Goal: Task Accomplishment & Management: Complete application form

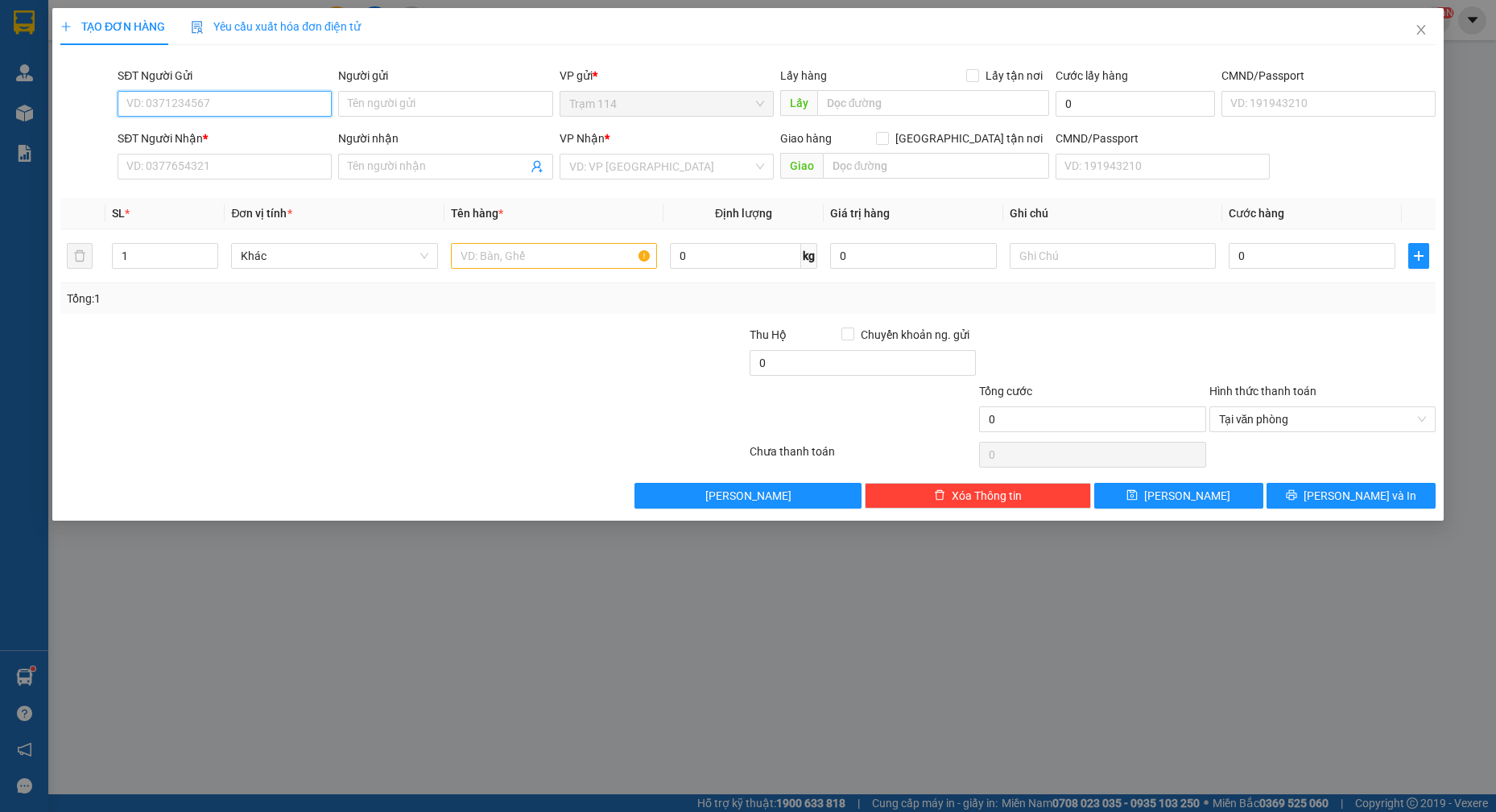
click at [256, 100] on input "SĐT Người Gửi" at bounding box center [224, 103] width 214 height 25
type input "0383828140"
click at [240, 134] on div "0383828140 - phương" at bounding box center [224, 136] width 195 height 18
type input "phương"
type input "0972879250"
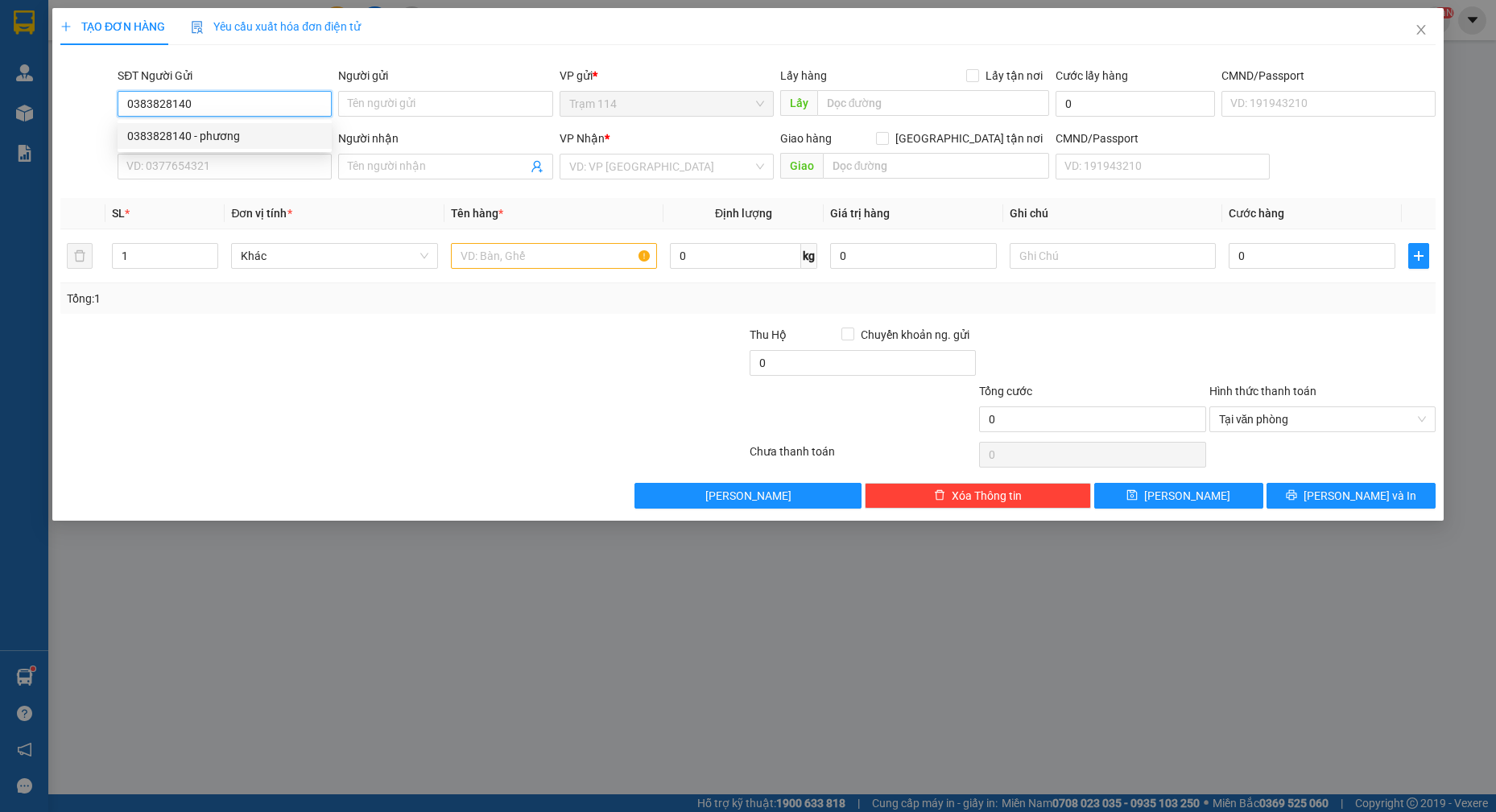
type input "hoa"
type input "0383828140"
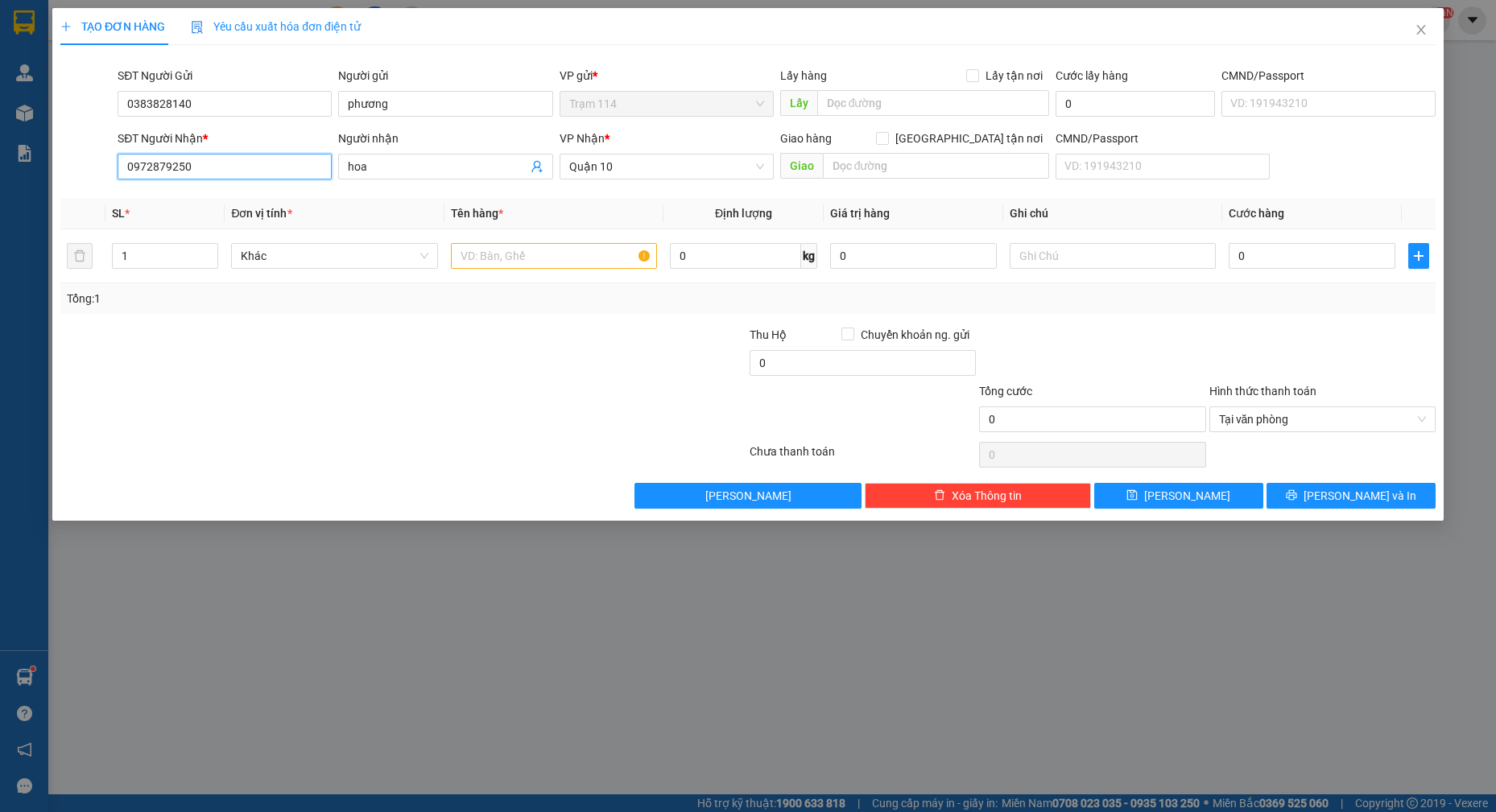
click at [275, 169] on input "0972879250" at bounding box center [224, 166] width 214 height 25
type input "0983074771"
click at [452, 164] on input "hoa" at bounding box center [438, 167] width 179 height 18
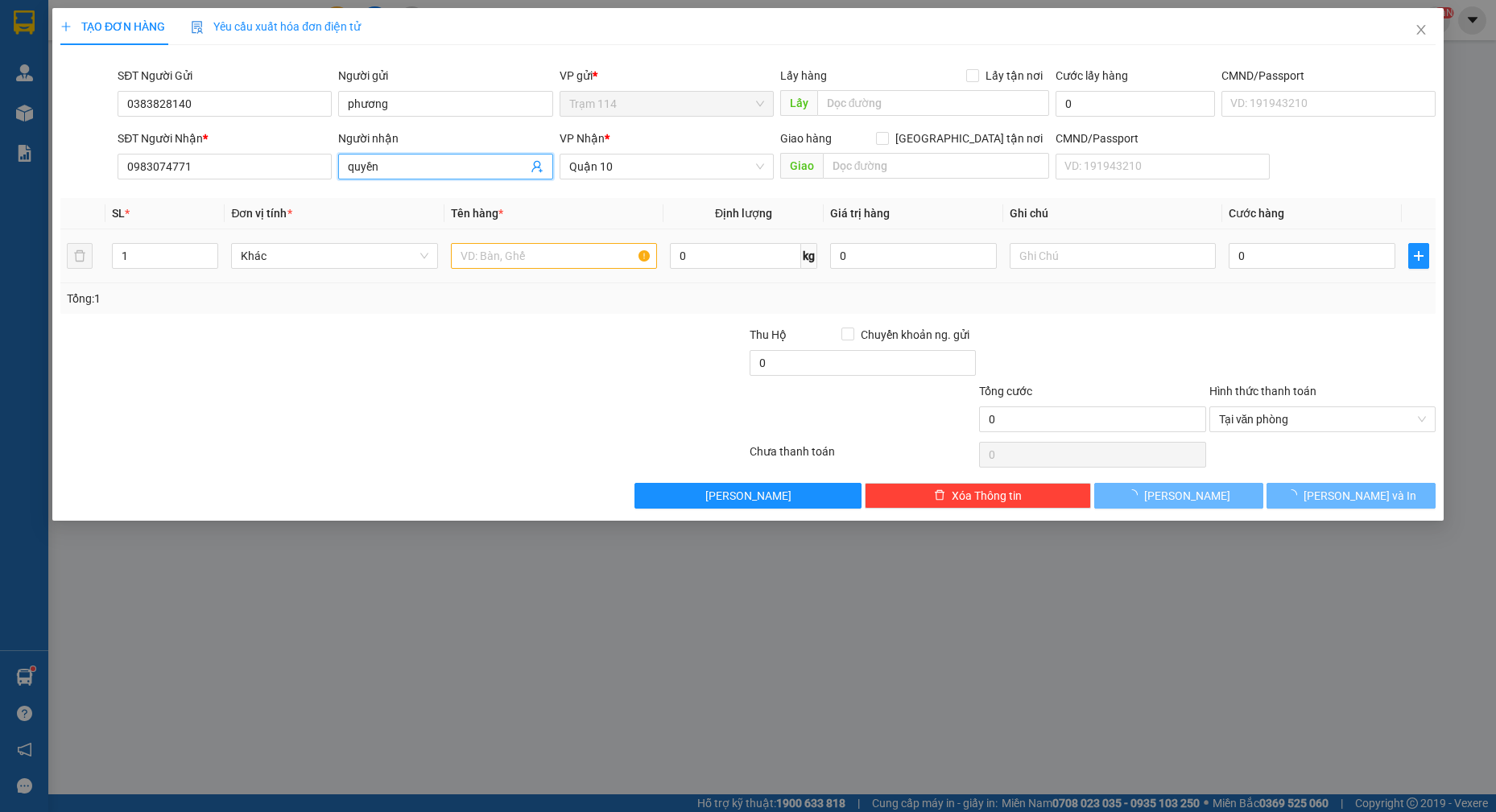
type input "quyền"
click at [558, 264] on input "text" at bounding box center [554, 255] width 207 height 25
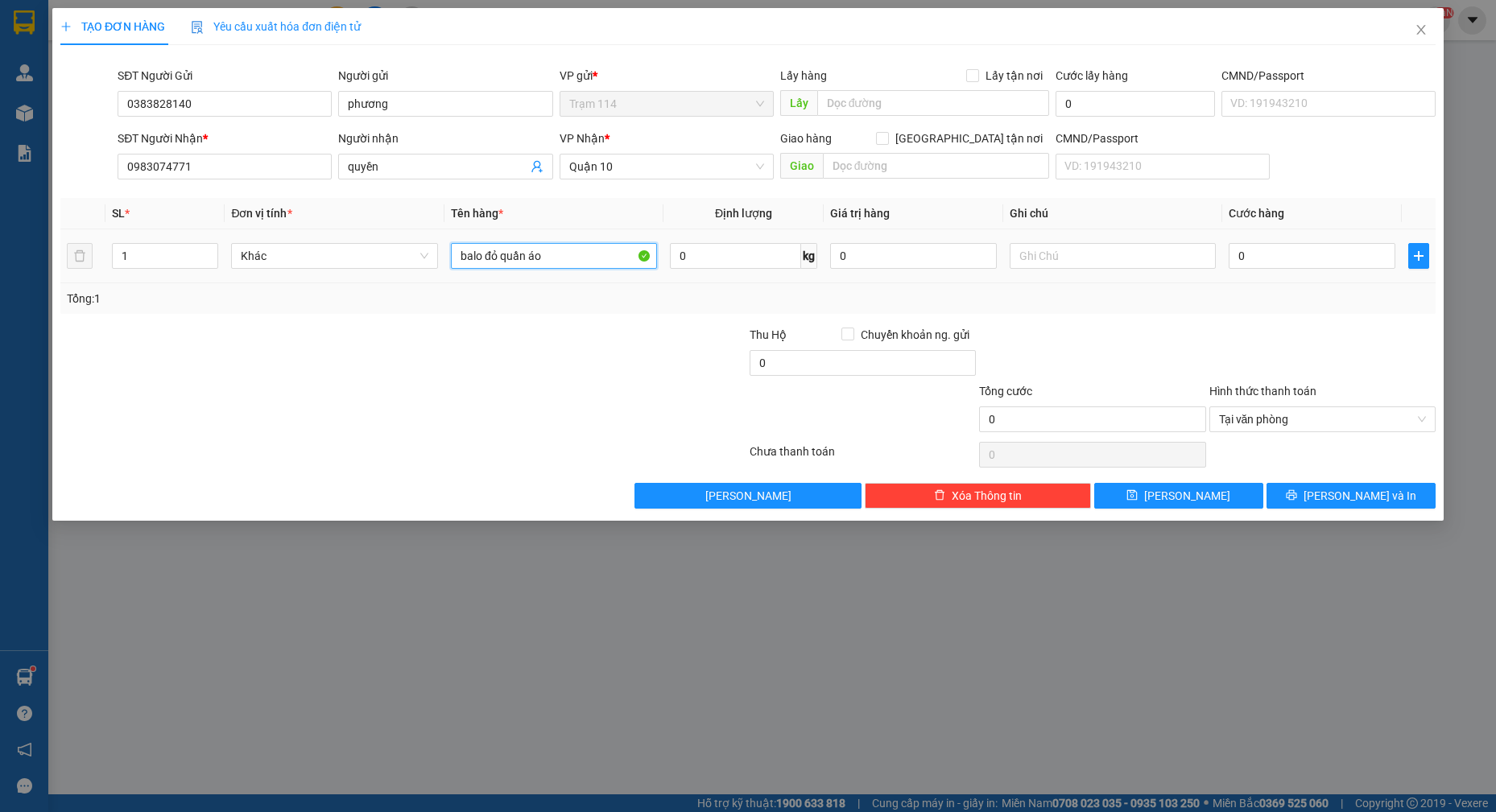
type input "balo đỏ quần áo"
click at [1315, 241] on div "0" at bounding box center [1311, 255] width 167 height 32
click at [1292, 249] on input "0" at bounding box center [1311, 255] width 167 height 25
type input "5"
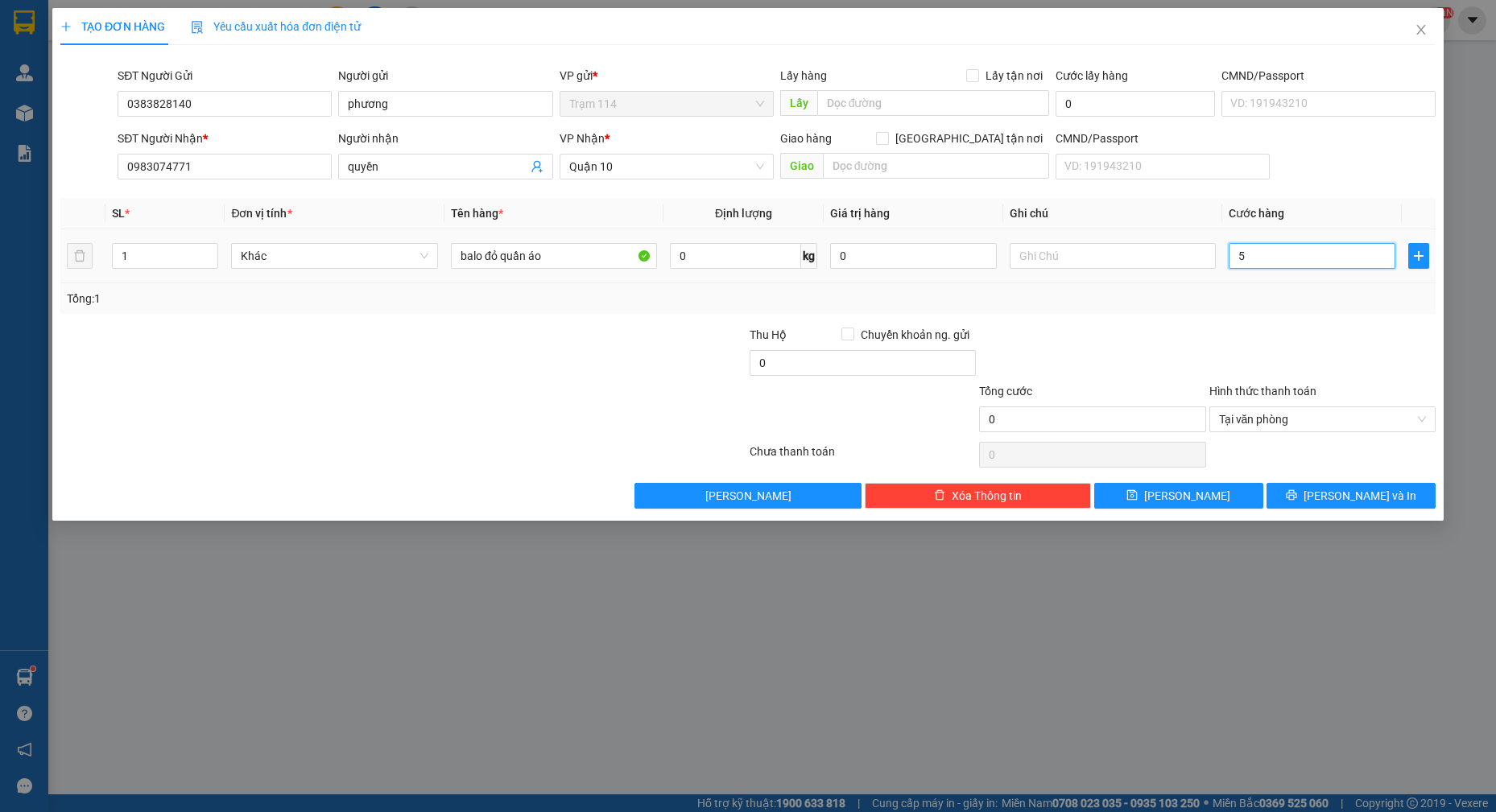
type input "5"
type input "50"
type input "50.000"
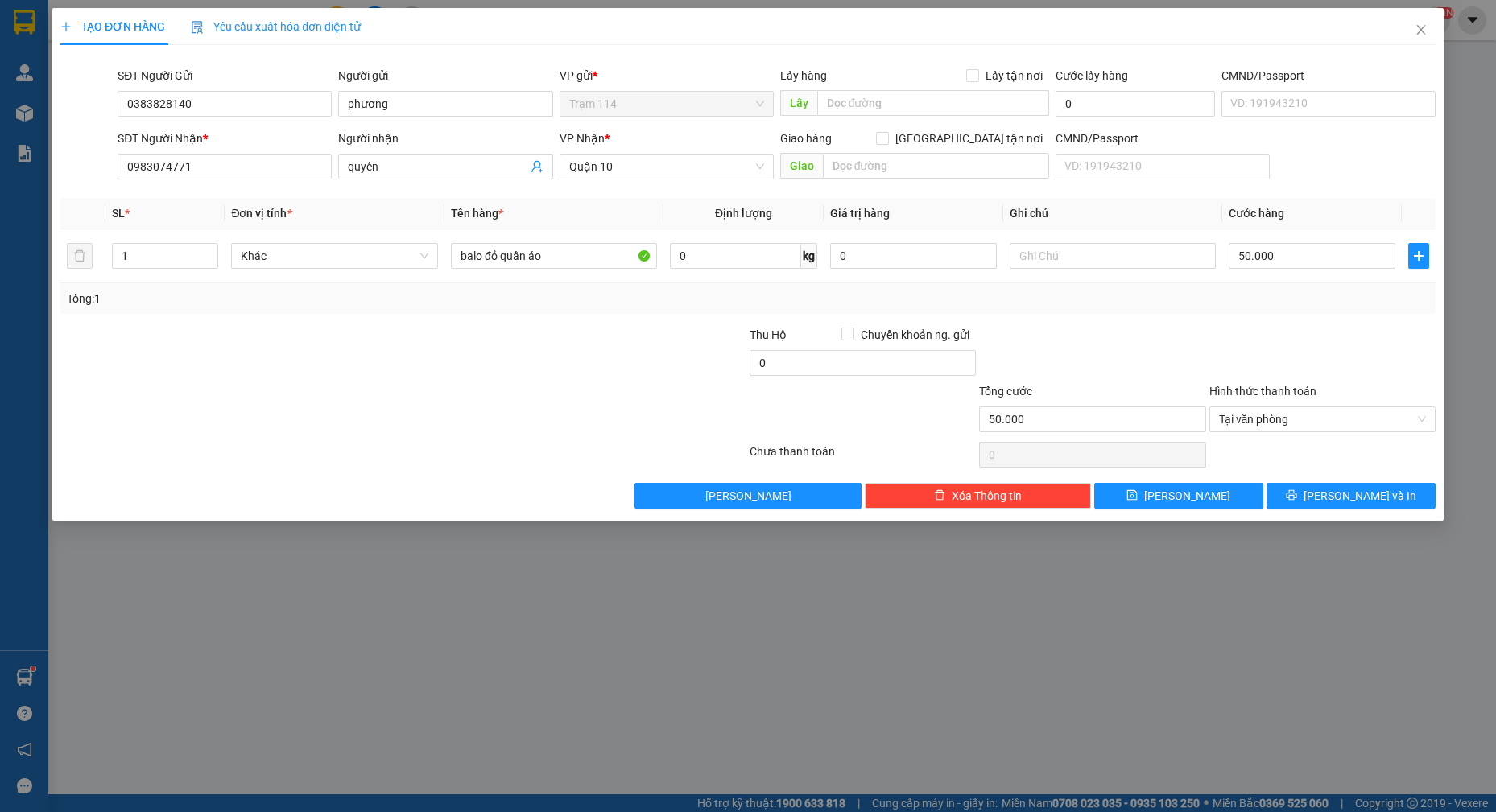
click at [1270, 326] on div at bounding box center [1322, 354] width 229 height 57
click at [1356, 492] on span "[PERSON_NAME] và In" at bounding box center [1359, 496] width 112 height 18
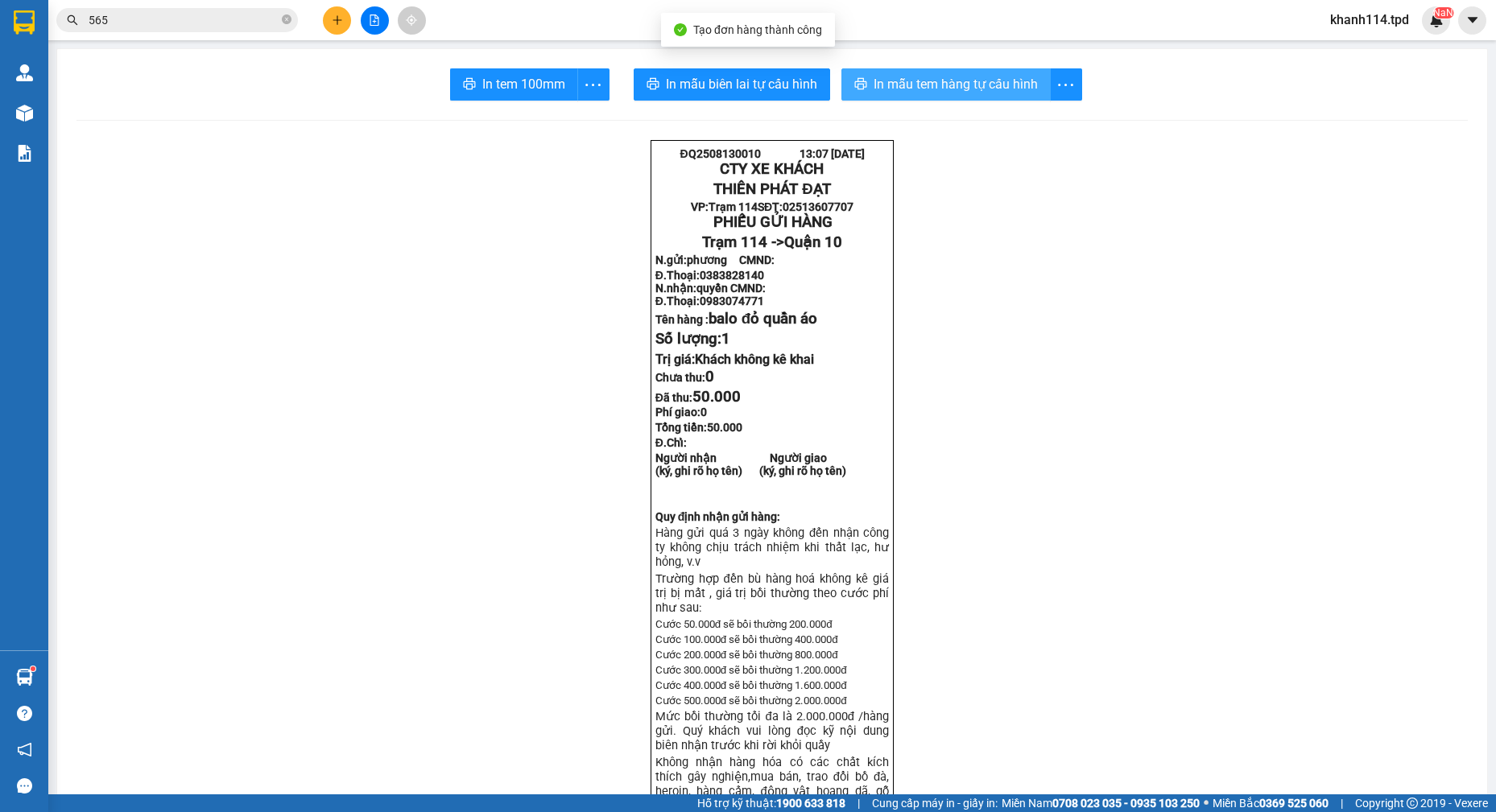
click at [908, 85] on span "In mẫu tem hàng tự cấu hình" at bounding box center [956, 84] width 164 height 21
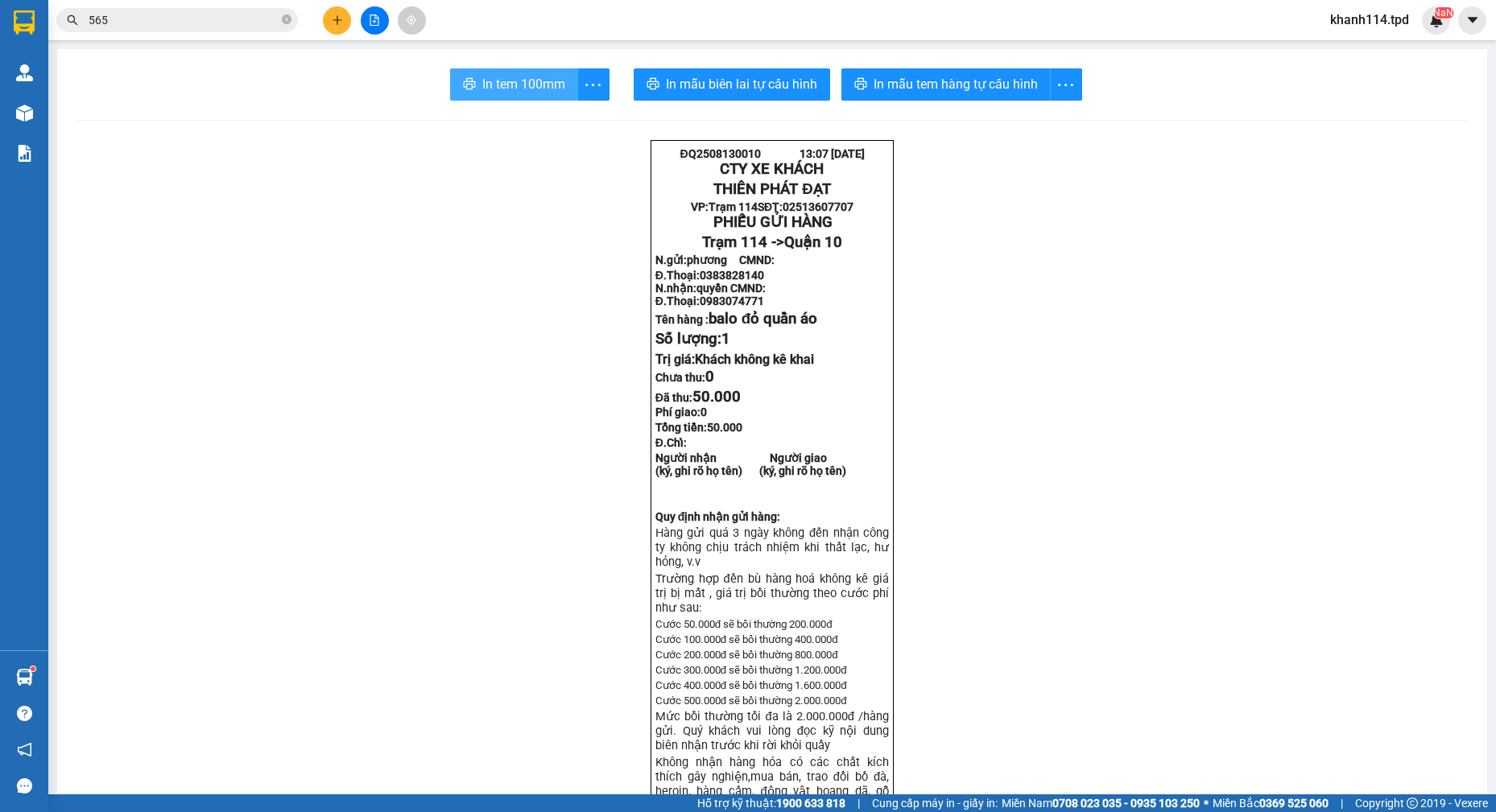
click at [519, 81] on span "In tem 100mm" at bounding box center [523, 84] width 83 height 21
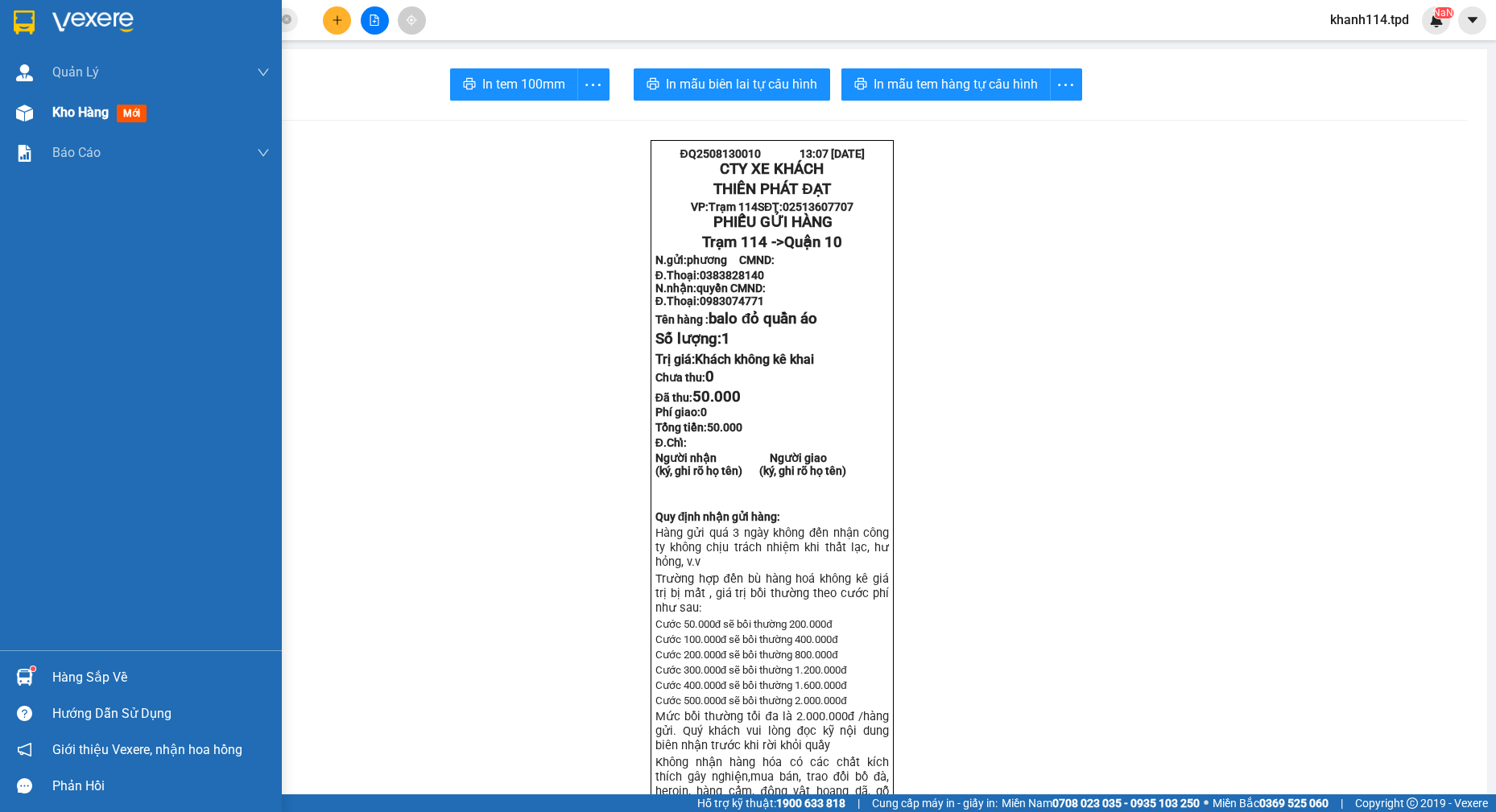
click at [120, 125] on div "Kho hàng mới" at bounding box center [161, 112] width 218 height 40
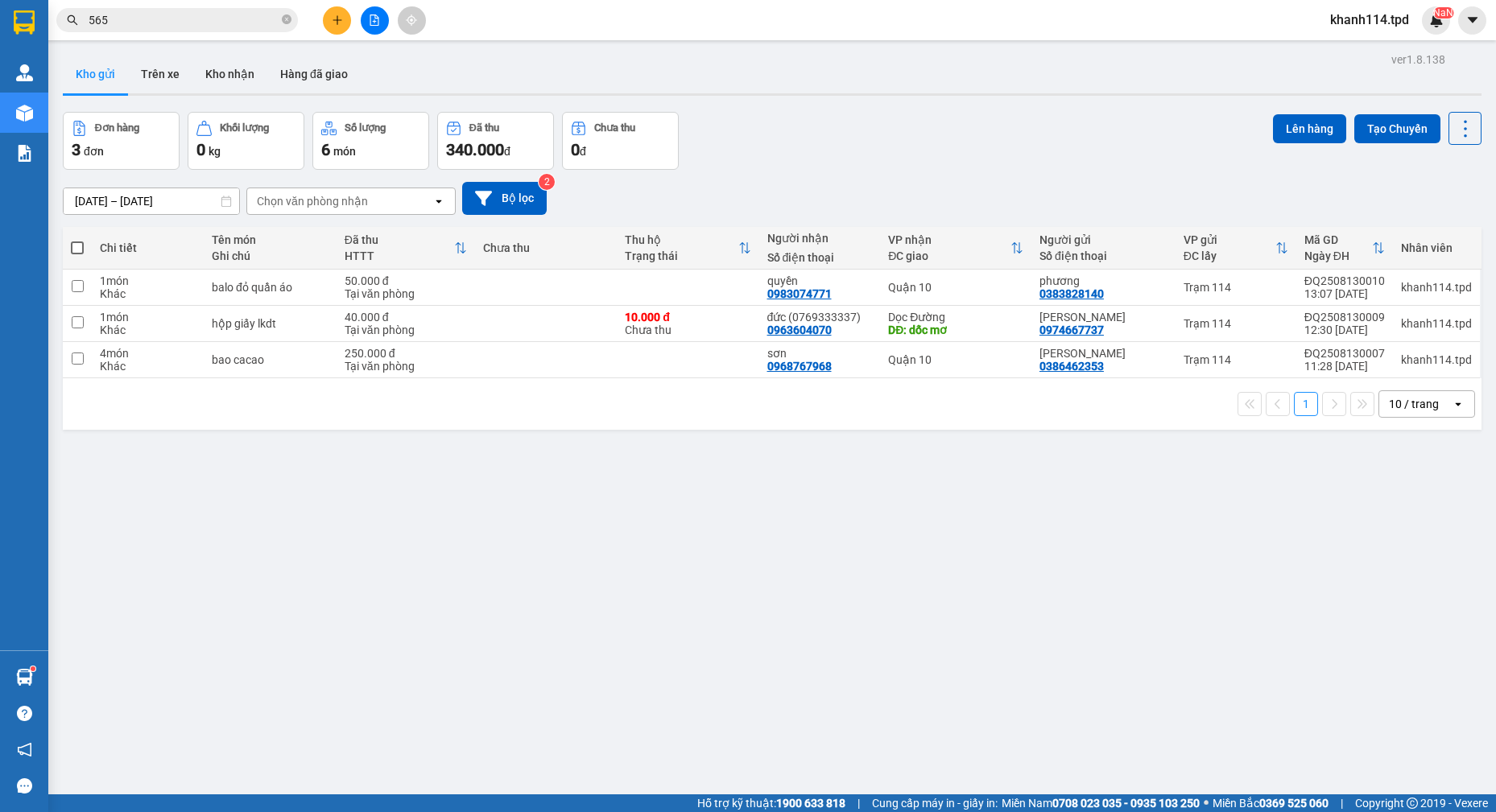
click at [338, 26] on button at bounding box center [337, 21] width 28 height 28
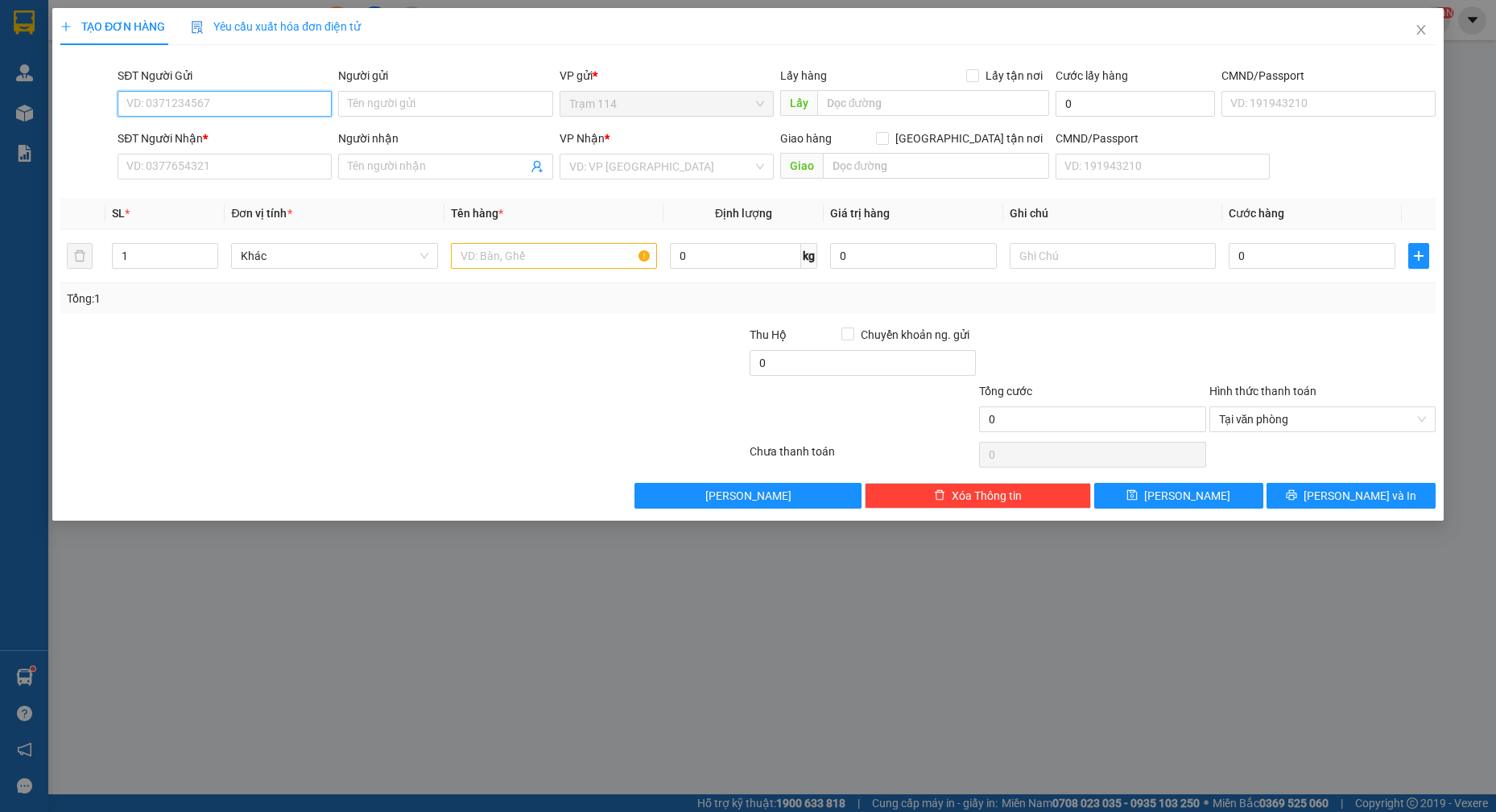
click at [209, 104] on input "SĐT Người Gửi" at bounding box center [224, 103] width 214 height 25
type input "0363255343"
click at [236, 140] on div "0363255343 - diệu thành" at bounding box center [224, 136] width 195 height 18
type input "diệu thành"
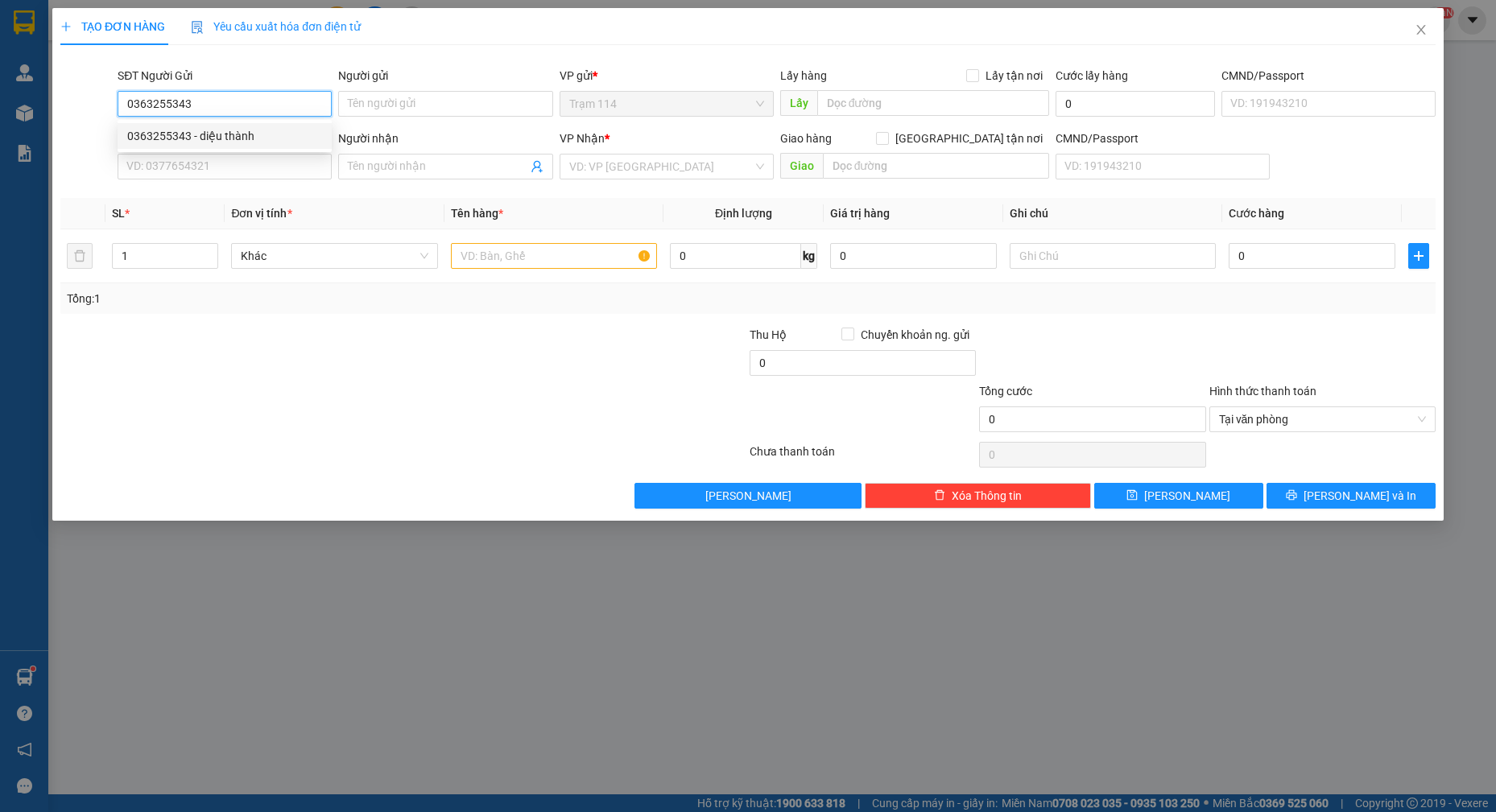
type input "075183012590"
type input "0799571173"
type input "bi"
type input "079196001628"
type input "0363255343"
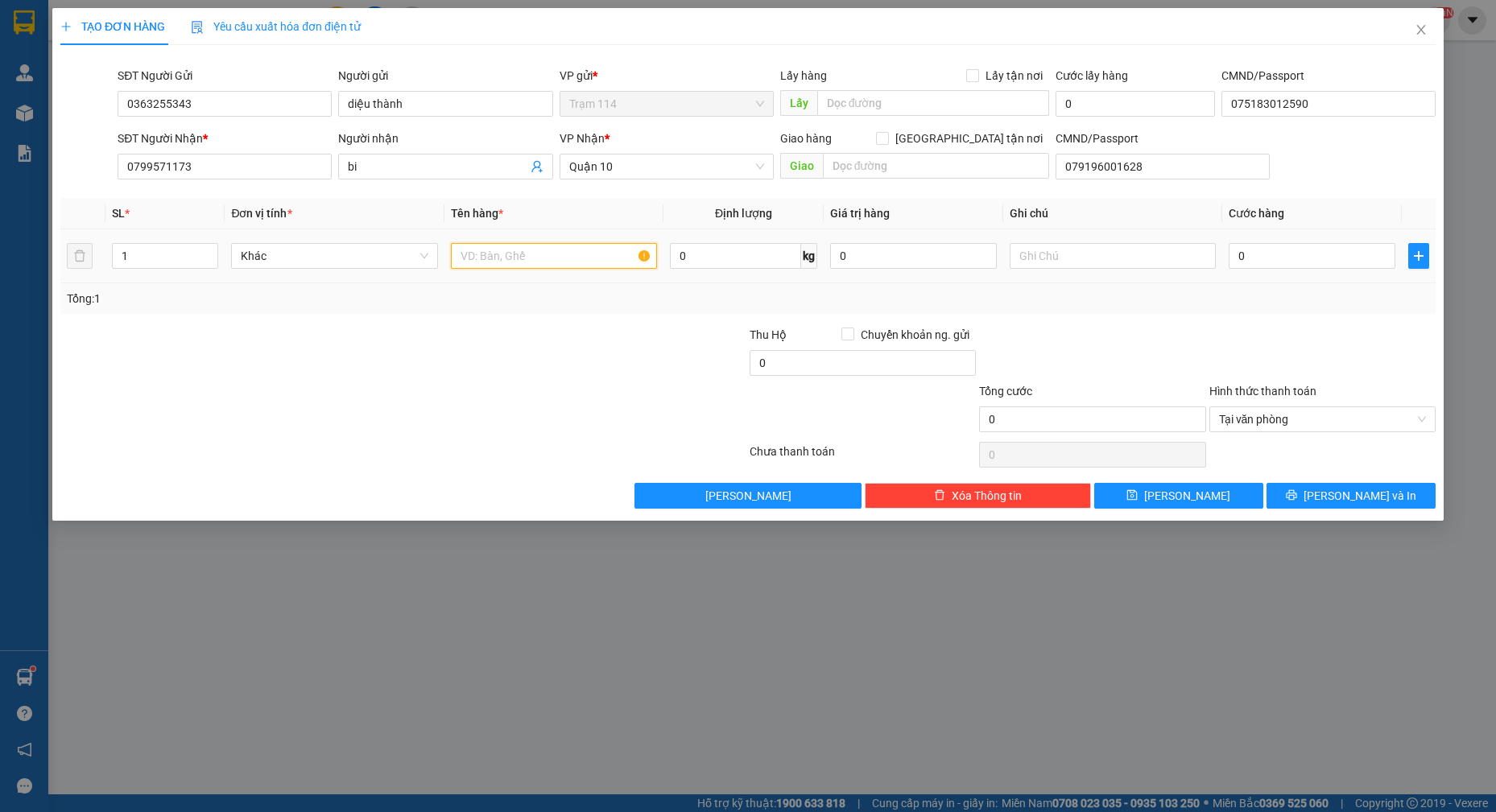
click at [516, 257] on input "text" at bounding box center [554, 255] width 207 height 25
type input "thùng xốp trắng đồ ăn"
click at [1267, 256] on input "0" at bounding box center [1311, 255] width 167 height 25
type input "7"
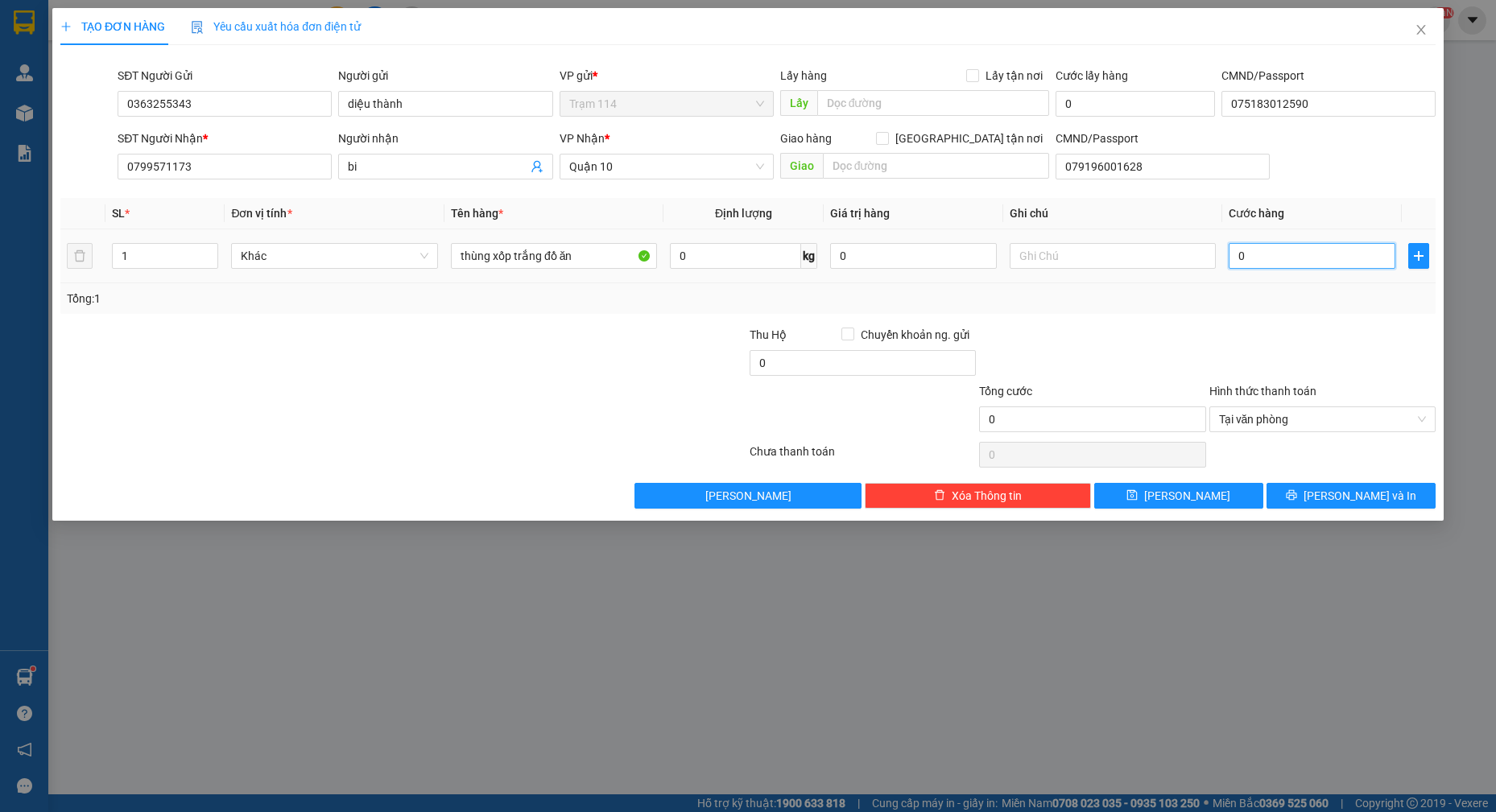
type input "7"
type input "70"
type input "70.000"
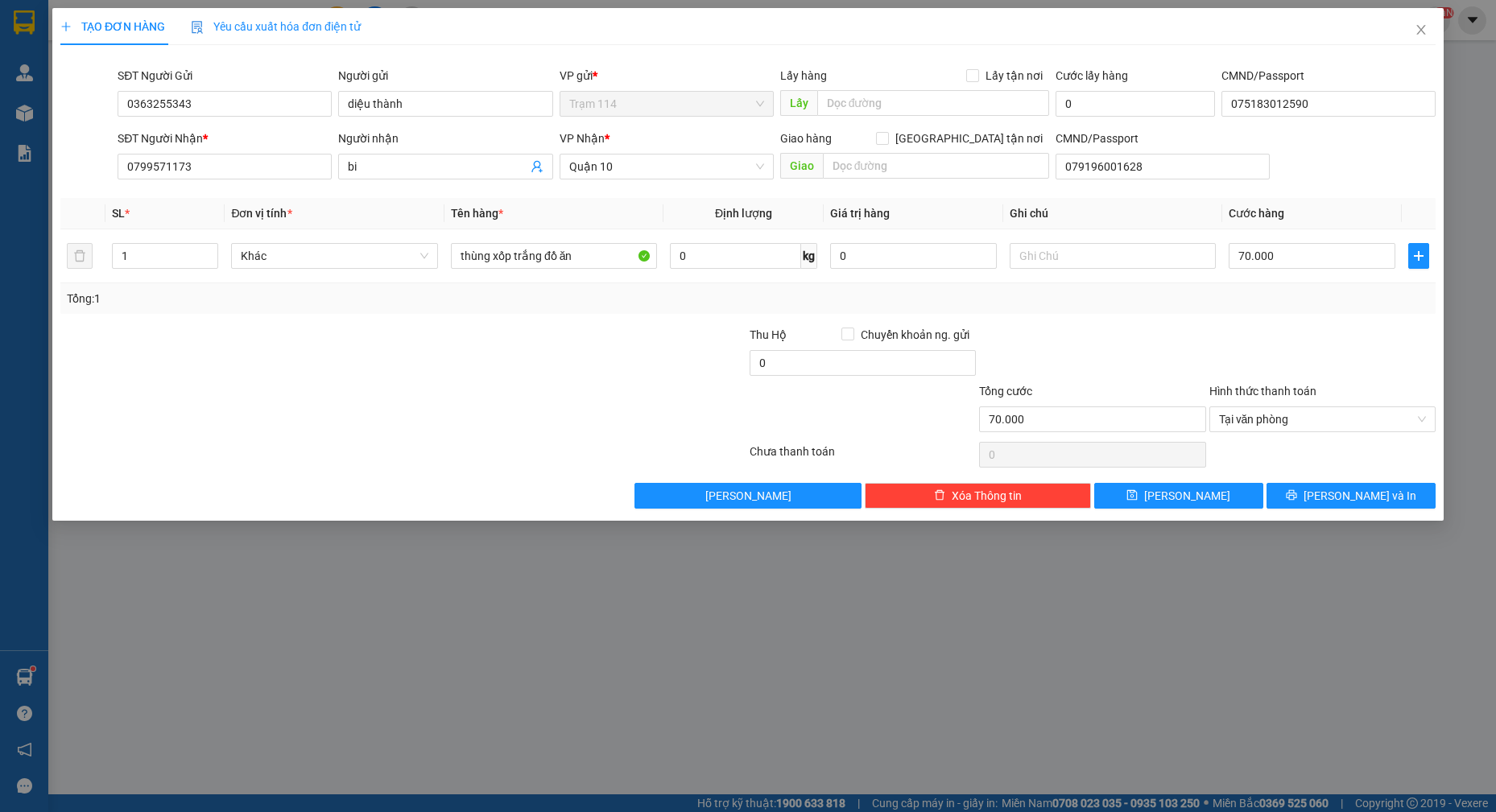
click at [1154, 322] on div "Transit Pickup Surcharge Ids Transit Deliver Surcharge Ids Transit Deliver Surc…" at bounding box center [748, 283] width 1375 height 451
click at [1369, 489] on span "[PERSON_NAME] và In" at bounding box center [1359, 496] width 112 height 18
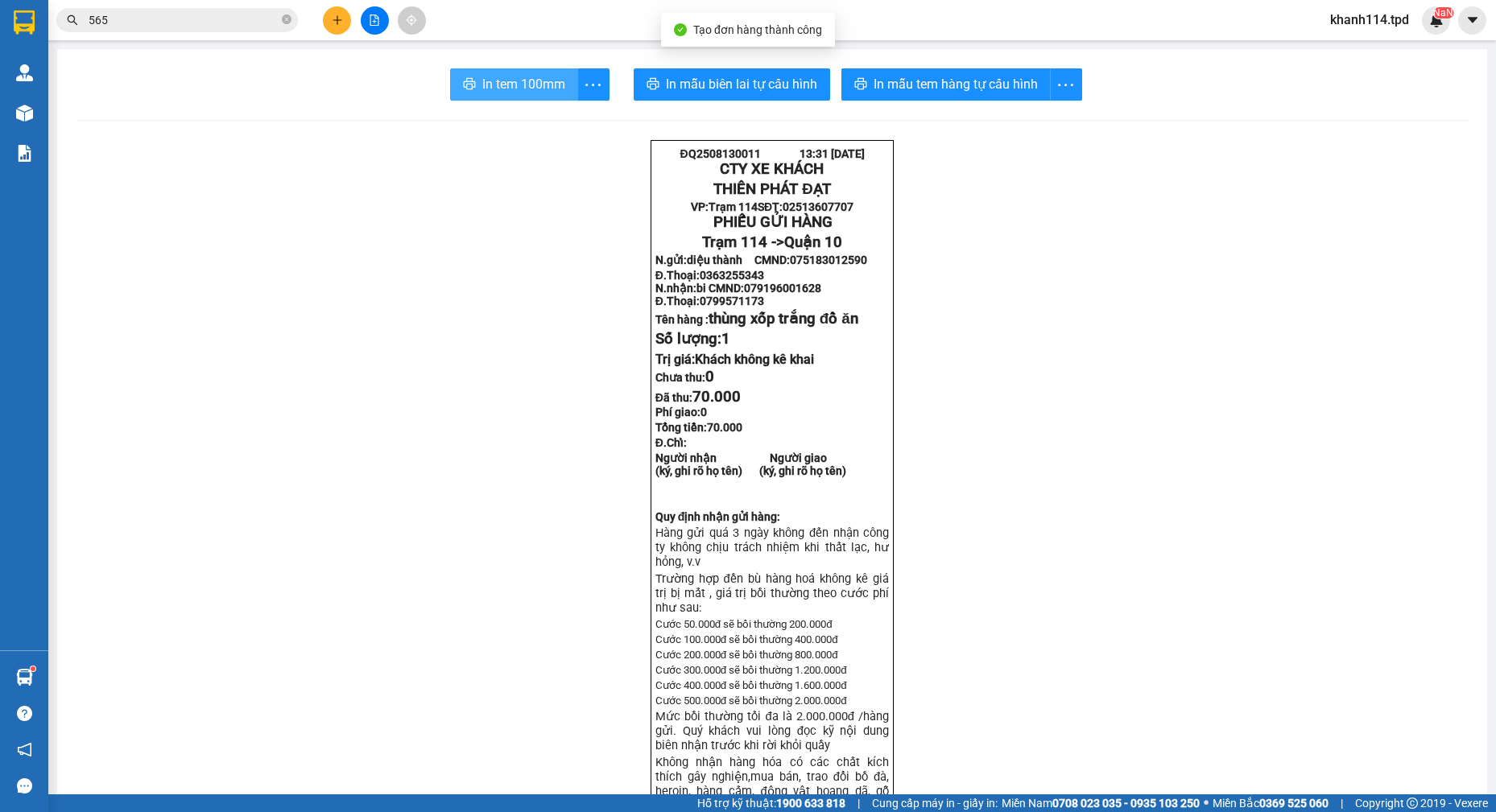
click at [522, 94] on span "In tem 100mm" at bounding box center [523, 84] width 83 height 21
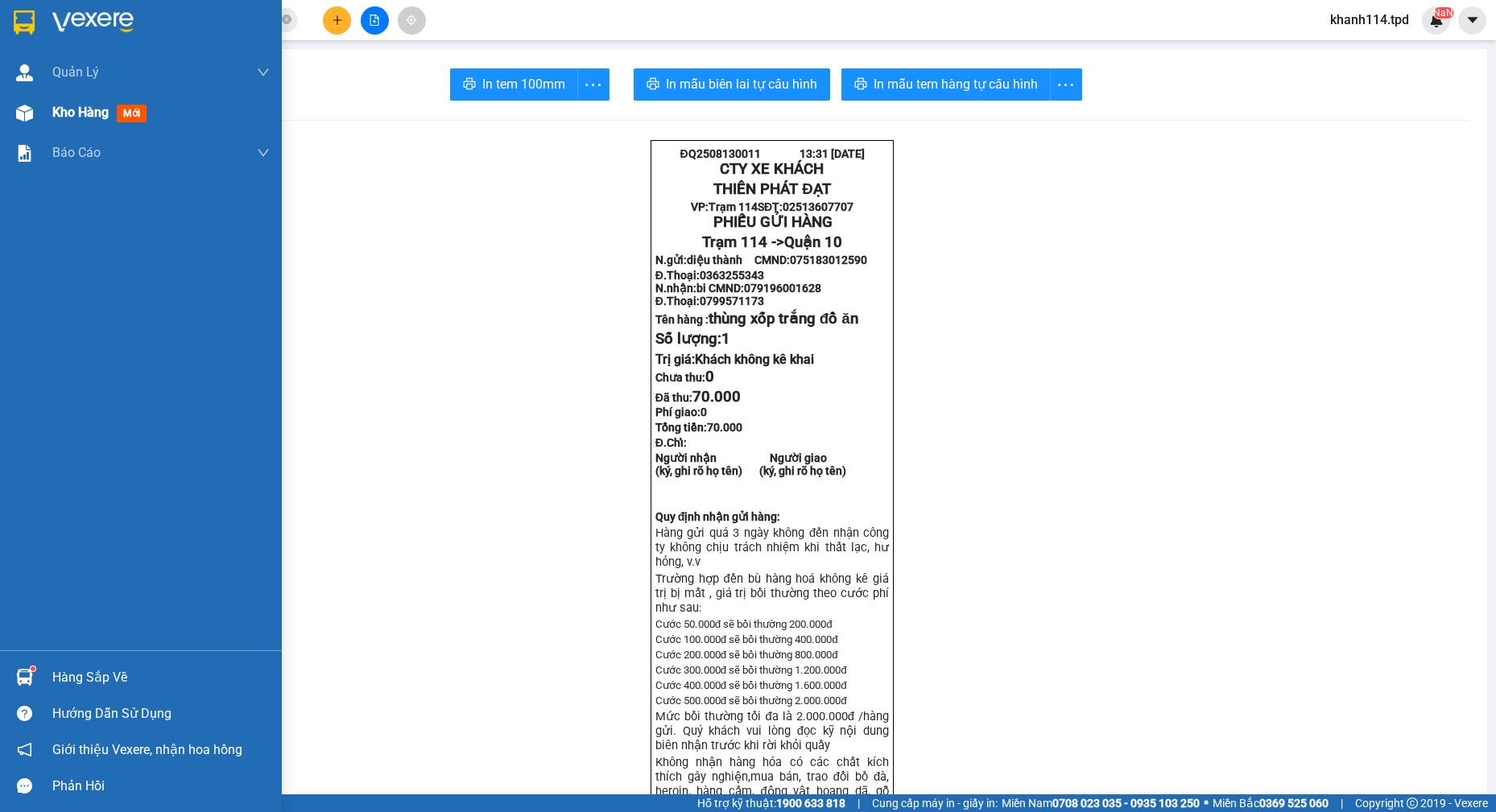
click at [101, 119] on span "Kho hàng" at bounding box center [80, 112] width 57 height 16
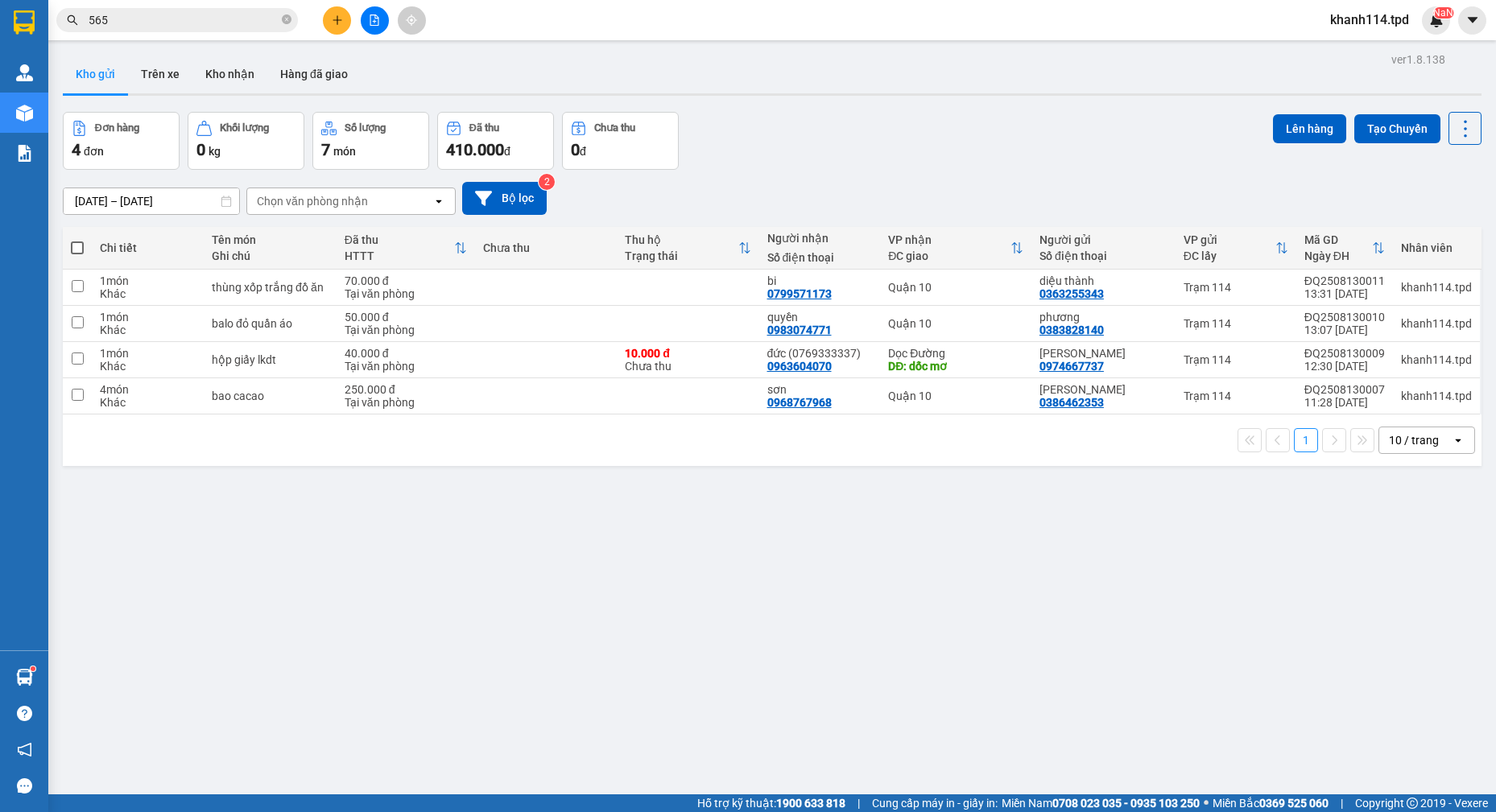
click at [80, 244] on span at bounding box center [77, 248] width 13 height 13
click at [77, 240] on input "checkbox" at bounding box center [77, 240] width 0 height 0
checkbox input "true"
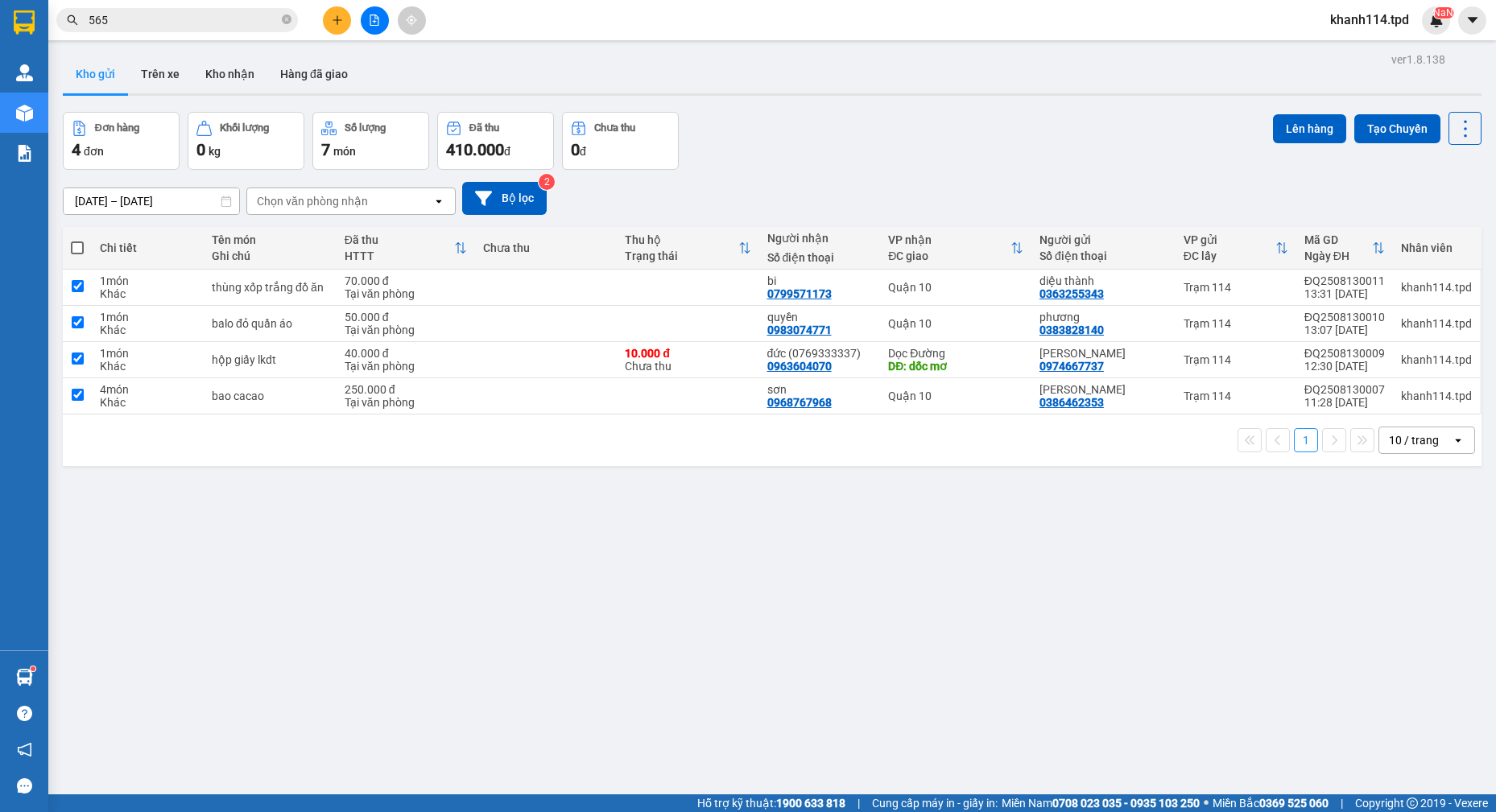
checkbox input "true"
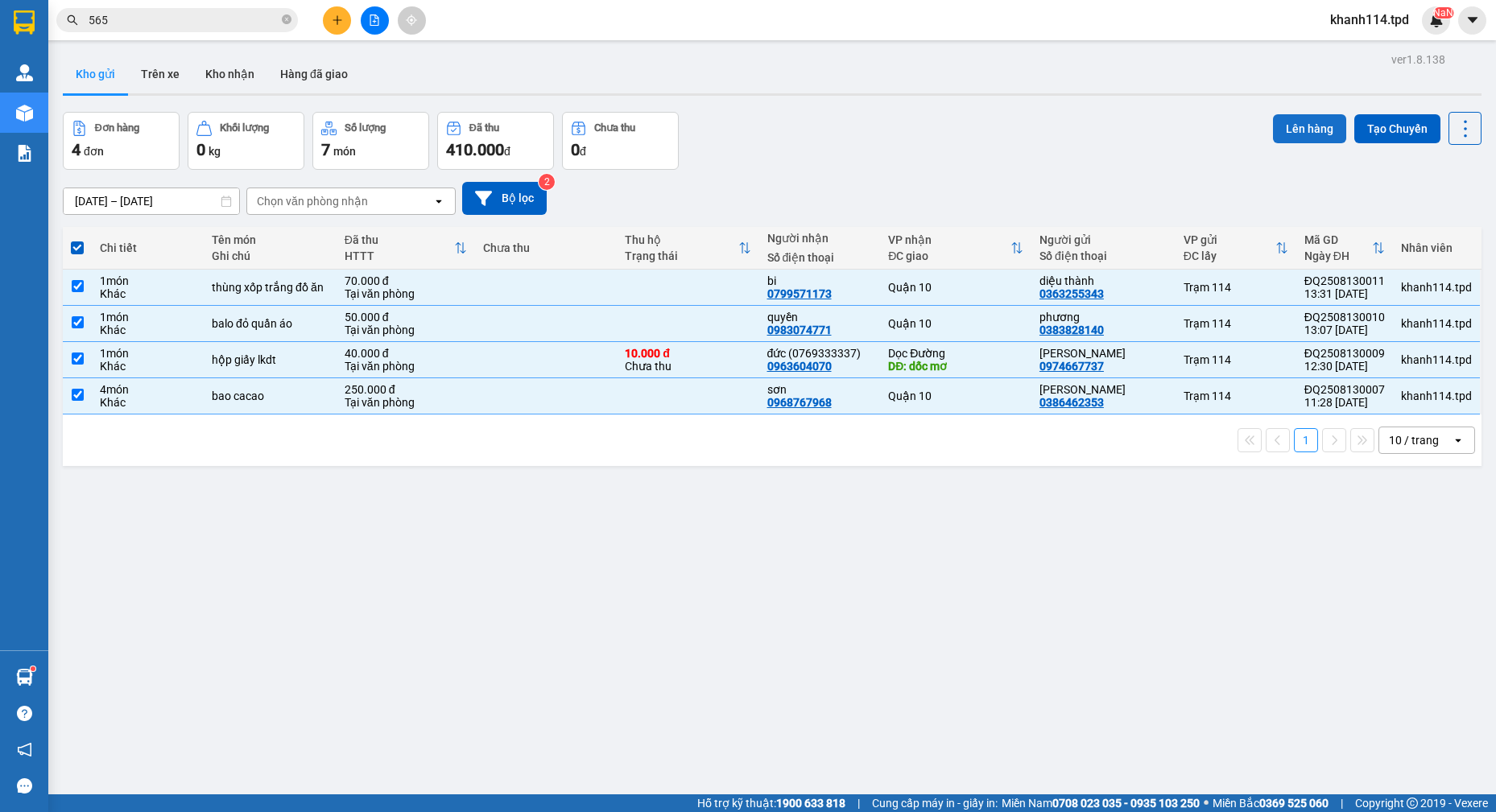
click at [1280, 123] on button "Lên hàng" at bounding box center [1309, 128] width 73 height 29
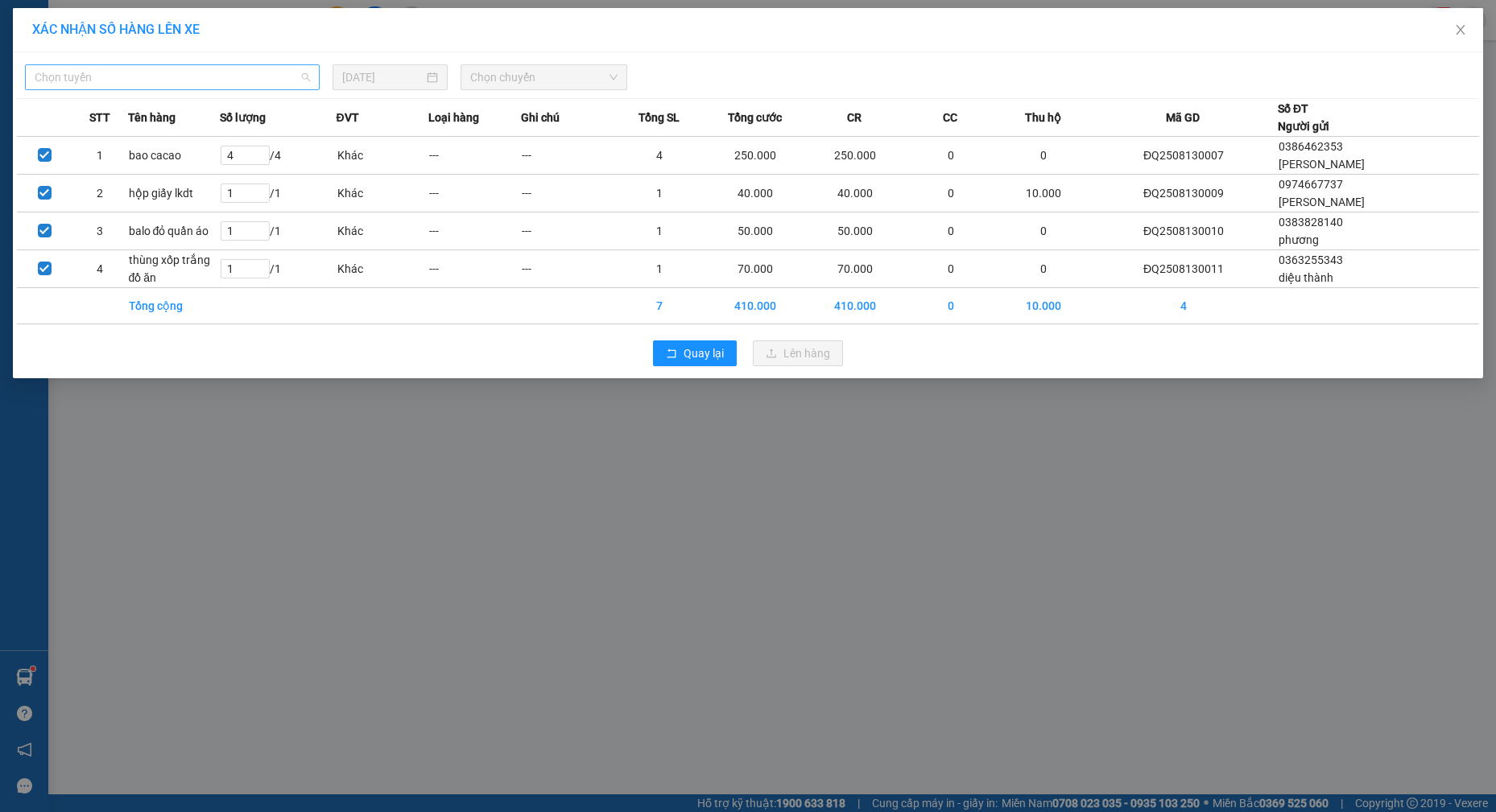
click at [164, 80] on span "Chọn tuyến" at bounding box center [172, 76] width 275 height 24
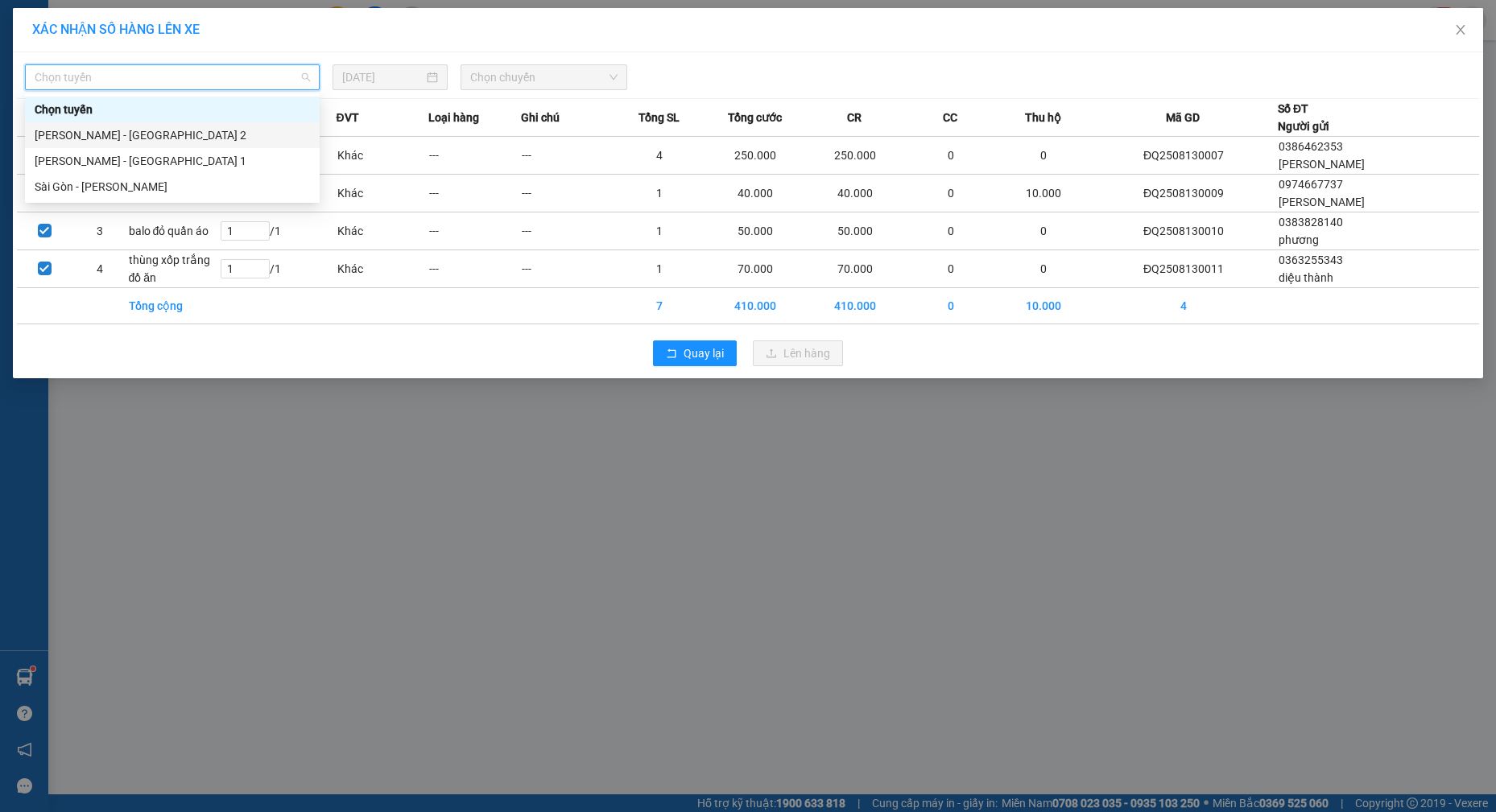
click at [126, 136] on div "[PERSON_NAME] - [GEOGRAPHIC_DATA] 2" at bounding box center [172, 135] width 275 height 18
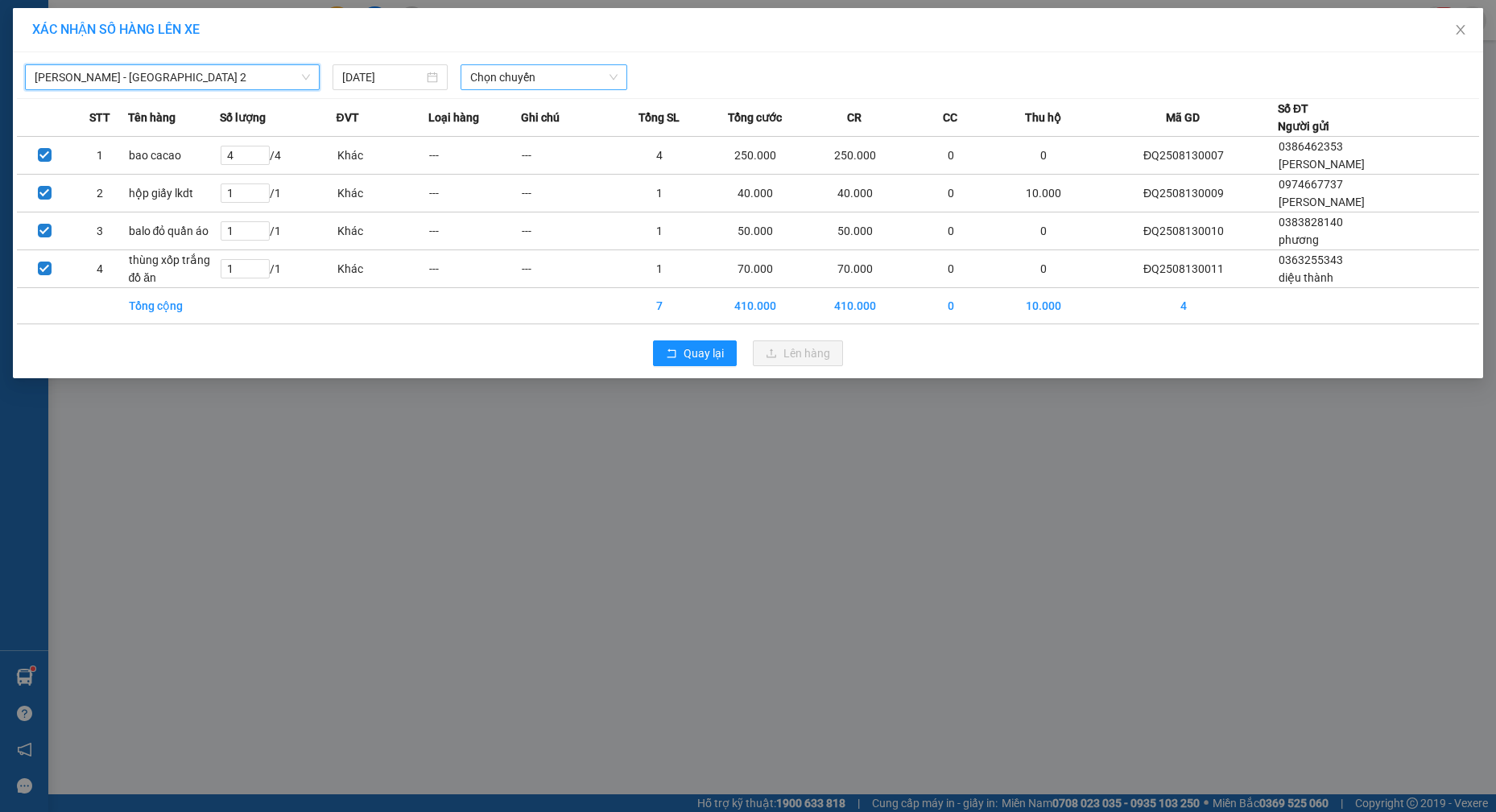
click at [576, 81] on span "Chọn chuyến" at bounding box center [544, 76] width 147 height 24
type input "1330"
click at [548, 130] on div "Thêm chuyến " 13:30 "" at bounding box center [546, 135] width 172 height 27
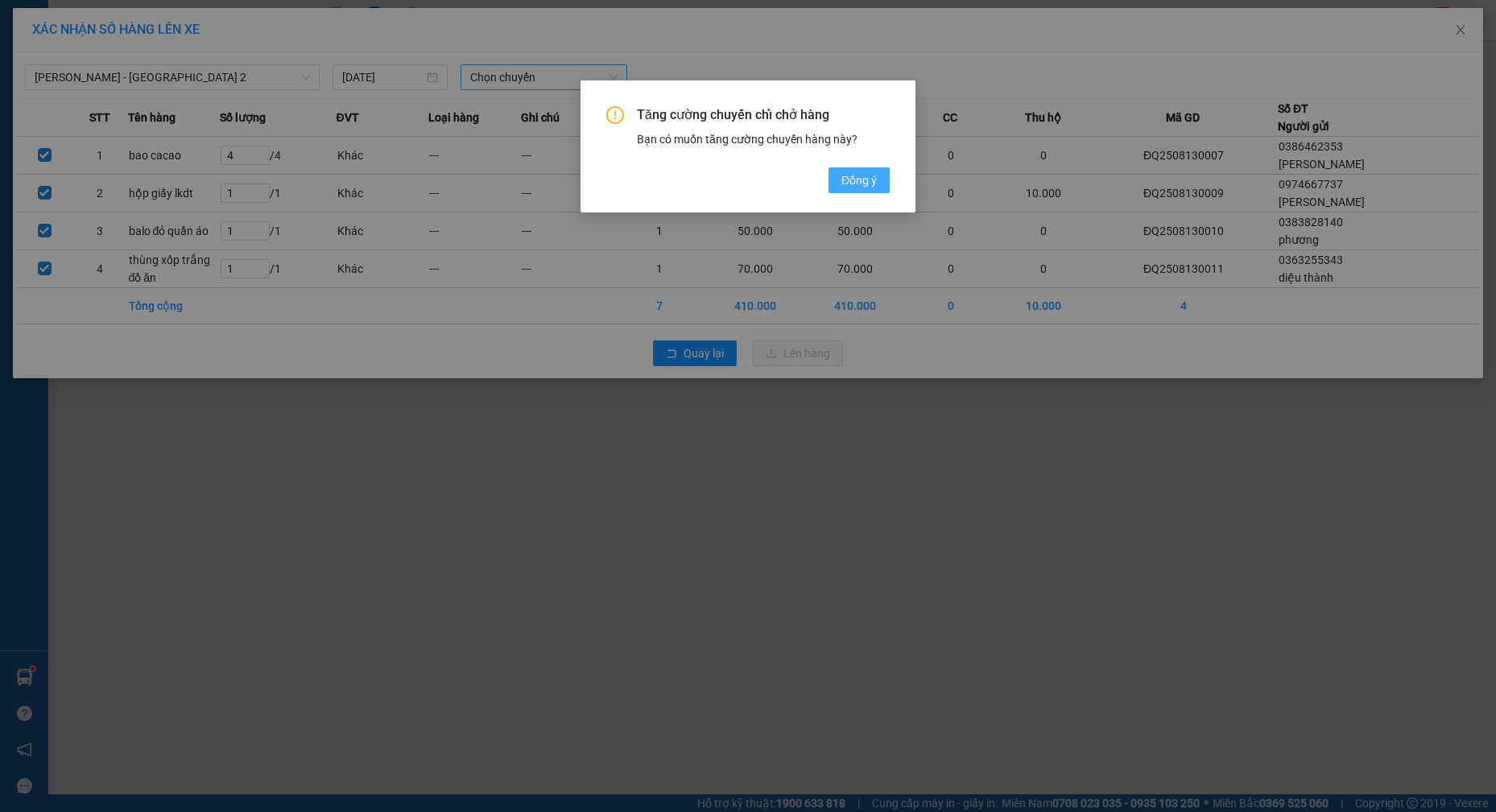
click at [865, 185] on span "Đồng ý" at bounding box center [859, 181] width 35 height 18
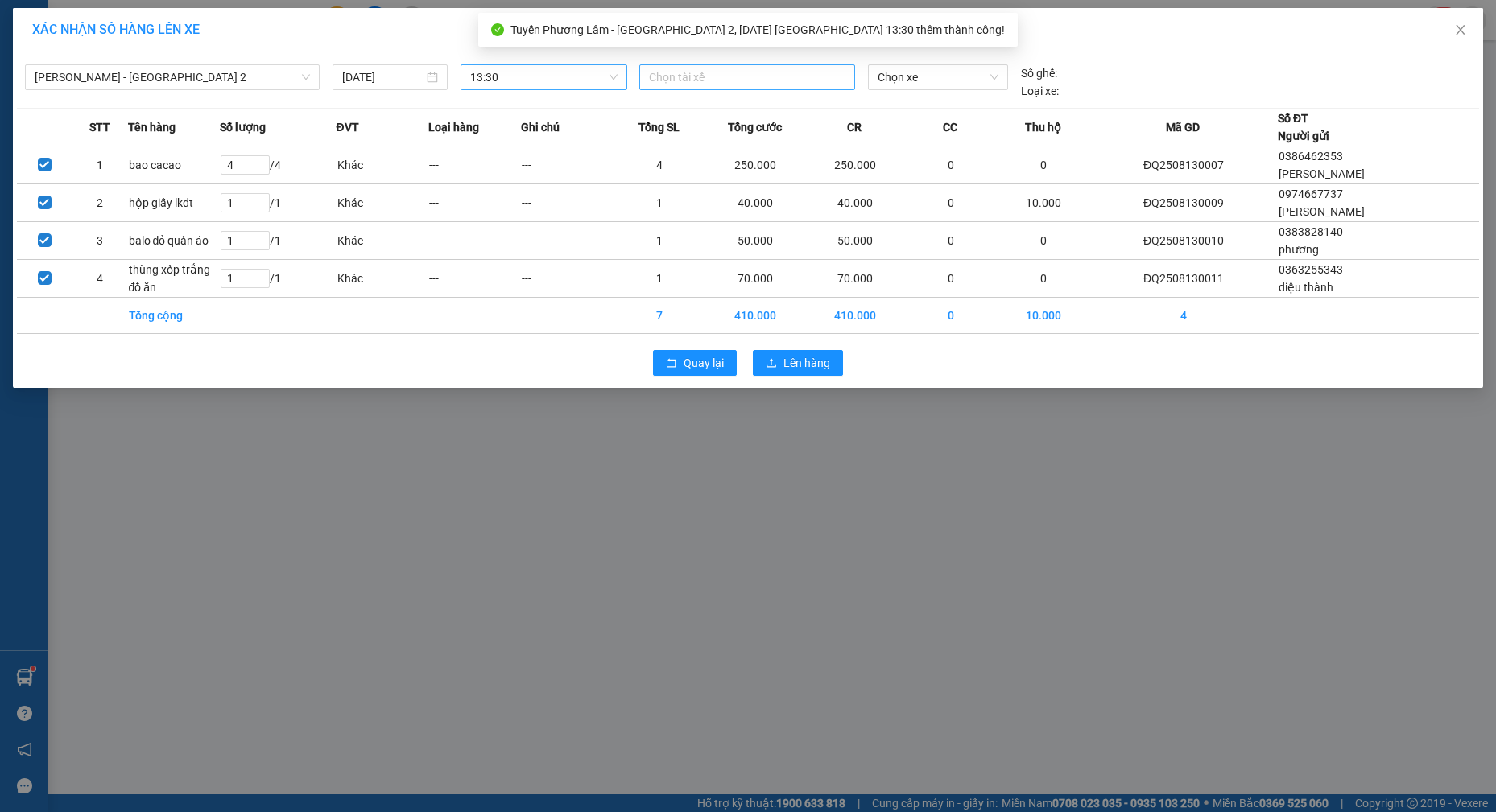
click at [731, 80] on div at bounding box center [746, 77] width 208 height 20
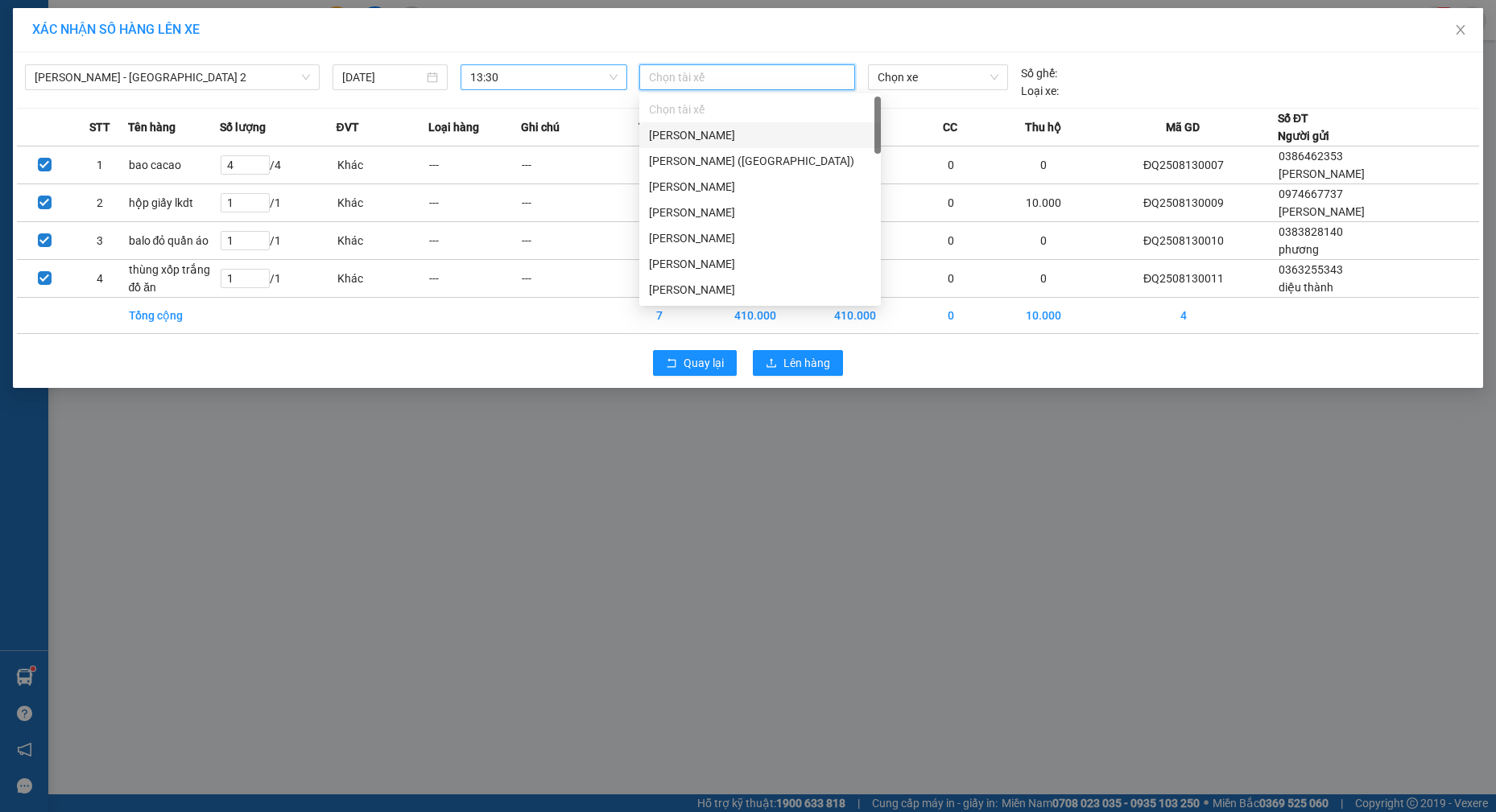
click at [715, 78] on div at bounding box center [746, 77] width 208 height 20
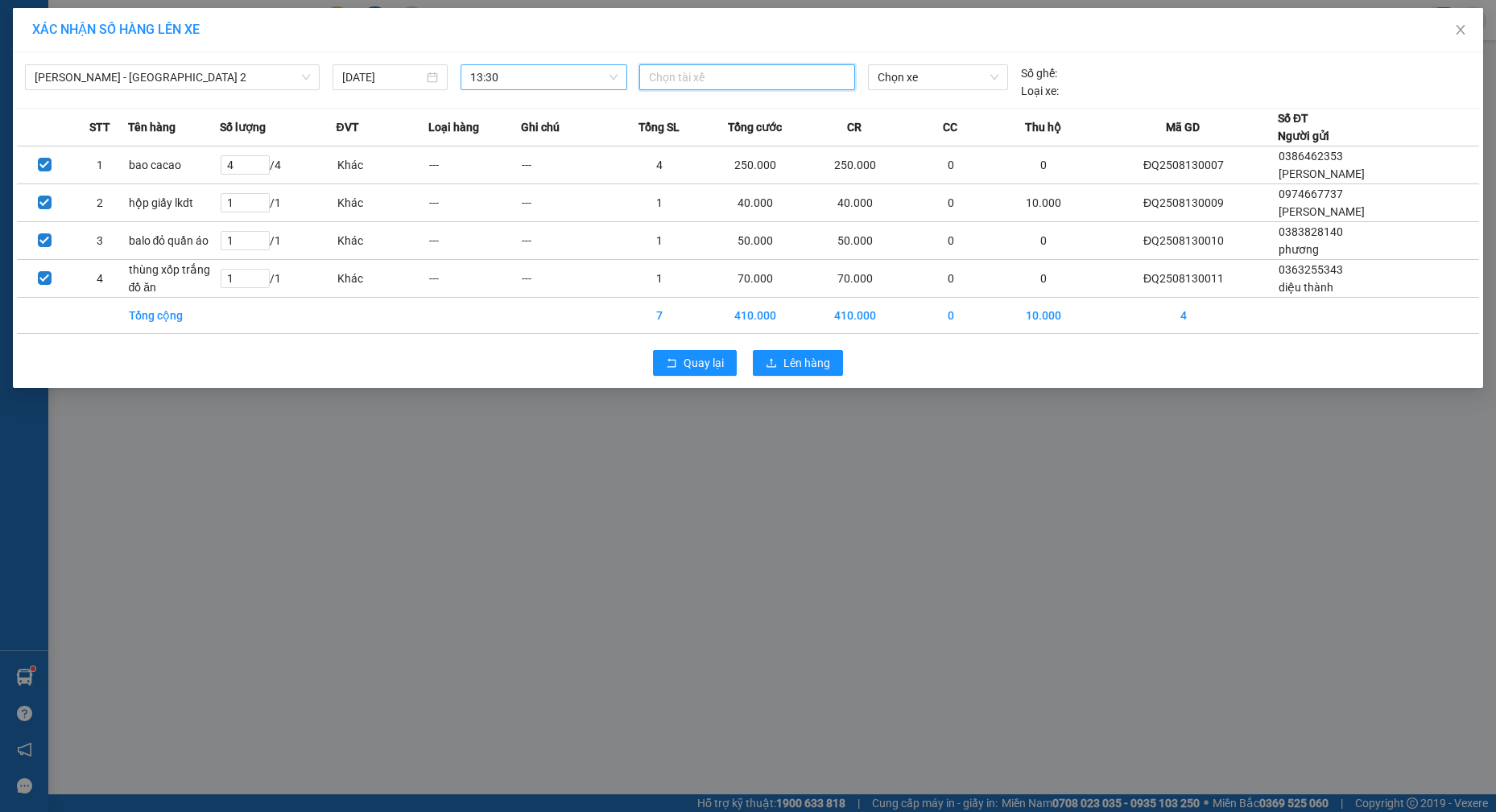
click at [715, 78] on div at bounding box center [746, 77] width 208 height 20
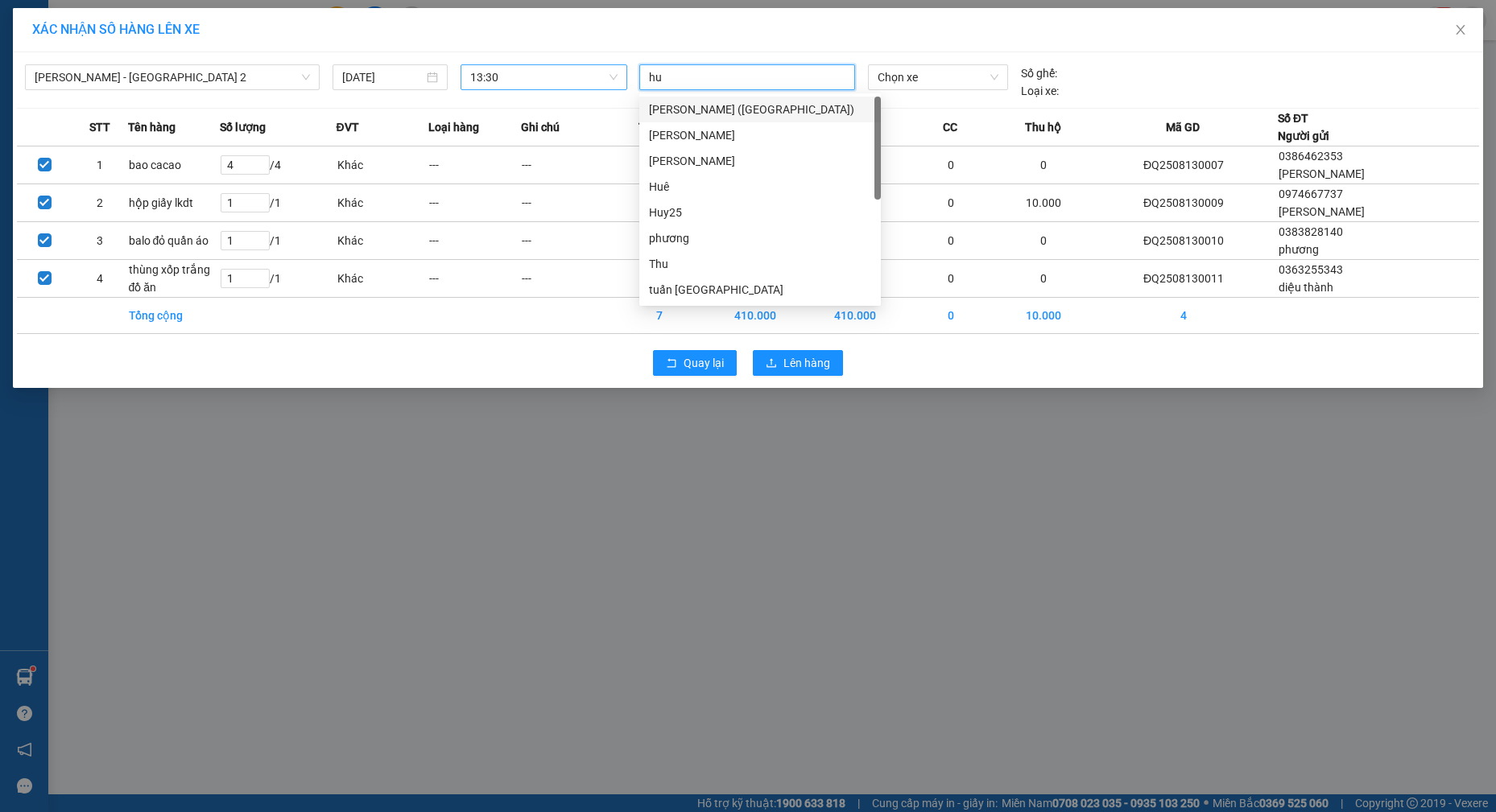
type input "hue"
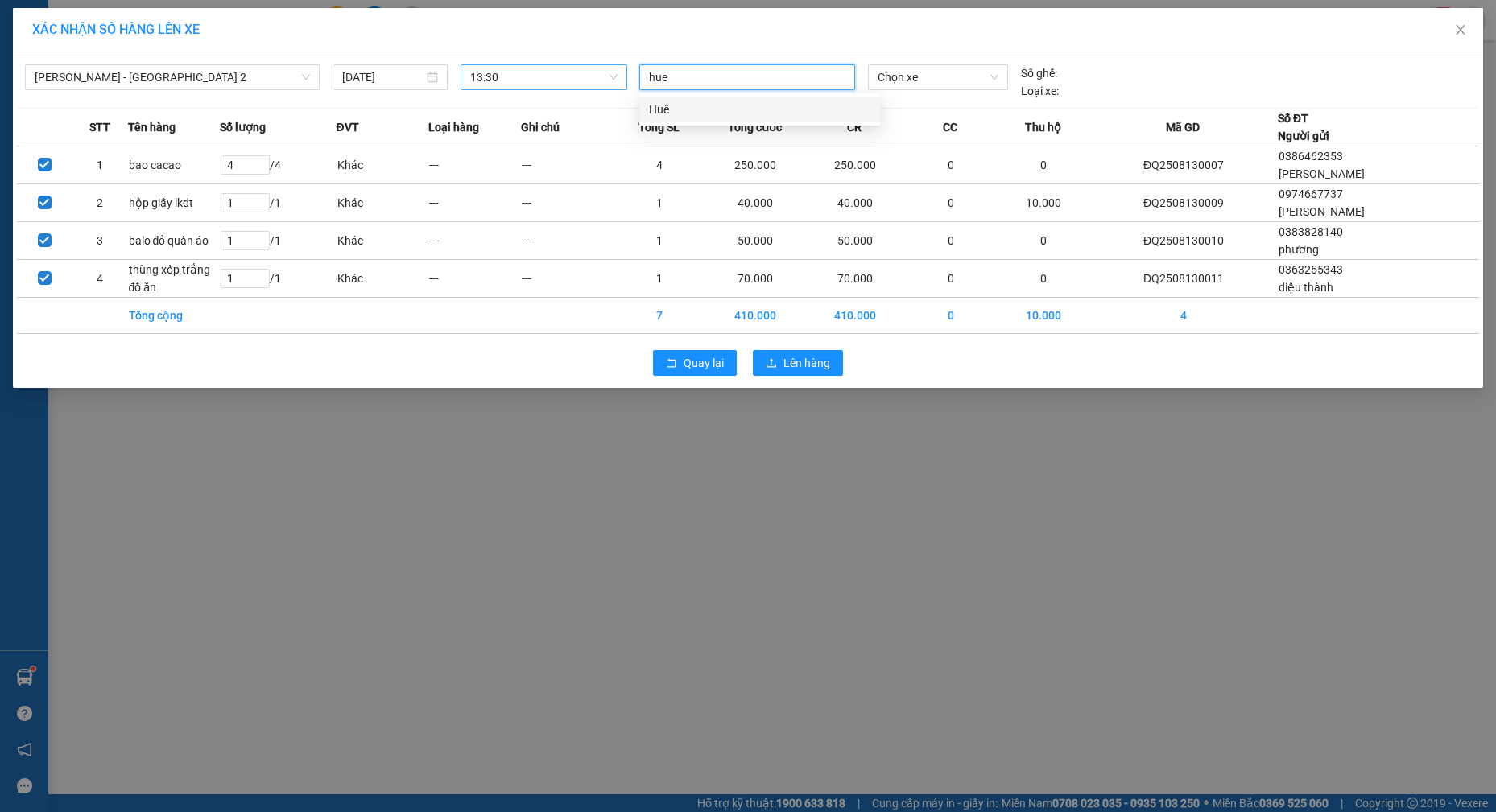
click at [677, 121] on div "Huê" at bounding box center [759, 109] width 241 height 25
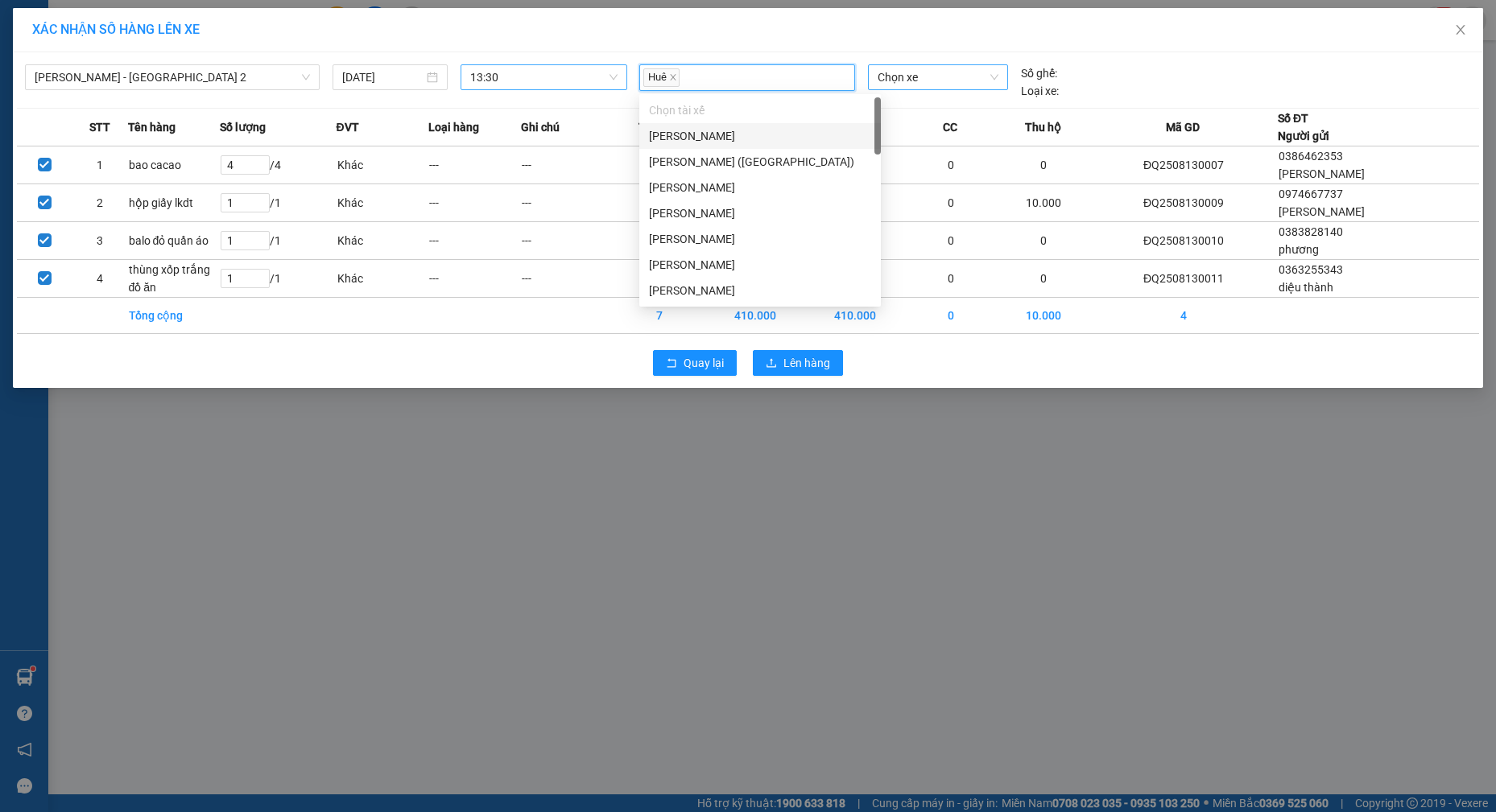
click at [953, 75] on span "Chọn xe" at bounding box center [938, 76] width 121 height 24
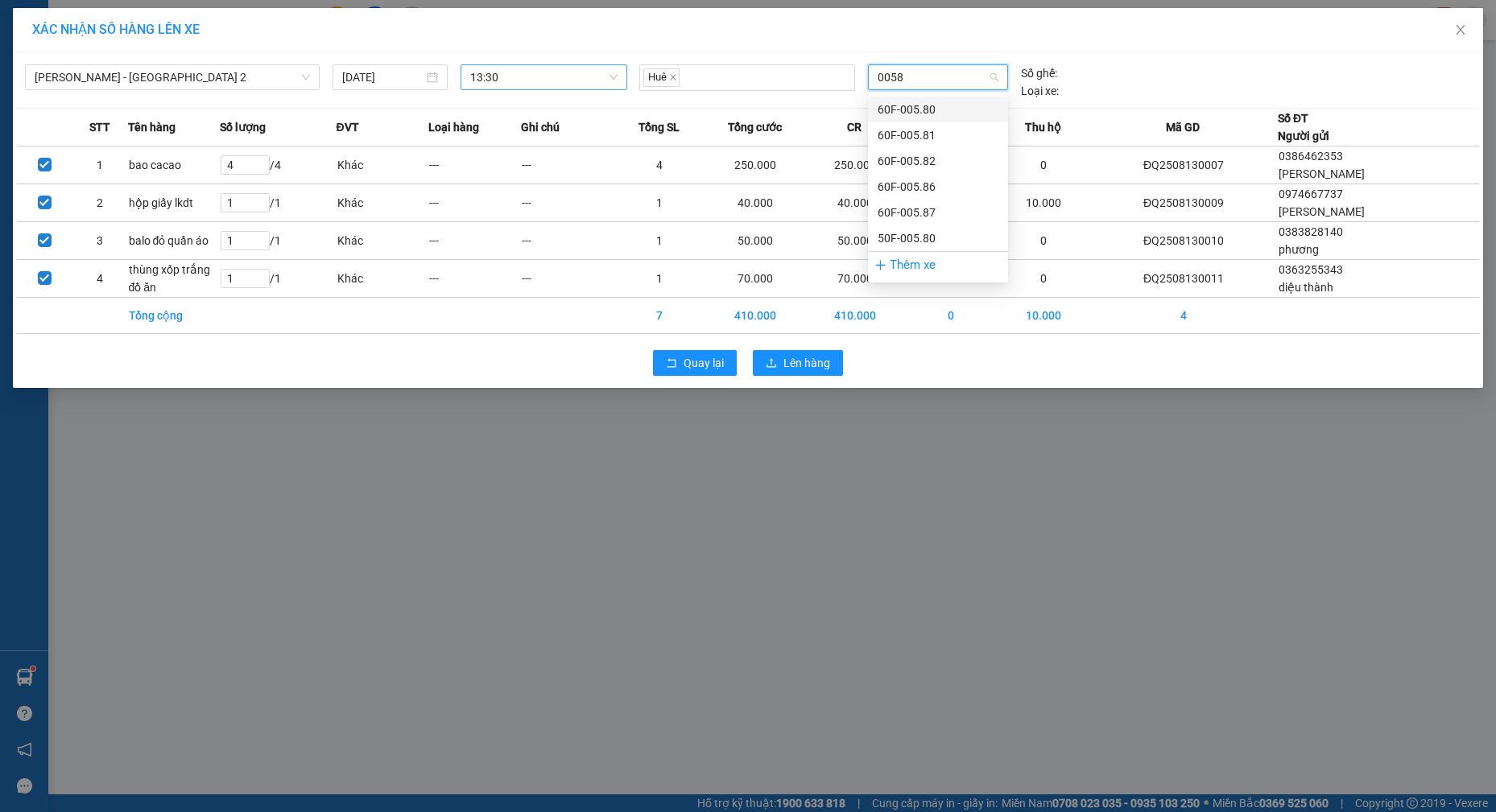
type input "00587"
click at [925, 103] on div "60F-005.87" at bounding box center [938, 110] width 121 height 18
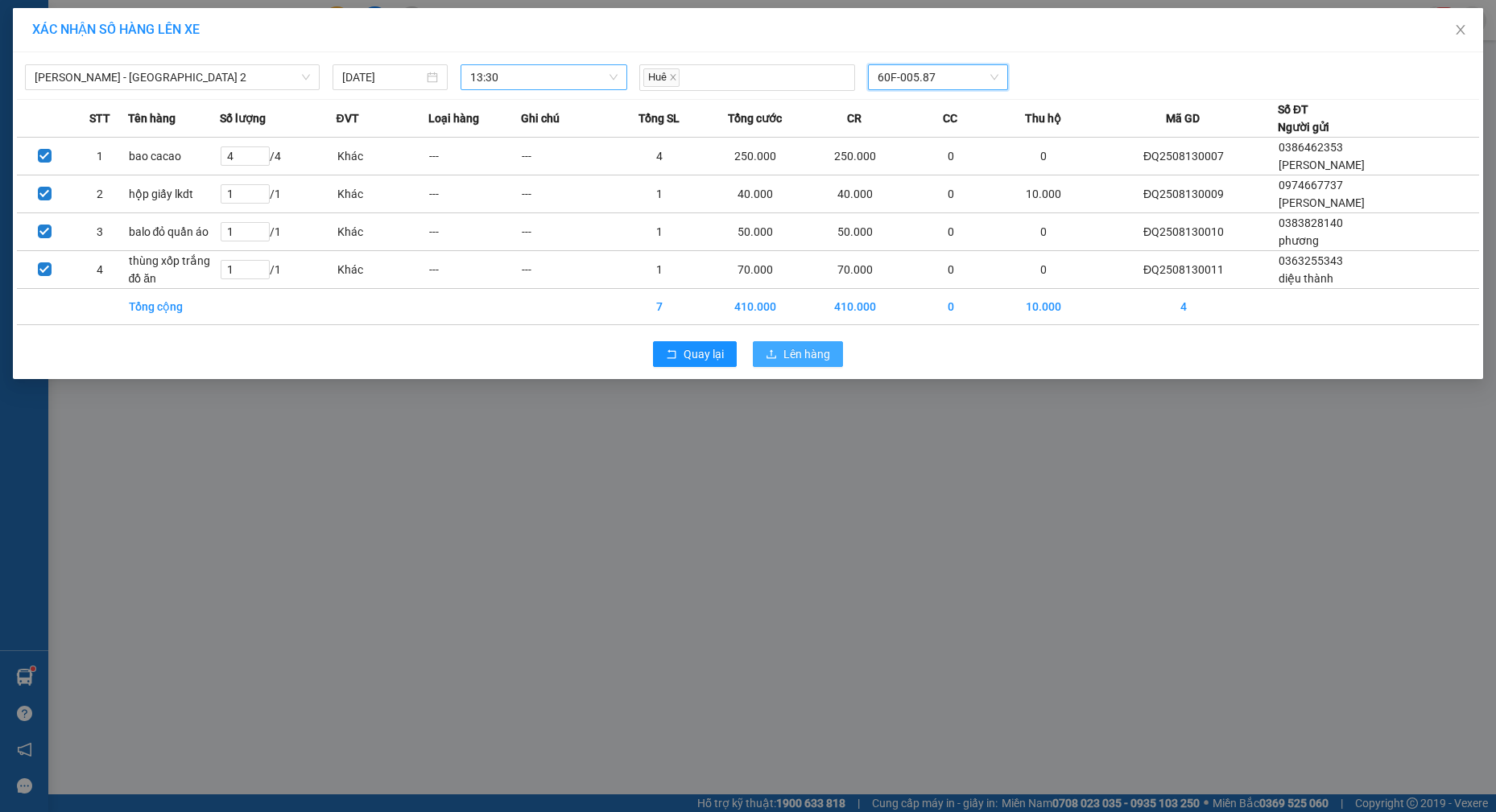
click at [810, 348] on span "Lên hàng" at bounding box center [806, 355] width 47 height 18
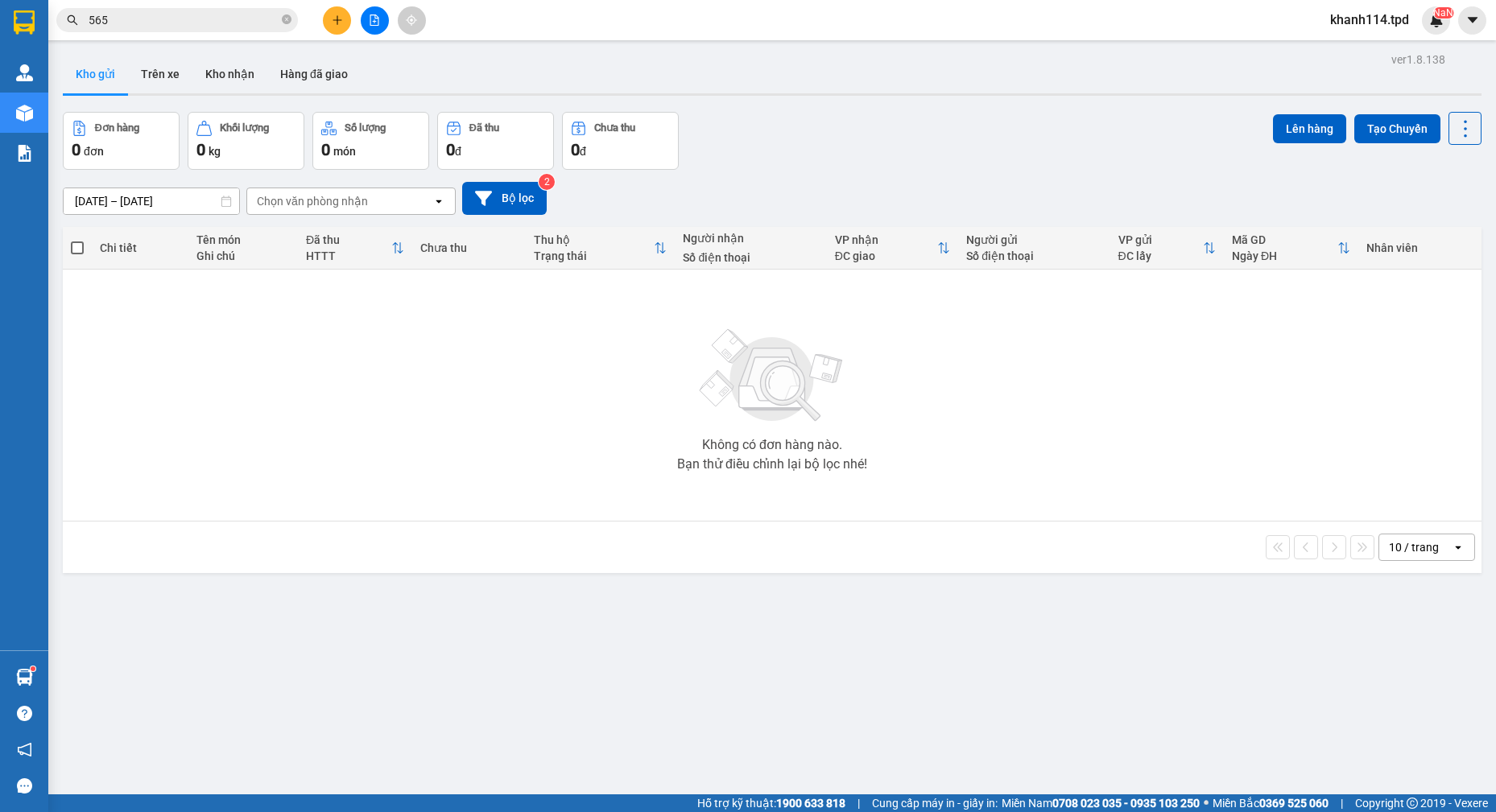
click at [222, 29] on span "565" at bounding box center [177, 20] width 241 height 24
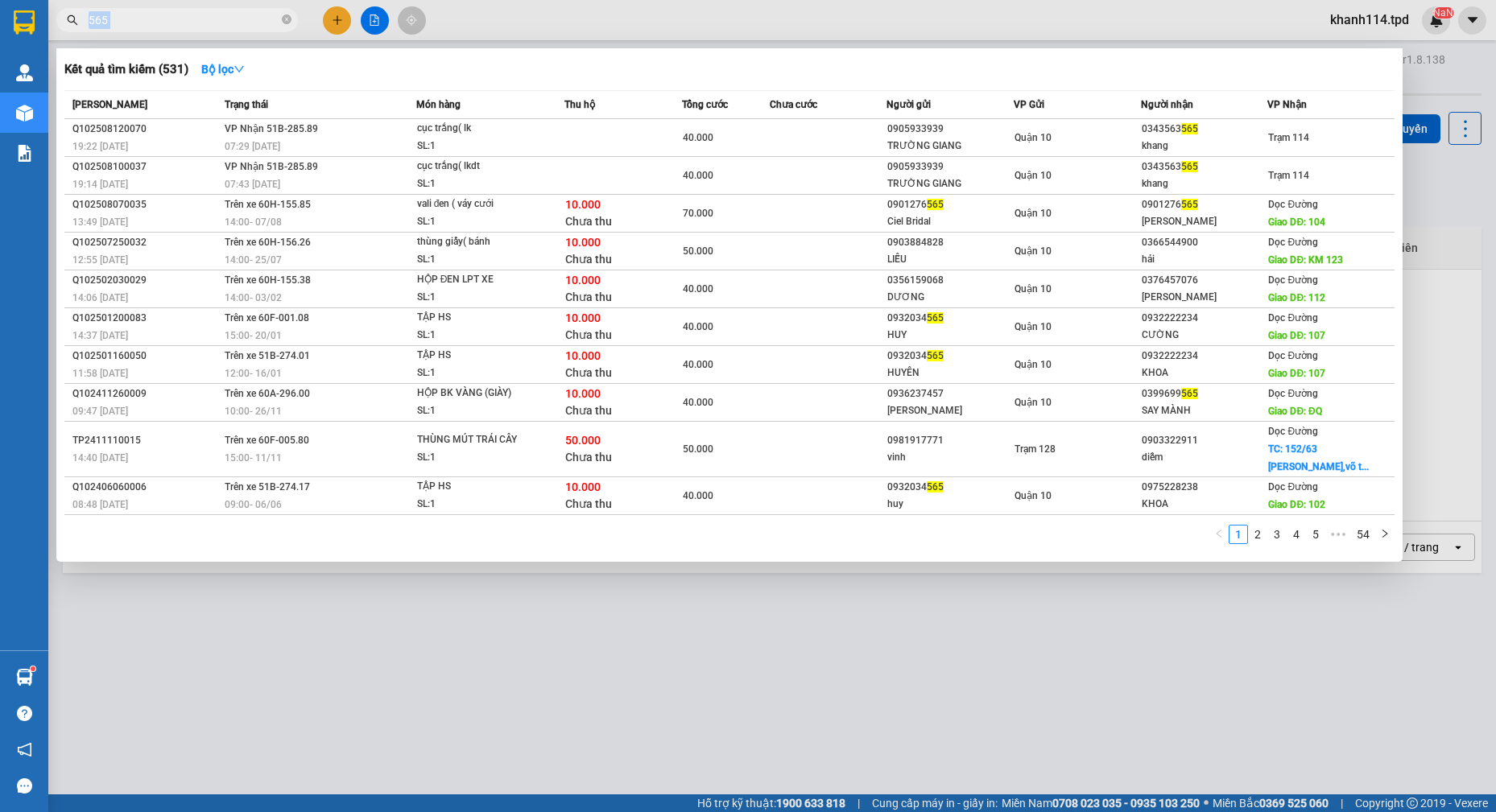
click at [222, 29] on span "565" at bounding box center [177, 20] width 241 height 24
click at [222, 25] on input "565" at bounding box center [183, 21] width 190 height 18
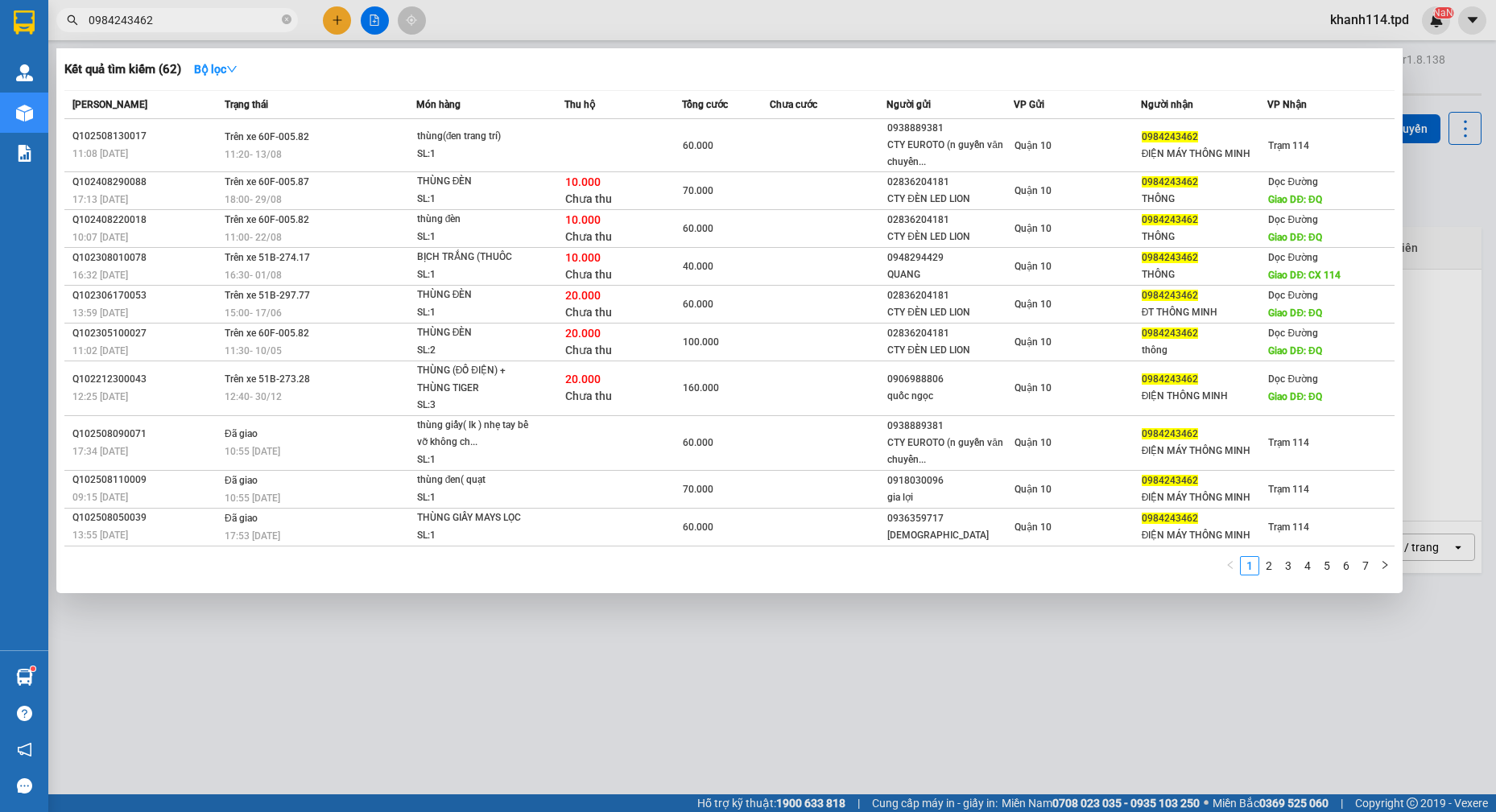
type input "0984243462"
click at [750, 609] on div at bounding box center [748, 406] width 1496 height 812
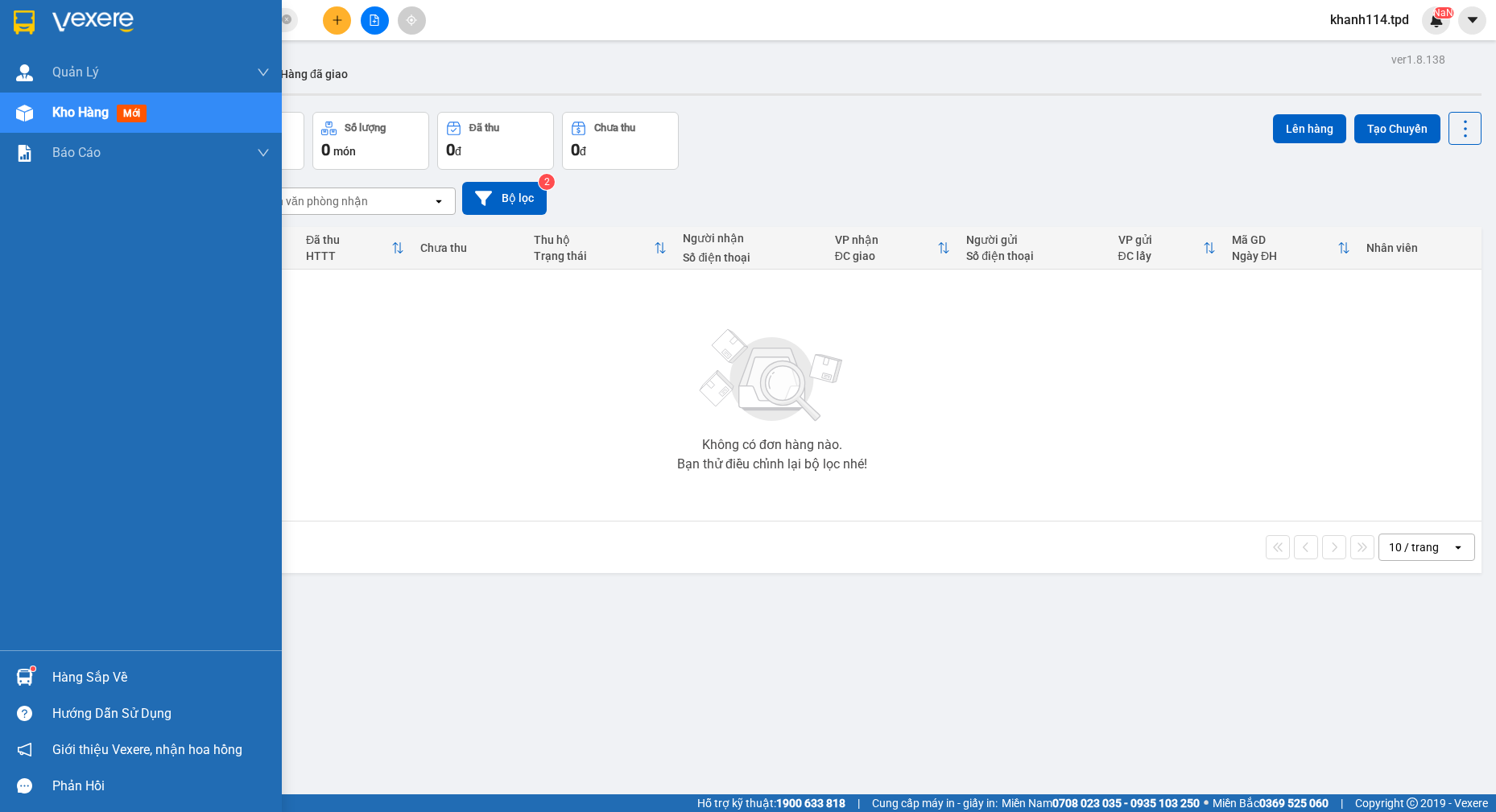
click at [103, 677] on div "Hàng sắp về" at bounding box center [161, 677] width 218 height 24
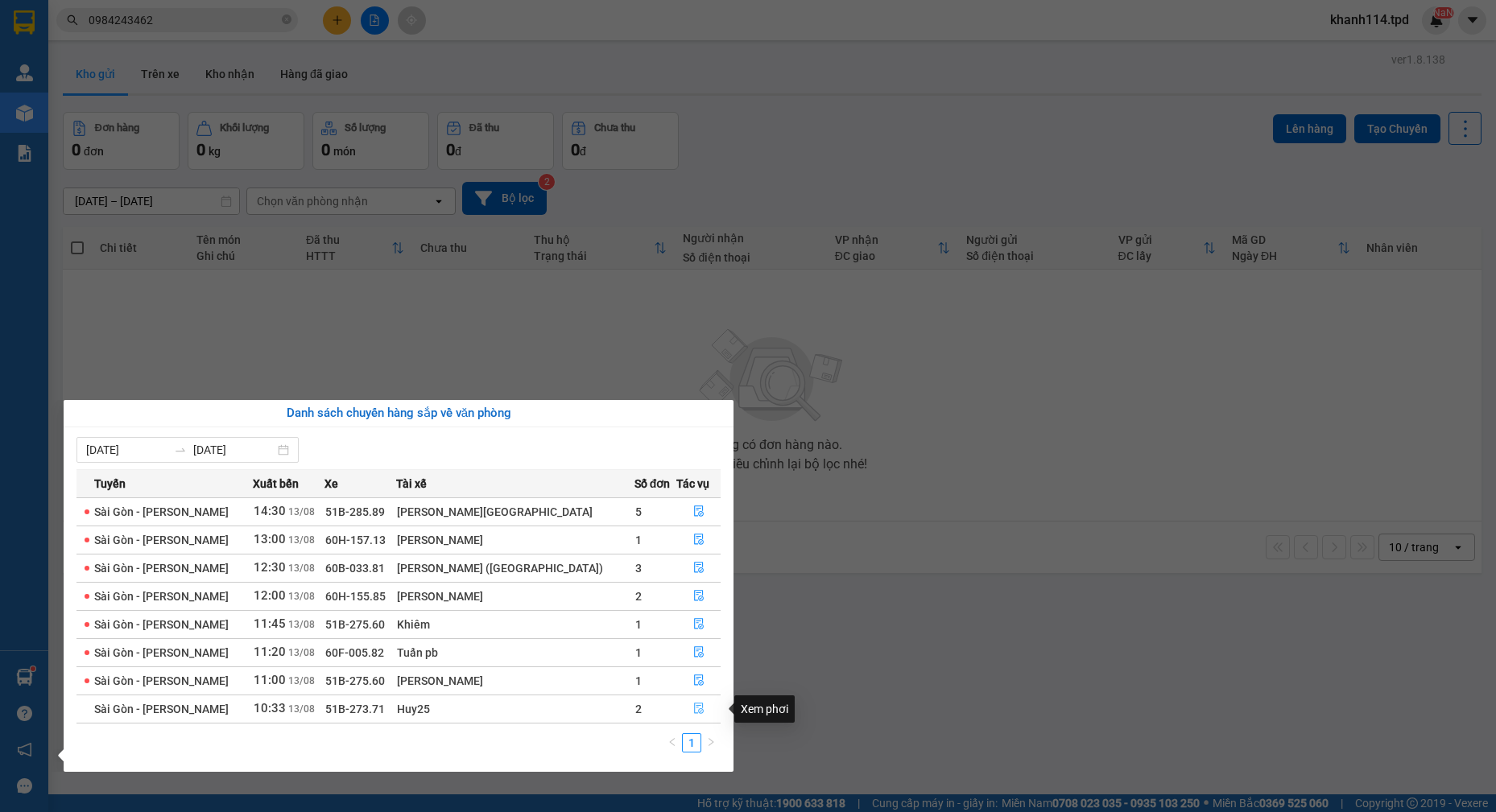
click at [693, 716] on span "file-done" at bounding box center [699, 709] width 11 height 13
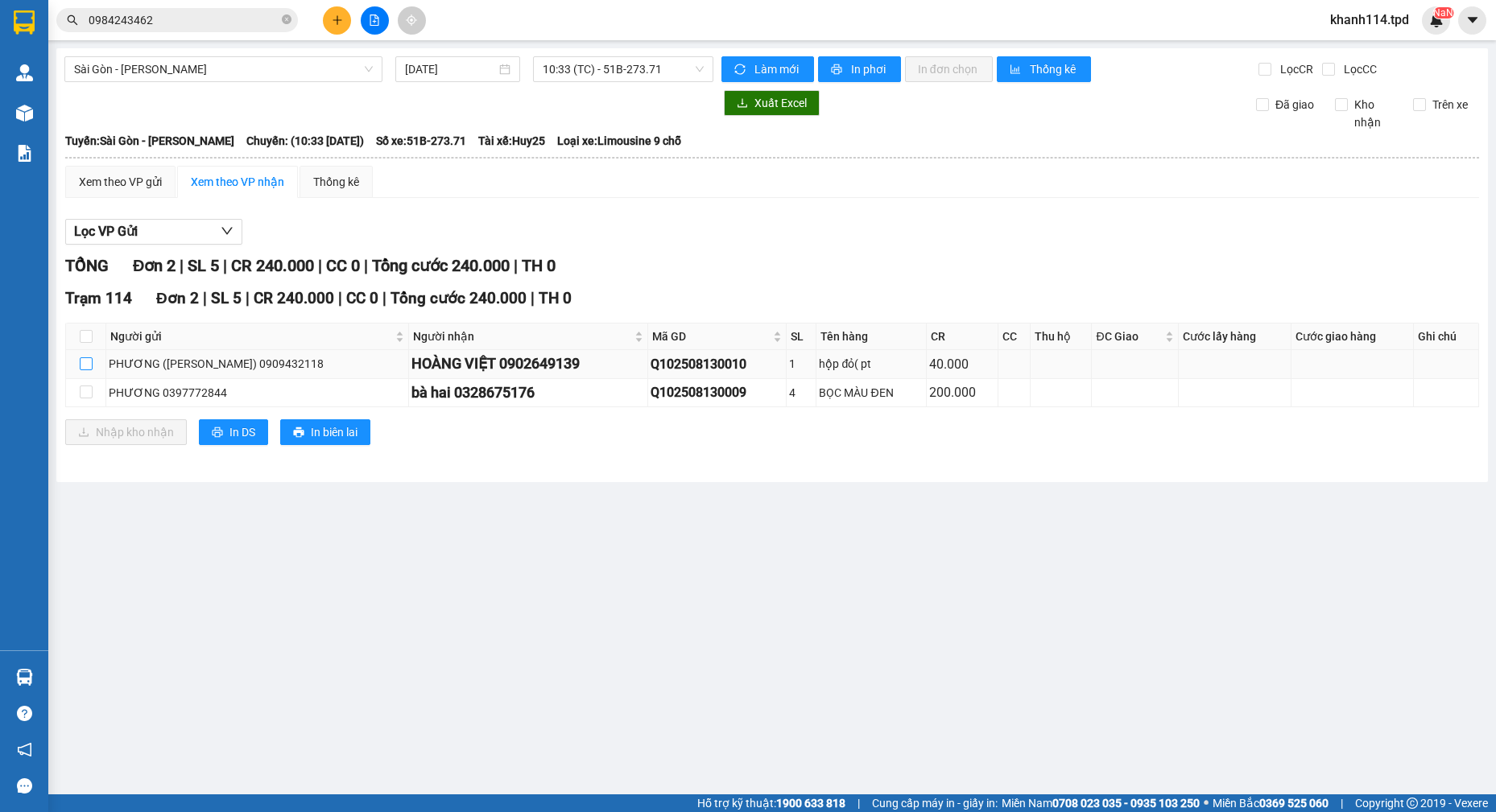
click at [85, 362] on input "checkbox" at bounding box center [86, 364] width 13 height 13
checkbox input "true"
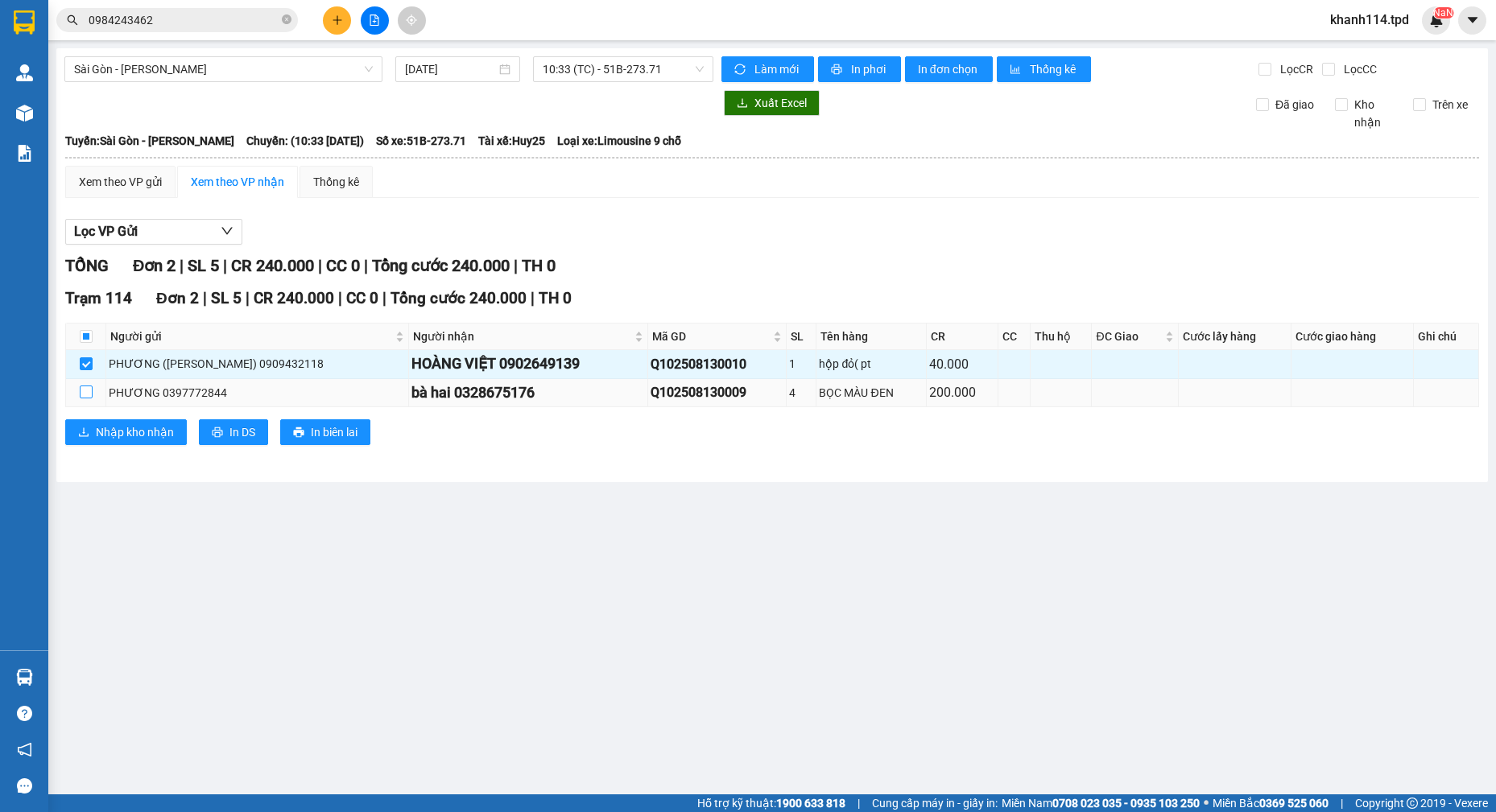
click at [85, 394] on input "checkbox" at bounding box center [86, 392] width 13 height 13
checkbox input "true"
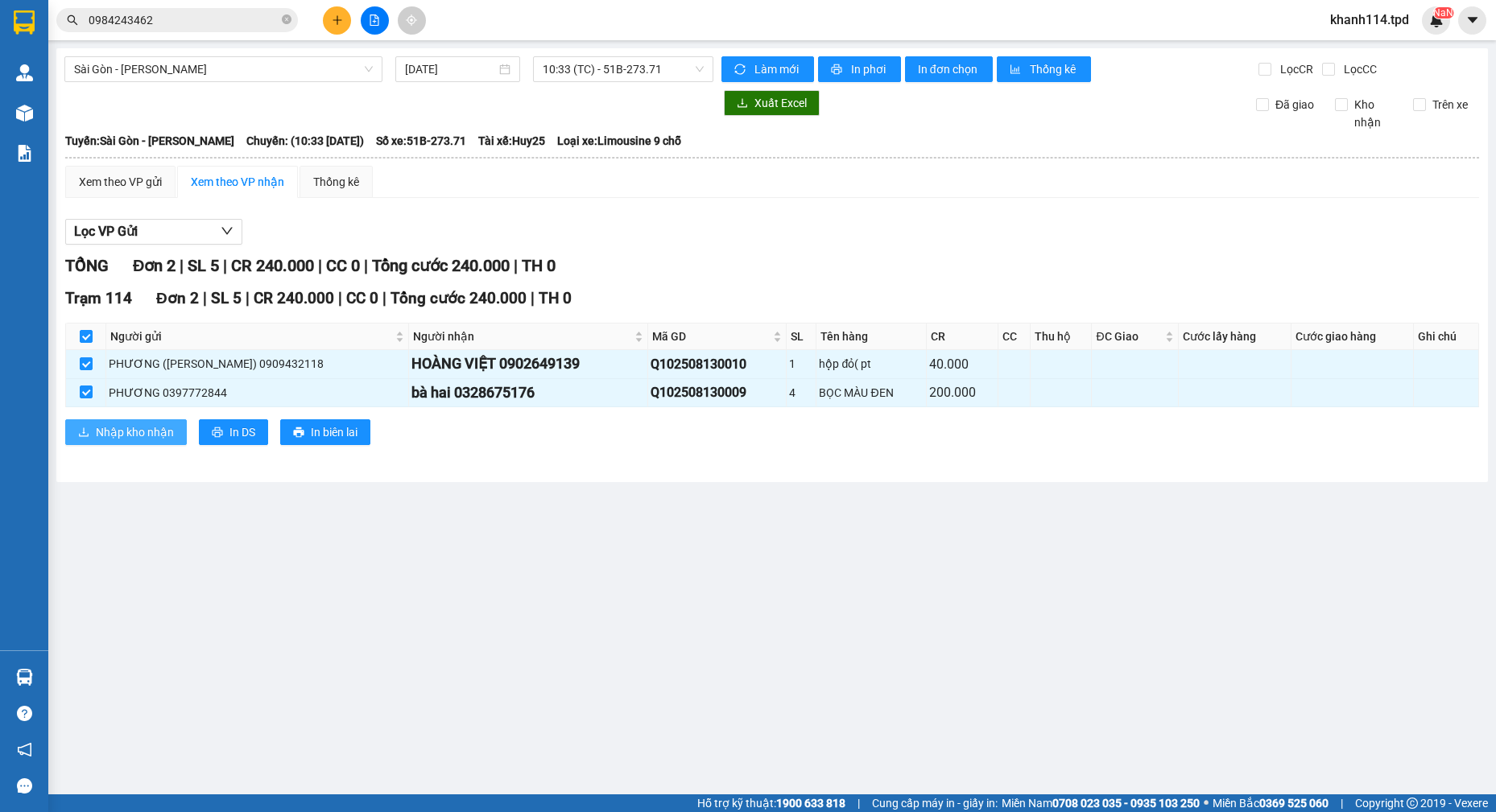
click at [106, 433] on span "Nhập kho nhận" at bounding box center [135, 433] width 78 height 18
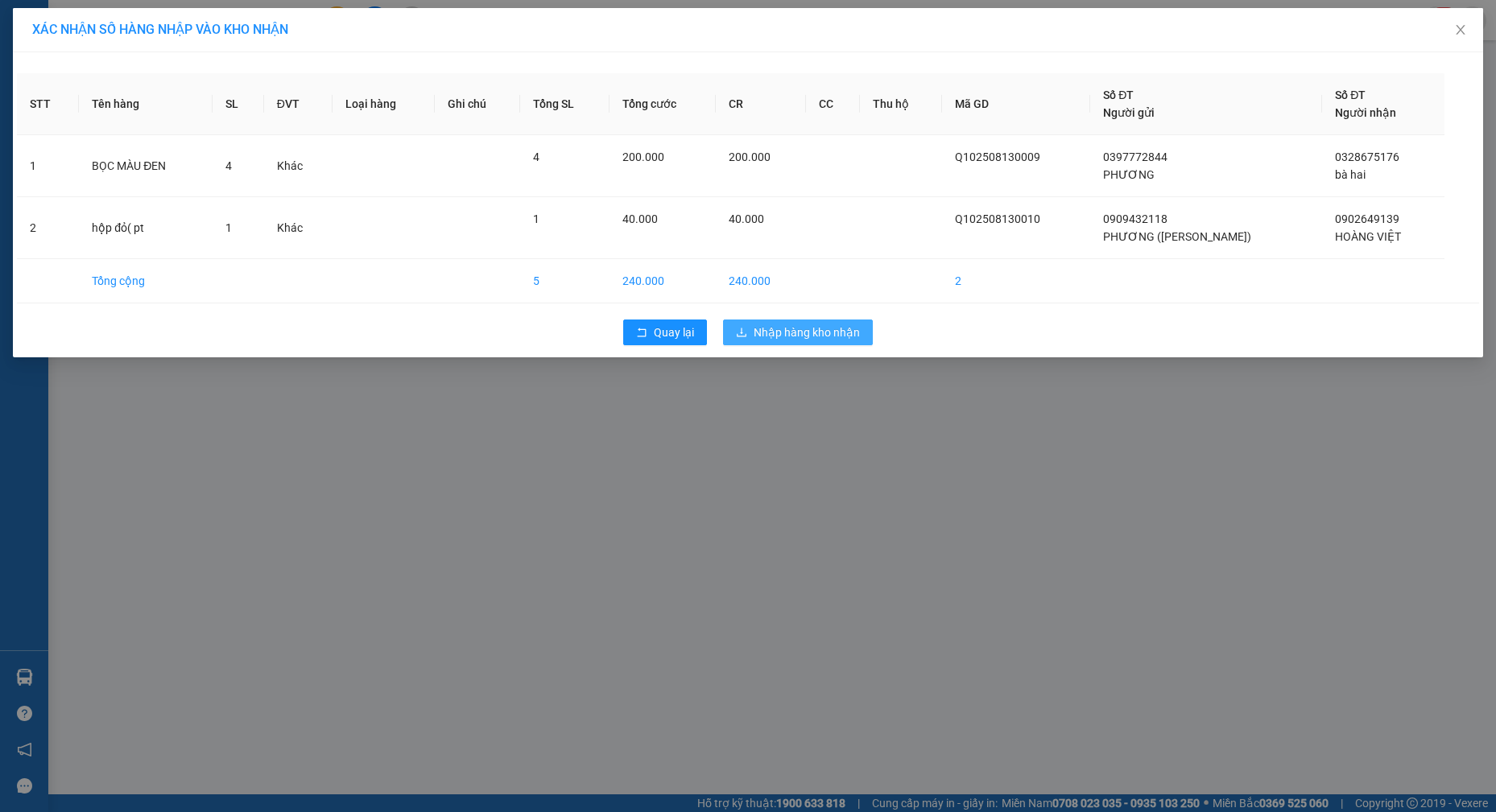
click at [806, 336] on span "Nhập hàng kho nhận" at bounding box center [806, 333] width 106 height 18
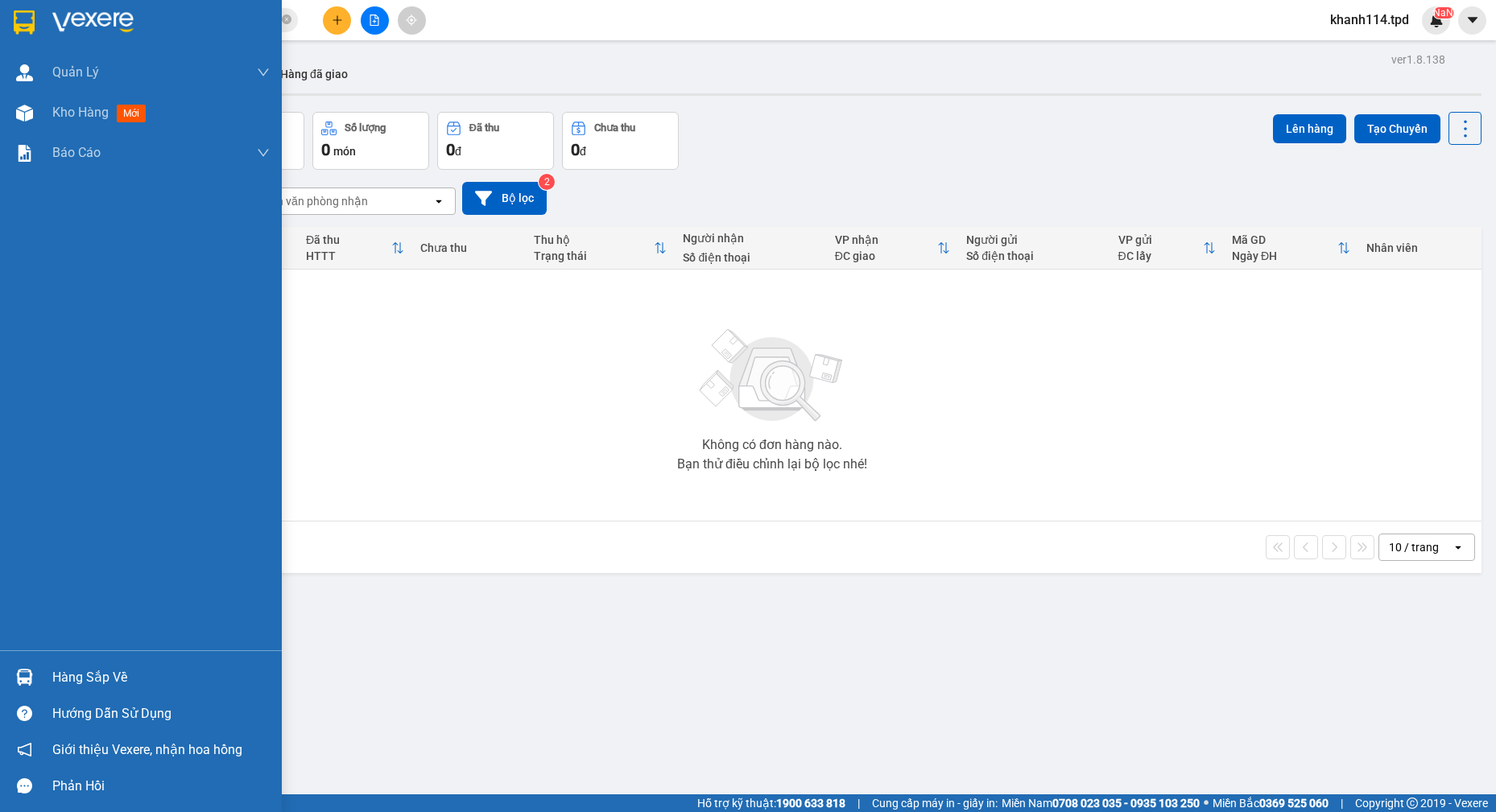
click at [92, 672] on div "Hàng sắp về" at bounding box center [161, 677] width 218 height 24
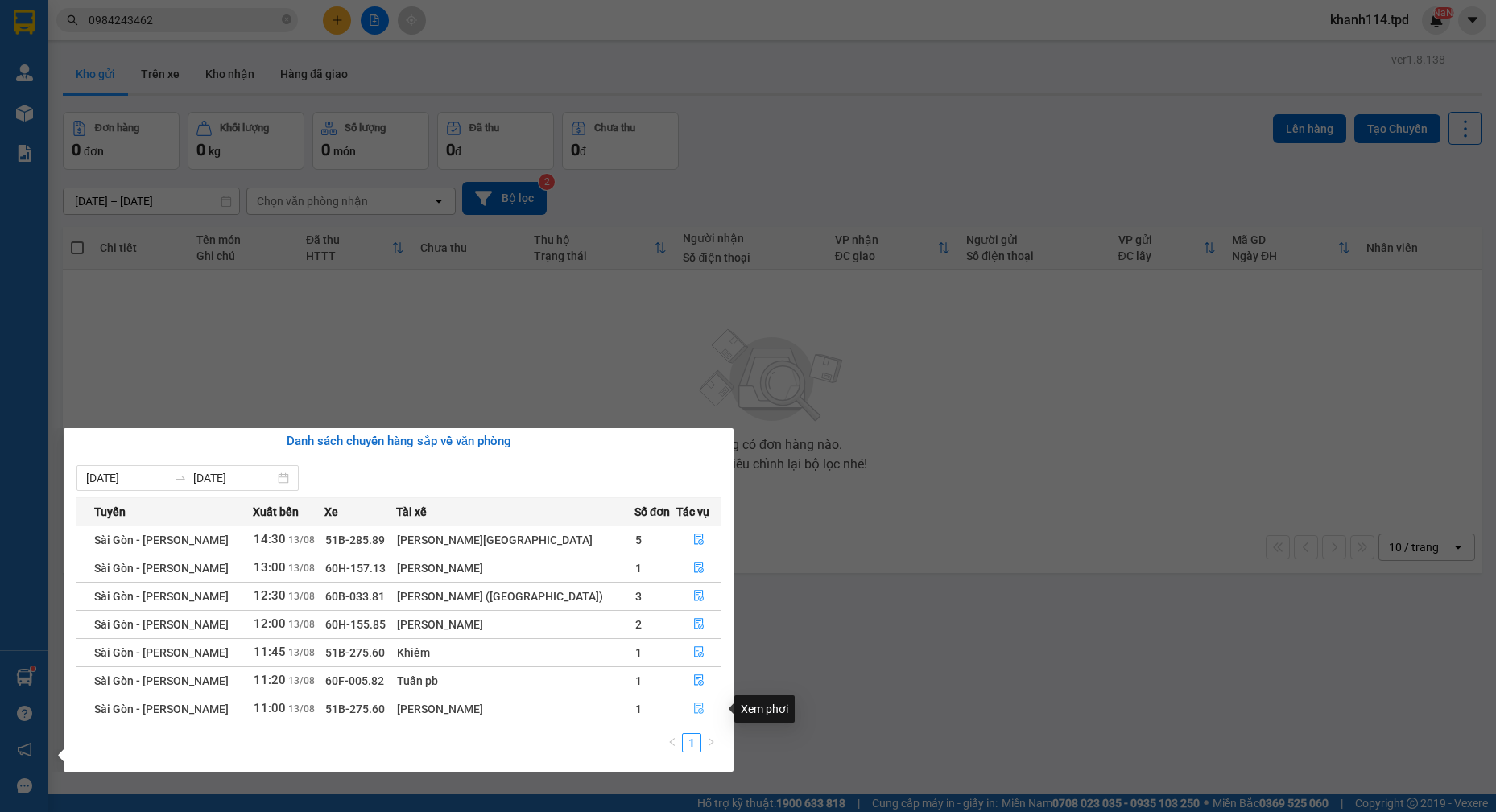
click at [695, 704] on icon "file-done" at bounding box center [699, 709] width 11 height 11
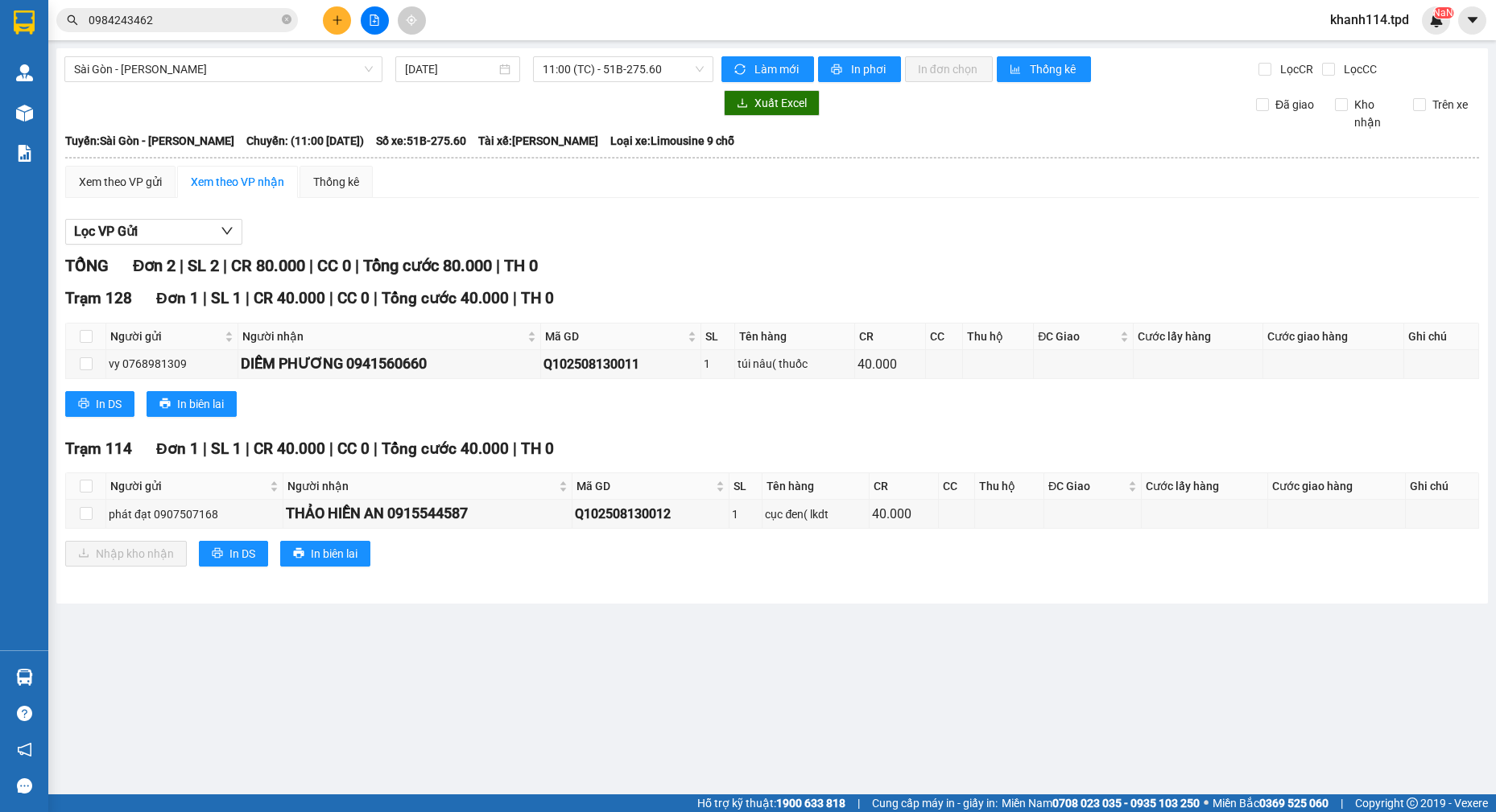
click at [94, 490] on th at bounding box center [85, 486] width 40 height 26
click at [87, 491] on input "checkbox" at bounding box center [86, 486] width 13 height 13
checkbox input "true"
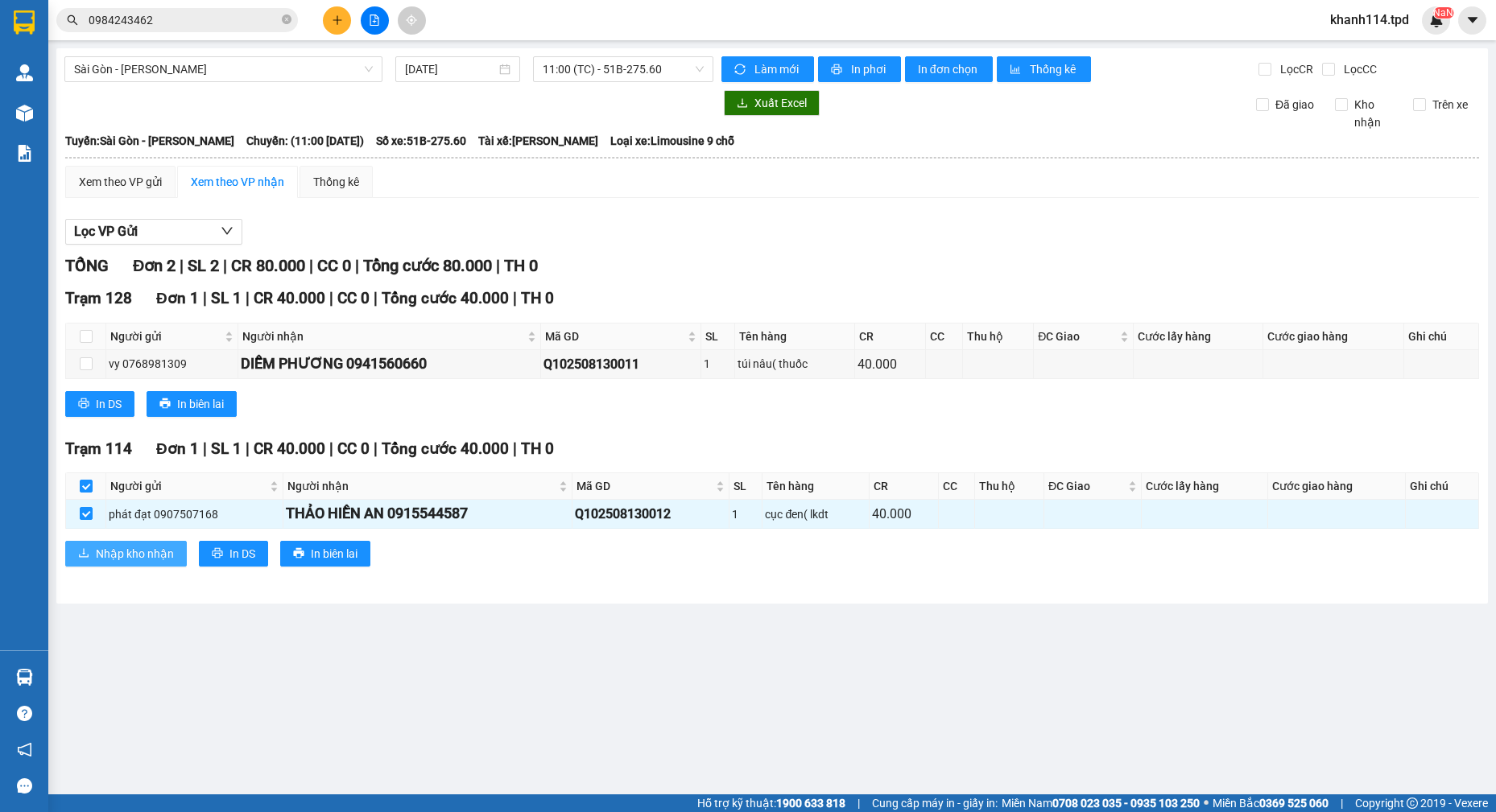
click at [154, 557] on span "Nhập kho nhận" at bounding box center [135, 554] width 78 height 18
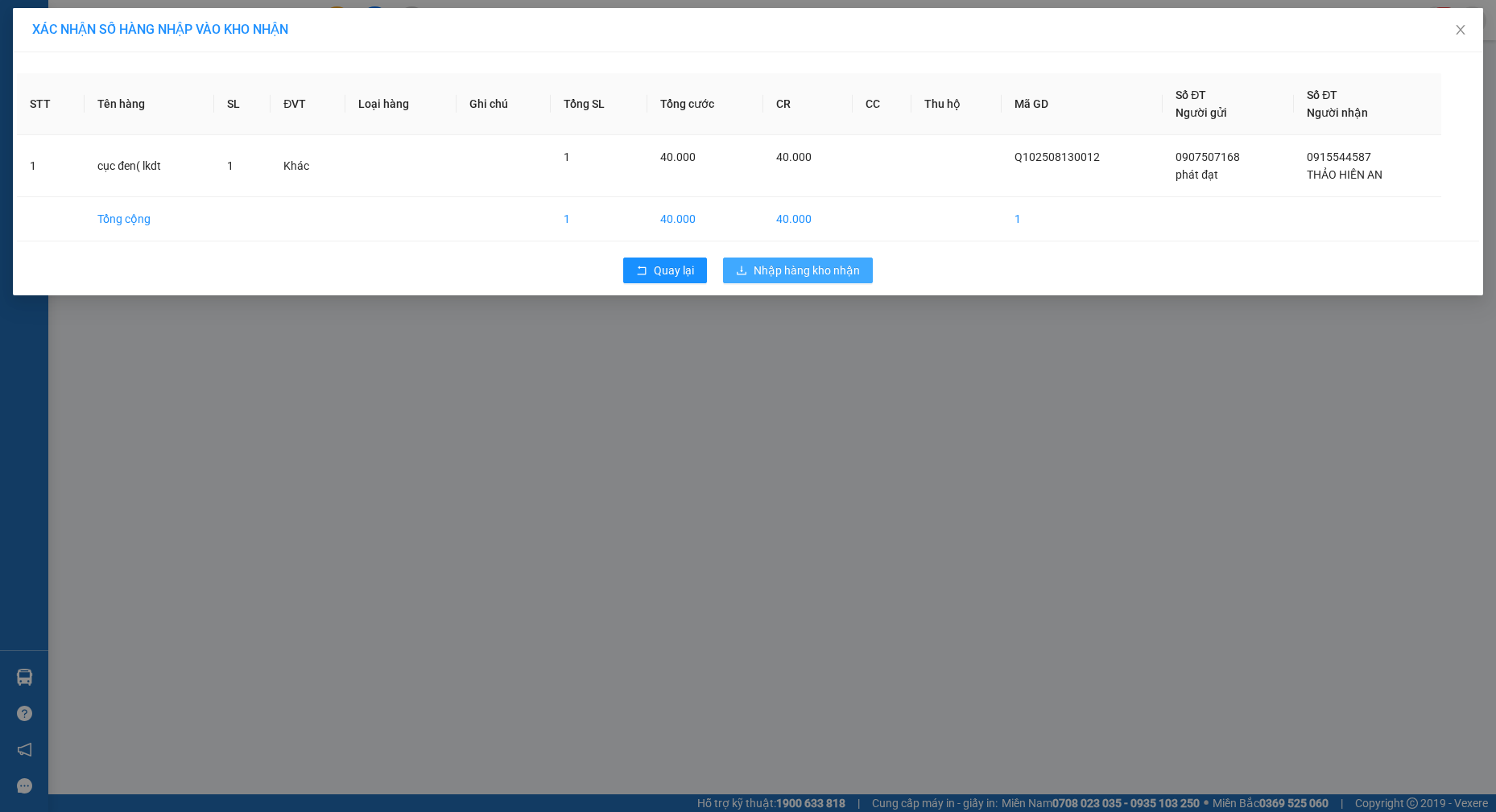
click at [842, 262] on span "Nhập hàng kho nhận" at bounding box center [806, 271] width 106 height 18
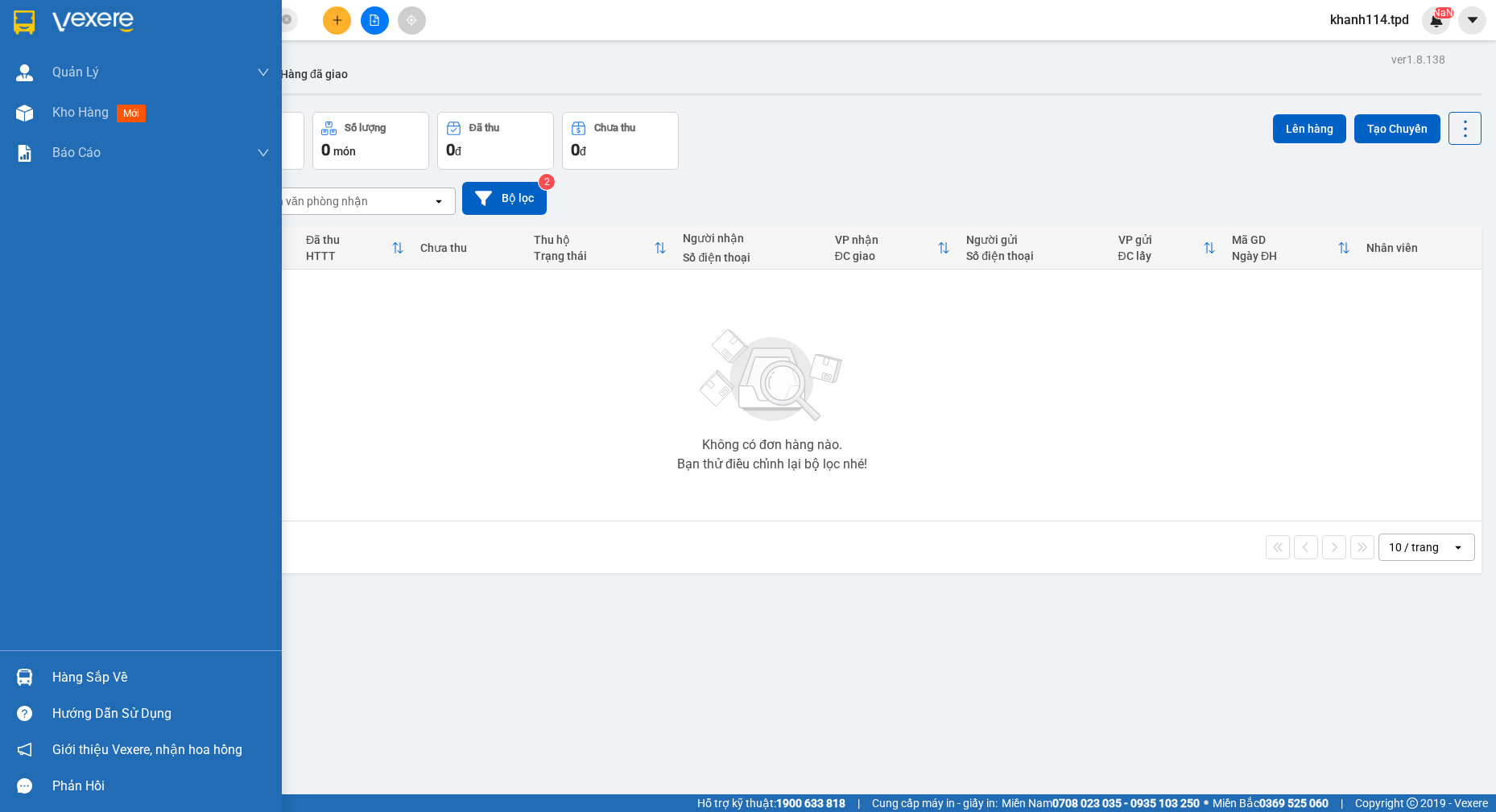
click at [129, 670] on div "Hàng sắp về" at bounding box center [161, 677] width 218 height 24
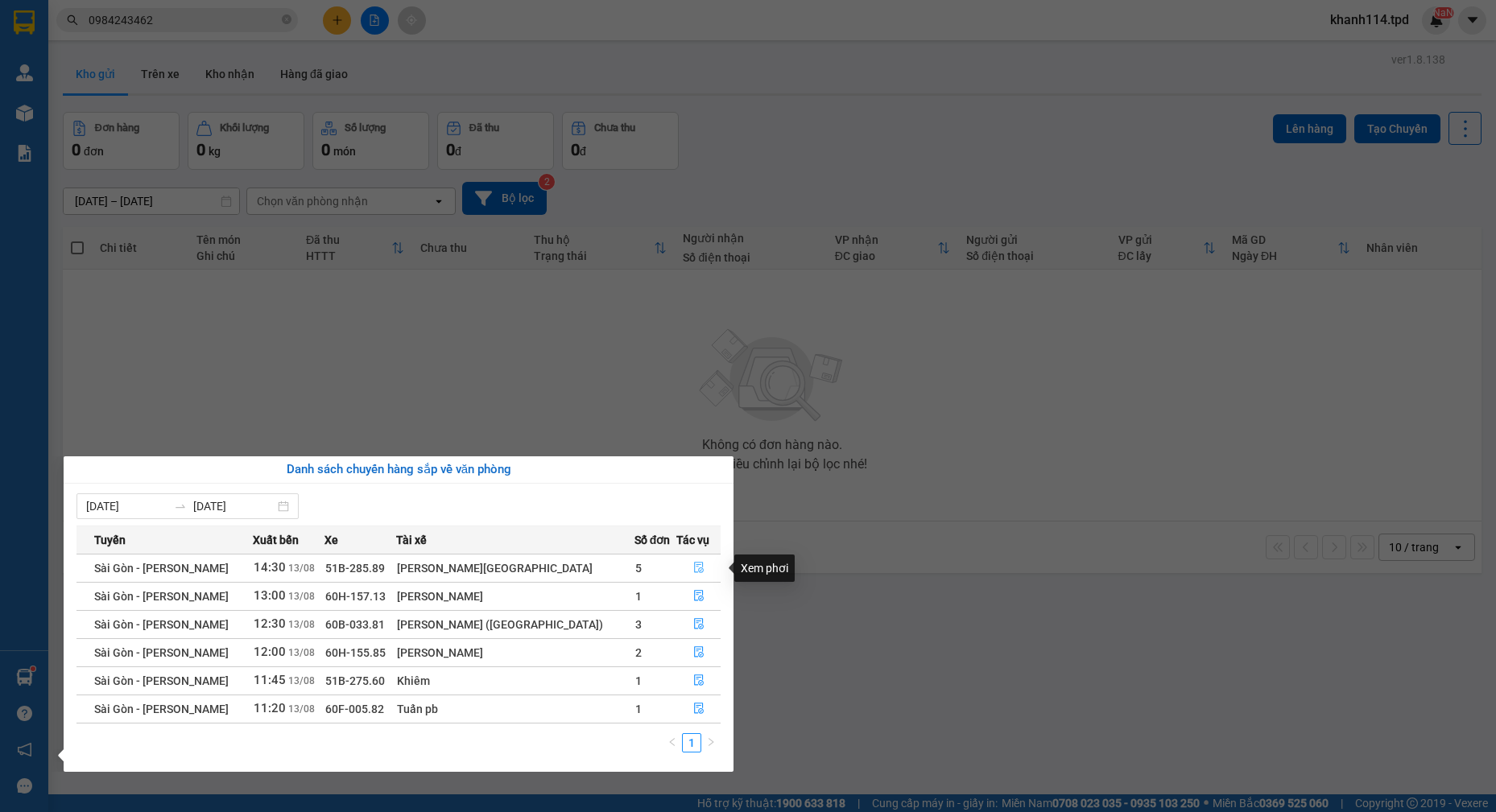
click at [693, 564] on icon "file-done" at bounding box center [699, 567] width 11 height 11
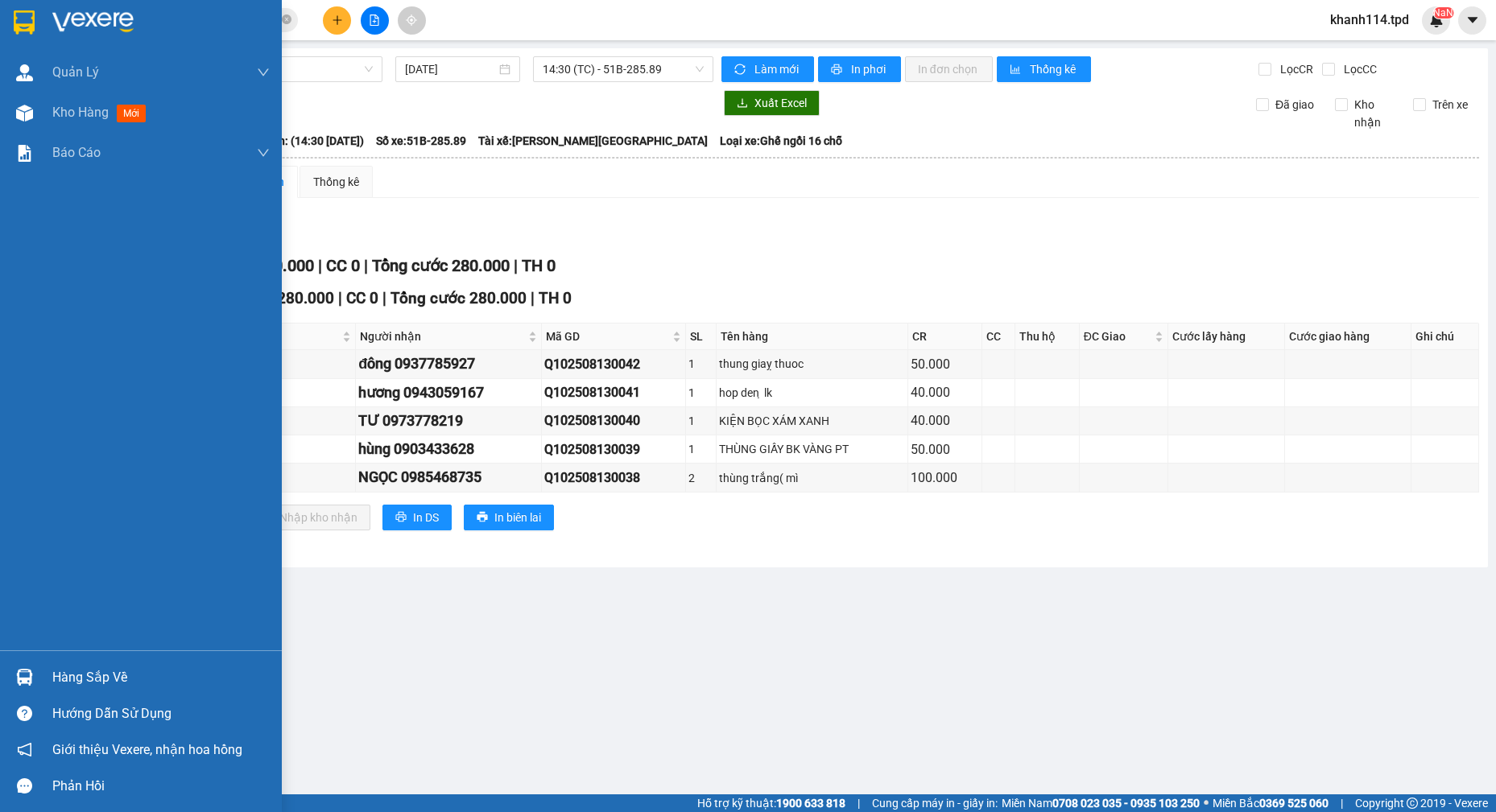
click at [74, 671] on div "Hàng sắp về" at bounding box center [161, 677] width 218 height 24
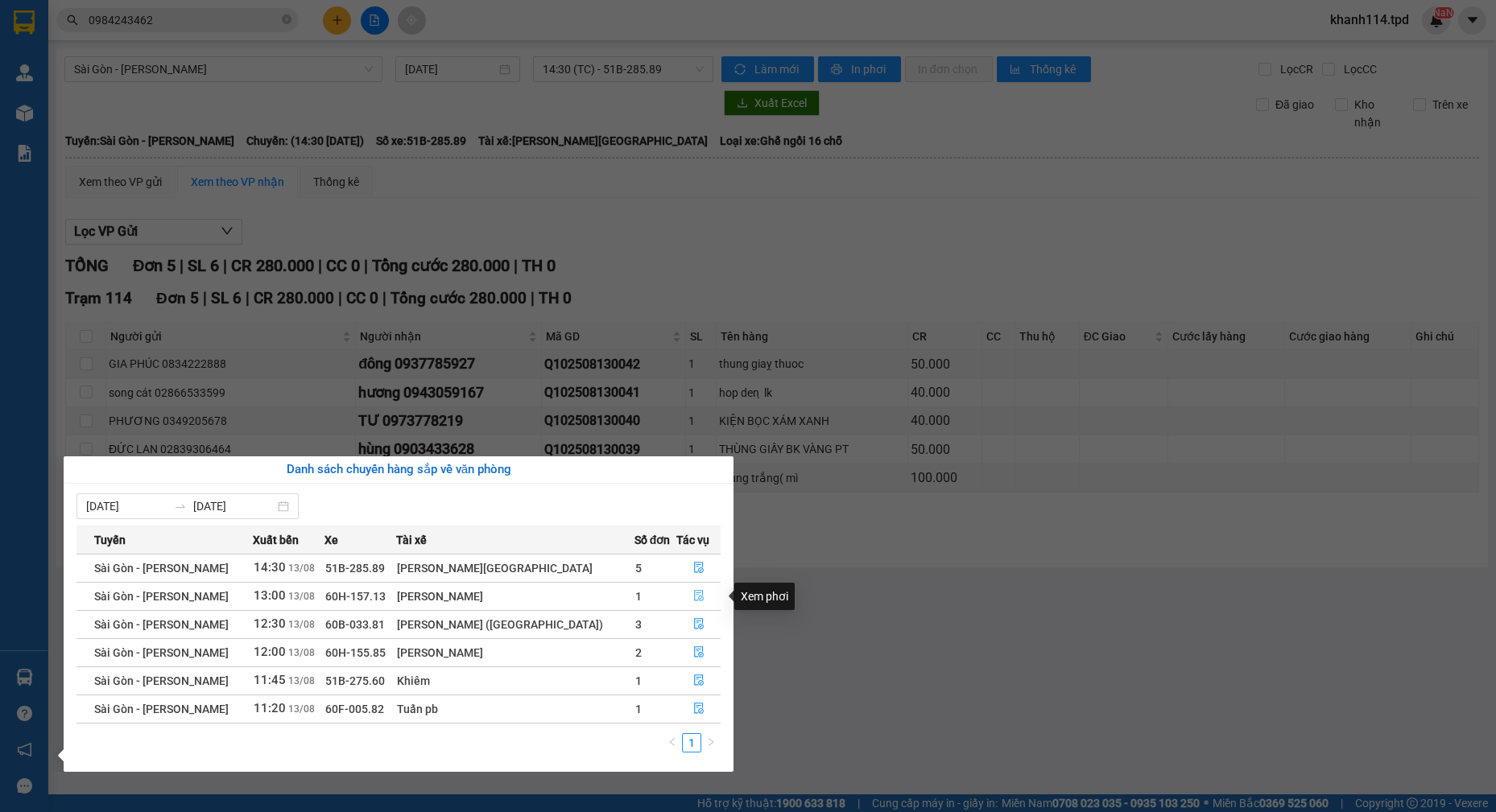
click at [677, 592] on button "button" at bounding box center [699, 596] width 43 height 25
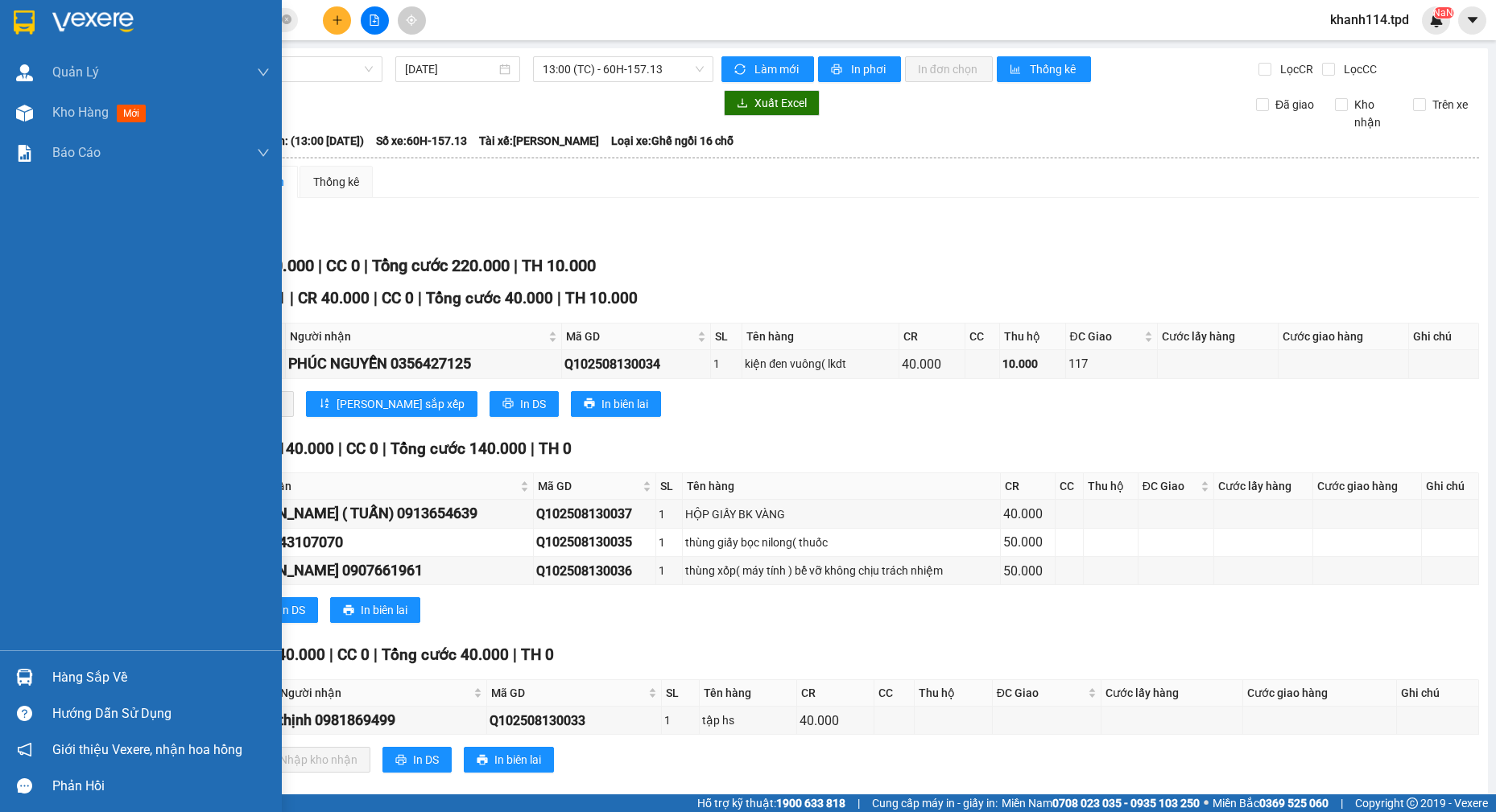
click at [99, 684] on div "Hàng sắp về" at bounding box center [161, 677] width 218 height 24
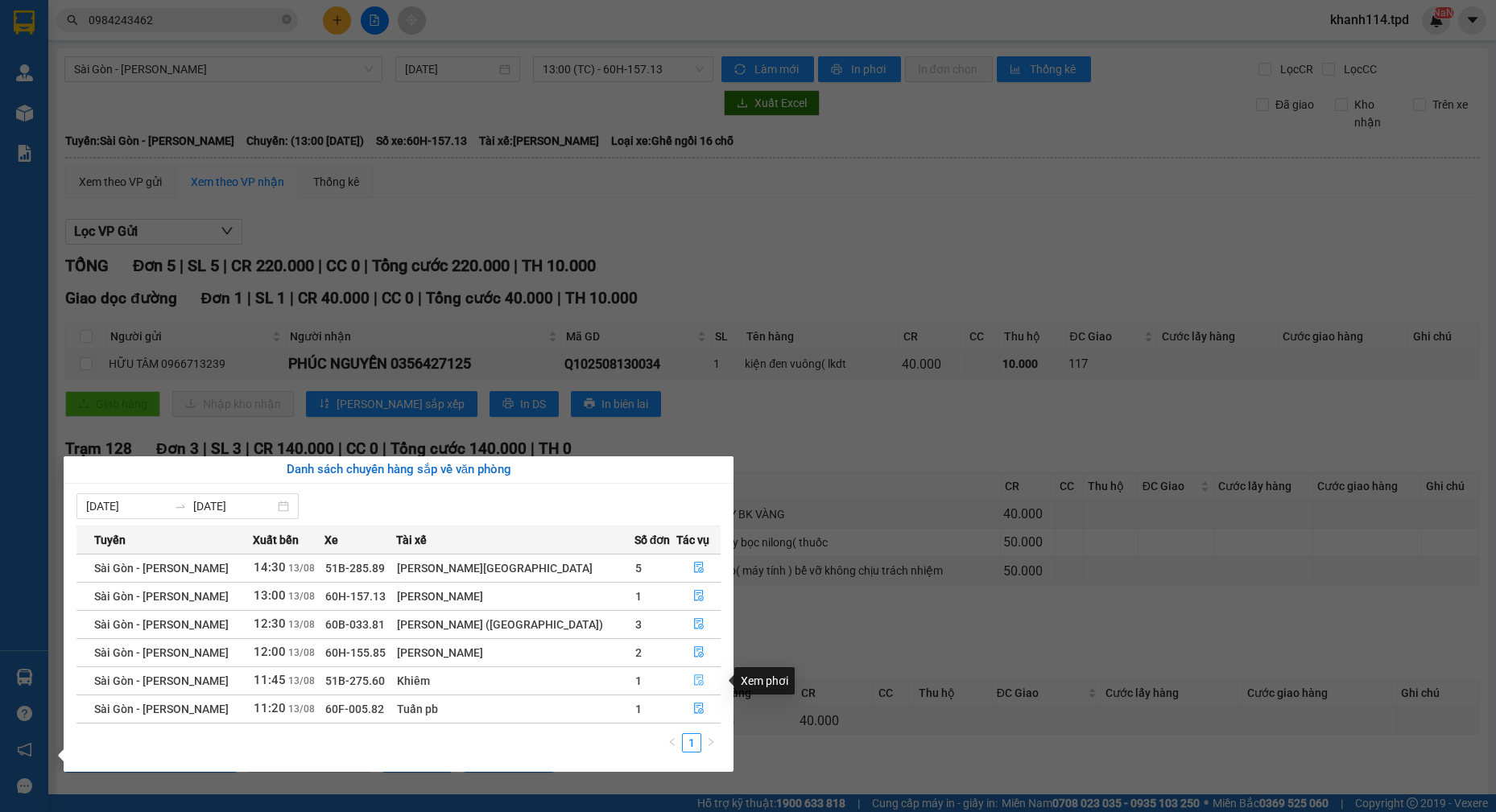
click at [693, 678] on icon "file-done" at bounding box center [699, 681] width 11 height 11
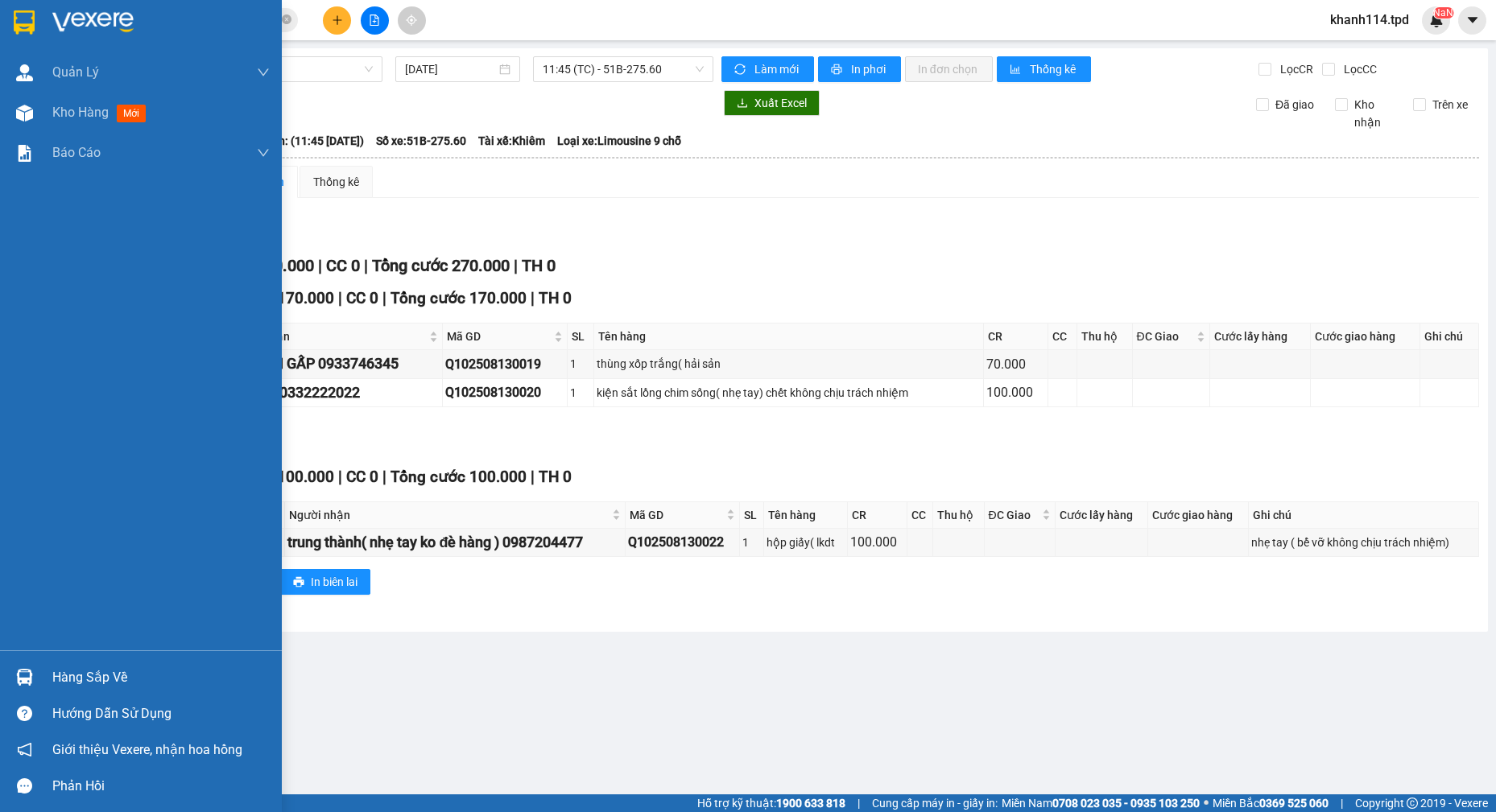
click at [104, 674] on div "Hàng sắp về" at bounding box center [161, 677] width 218 height 24
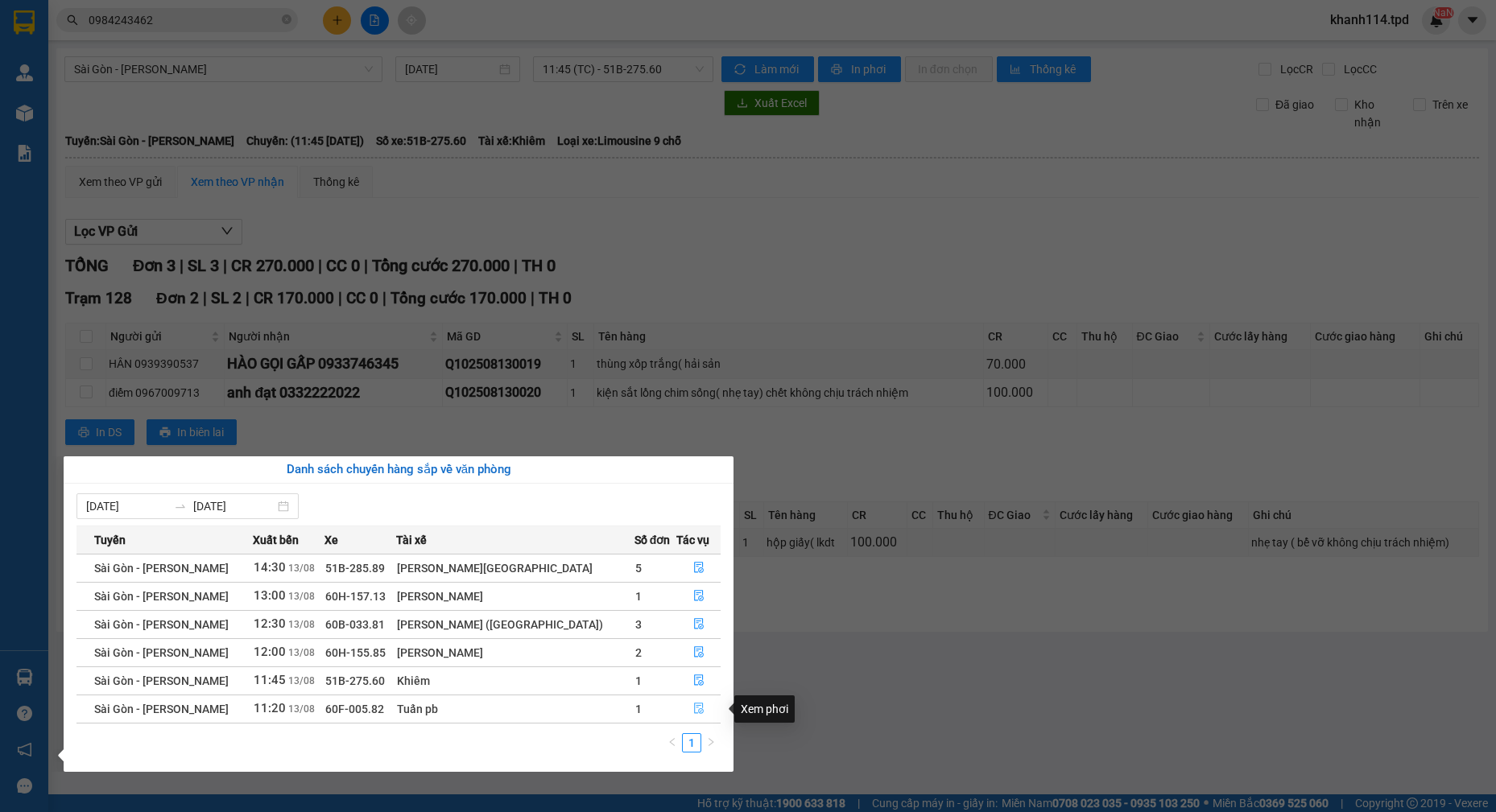
click at [685, 710] on button "button" at bounding box center [699, 709] width 43 height 25
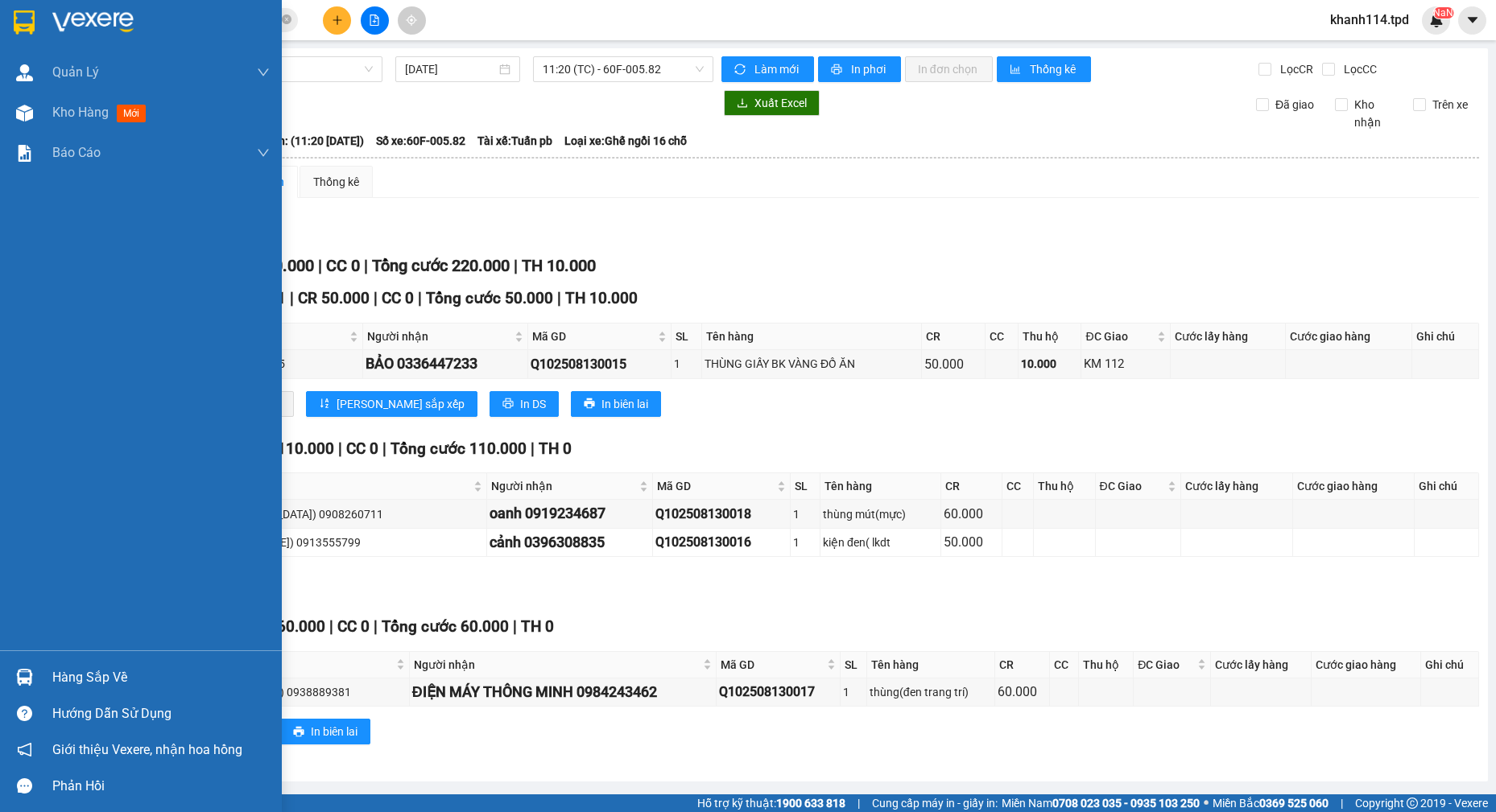
click at [100, 672] on div "Hàng sắp về" at bounding box center [161, 677] width 218 height 24
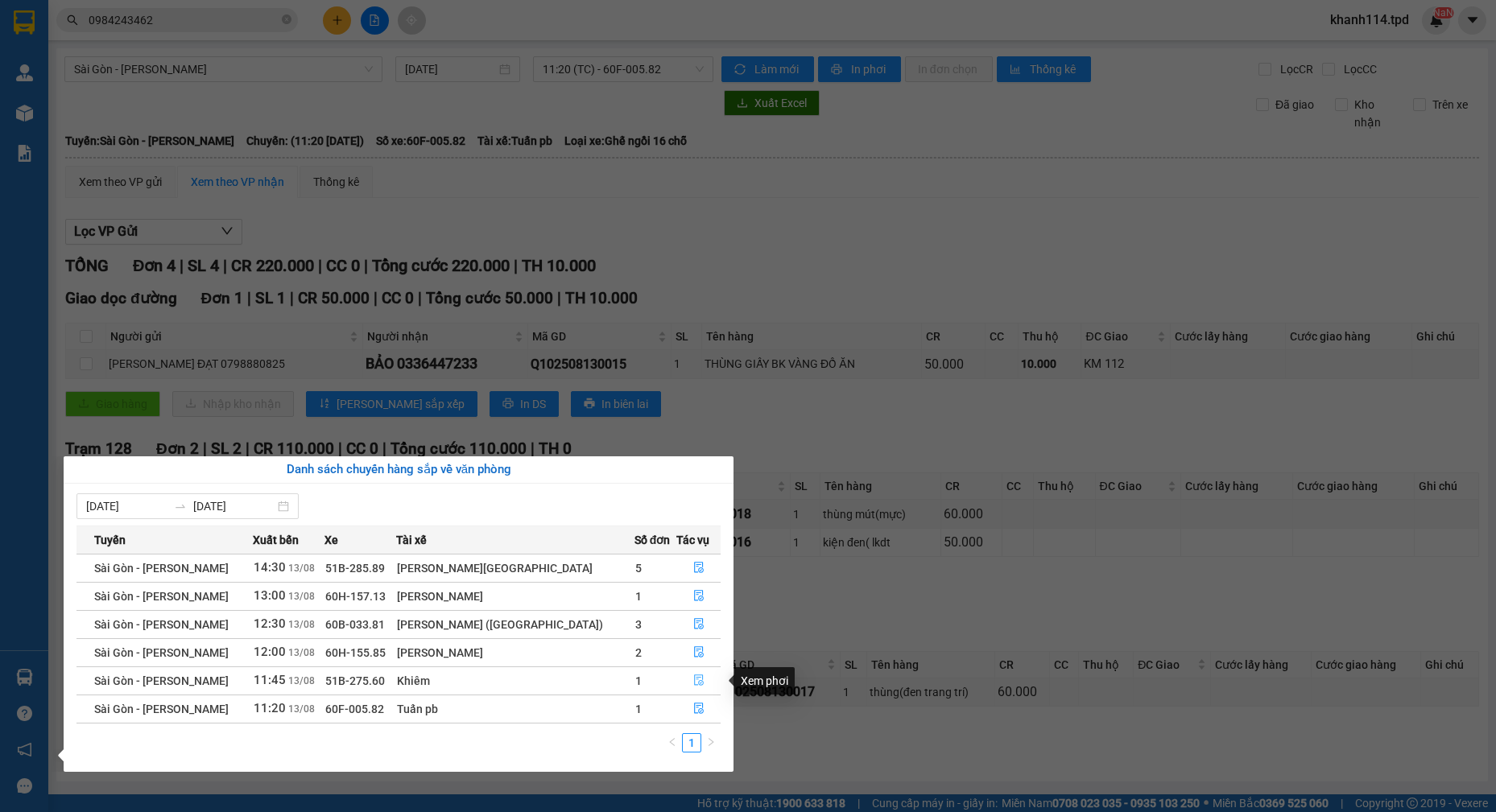
click at [702, 676] on button "button" at bounding box center [699, 681] width 43 height 25
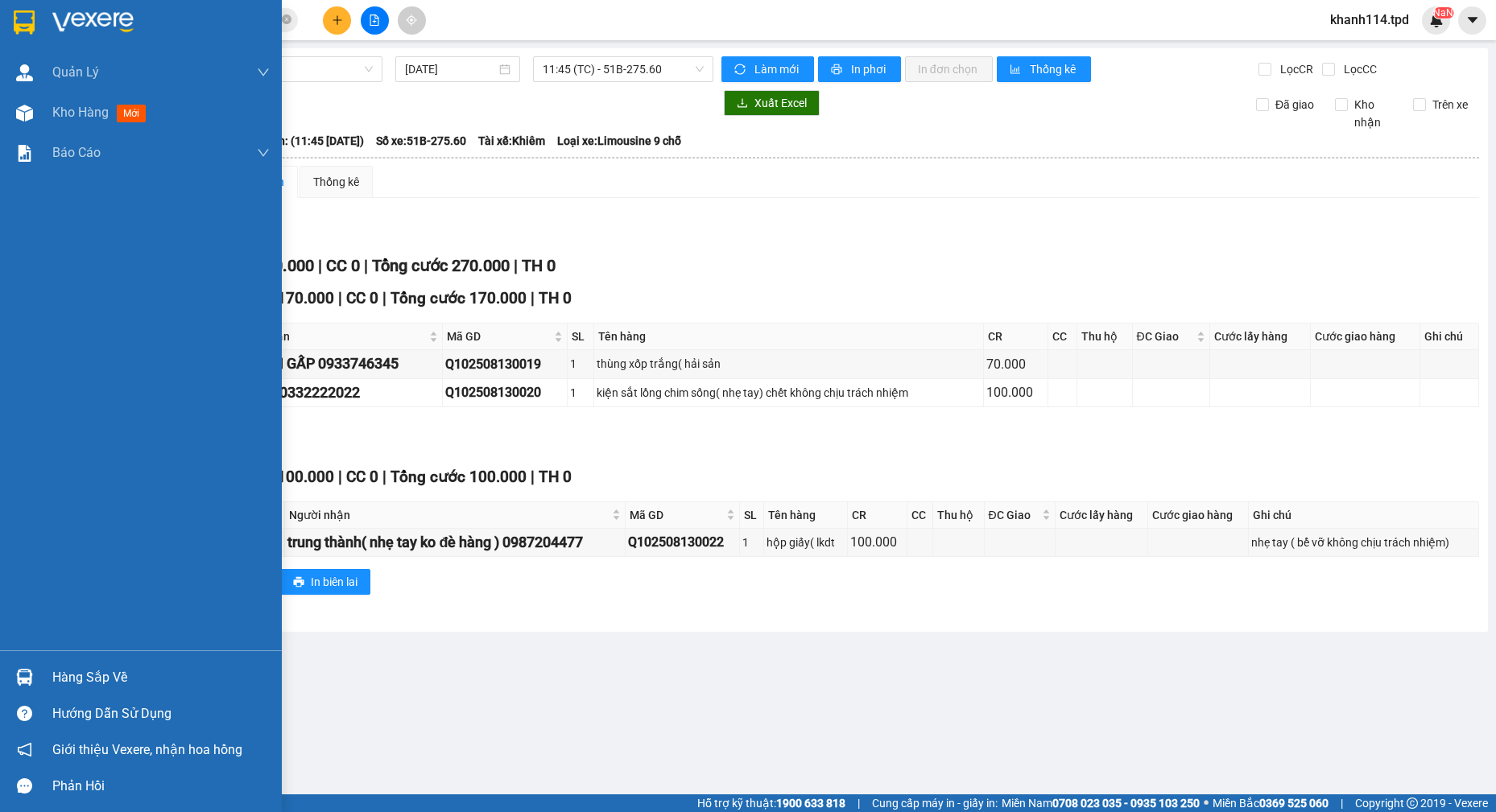
click at [127, 682] on div "Hàng sắp về" at bounding box center [161, 677] width 218 height 24
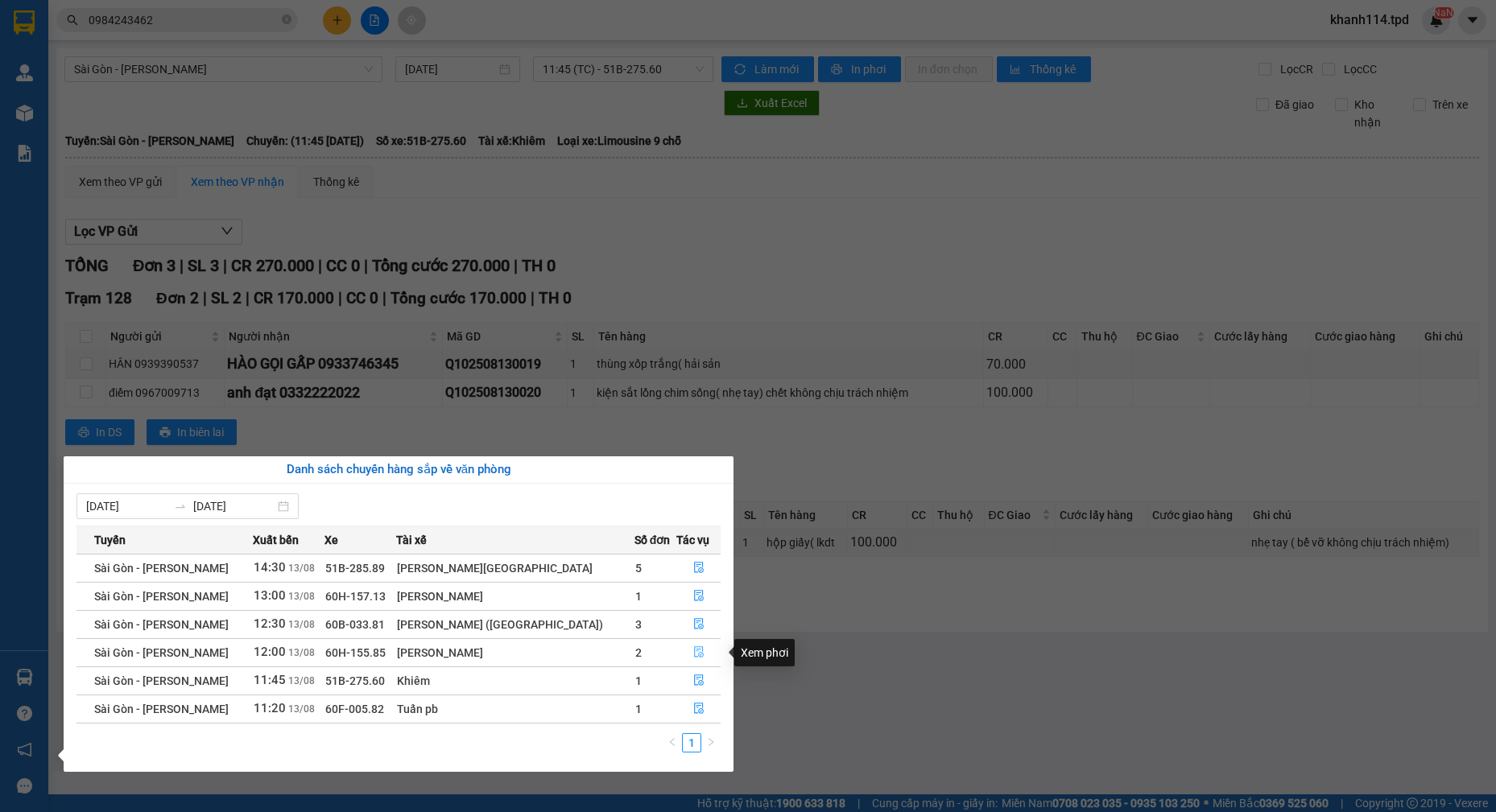
click at [694, 649] on icon "file-done" at bounding box center [699, 653] width 10 height 11
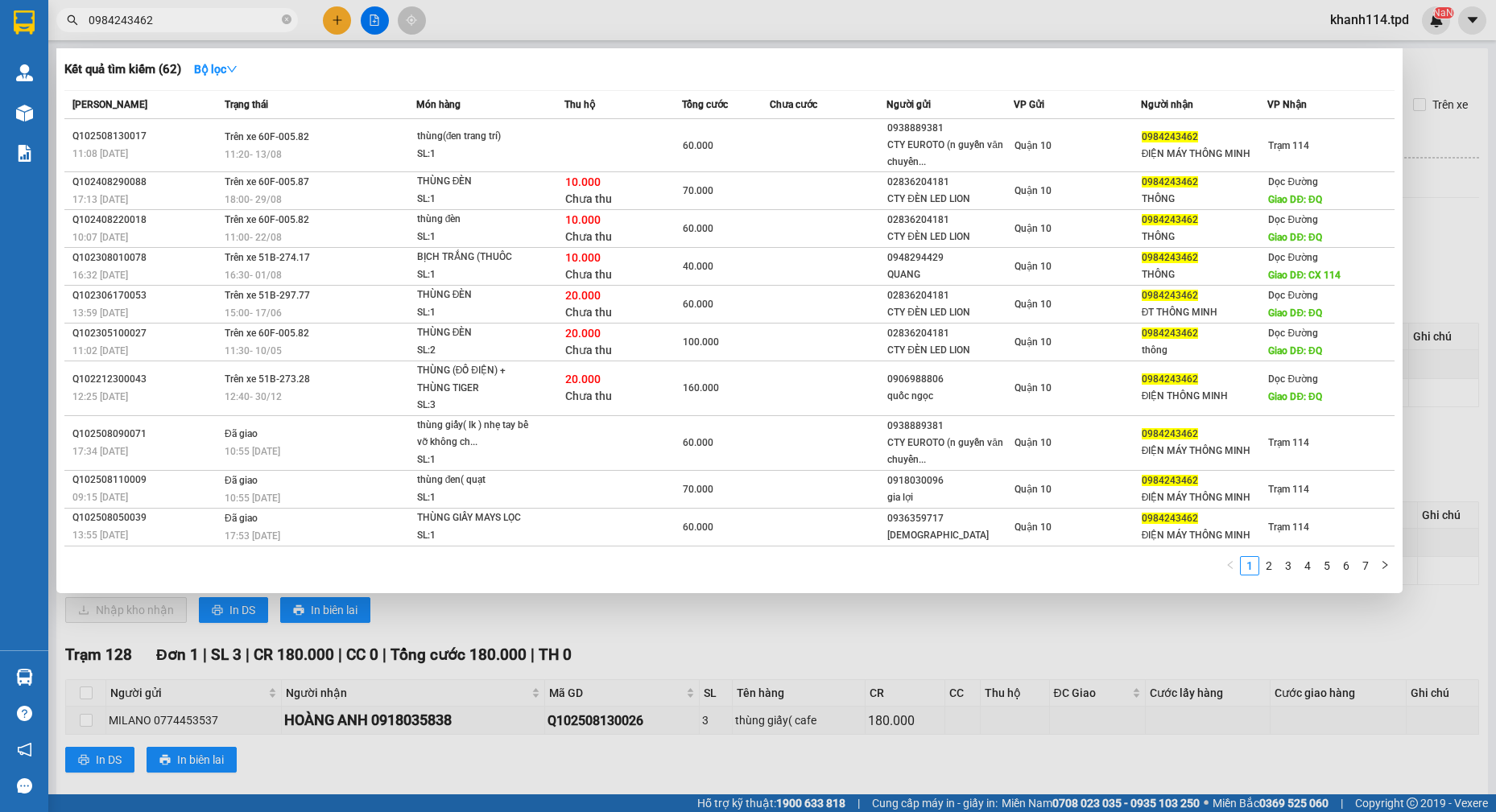
click at [186, 21] on input "0984243462" at bounding box center [183, 21] width 190 height 18
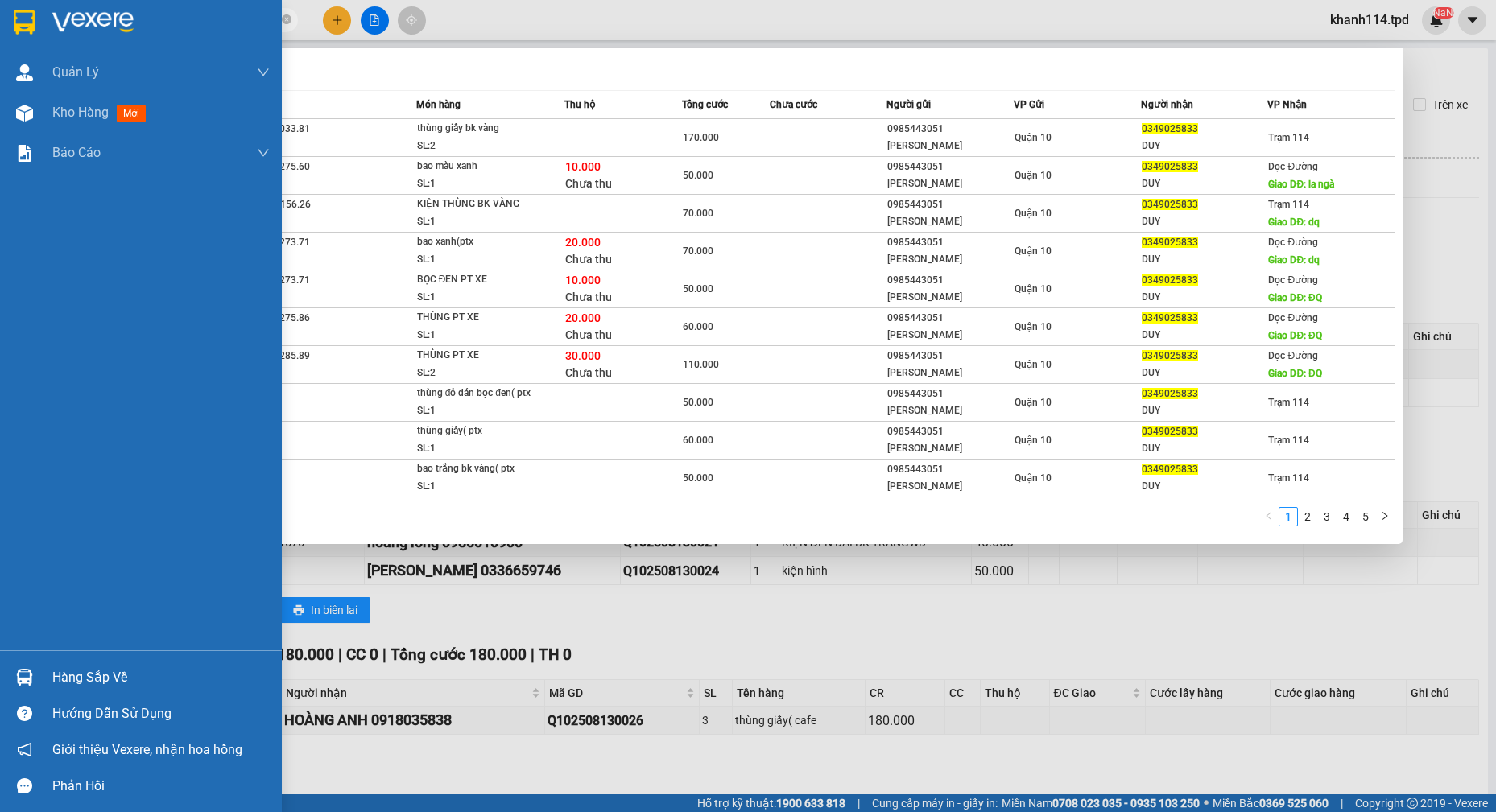
type input "0349025833"
click at [62, 668] on div "Hàng sắp về" at bounding box center [161, 677] width 218 height 24
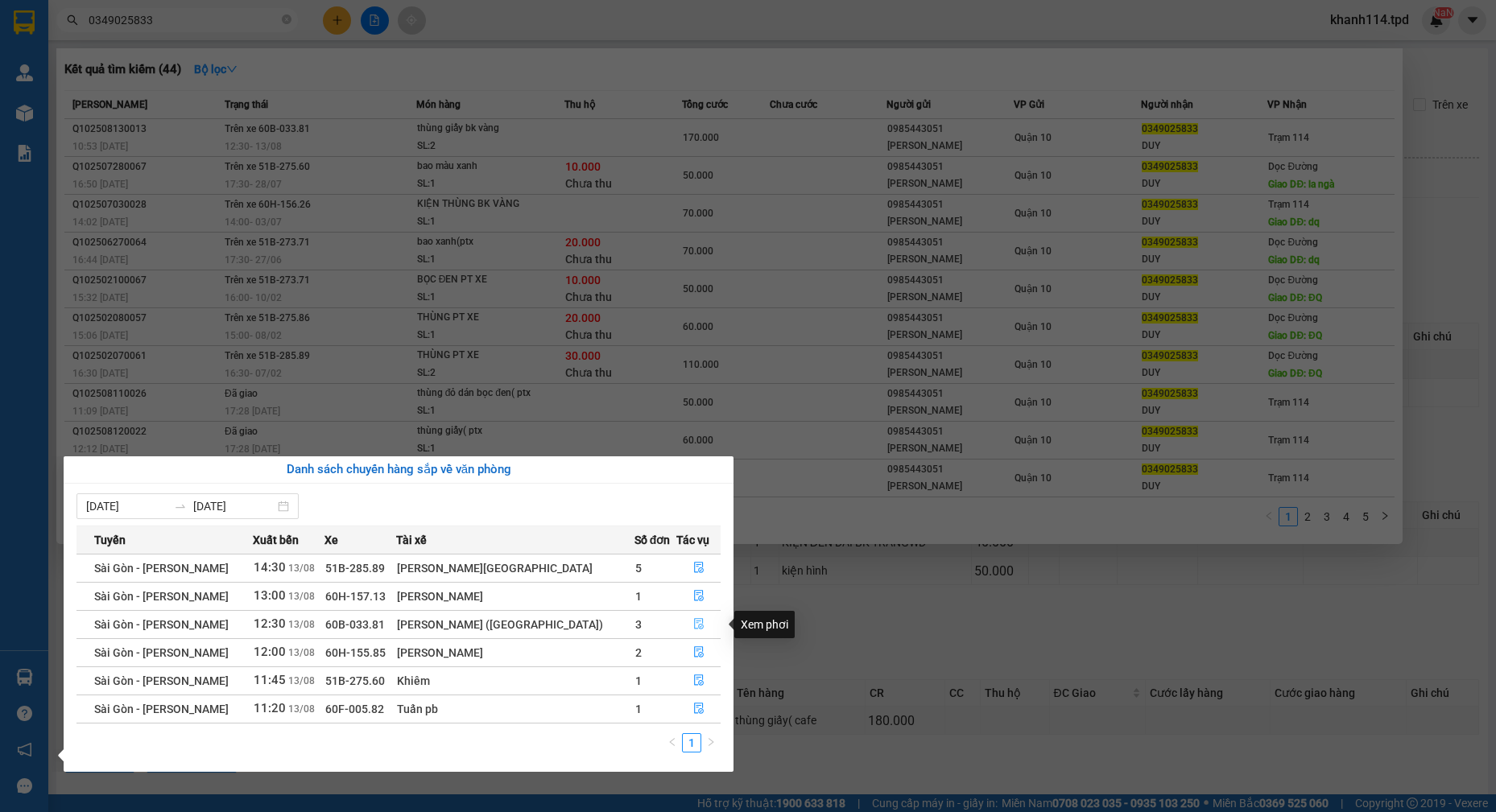
click at [698, 624] on icon "file-done" at bounding box center [699, 624] width 11 height 11
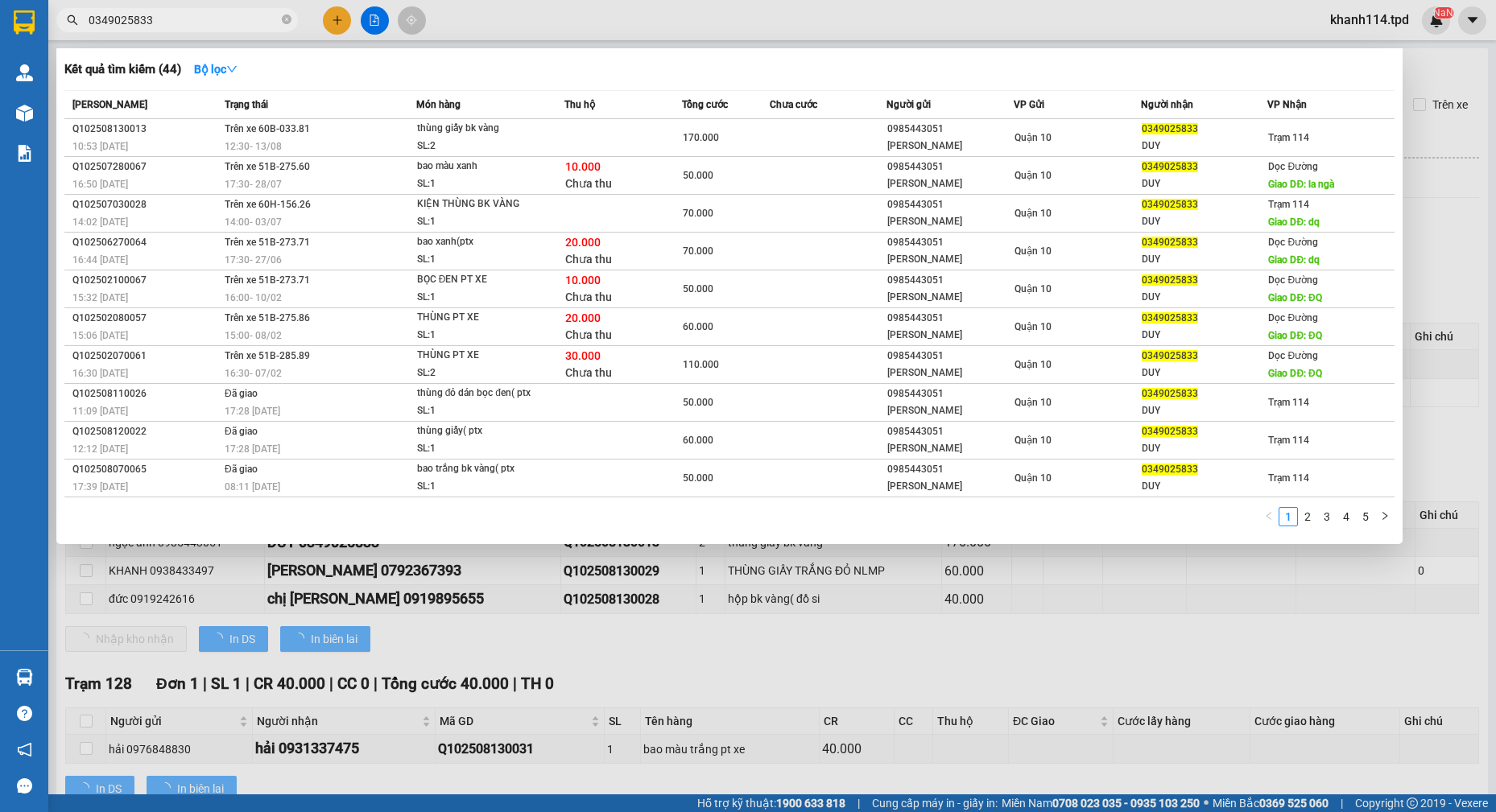
click at [784, 642] on div at bounding box center [748, 406] width 1496 height 812
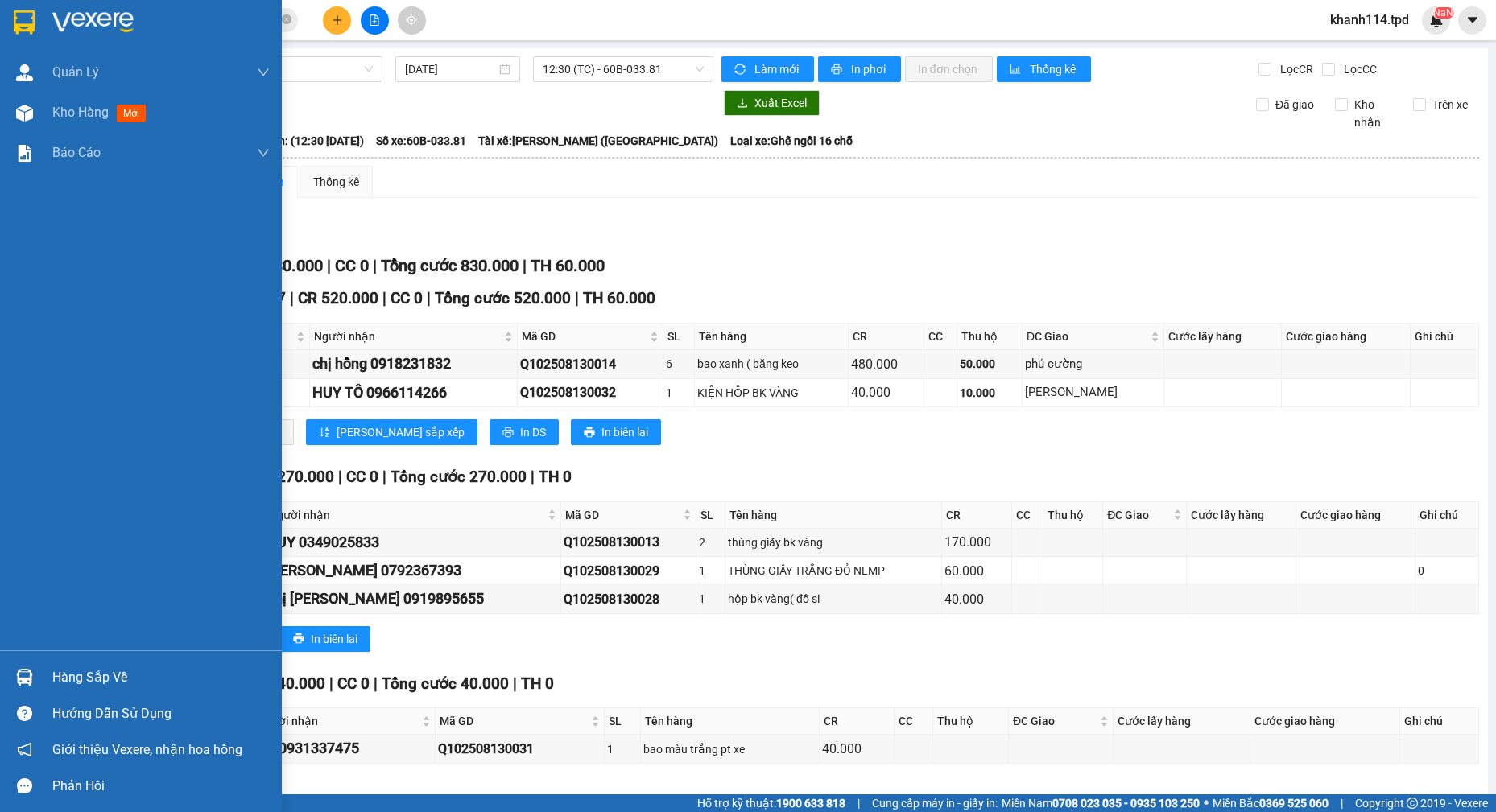
click at [100, 683] on div "Hàng sắp về" at bounding box center [161, 677] width 218 height 24
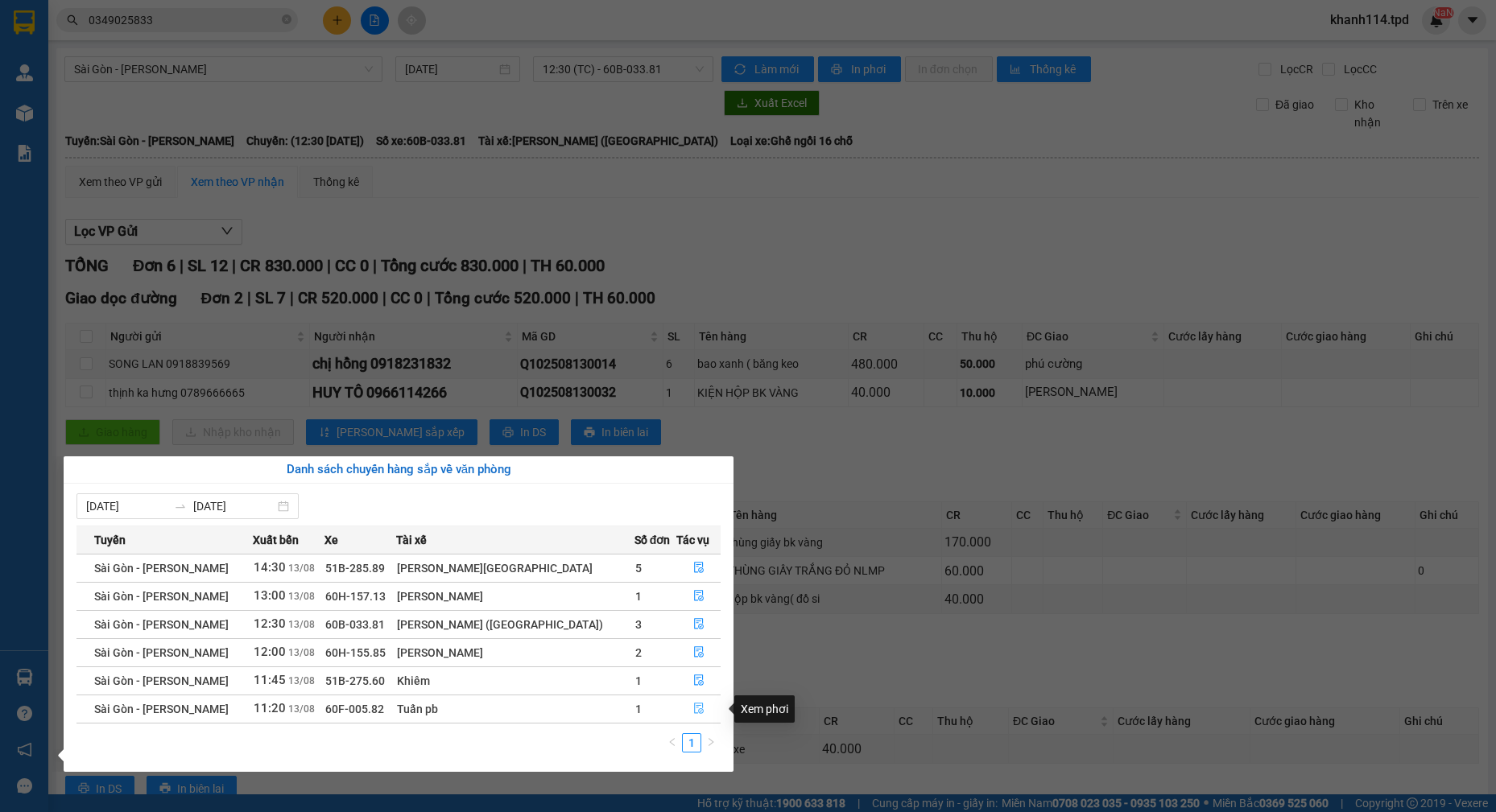
click at [701, 713] on button "button" at bounding box center [699, 709] width 43 height 25
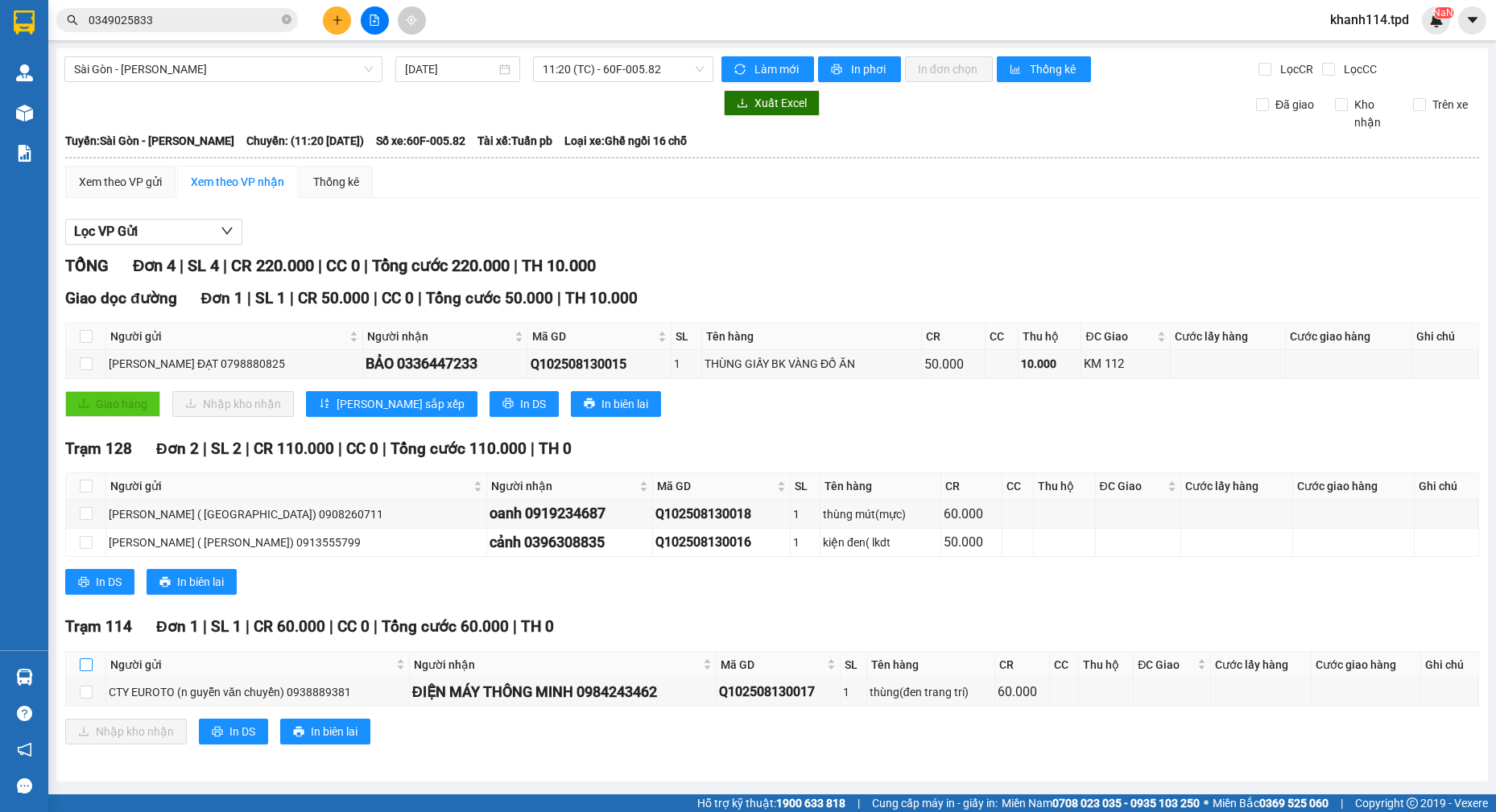
click at [89, 671] on input "checkbox" at bounding box center [86, 665] width 13 height 13
checkbox input "true"
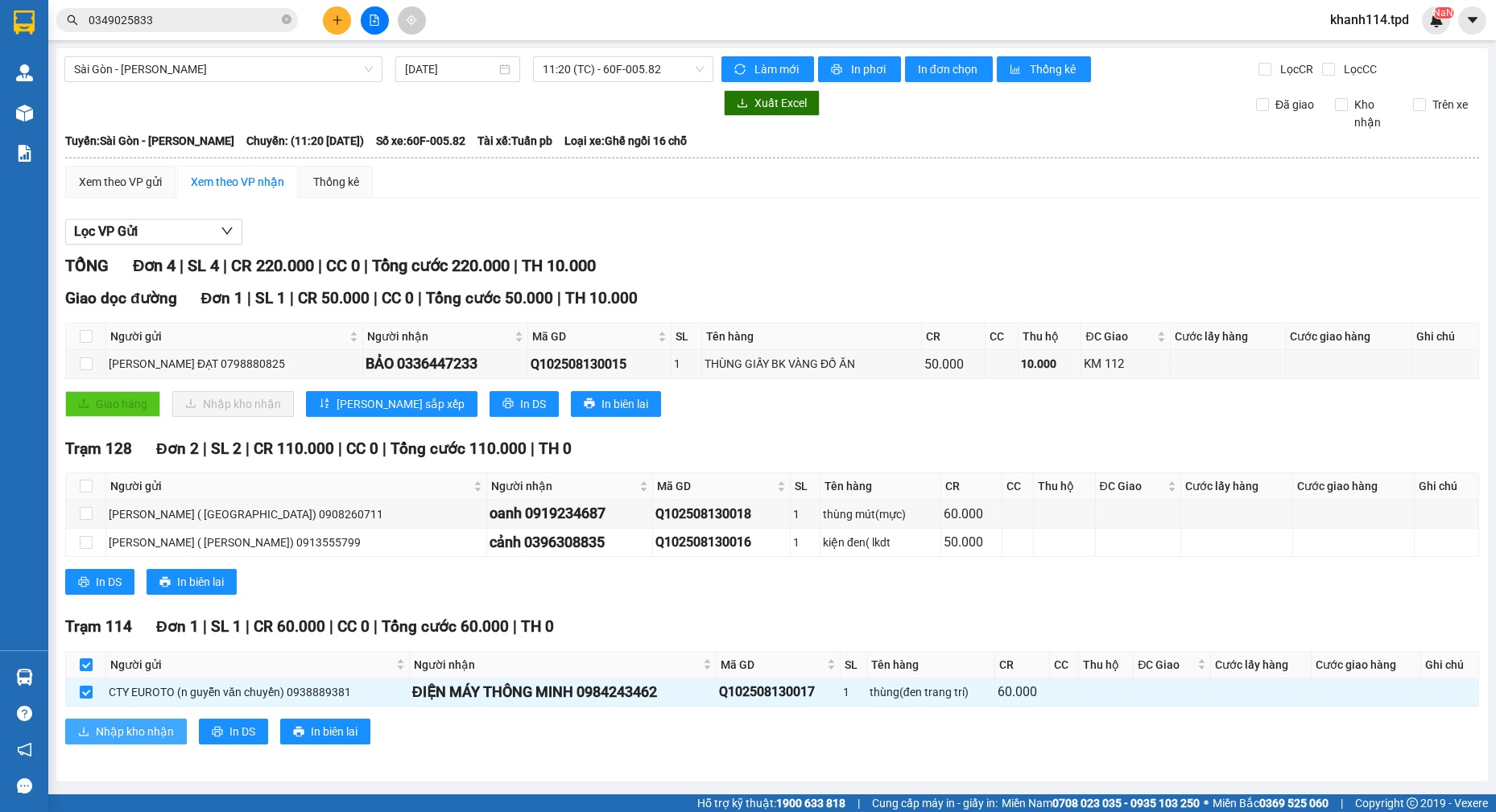
click at [153, 735] on span "Nhập kho nhận" at bounding box center [135, 732] width 78 height 18
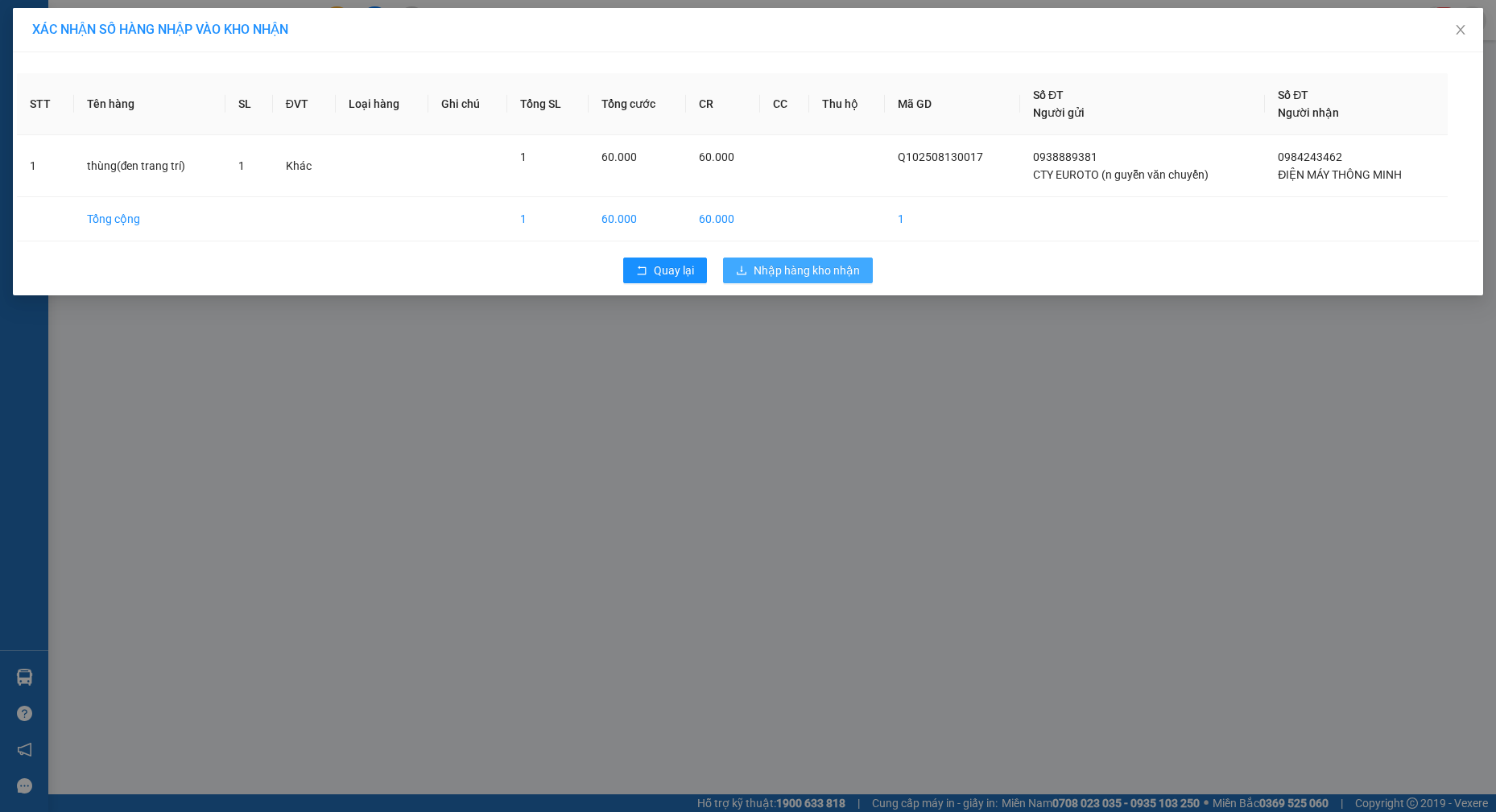
click at [789, 272] on span "Nhập hàng kho nhận" at bounding box center [806, 271] width 106 height 18
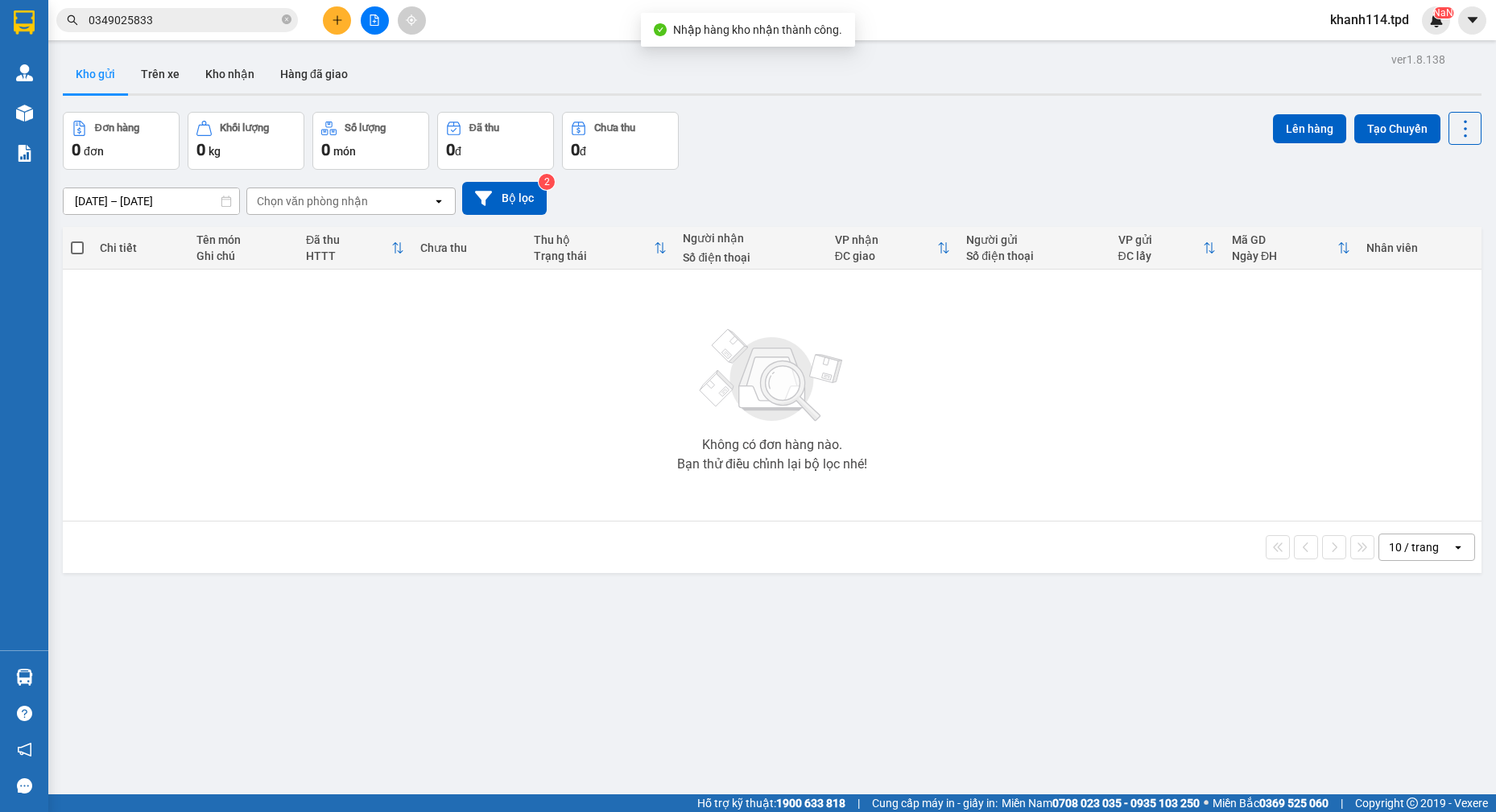
click at [167, 16] on input "0349025833" at bounding box center [183, 21] width 190 height 18
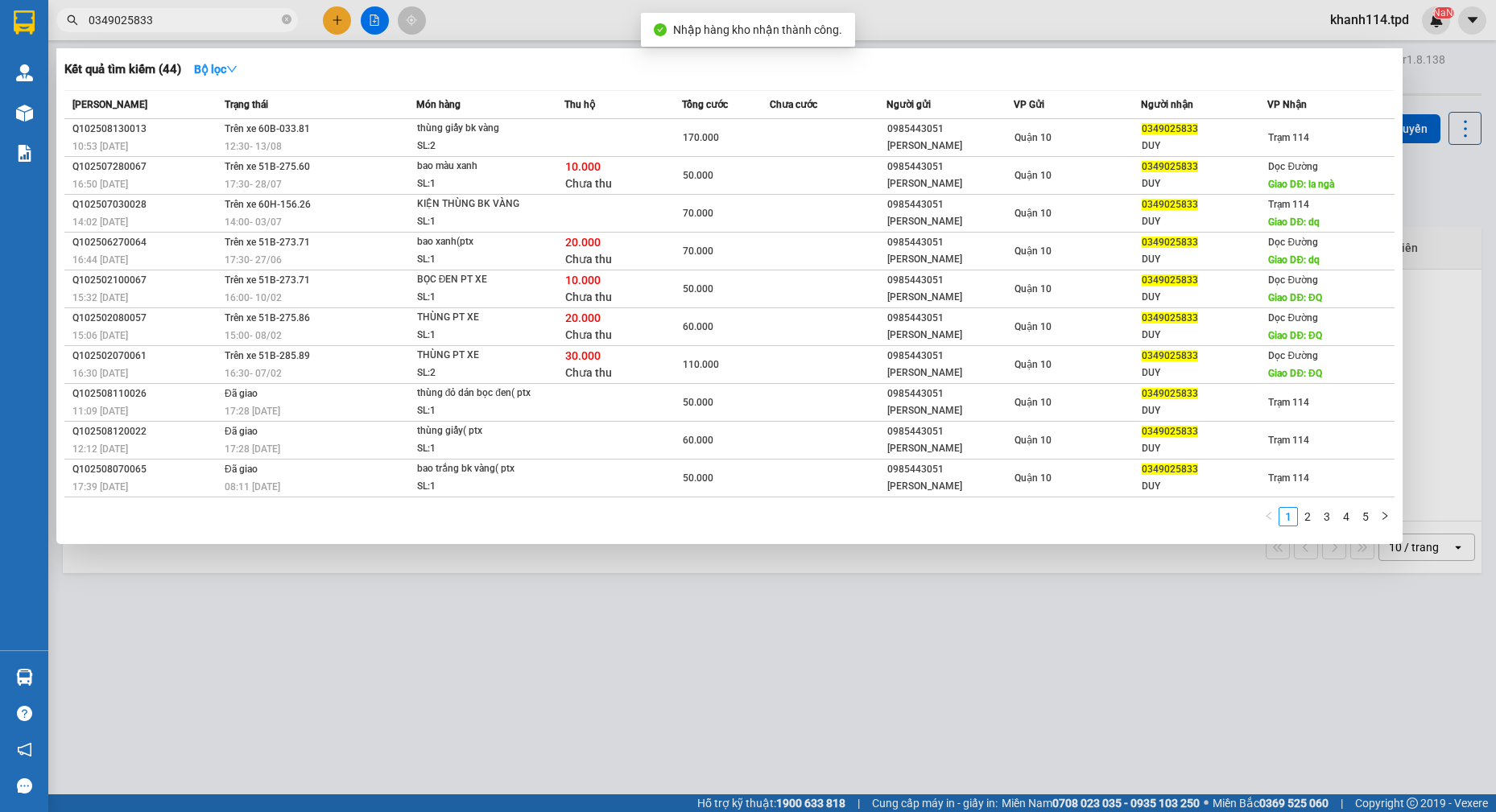
click at [167, 16] on input "0349025833" at bounding box center [183, 21] width 190 height 18
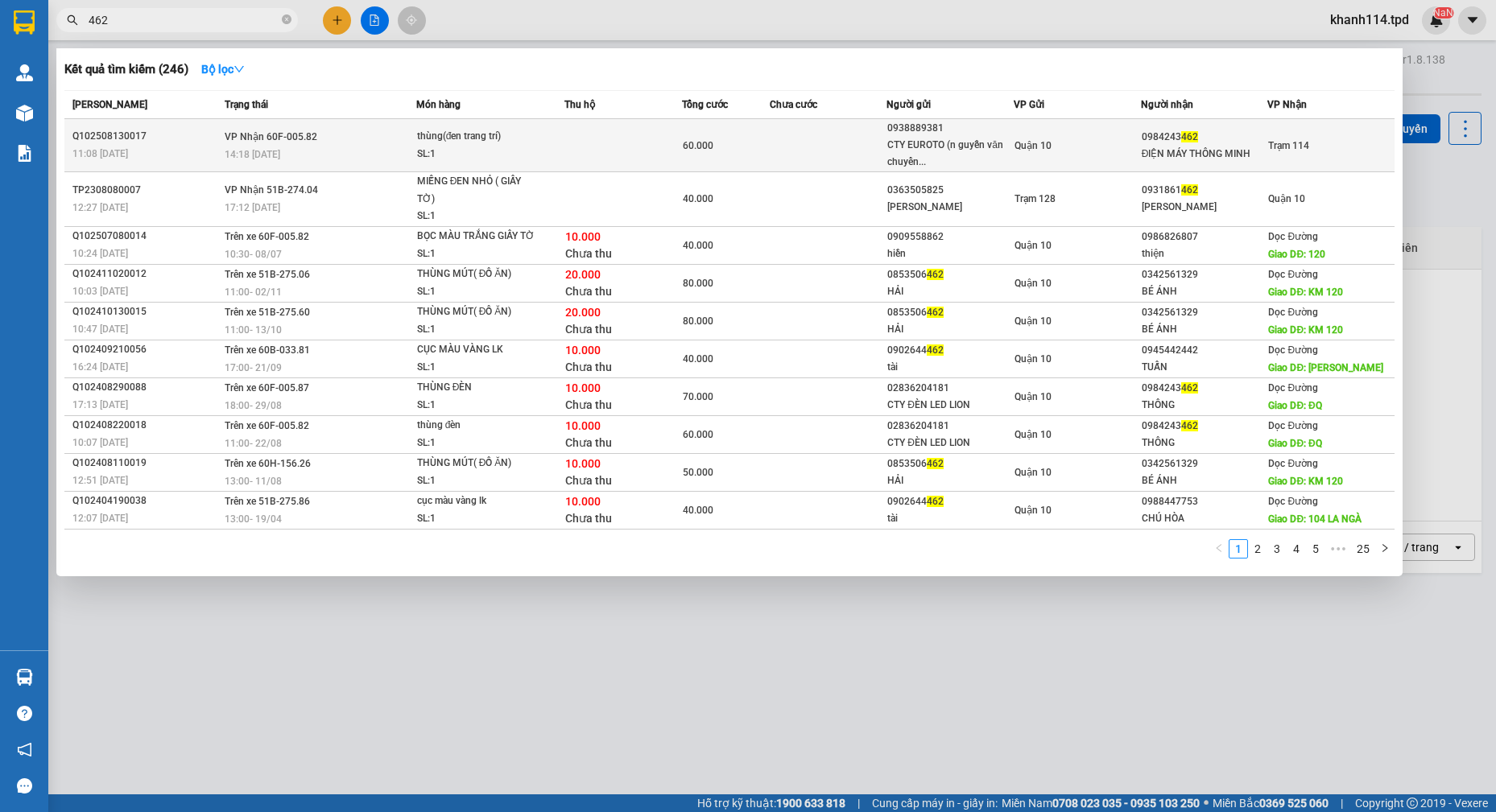
type input "462"
click at [1065, 155] on td "Quận 10" at bounding box center [1076, 145] width 127 height 53
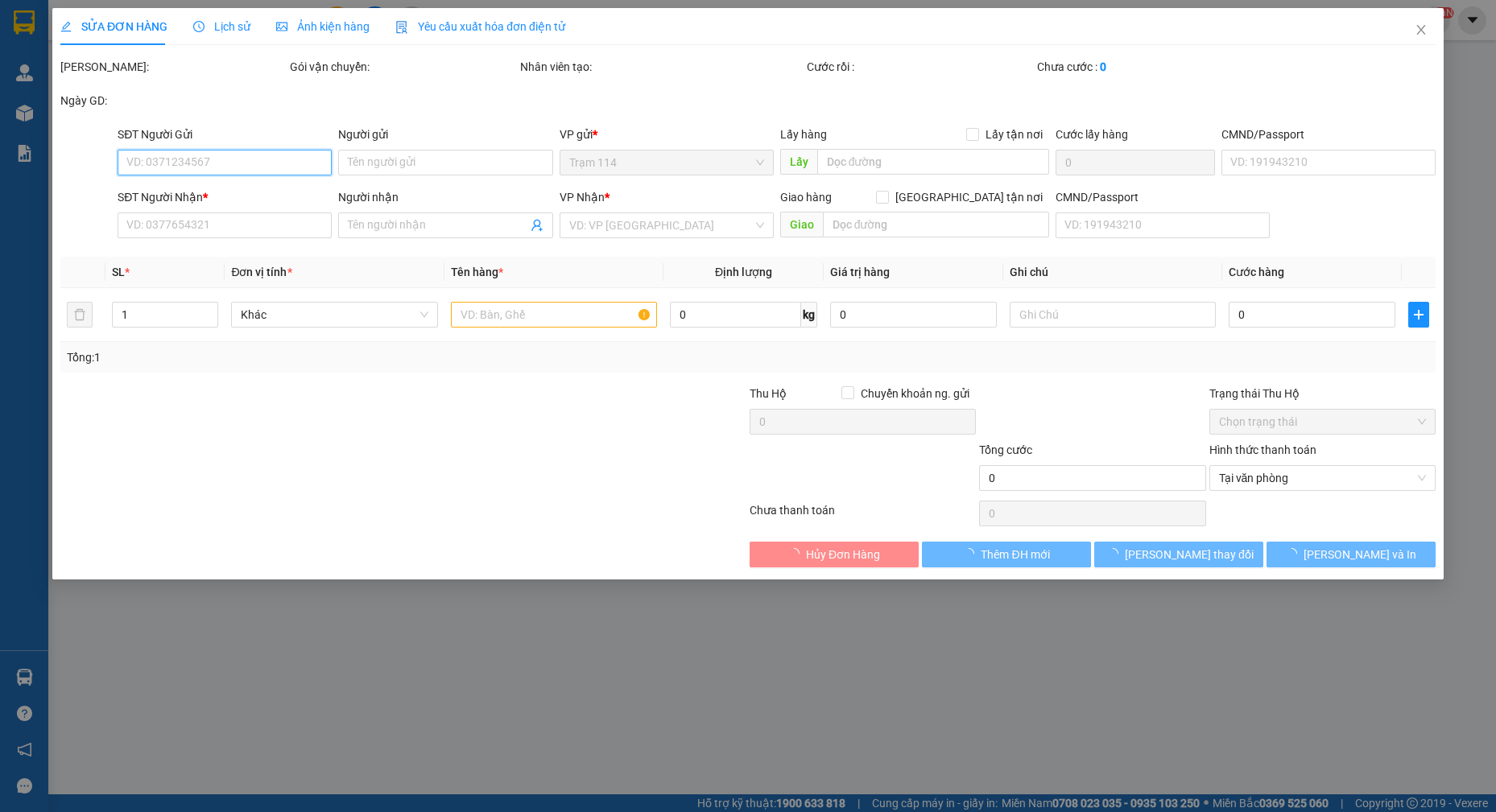
type input "0938889381"
type input "CTY EUROTO (n guyễn văn chuyển)"
type input "094087008280"
type input "0984243462"
type input "ĐIỆN MÁY THÔNG MINH"
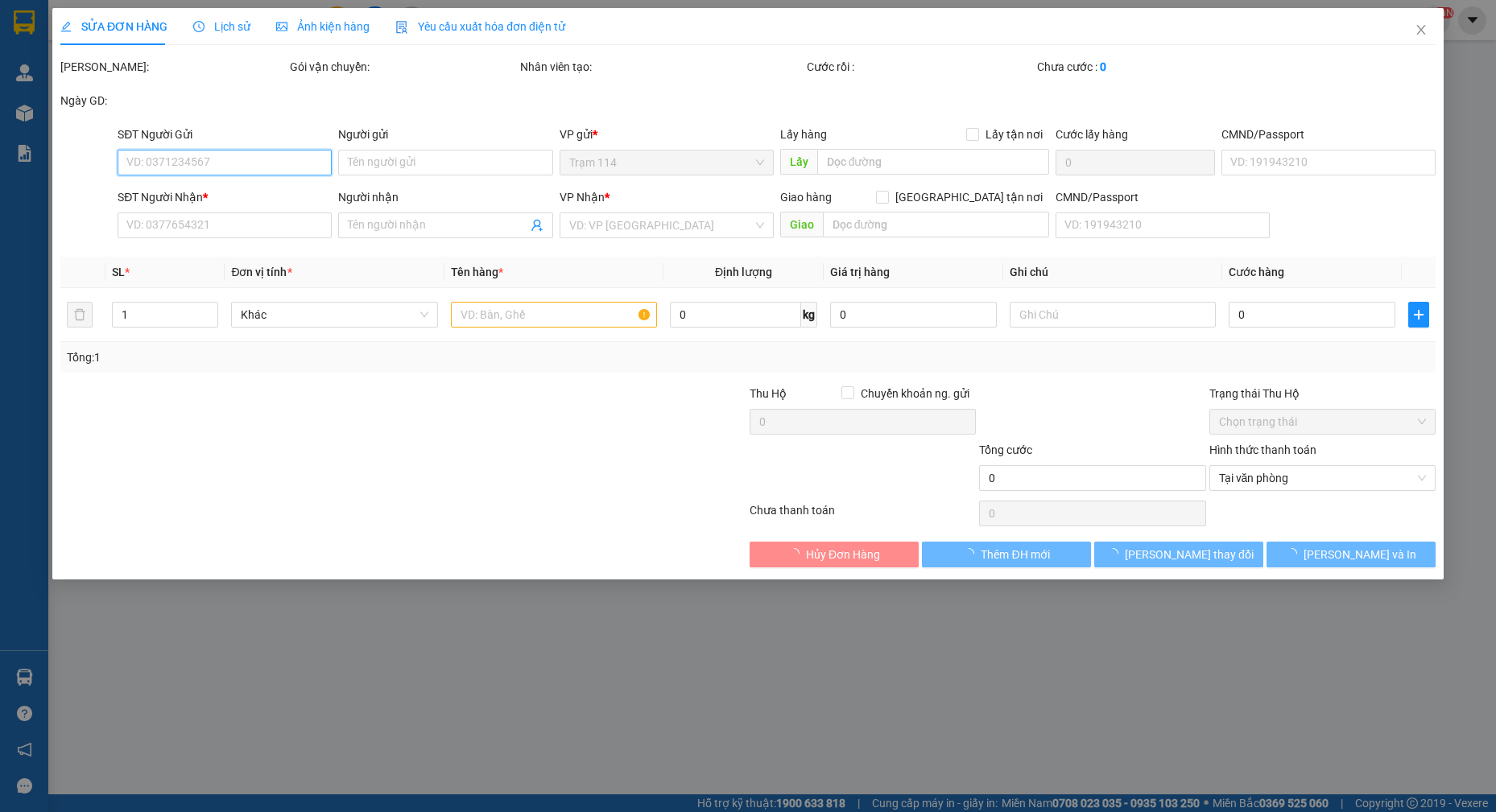
type input "60.000"
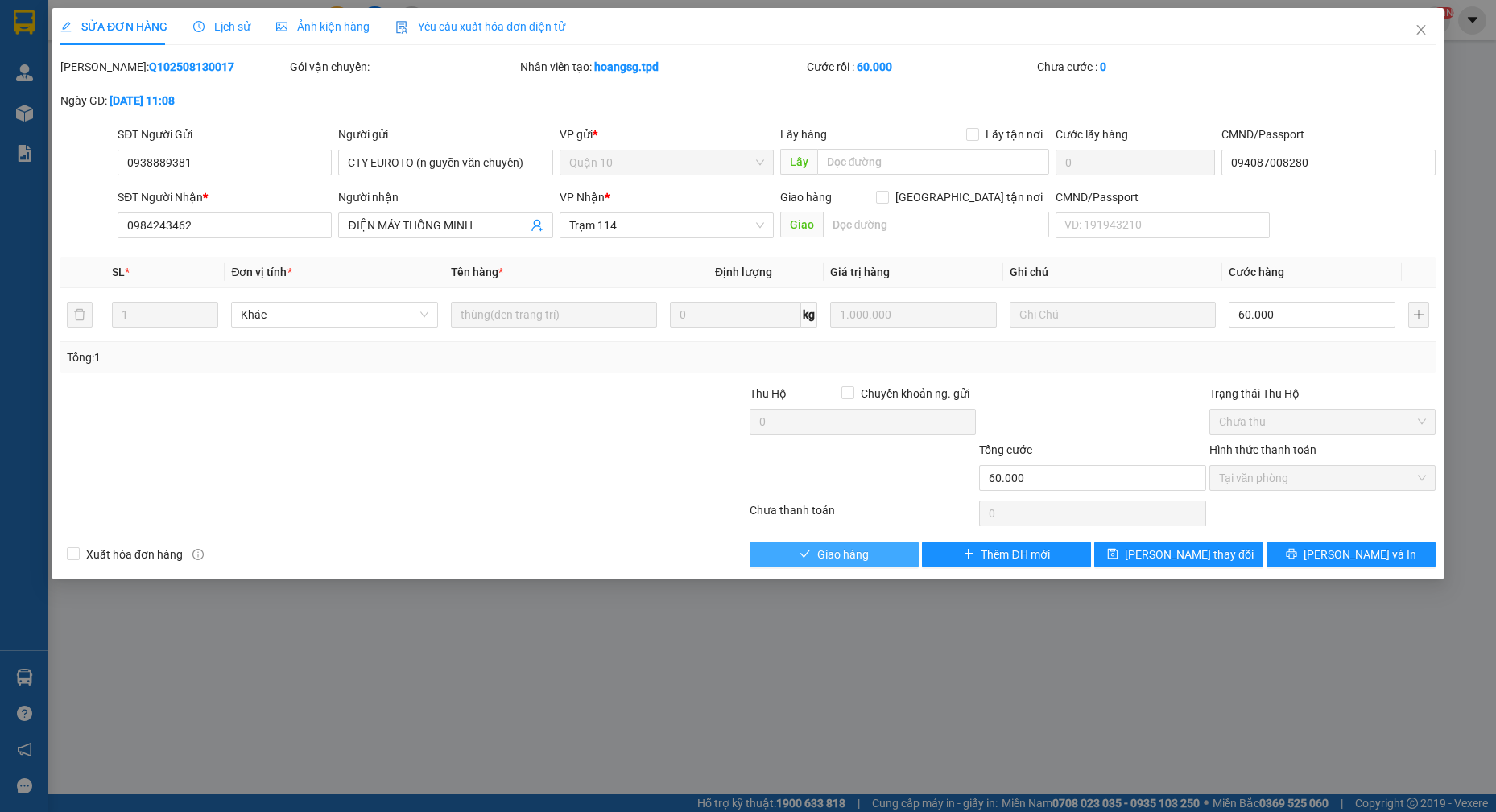
click at [836, 559] on span "Giao hàng" at bounding box center [842, 555] width 52 height 18
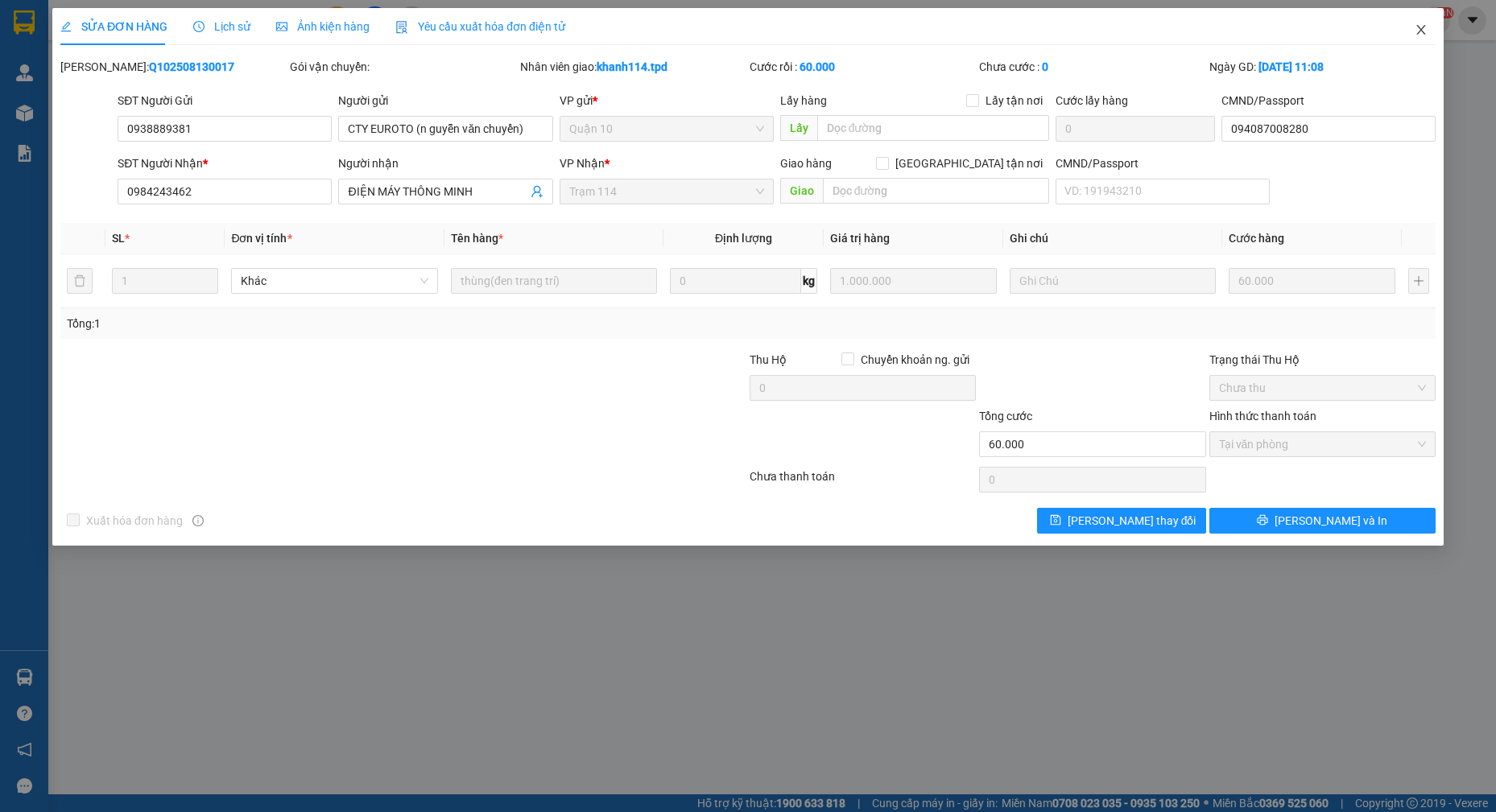
click at [1424, 34] on icon "close" at bounding box center [1420, 30] width 9 height 10
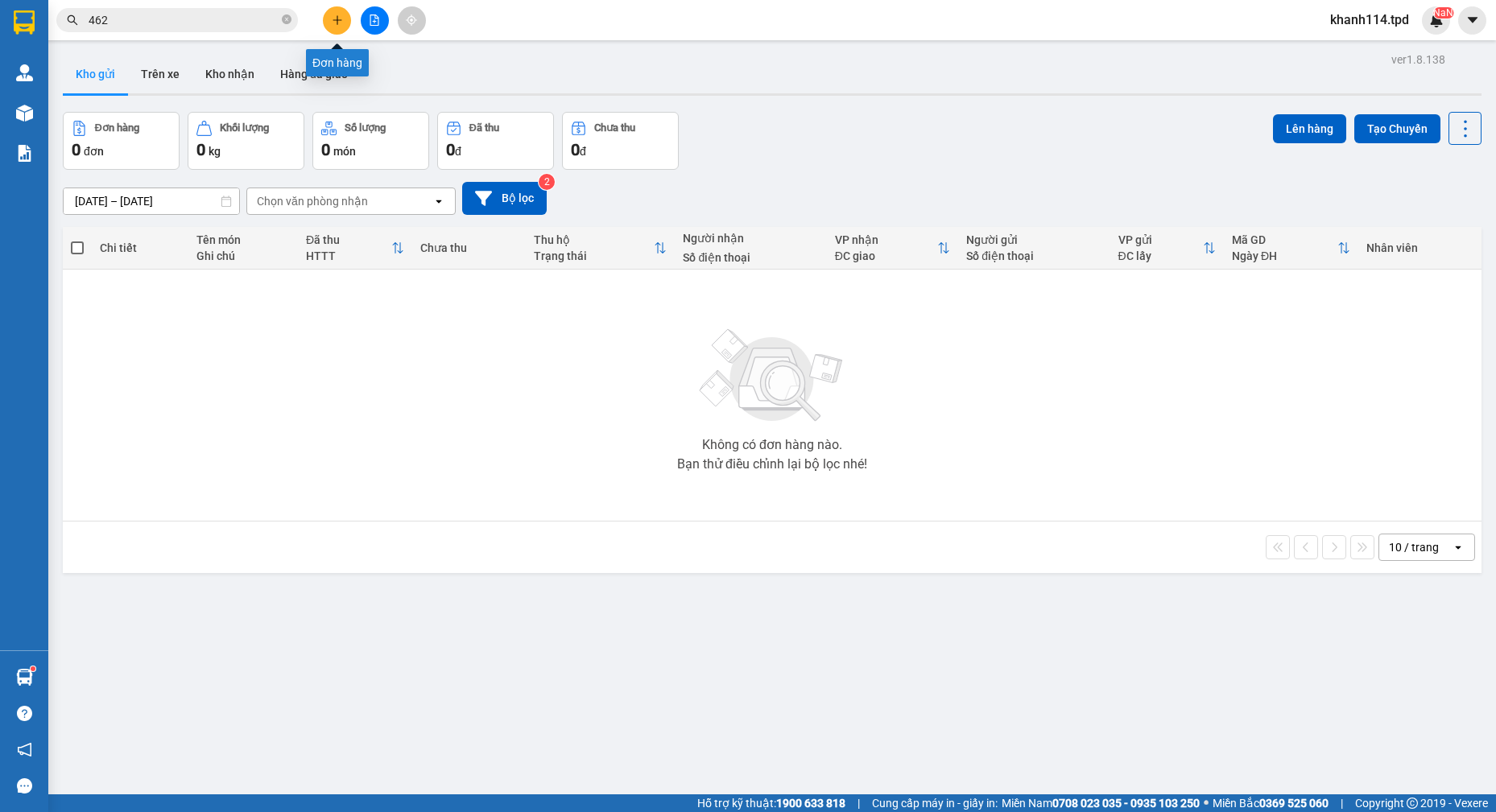
click at [333, 24] on icon "plus" at bounding box center [337, 21] width 11 height 11
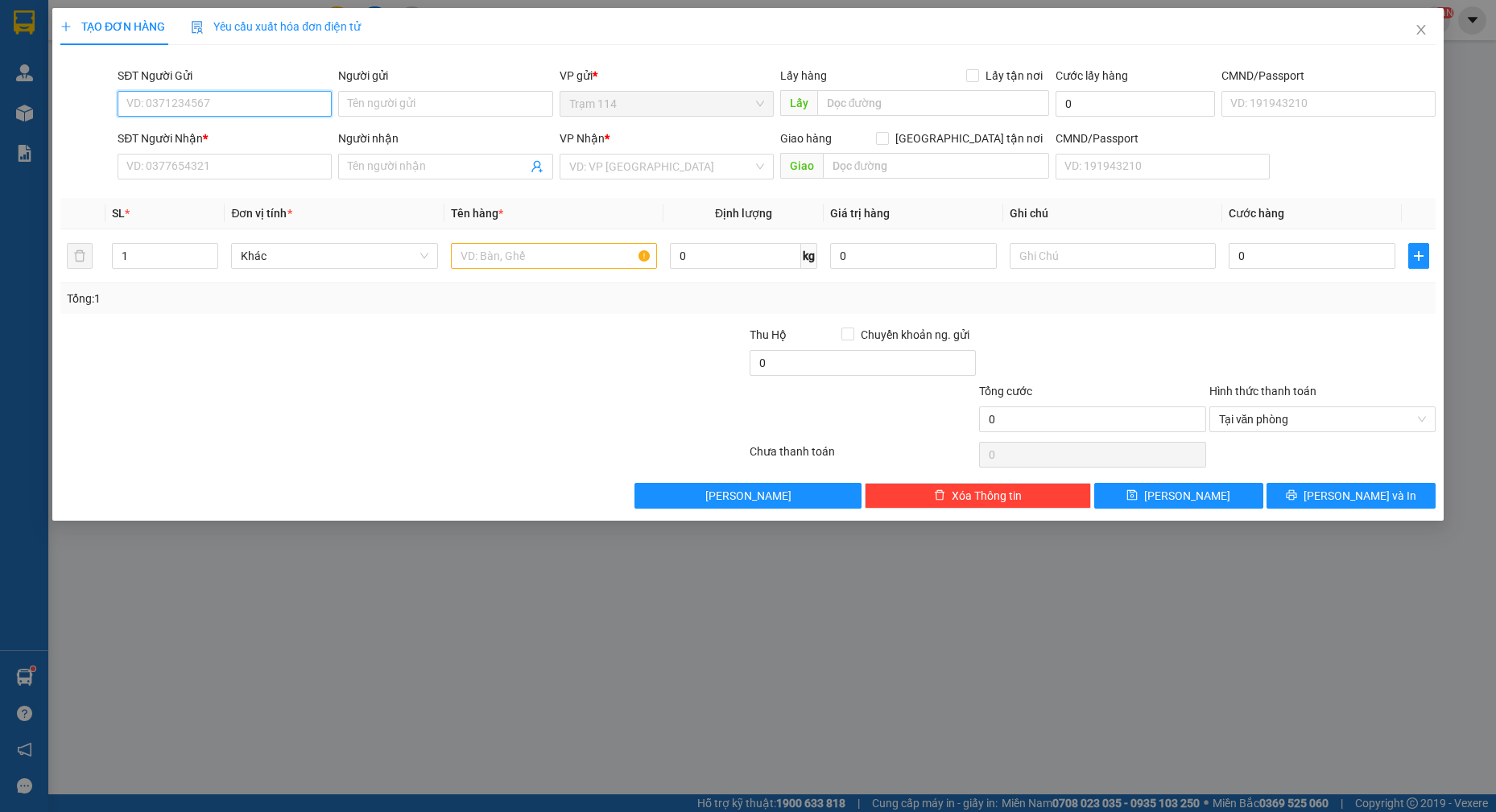
click at [200, 102] on input "SĐT Người Gửi" at bounding box center [224, 103] width 214 height 25
type input "0338225565"
click at [218, 135] on div "0338225565 - đằng" at bounding box center [224, 136] width 195 height 18
type input "đằng"
type input "0337059111"
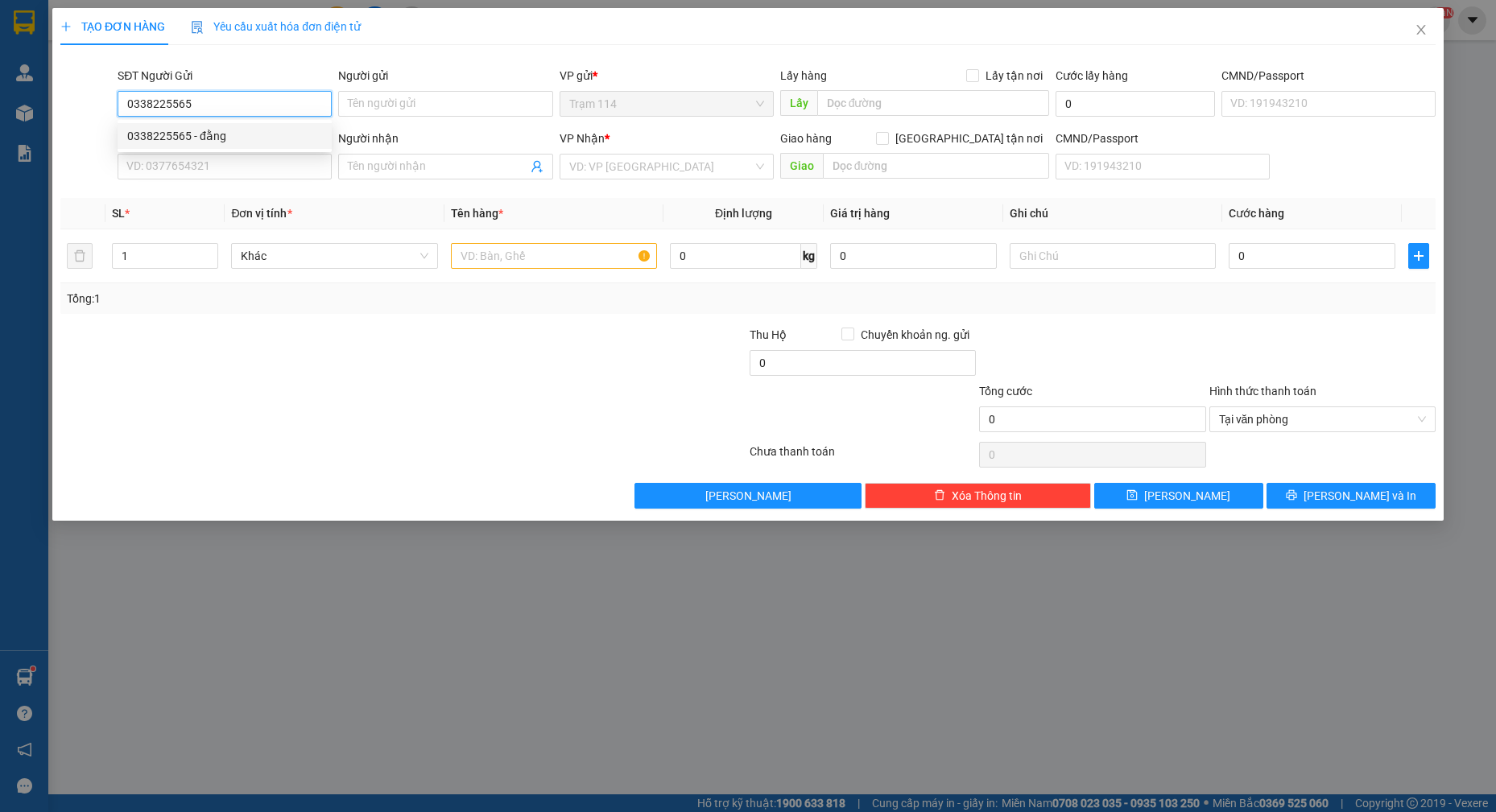
type input "hân"
type input "0338225565"
click at [501, 249] on input "text" at bounding box center [554, 255] width 207 height 25
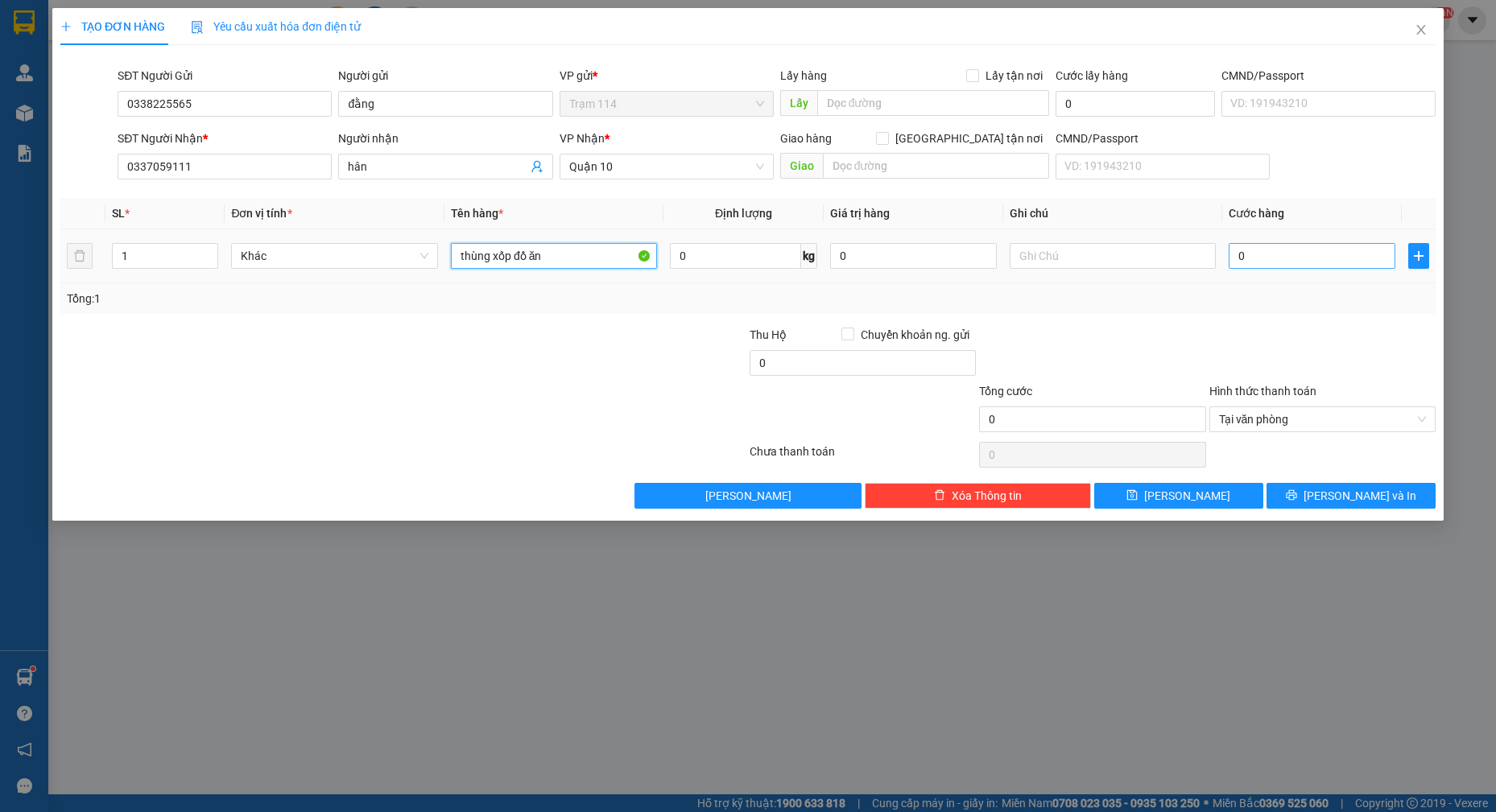
type input "thùng xốp đồ ăn"
click at [1293, 264] on input "0" at bounding box center [1311, 255] width 167 height 25
type input "7"
type input "70"
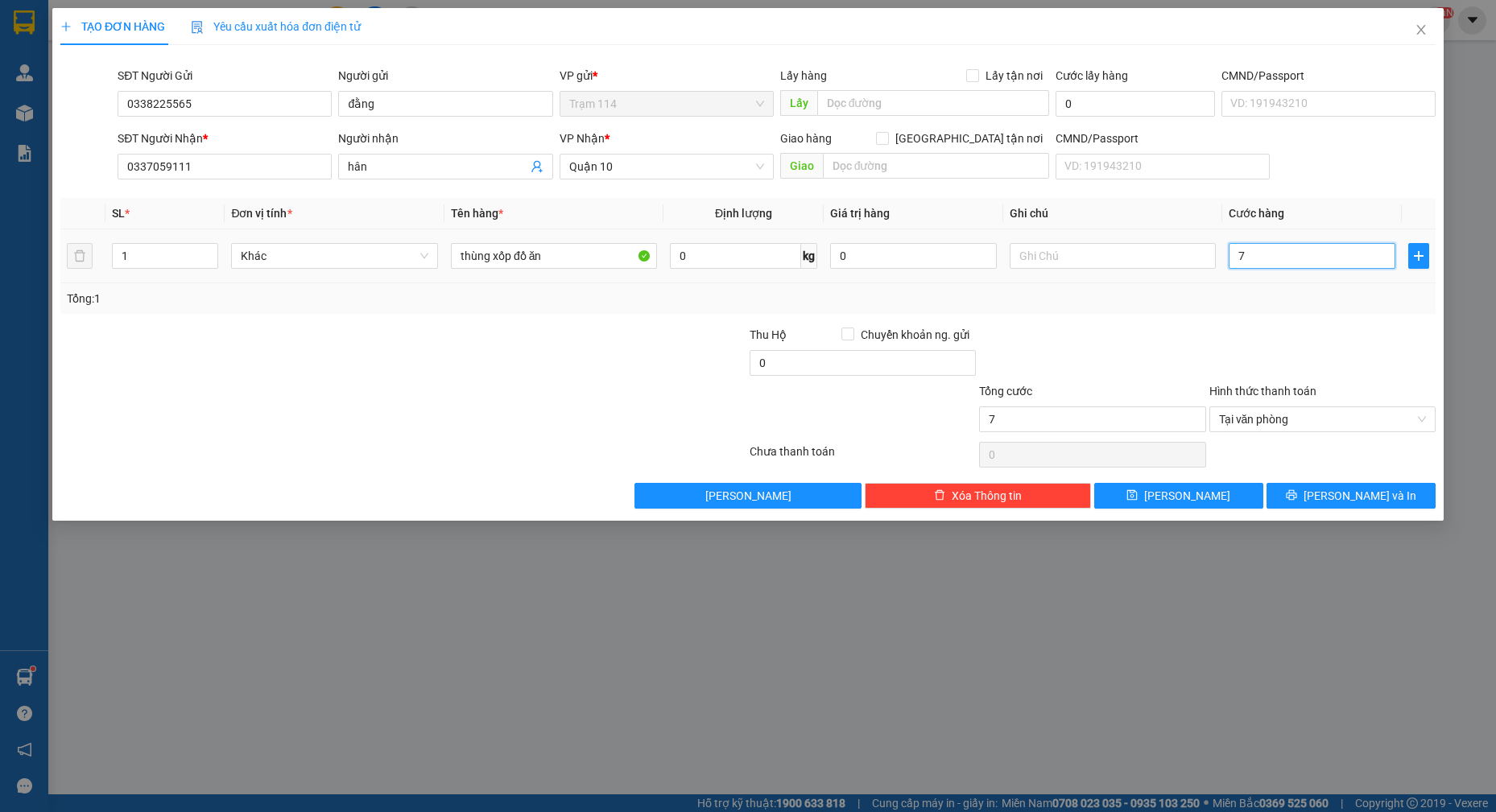
type input "70"
type input "70.000"
click at [993, 329] on div at bounding box center [1091, 354] width 229 height 57
click at [1349, 496] on span "[PERSON_NAME] và In" at bounding box center [1359, 496] width 112 height 18
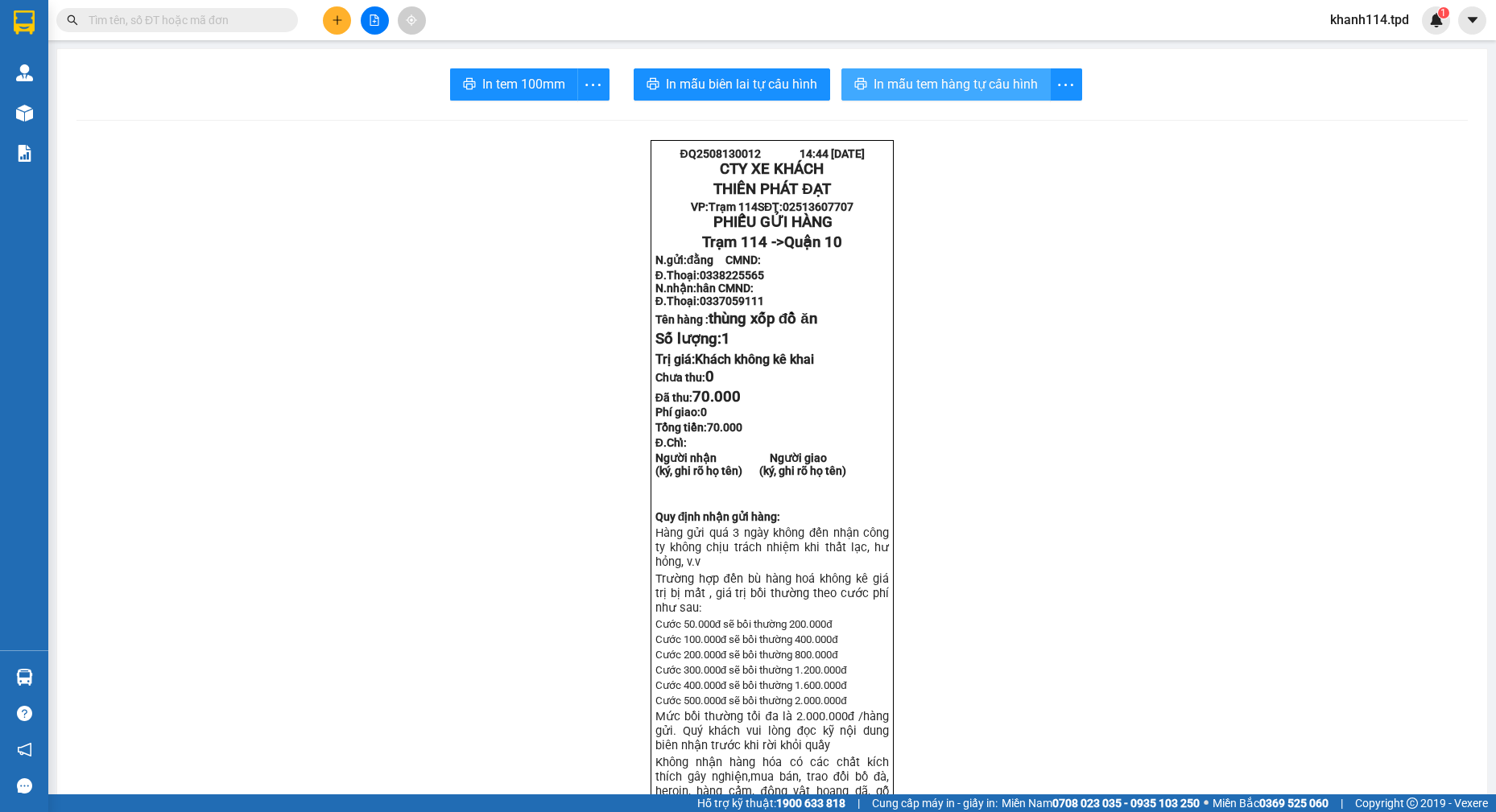
click at [935, 81] on span "In mẫu tem hàng tự cấu hình" at bounding box center [956, 84] width 164 height 21
click at [525, 92] on span "In tem 100mm" at bounding box center [523, 84] width 83 height 21
click at [184, 21] on input "text" at bounding box center [183, 21] width 190 height 18
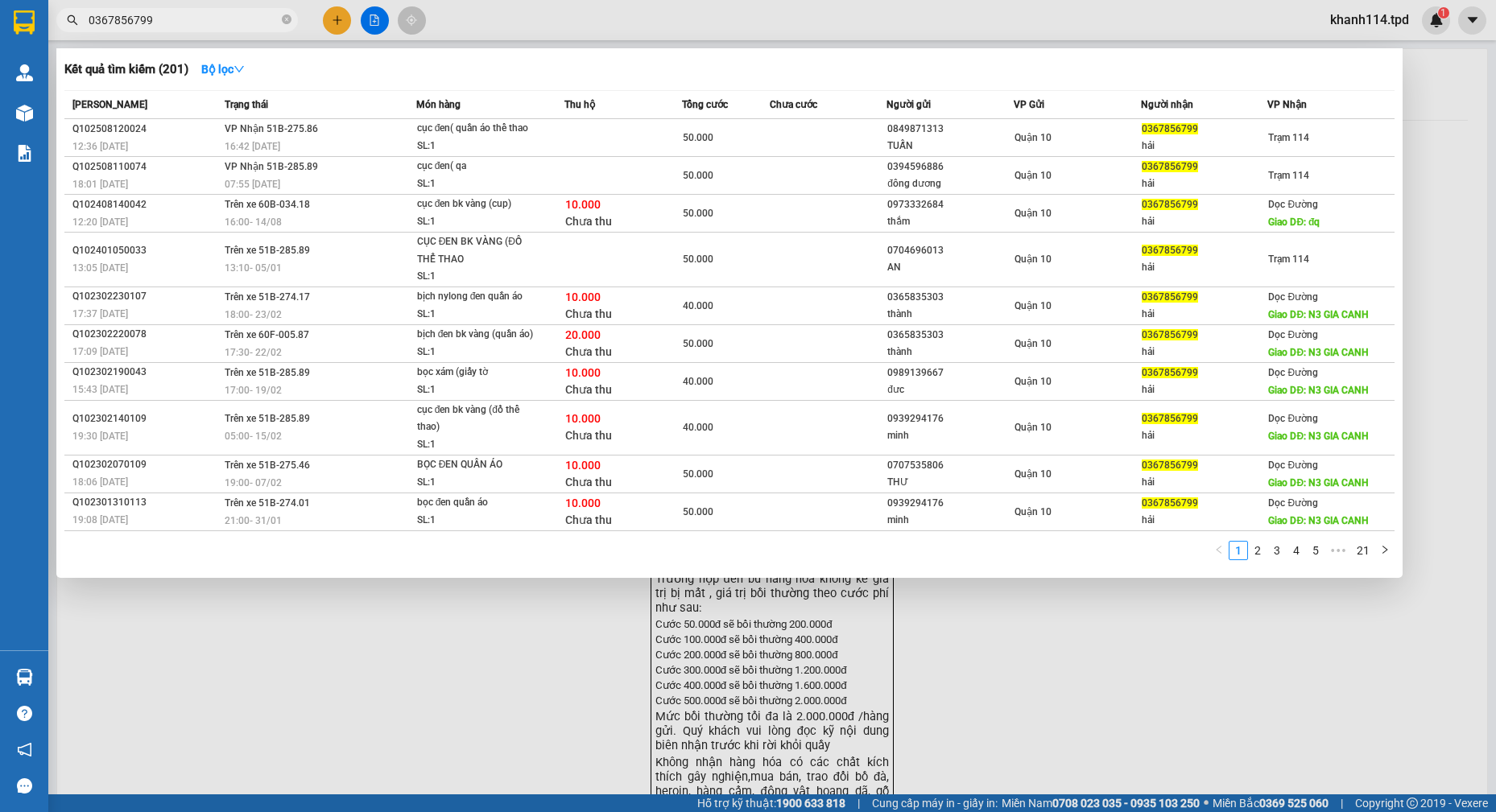
click at [337, 662] on div at bounding box center [748, 406] width 1496 height 812
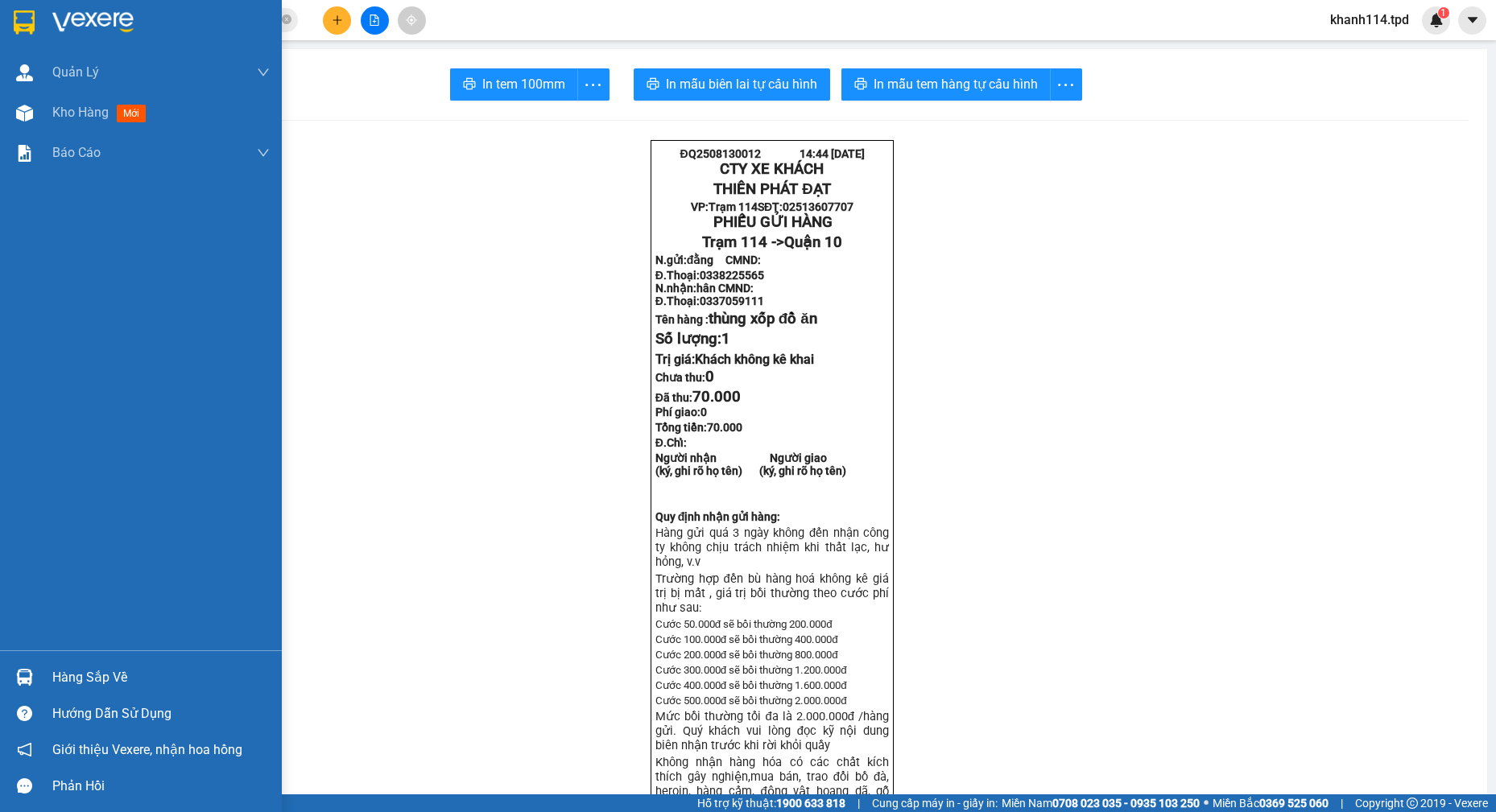
click at [95, 692] on div "Hàng sắp về" at bounding box center [140, 677] width 282 height 36
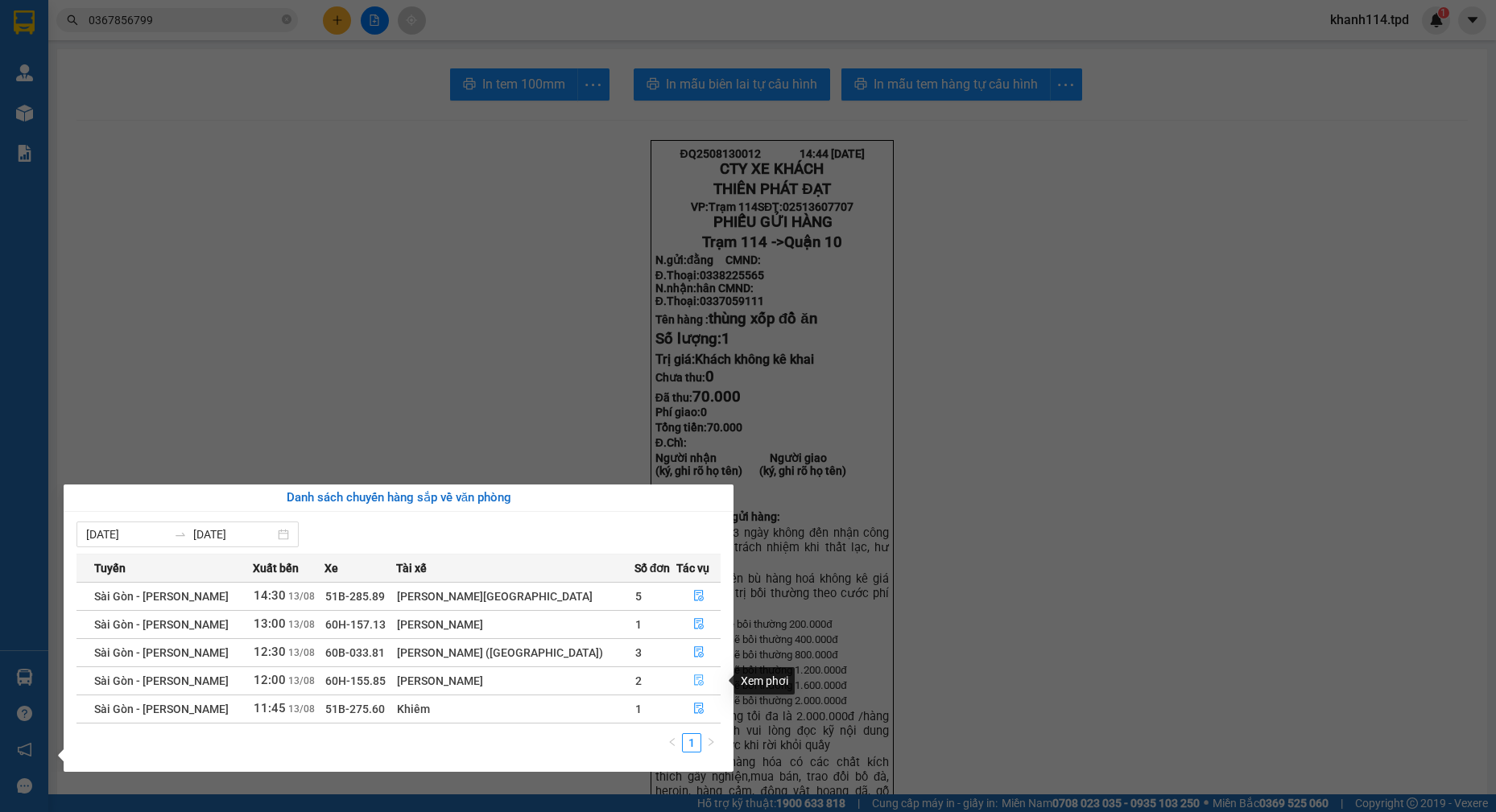
click at [693, 681] on icon "file-done" at bounding box center [699, 681] width 11 height 11
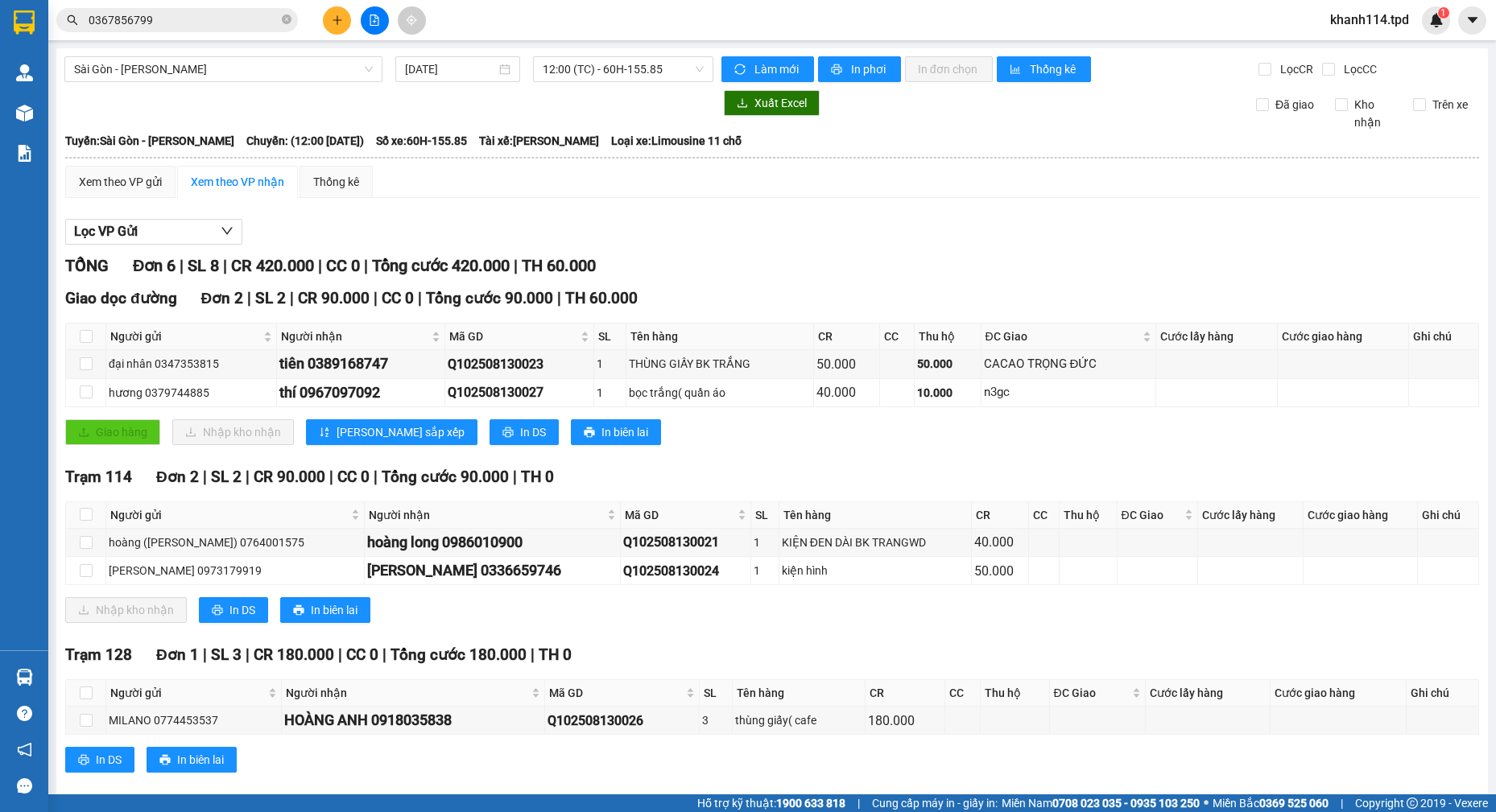
click at [194, 23] on input "0367856799" at bounding box center [183, 21] width 190 height 18
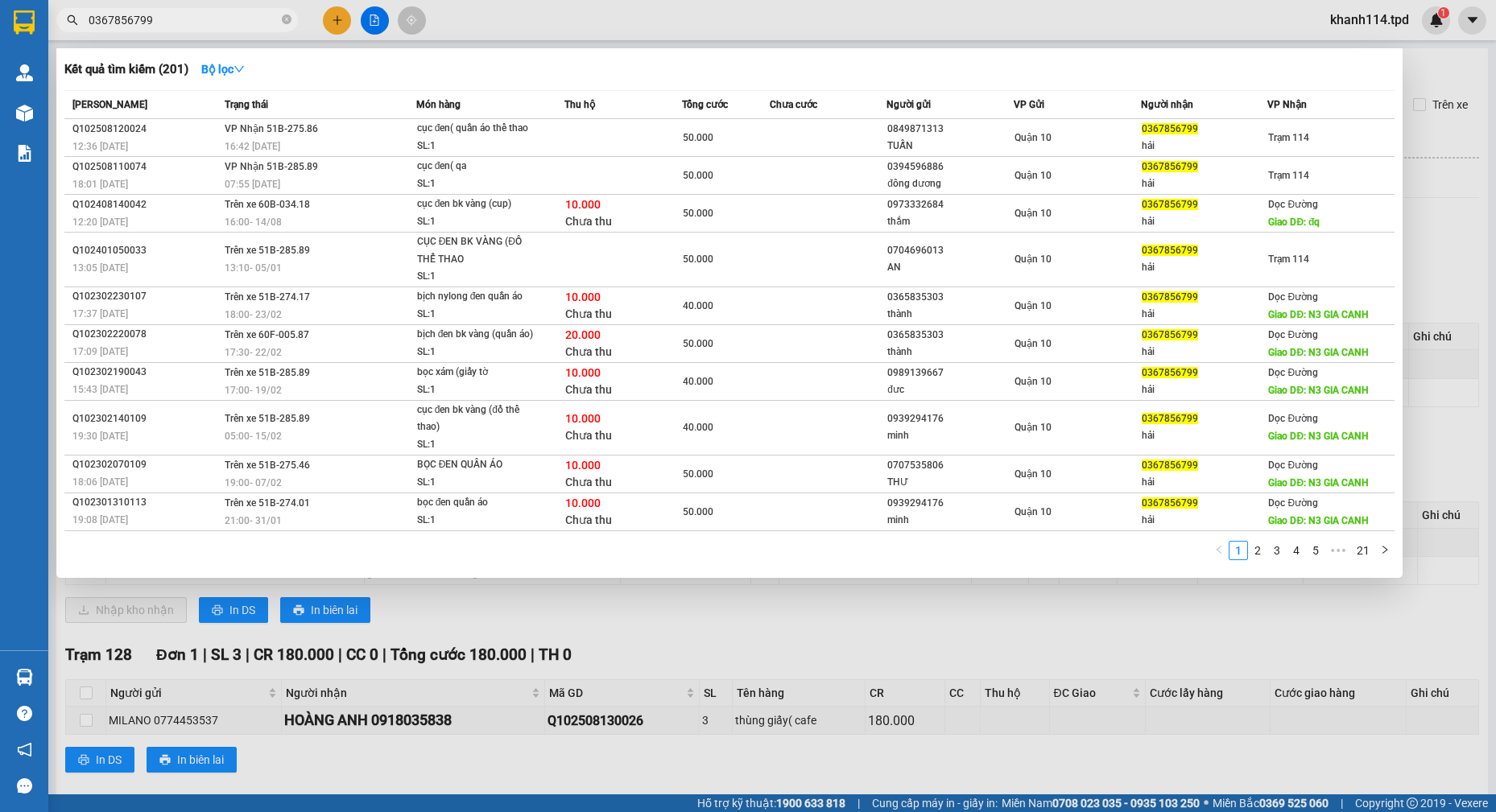
click at [194, 23] on input "0367856799" at bounding box center [183, 21] width 190 height 18
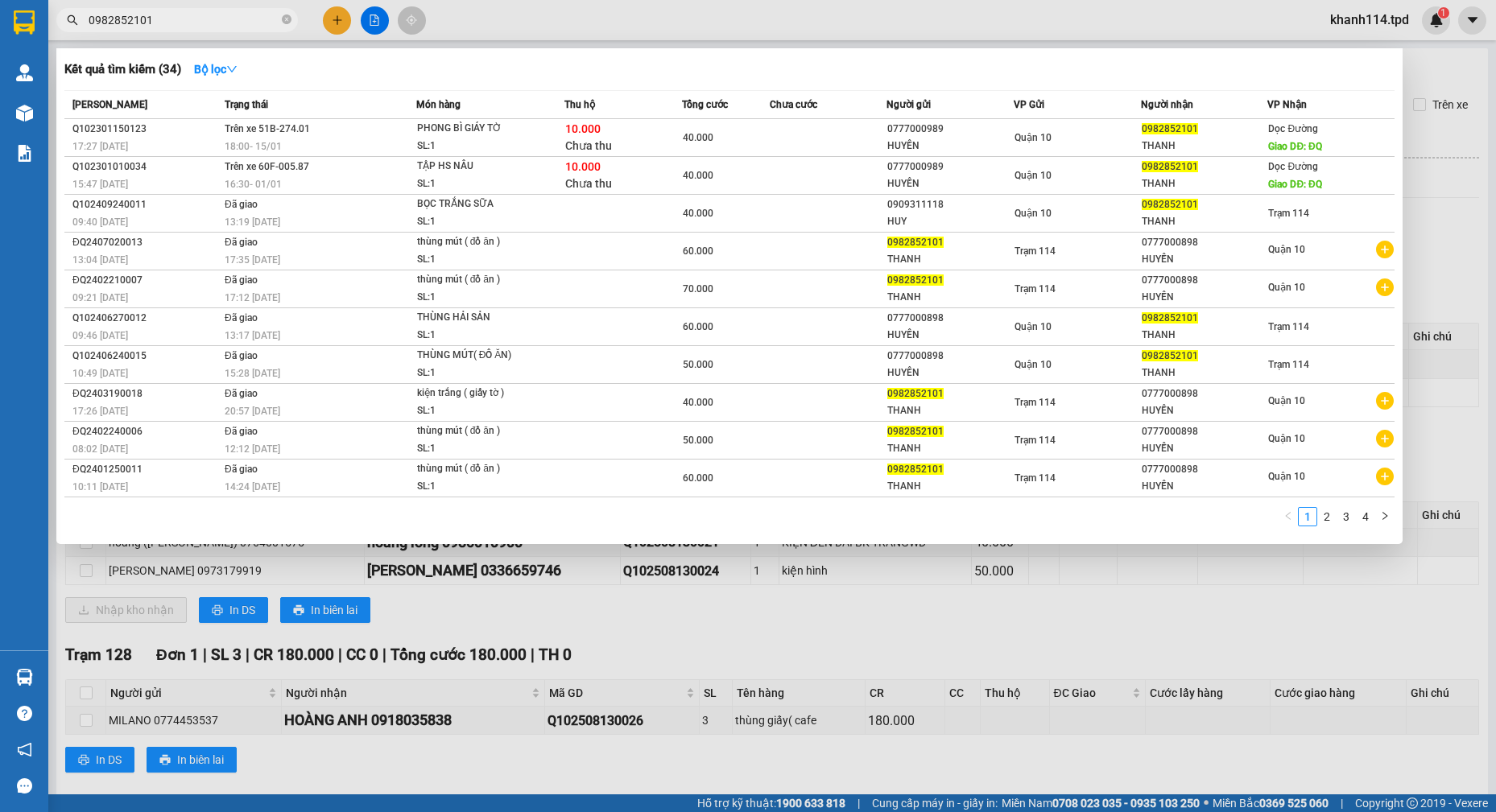
type input "0982852101"
click at [1122, 624] on div at bounding box center [748, 406] width 1496 height 812
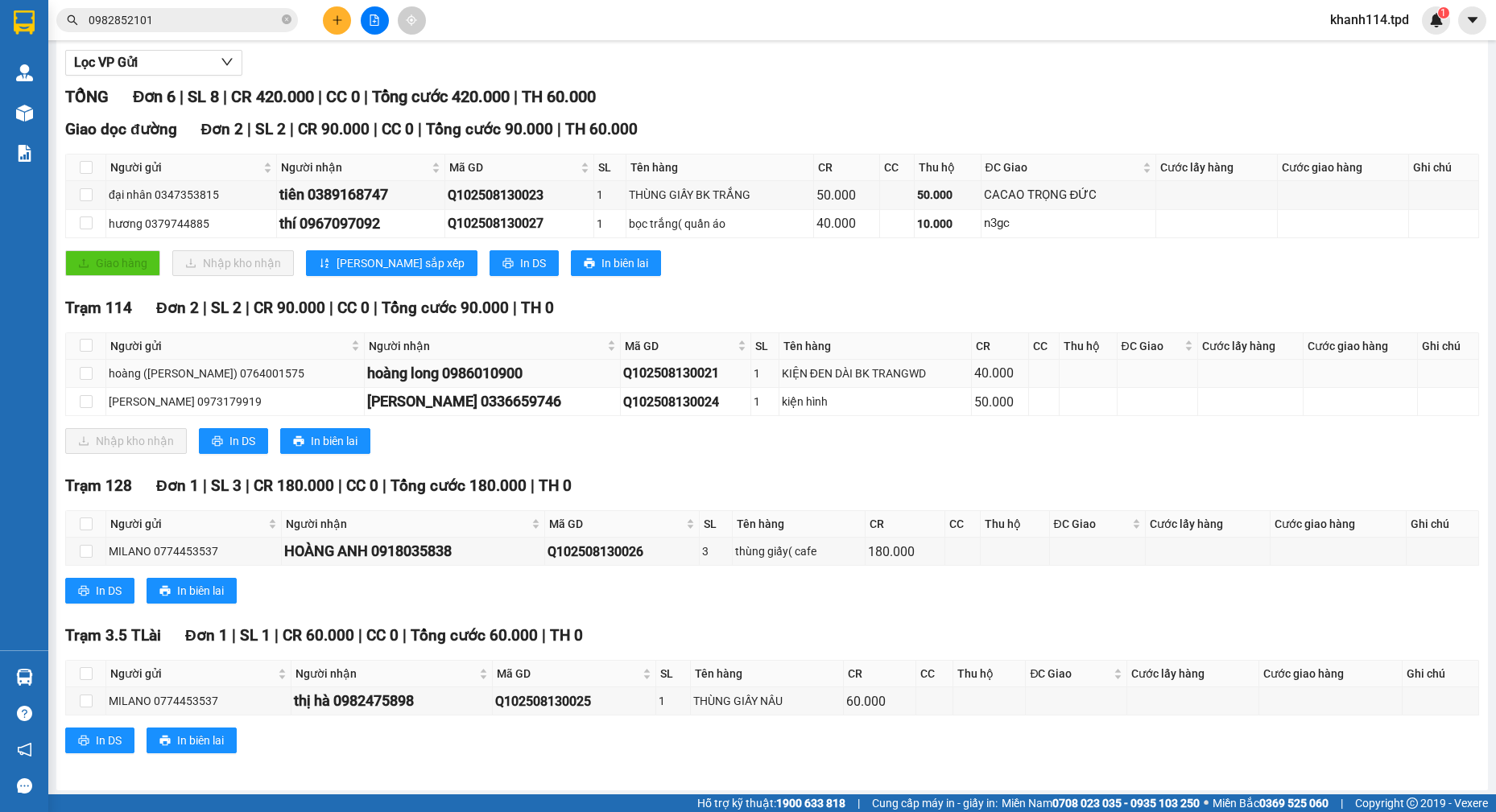
scroll to position [173, 0]
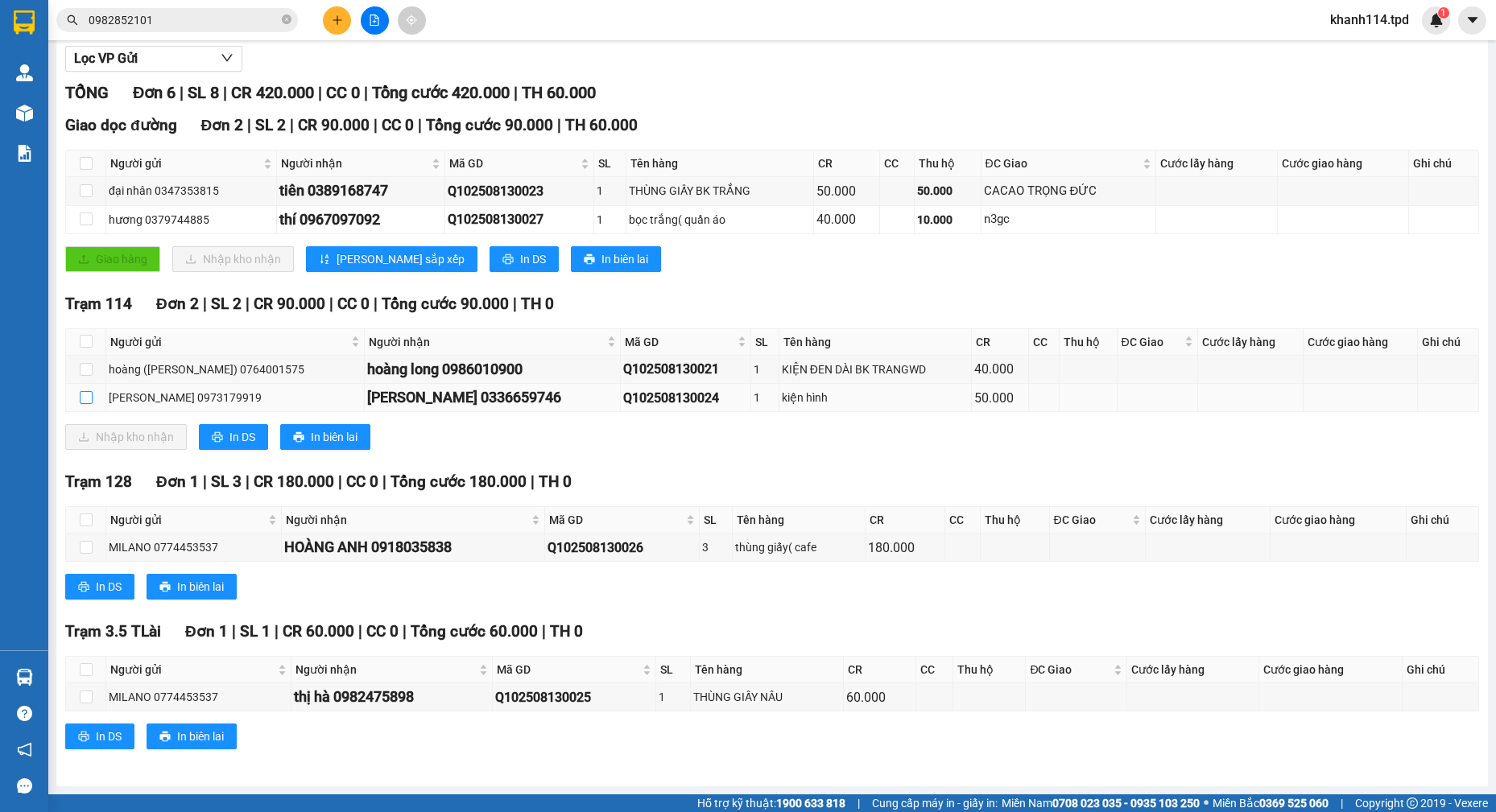
click at [89, 402] on input "checkbox" at bounding box center [86, 397] width 13 height 13
checkbox input "true"
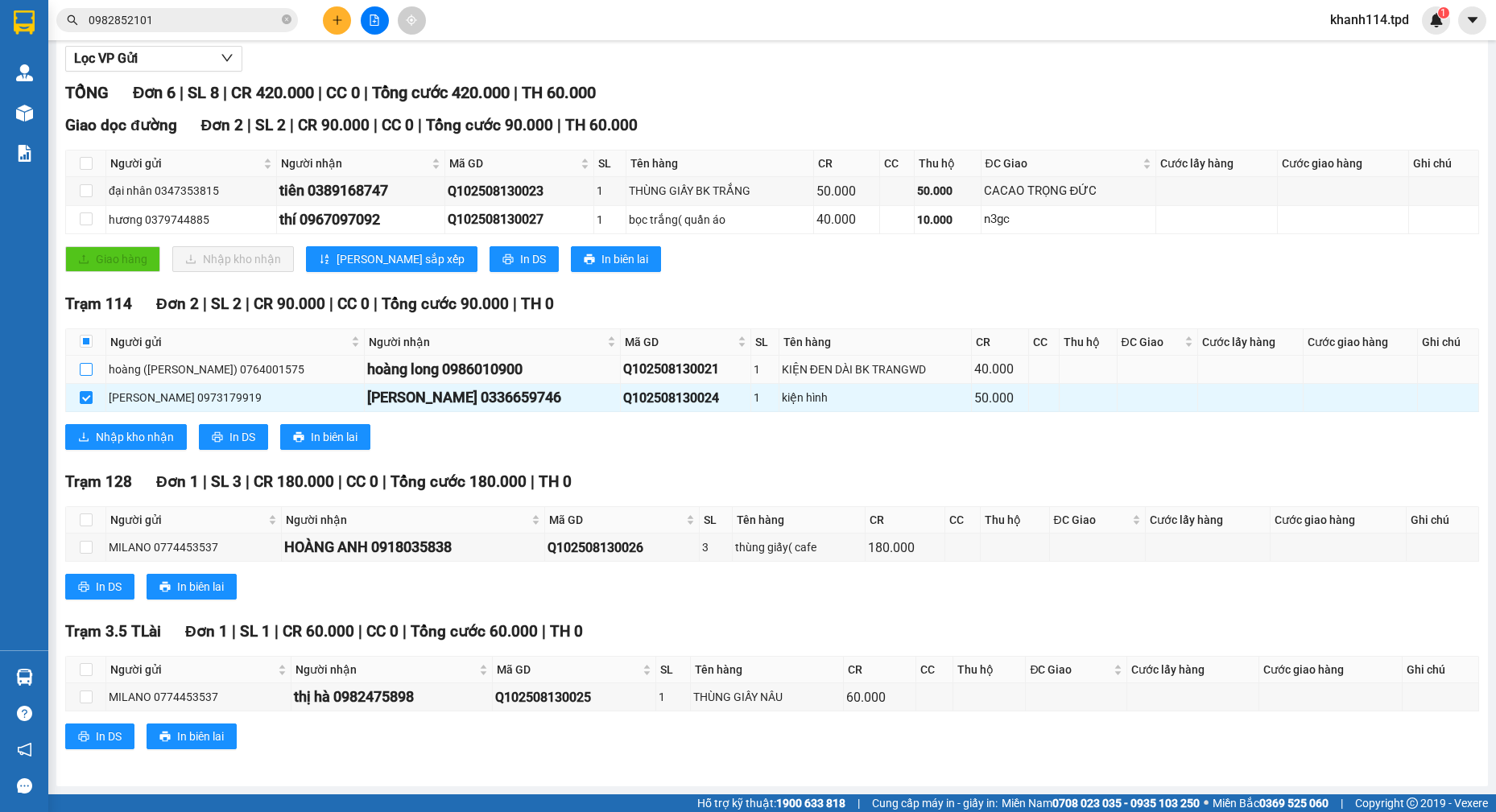
click at [84, 377] on label at bounding box center [86, 369] width 13 height 18
click at [84, 376] on input "checkbox" at bounding box center [86, 369] width 13 height 13
checkbox input "true"
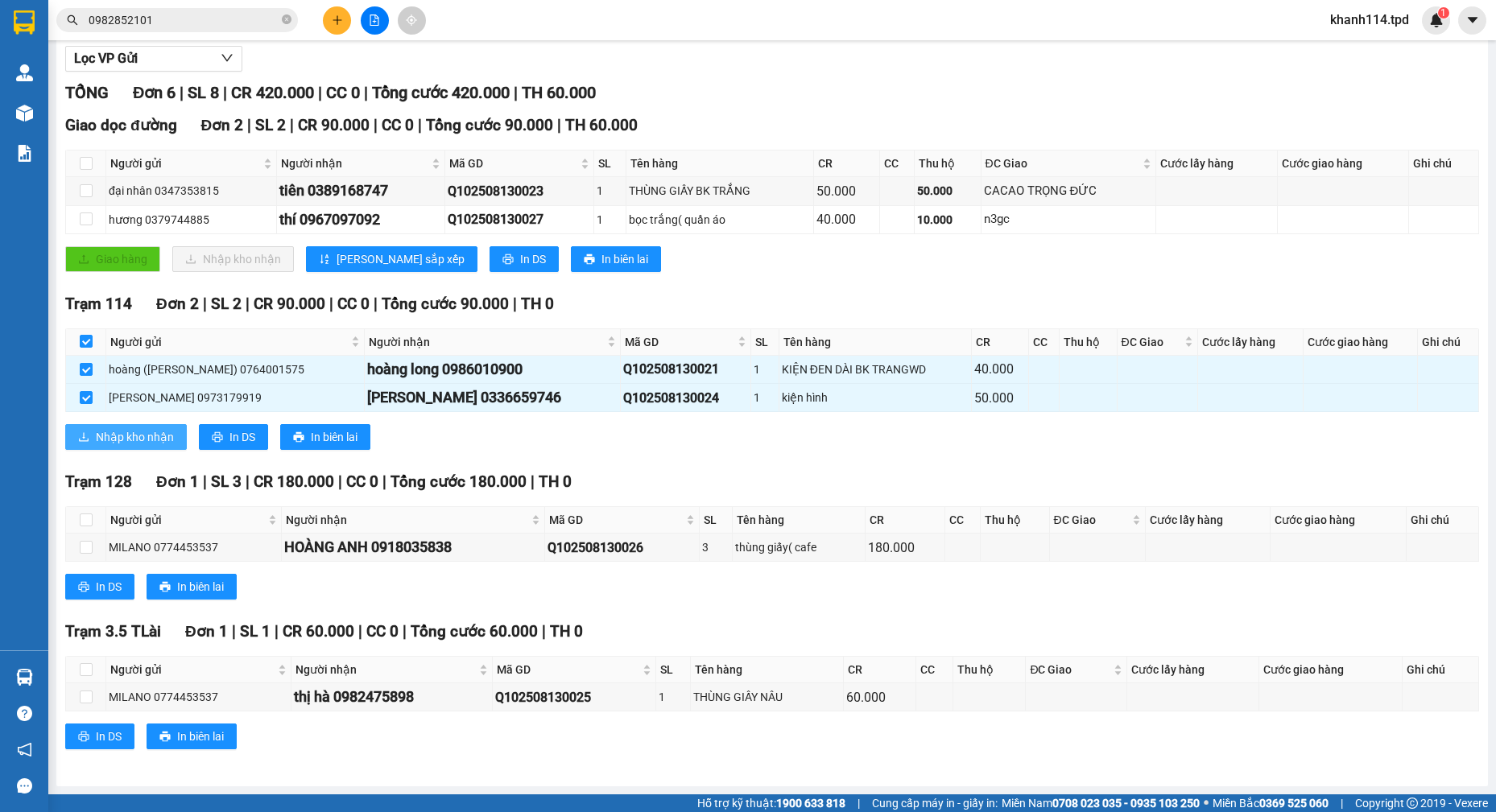
click at [157, 431] on span "Nhập kho nhận" at bounding box center [135, 438] width 78 height 18
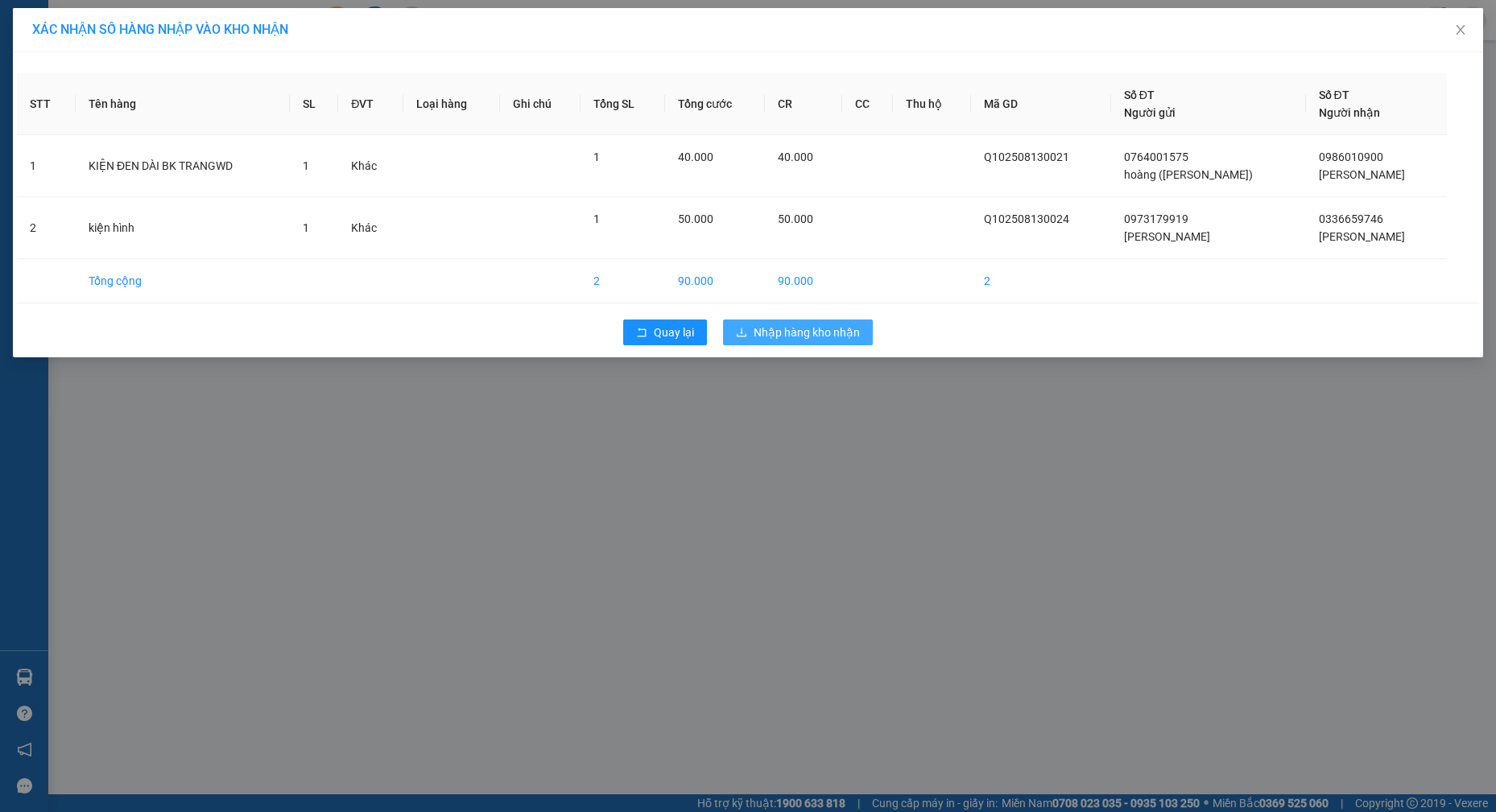
click at [793, 337] on span "Nhập hàng kho nhận" at bounding box center [806, 333] width 106 height 18
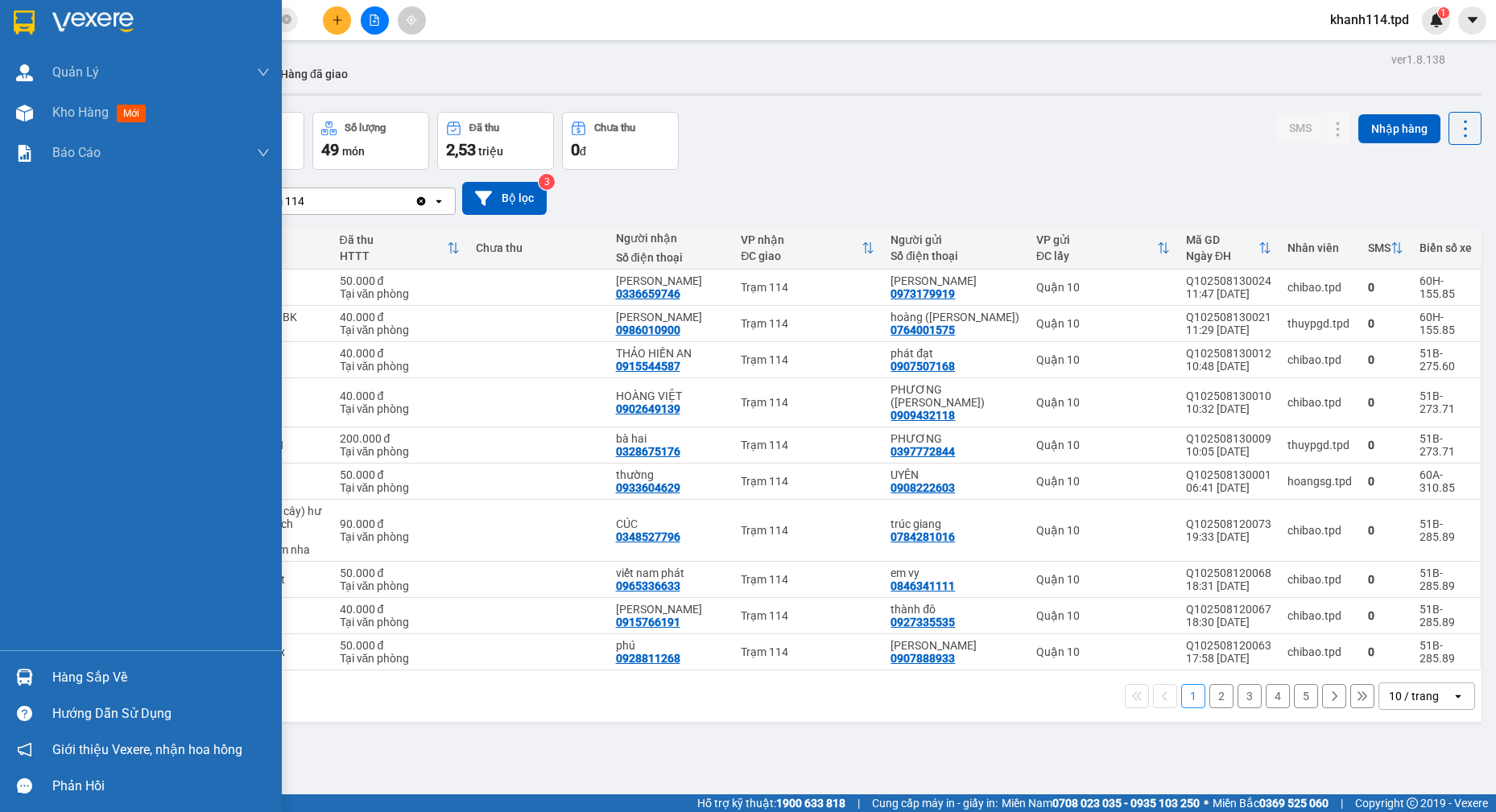
click at [99, 682] on div "Hàng sắp về" at bounding box center [161, 677] width 218 height 24
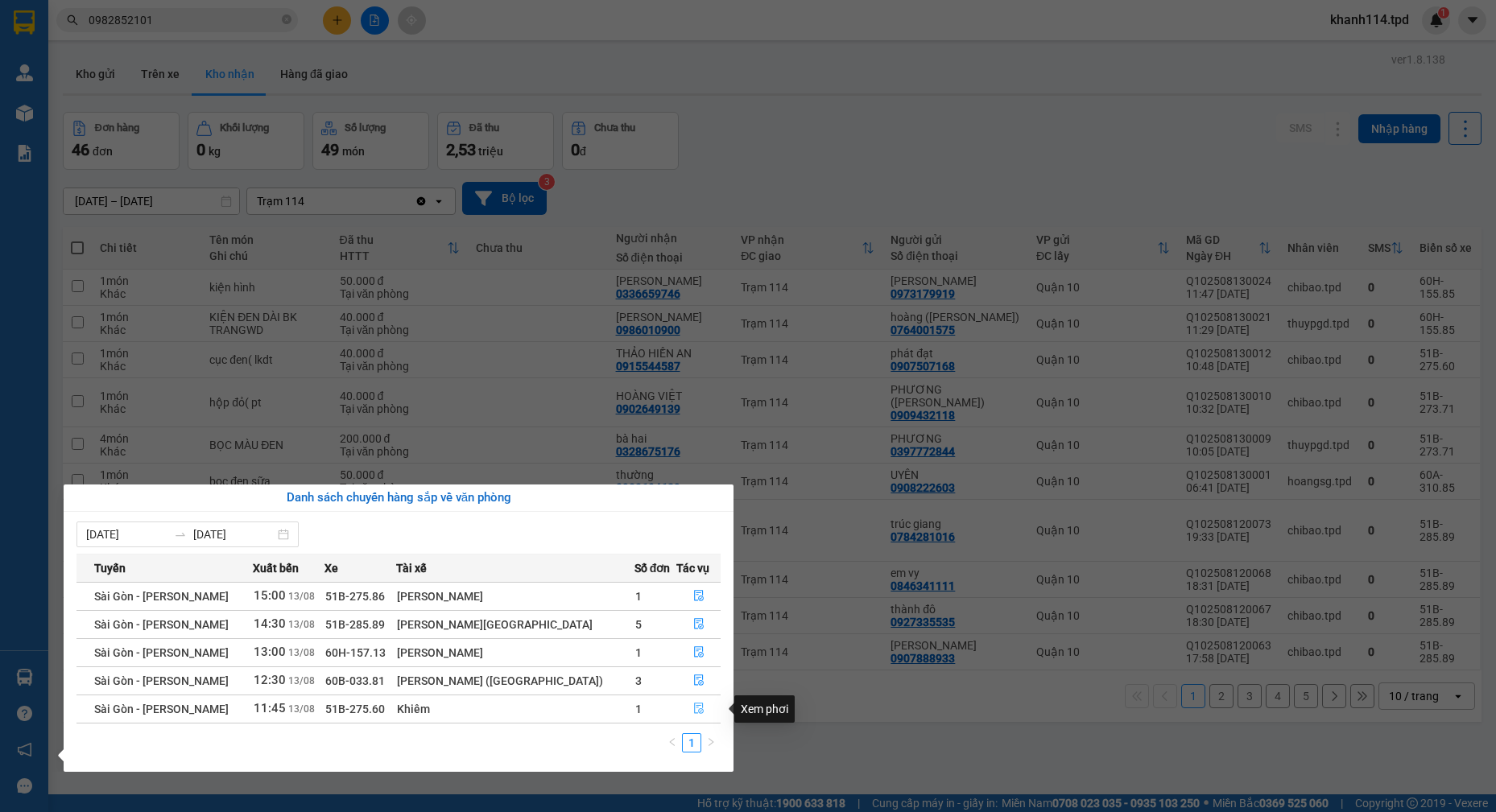
click at [681, 712] on button "button" at bounding box center [699, 709] width 43 height 25
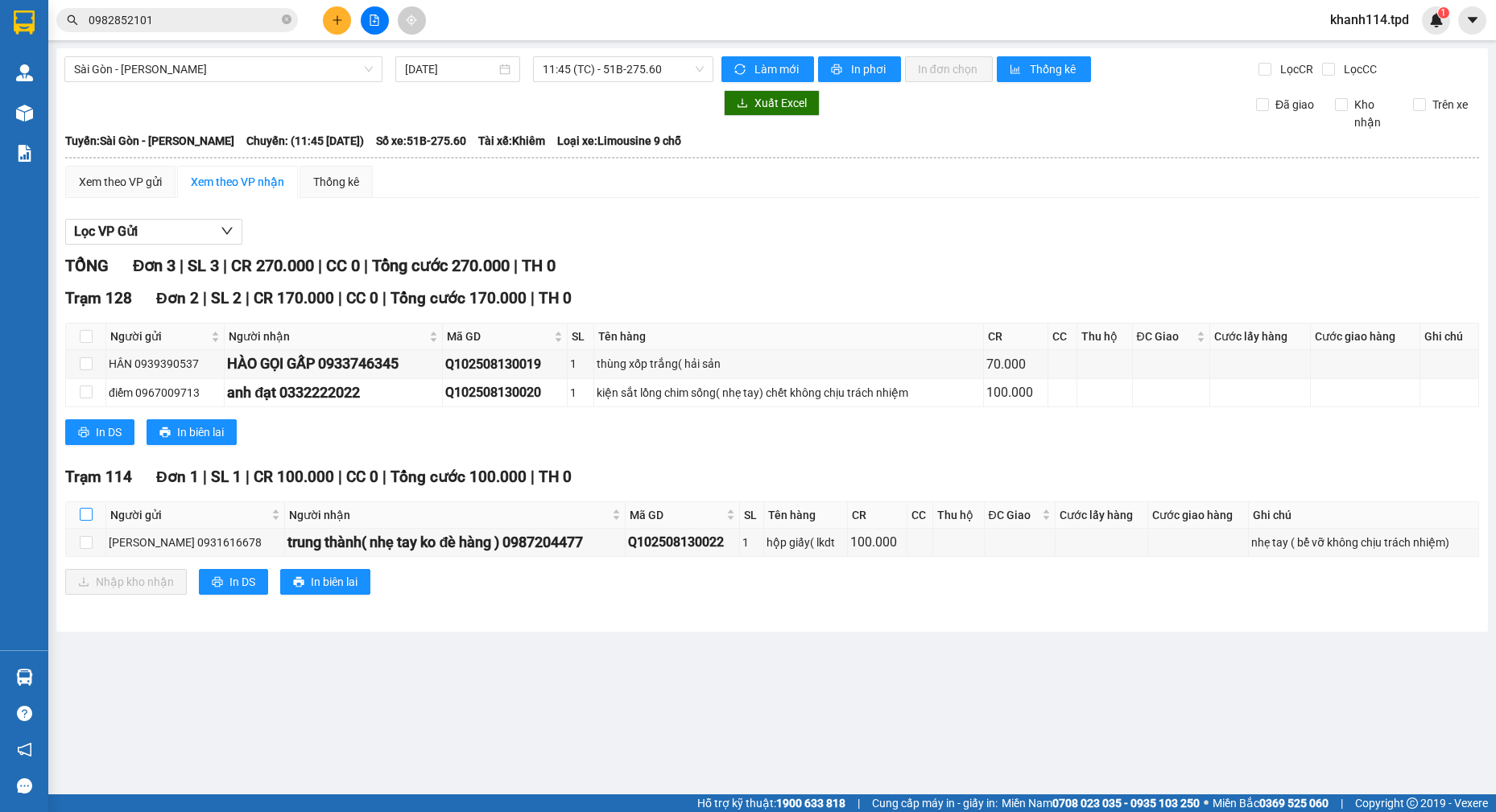
click at [92, 513] on input "checkbox" at bounding box center [86, 515] width 13 height 13
checkbox input "true"
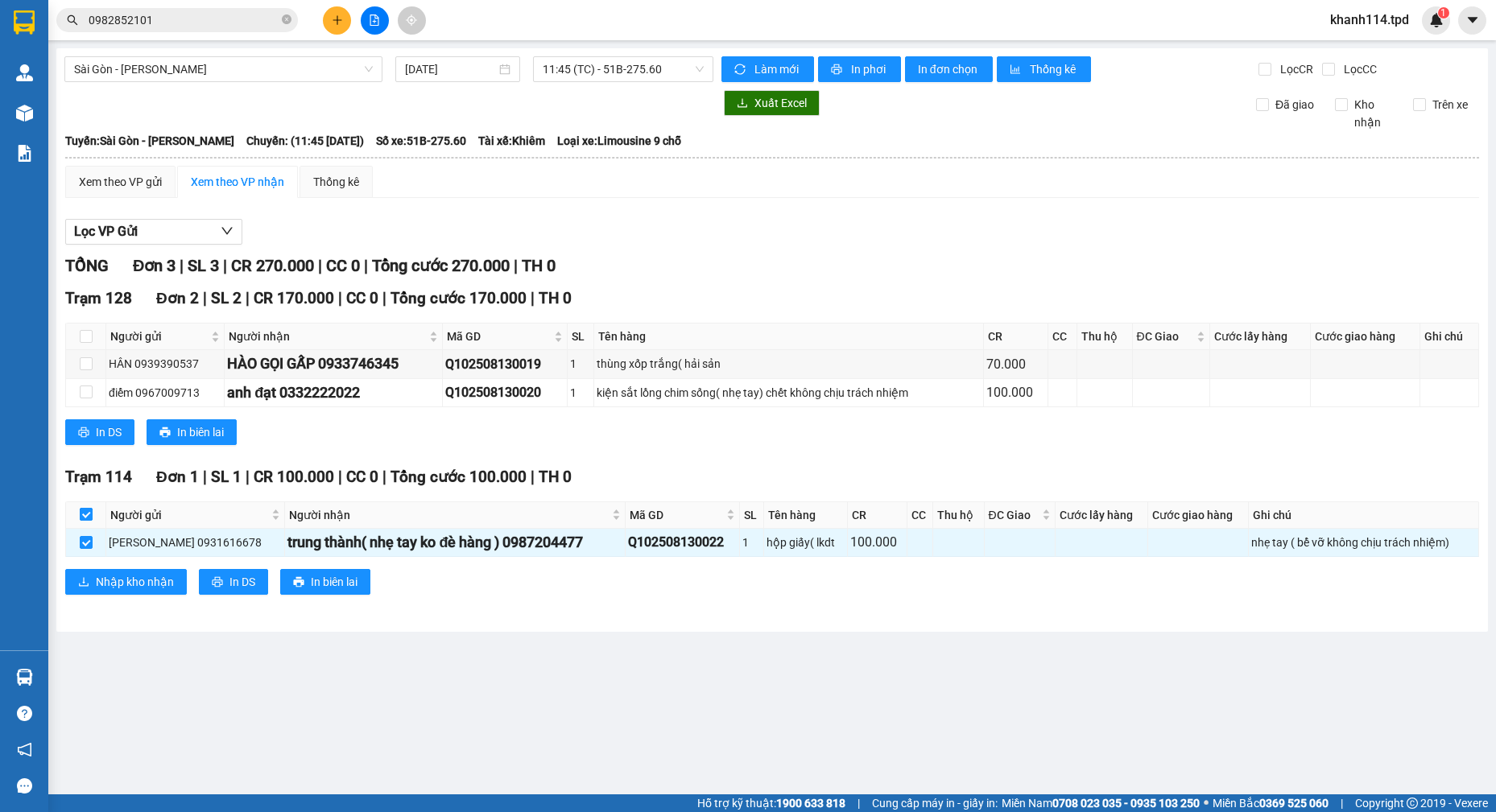
checkbox input "true"
click at [128, 580] on span "Nhập kho nhận" at bounding box center [135, 582] width 78 height 18
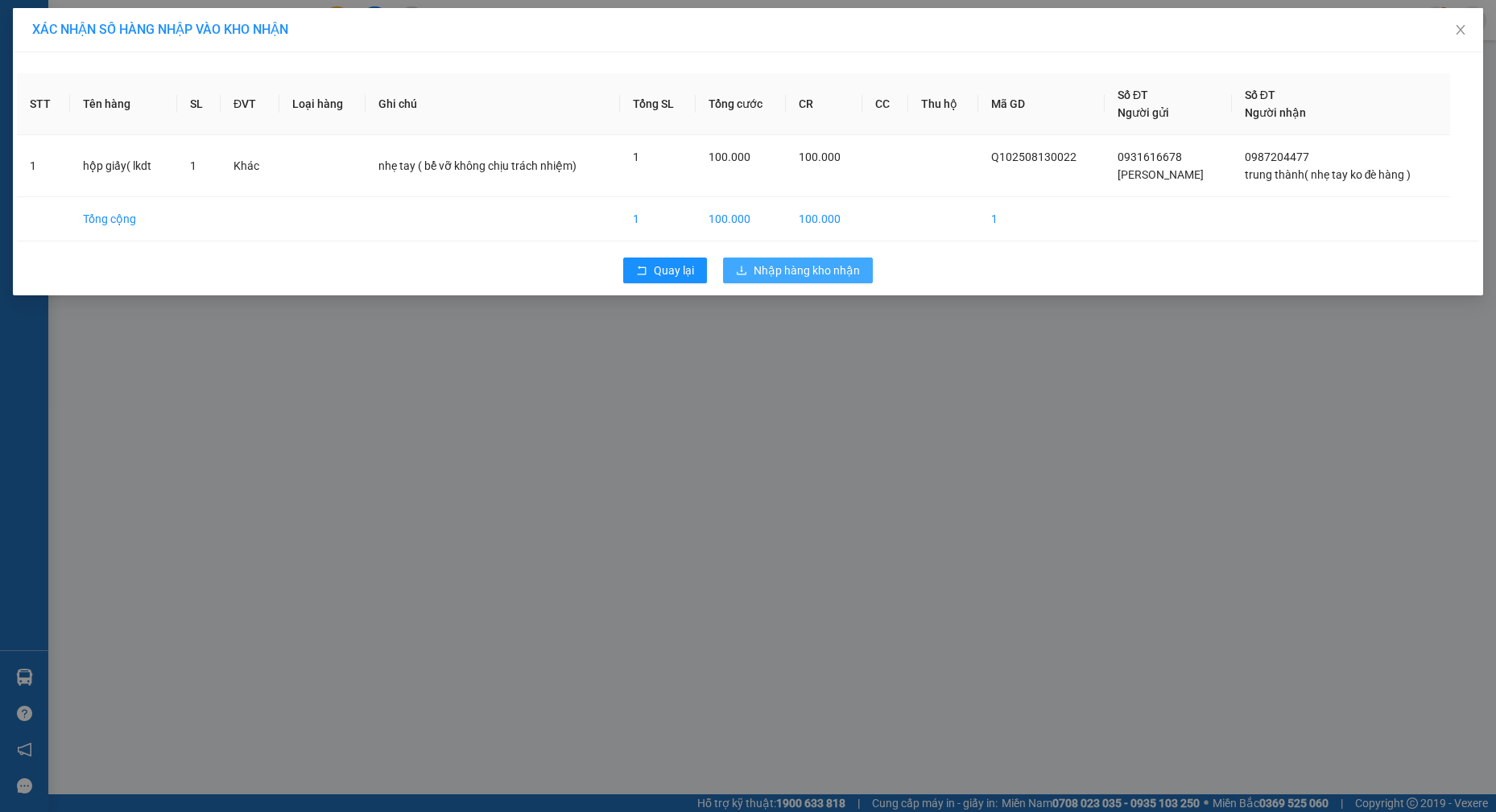
click at [829, 261] on button "Nhập hàng kho nhận" at bounding box center [797, 270] width 149 height 25
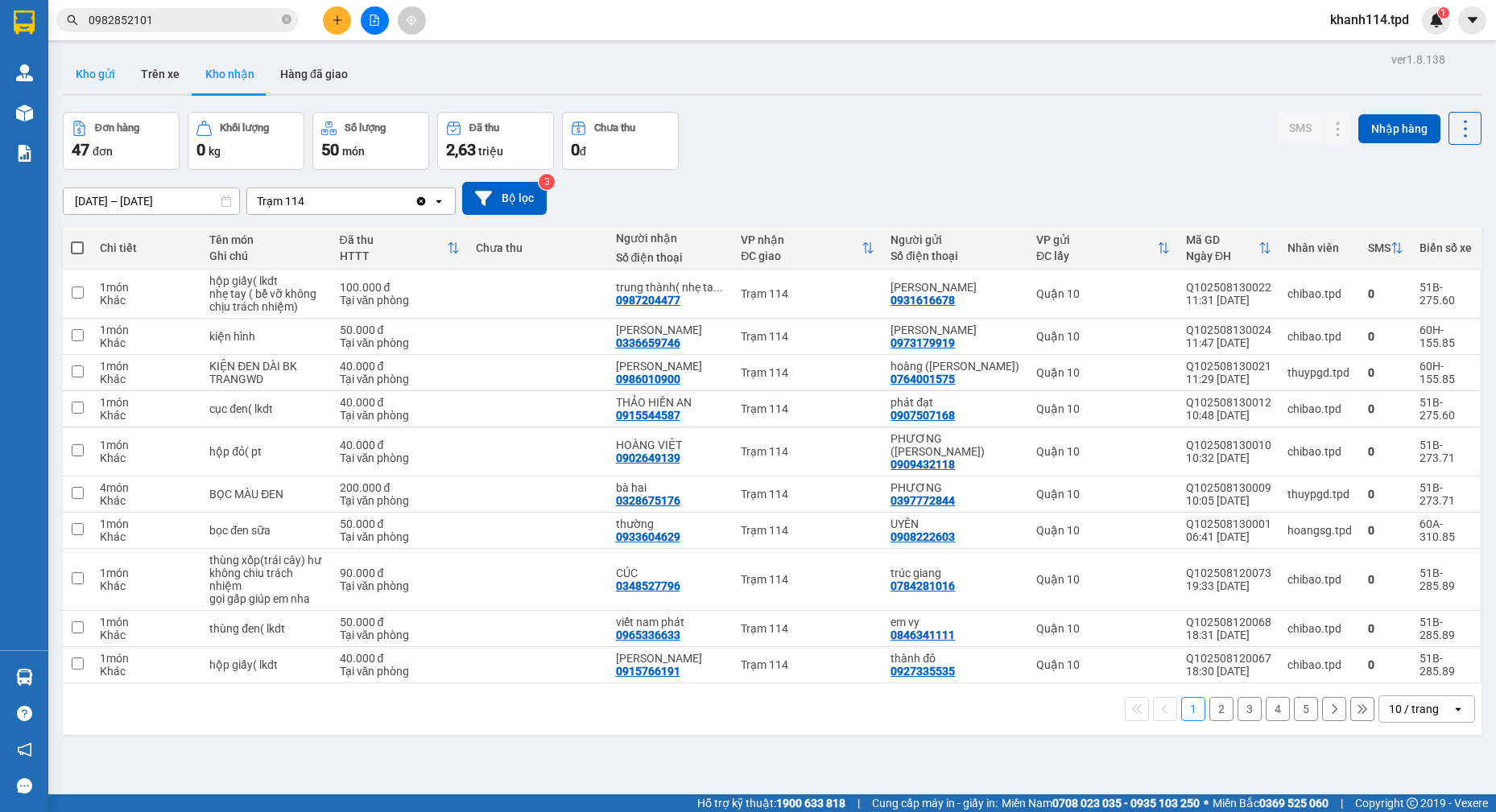
click at [94, 74] on button "Kho gửi" at bounding box center [94, 74] width 65 height 39
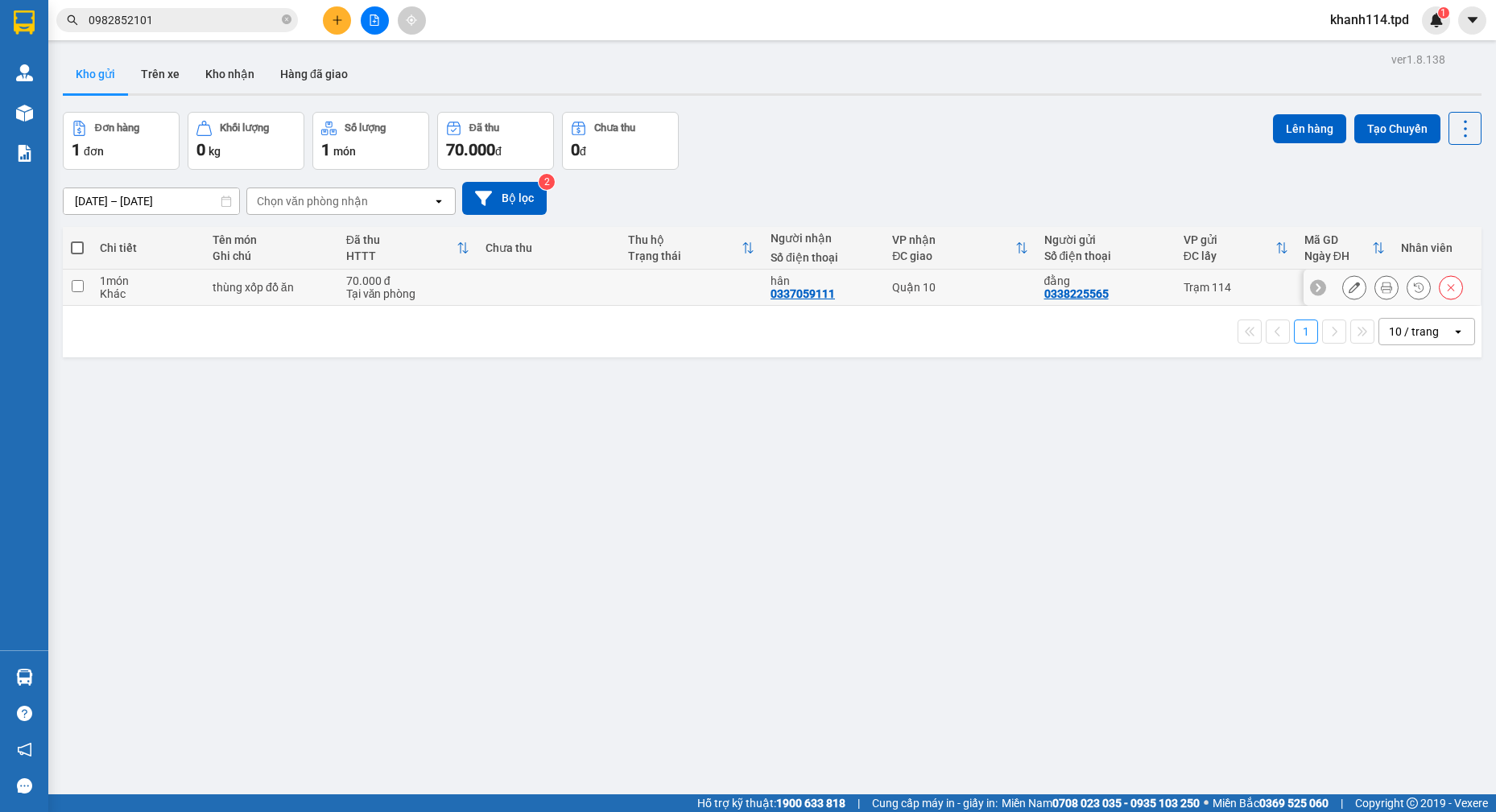
click at [782, 293] on div "0337059111" at bounding box center [802, 294] width 64 height 13
copy div "0337059111"
click at [190, 25] on input "0982852101" at bounding box center [183, 21] width 190 height 18
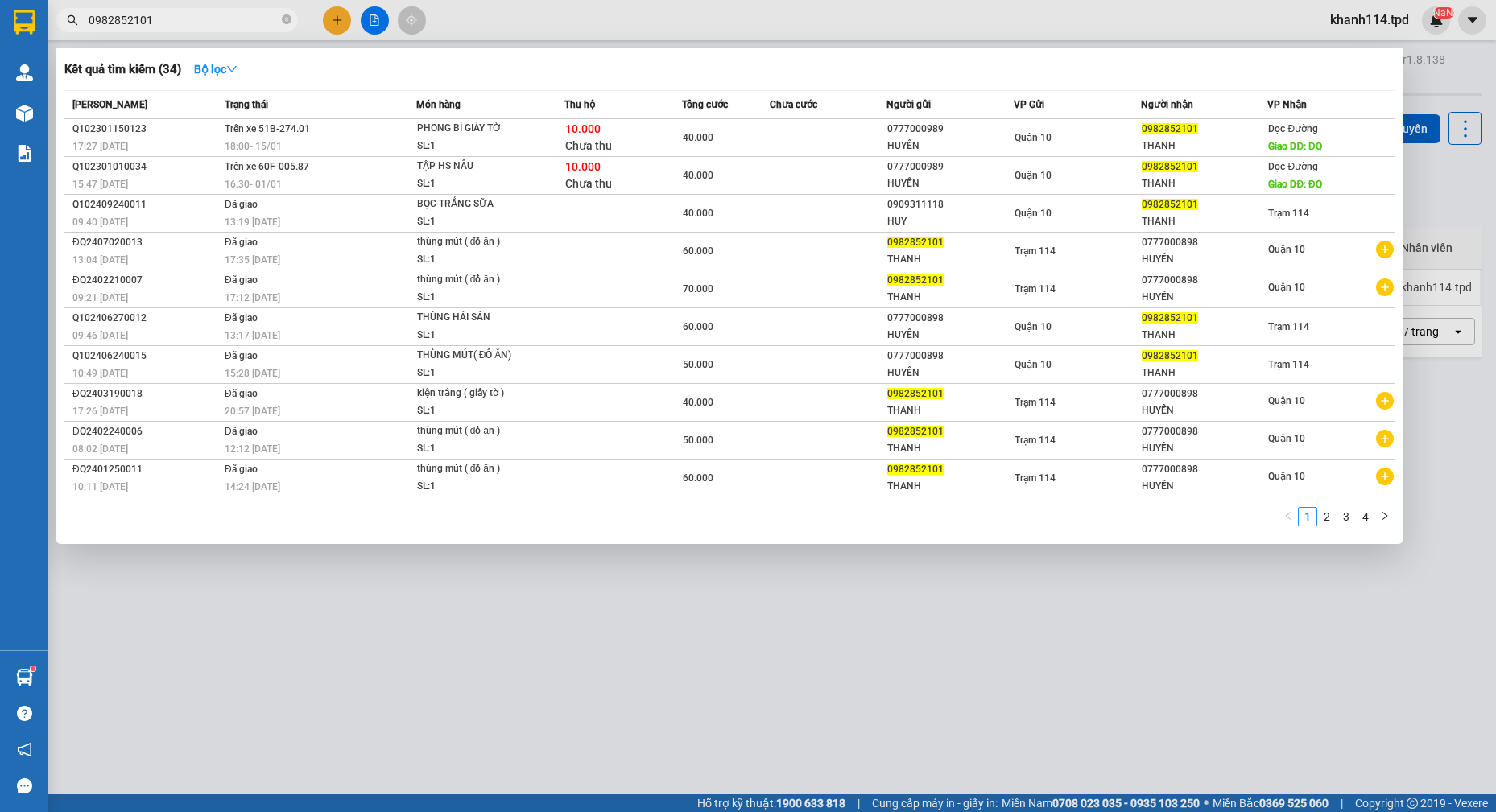
click at [190, 25] on input "0982852101" at bounding box center [183, 21] width 190 height 18
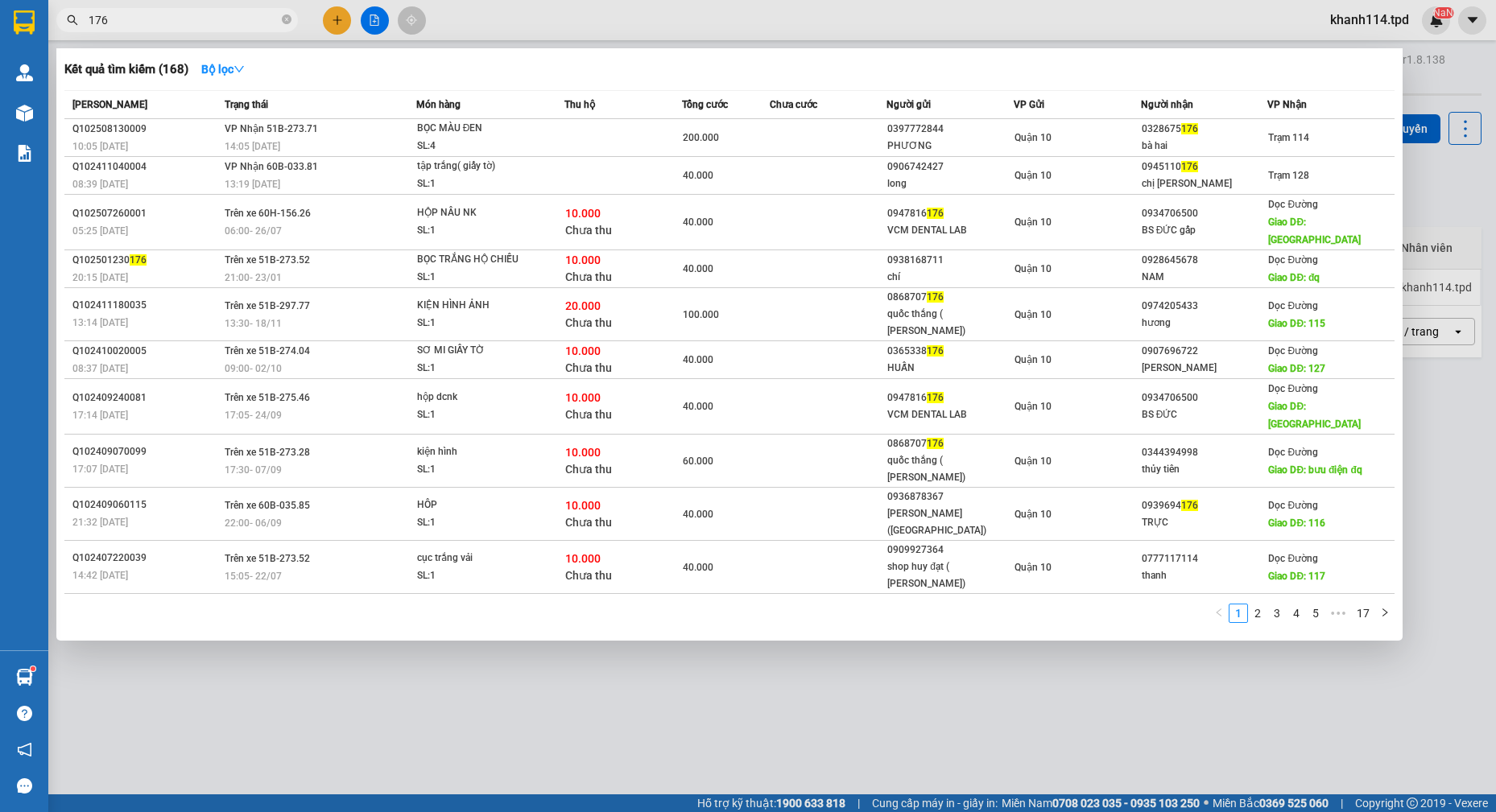
click at [723, 619] on div at bounding box center [748, 406] width 1496 height 812
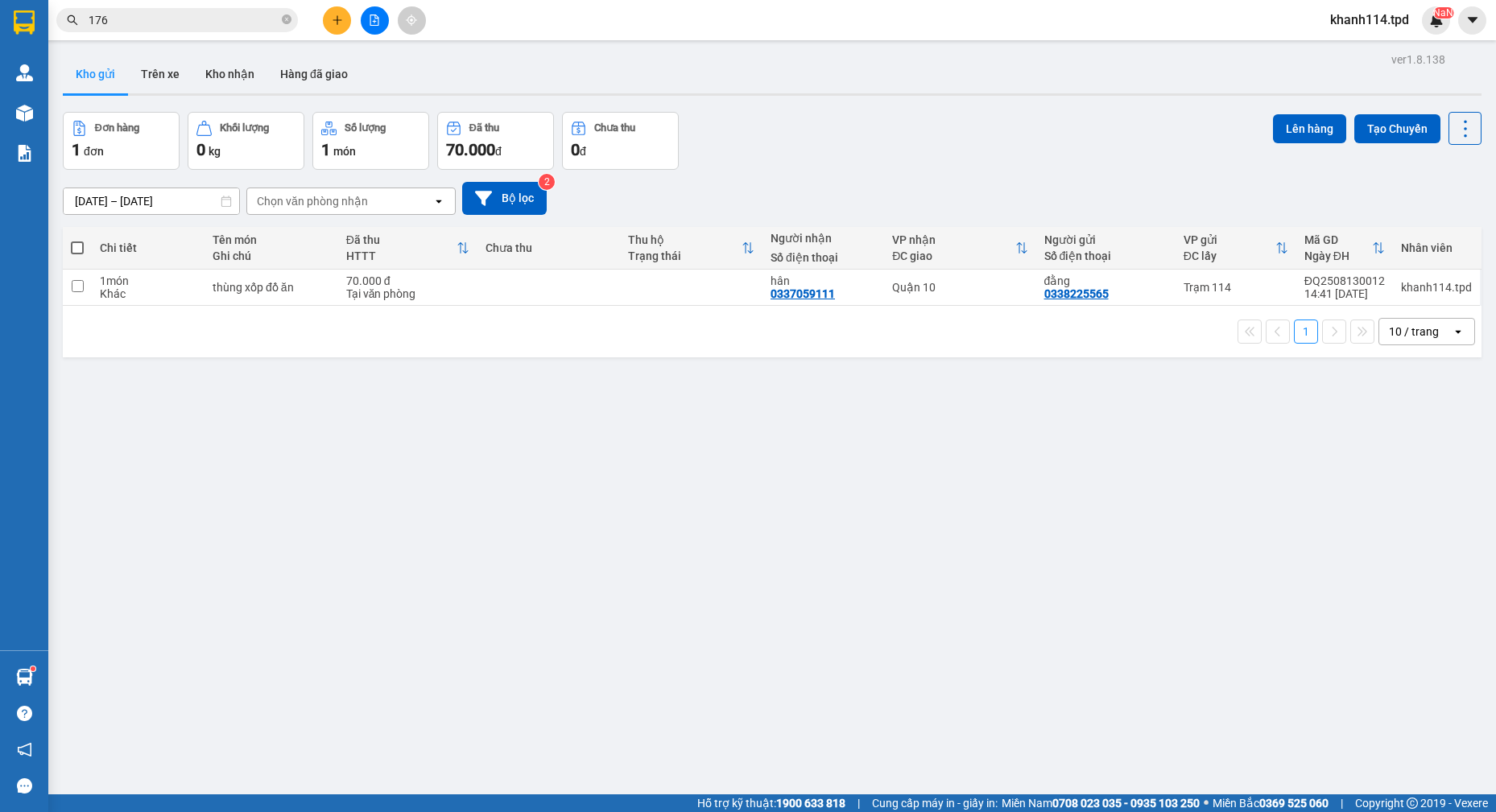
click at [180, 22] on input "176" at bounding box center [183, 21] width 190 height 18
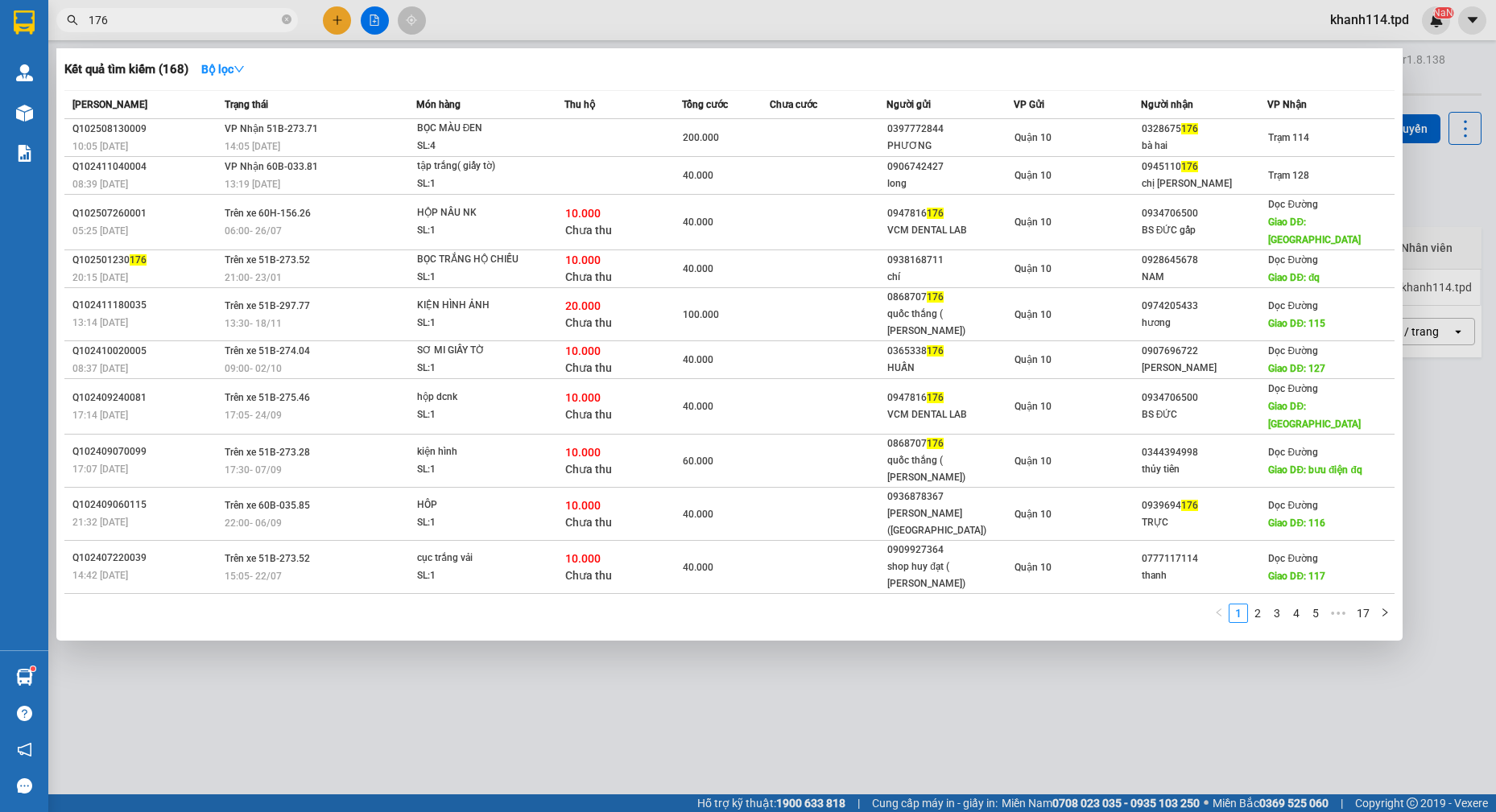
click at [180, 22] on input "176" at bounding box center [183, 21] width 190 height 18
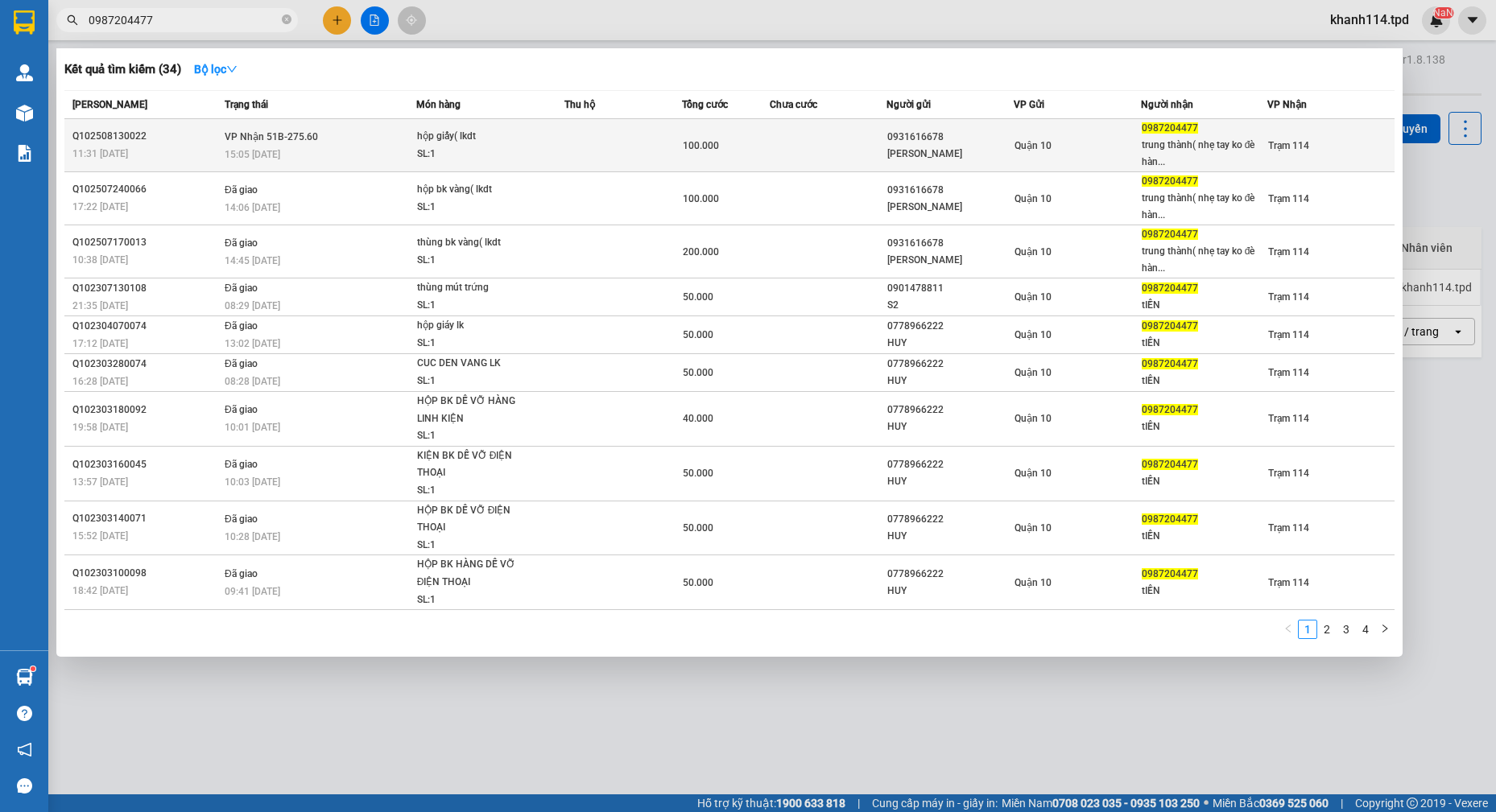
type input "0987204477"
click at [520, 144] on div "hộp giấy( lkdt" at bounding box center [477, 137] width 121 height 18
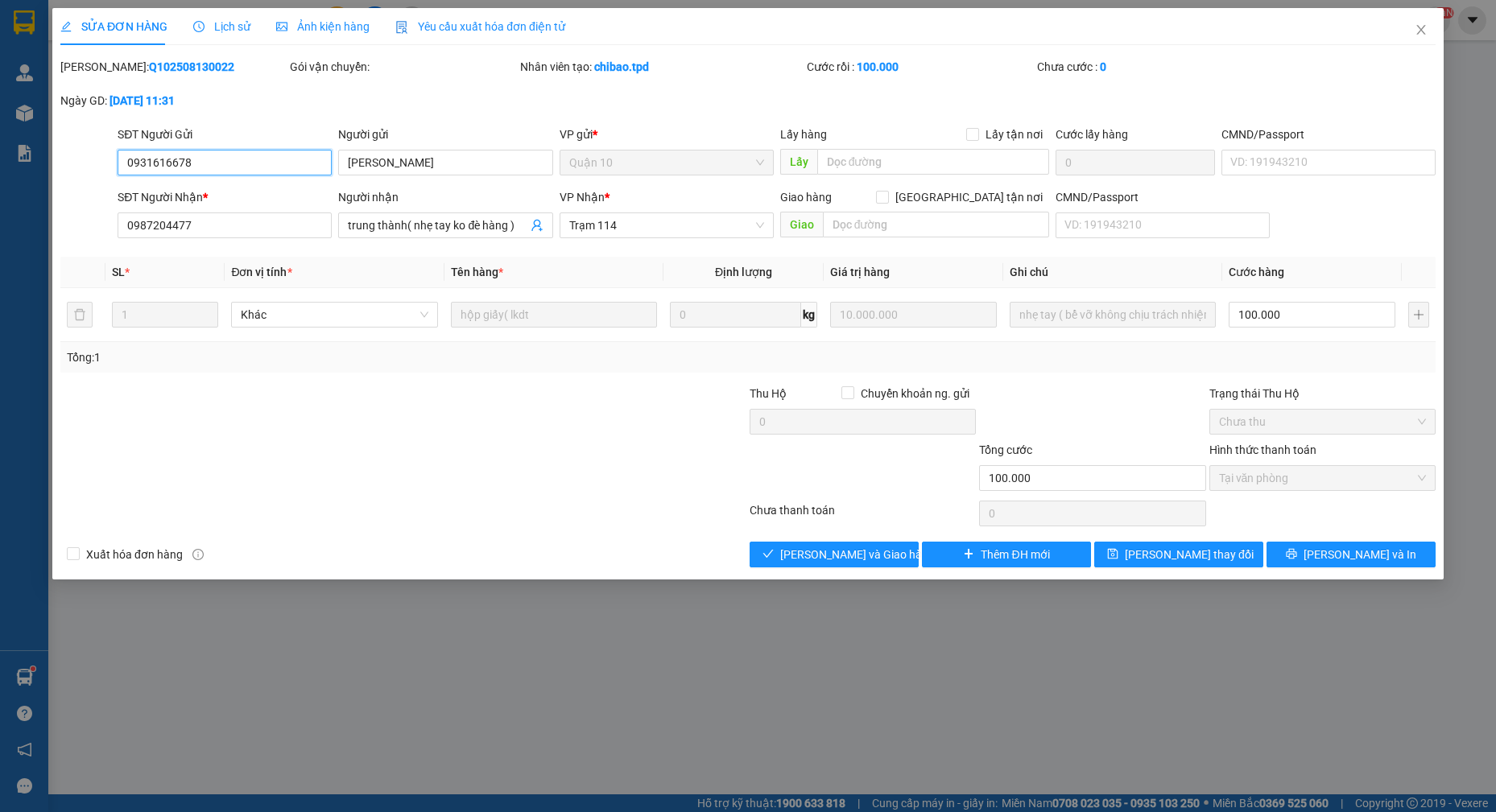
type input "0931616678"
type input "minh hải"
type input "0987204477"
type input "trung thành( nhẹ tay ko đè hàng )"
type input "100.000"
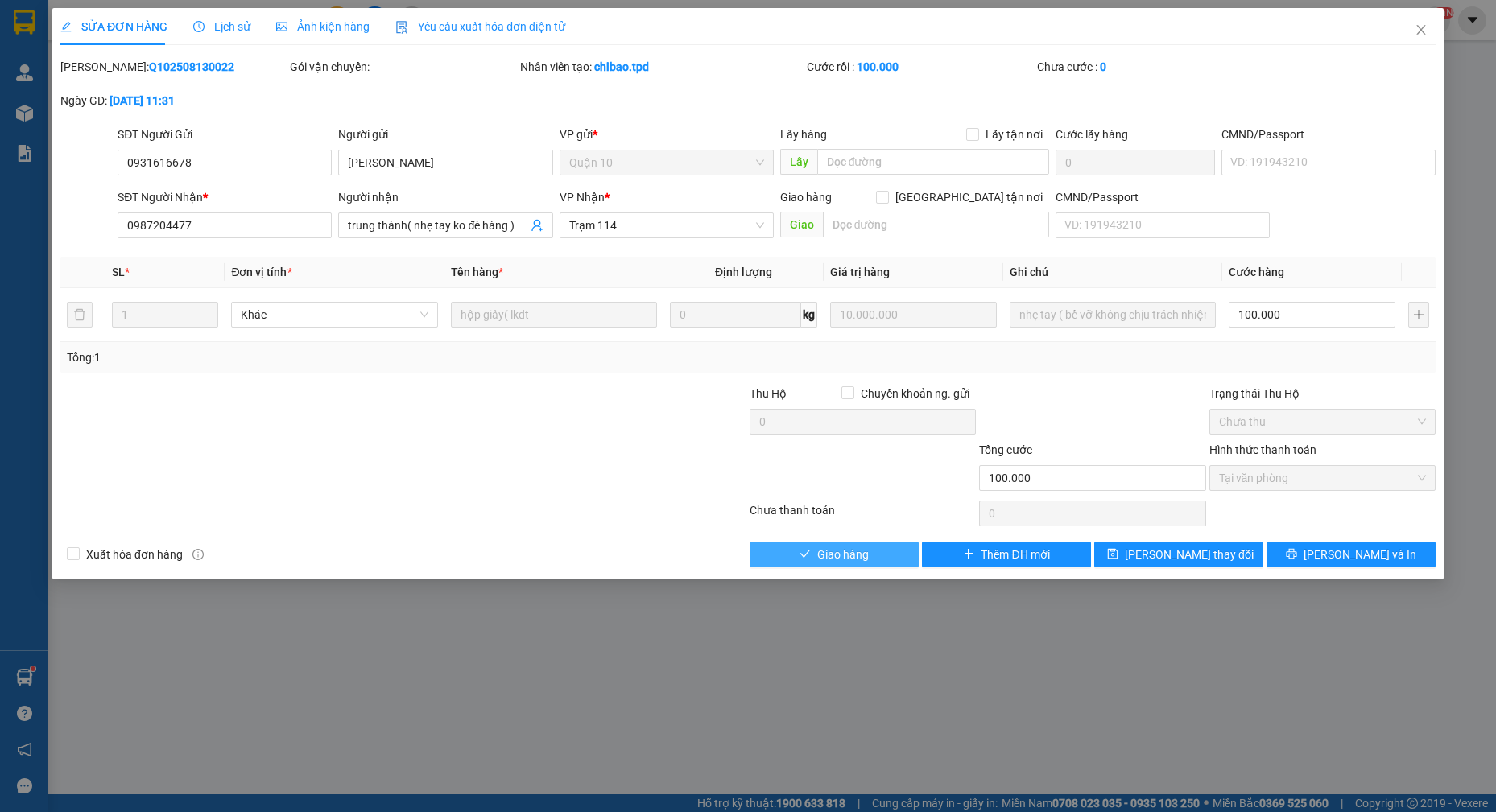
click at [843, 552] on span "Giao hàng" at bounding box center [842, 555] width 52 height 18
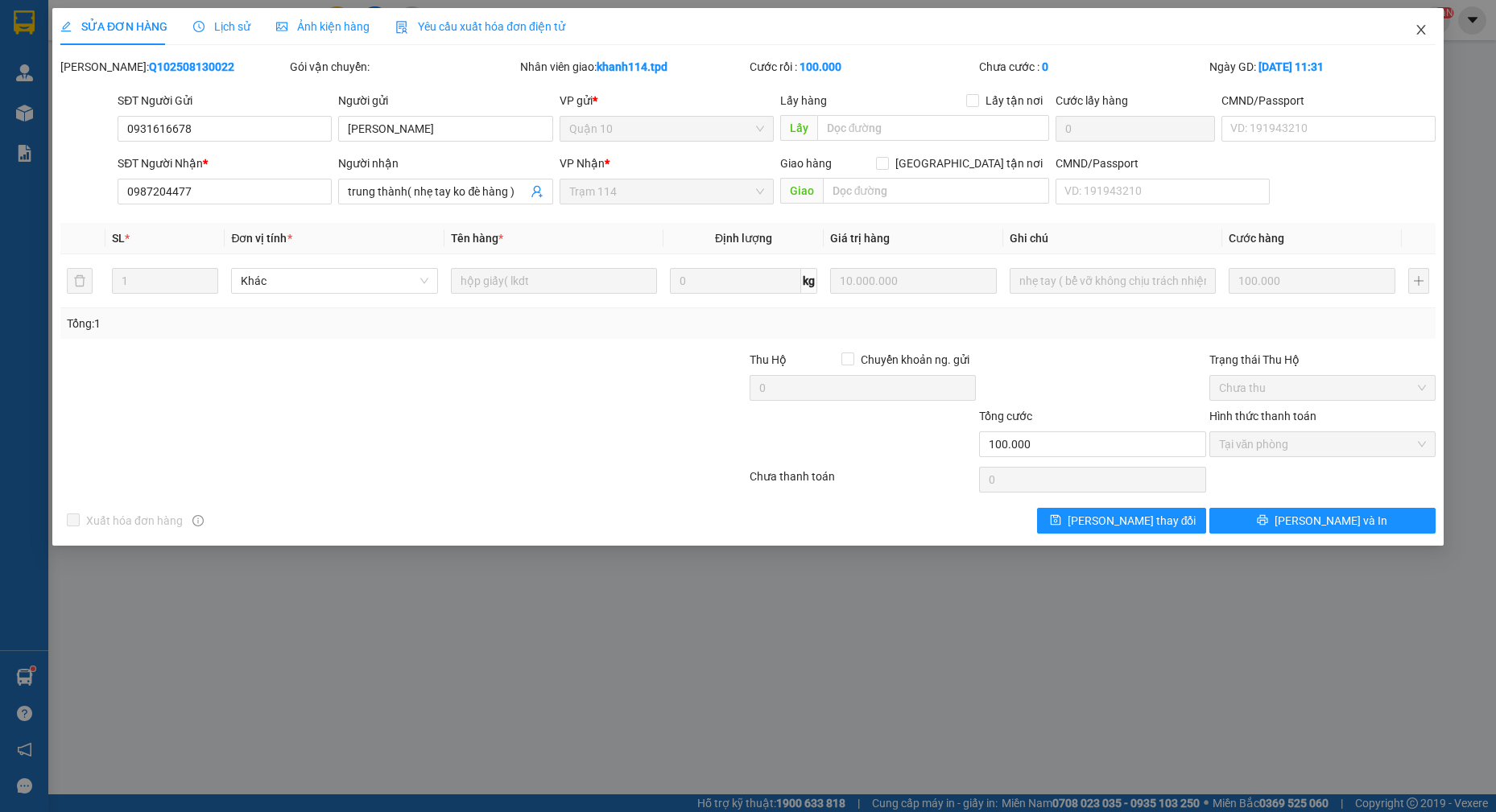
click at [1415, 29] on icon "close" at bounding box center [1421, 30] width 13 height 13
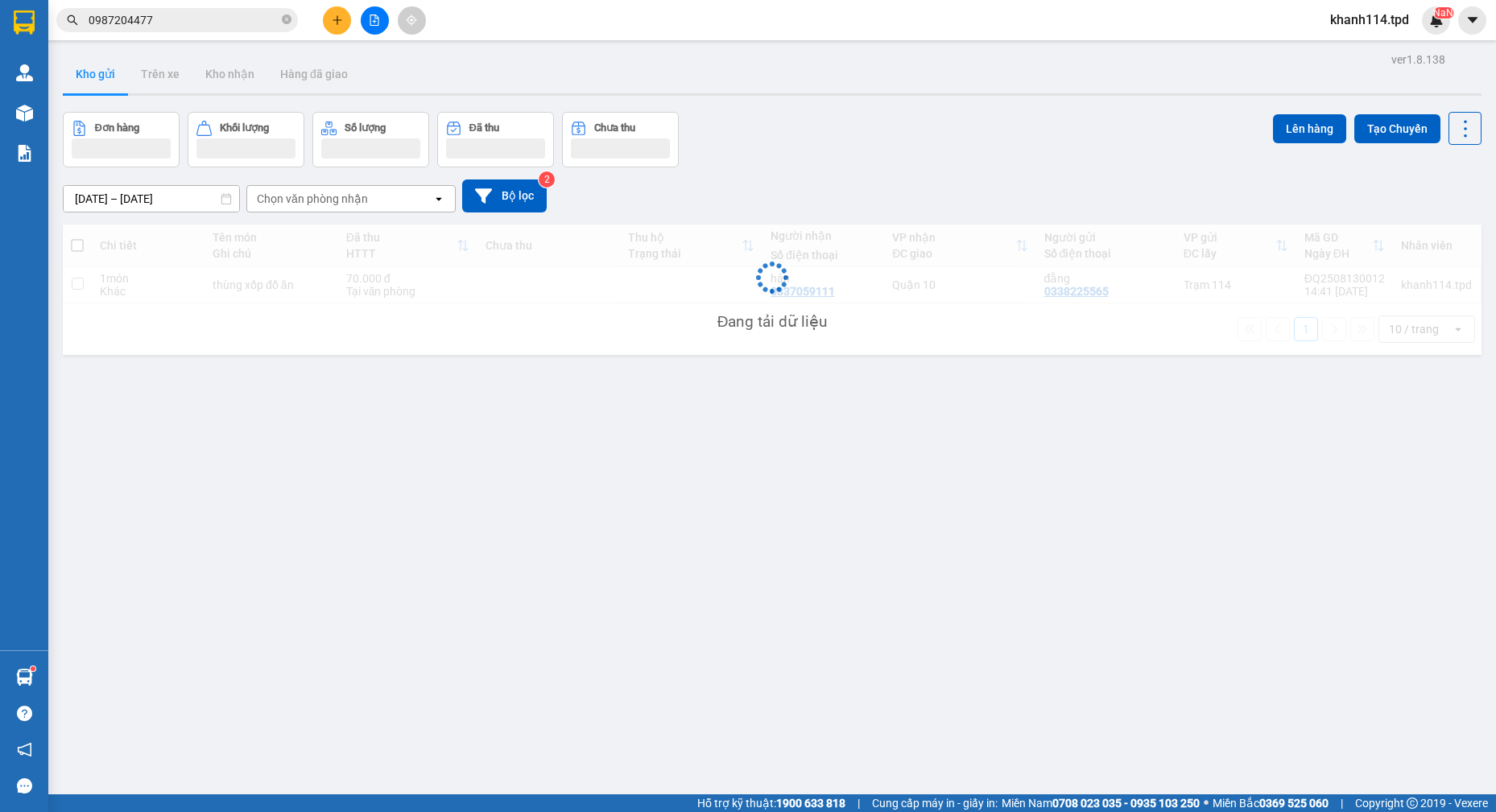
click at [200, 25] on input "0987204477" at bounding box center [183, 21] width 190 height 18
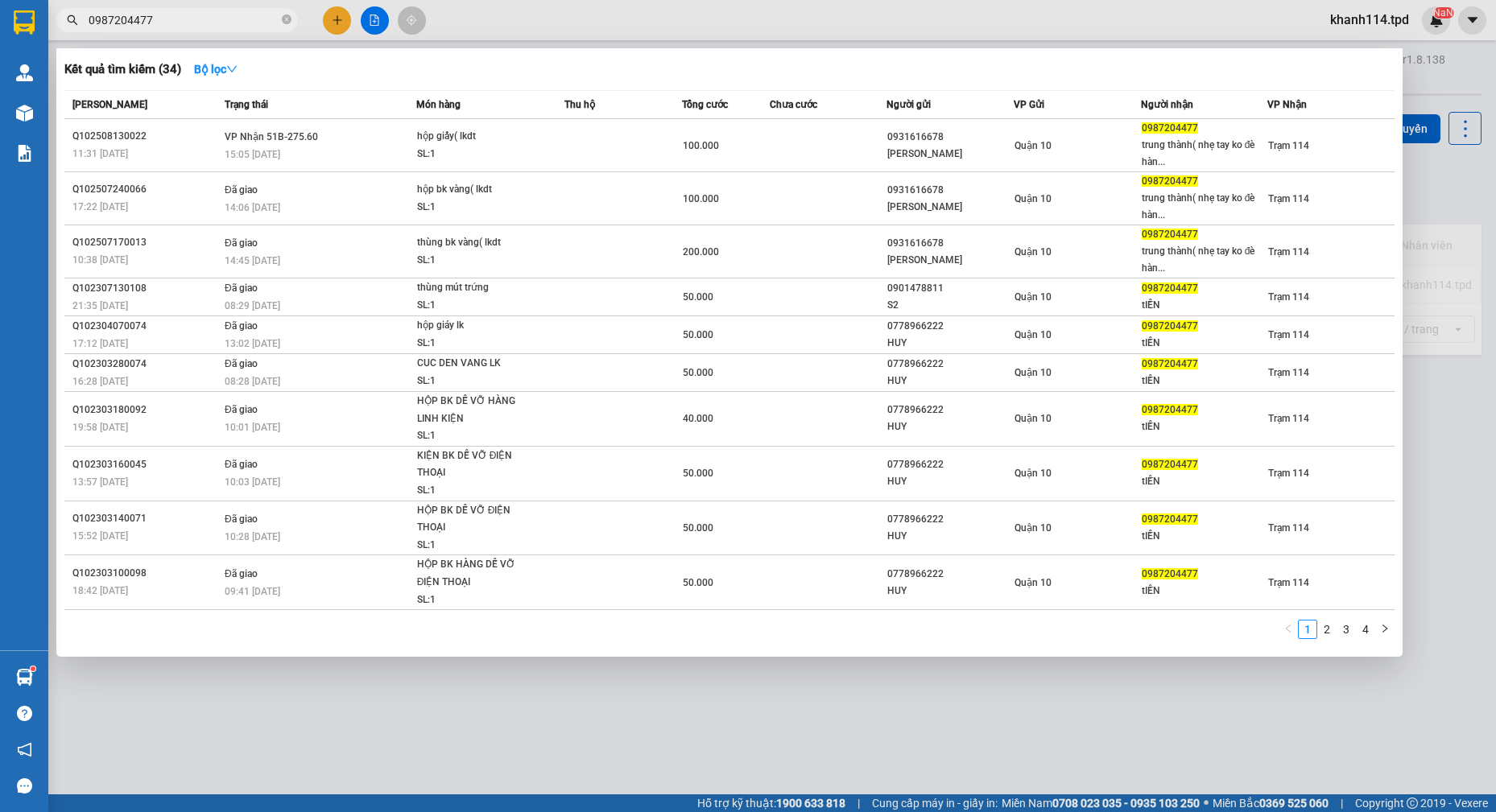
click at [200, 25] on input "0987204477" at bounding box center [183, 21] width 190 height 18
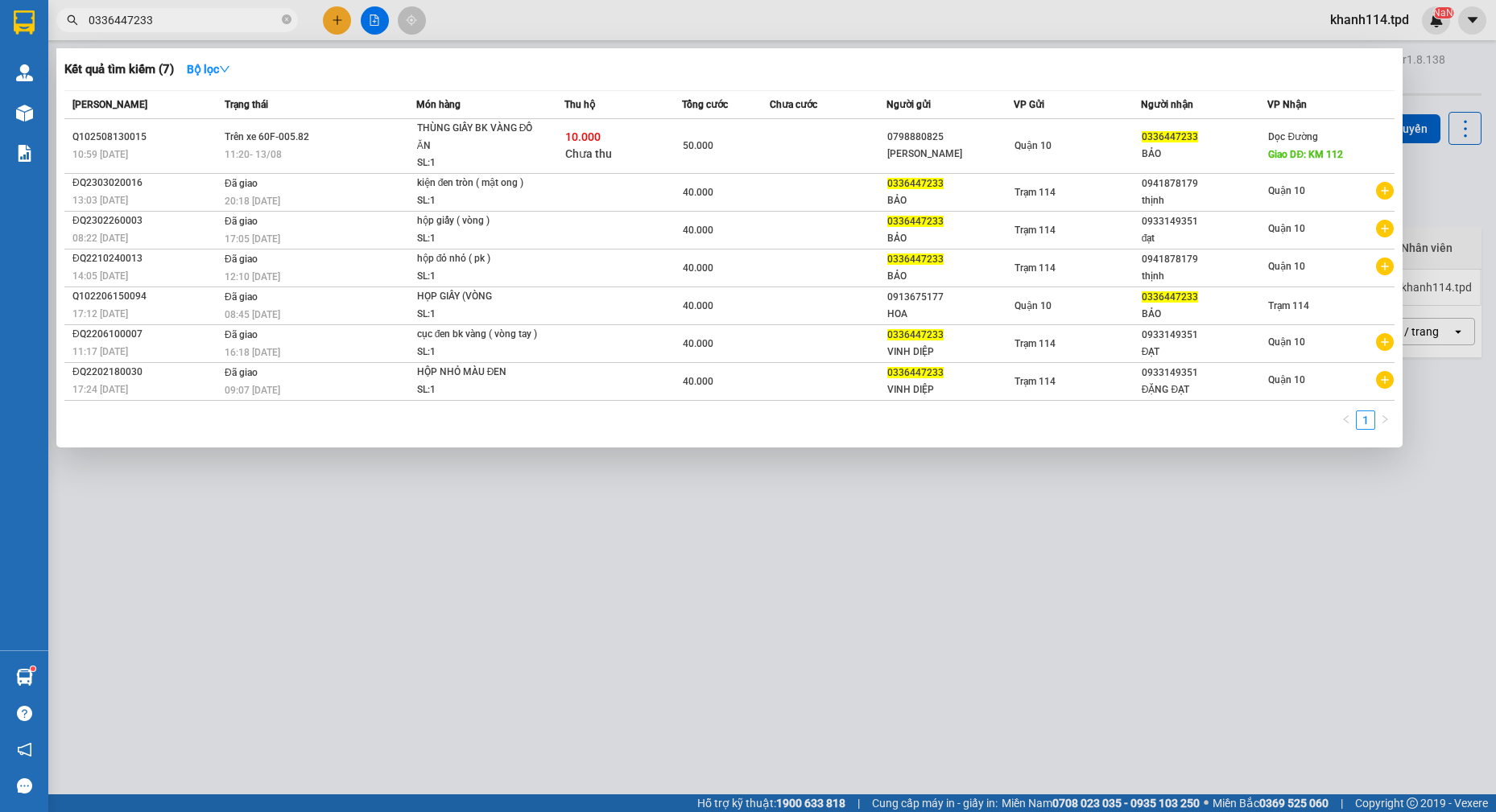
type input "0336447233"
drag, startPoint x: 1108, startPoint y: 573, endPoint x: 709, endPoint y: 399, distance: 435.3
click at [1088, 562] on div at bounding box center [748, 406] width 1496 height 812
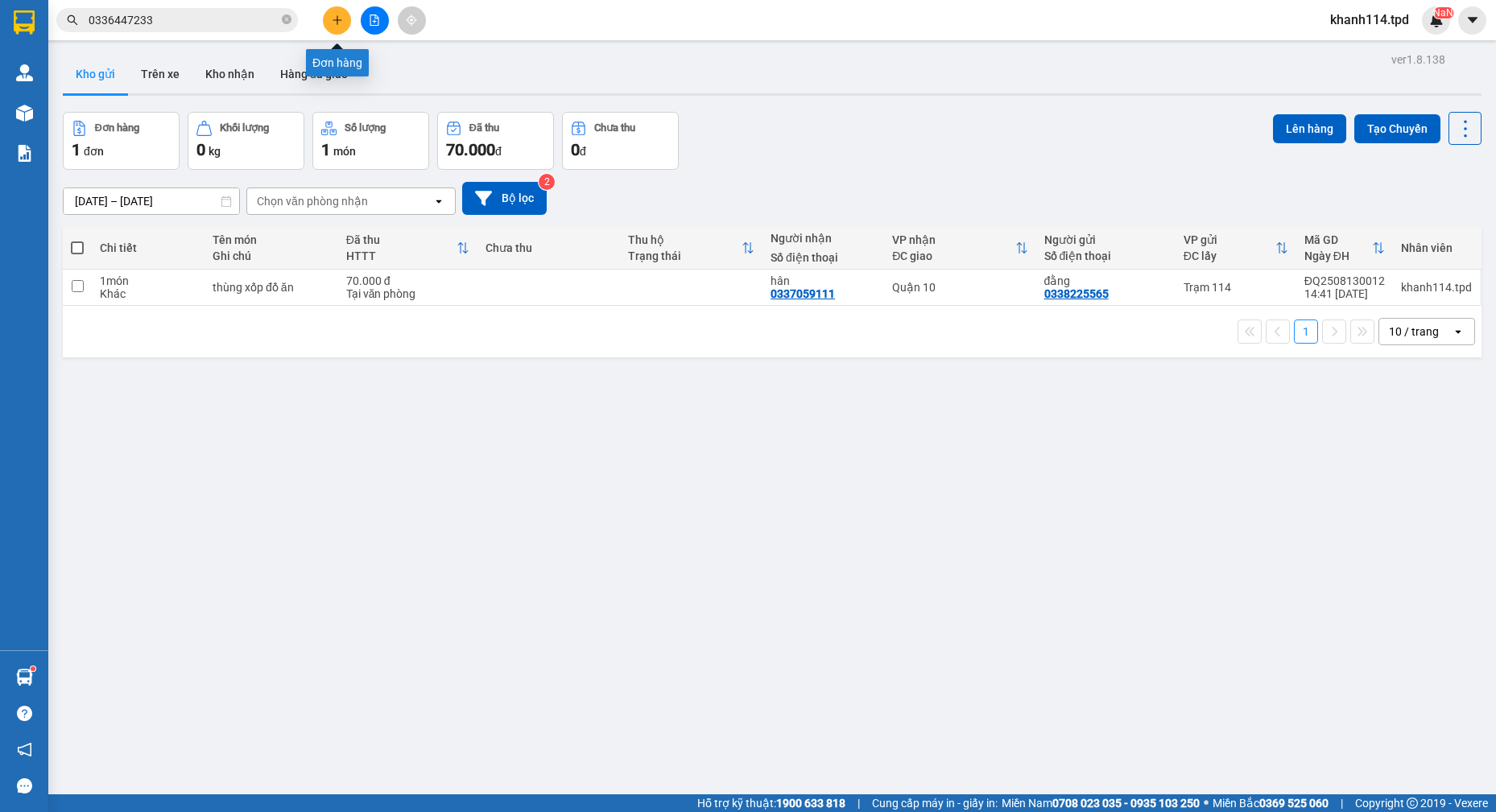
click at [337, 25] on icon "plus" at bounding box center [337, 21] width 11 height 11
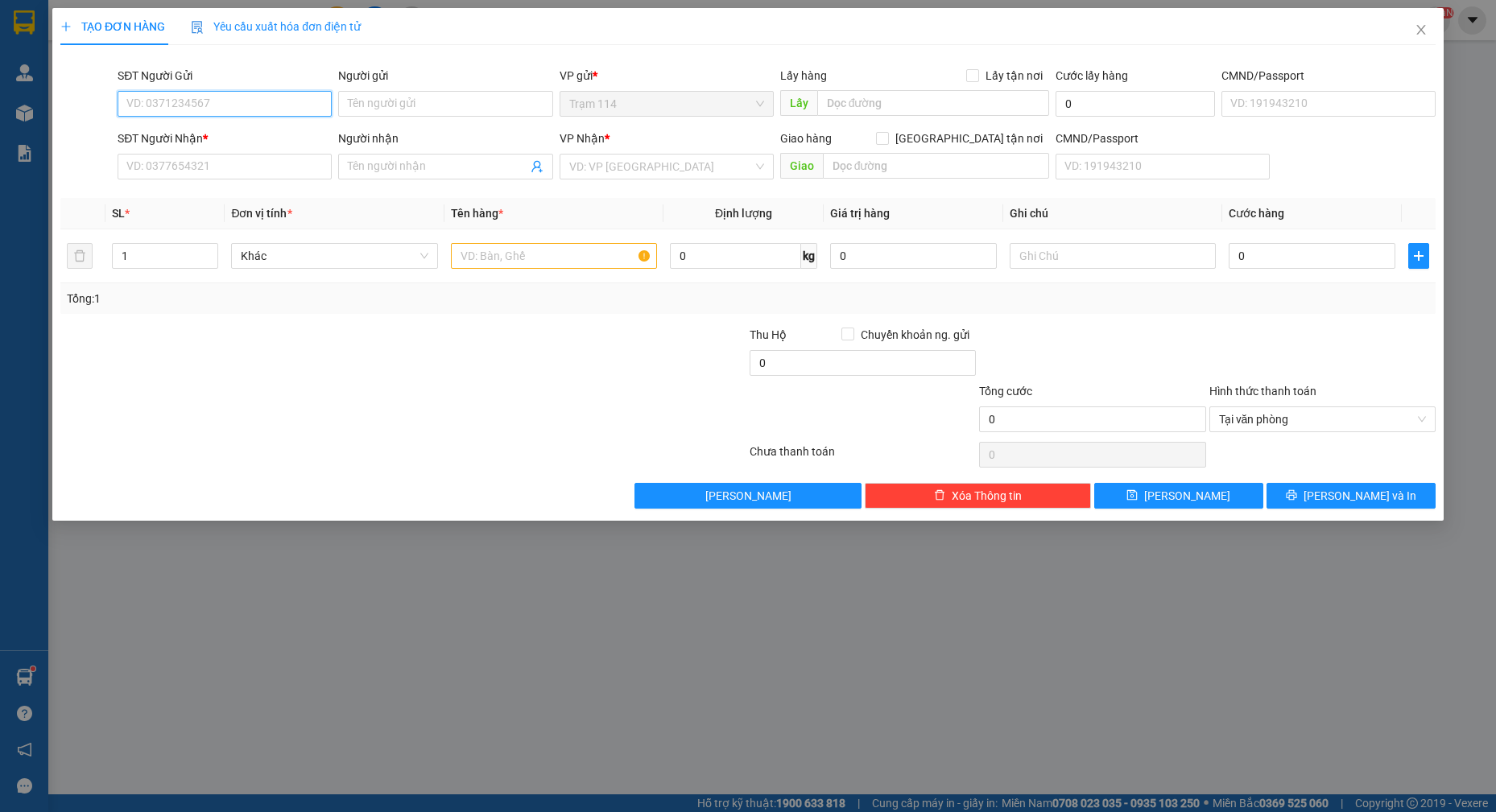
click at [189, 104] on input "SĐT Người Gửi" at bounding box center [224, 103] width 214 height 25
click at [219, 103] on input "0977869003" at bounding box center [224, 103] width 214 height 25
click at [265, 100] on input "0977869003" at bounding box center [224, 103] width 214 height 25
type input "0977869003"
click at [397, 105] on input "Người gửi" at bounding box center [445, 103] width 214 height 25
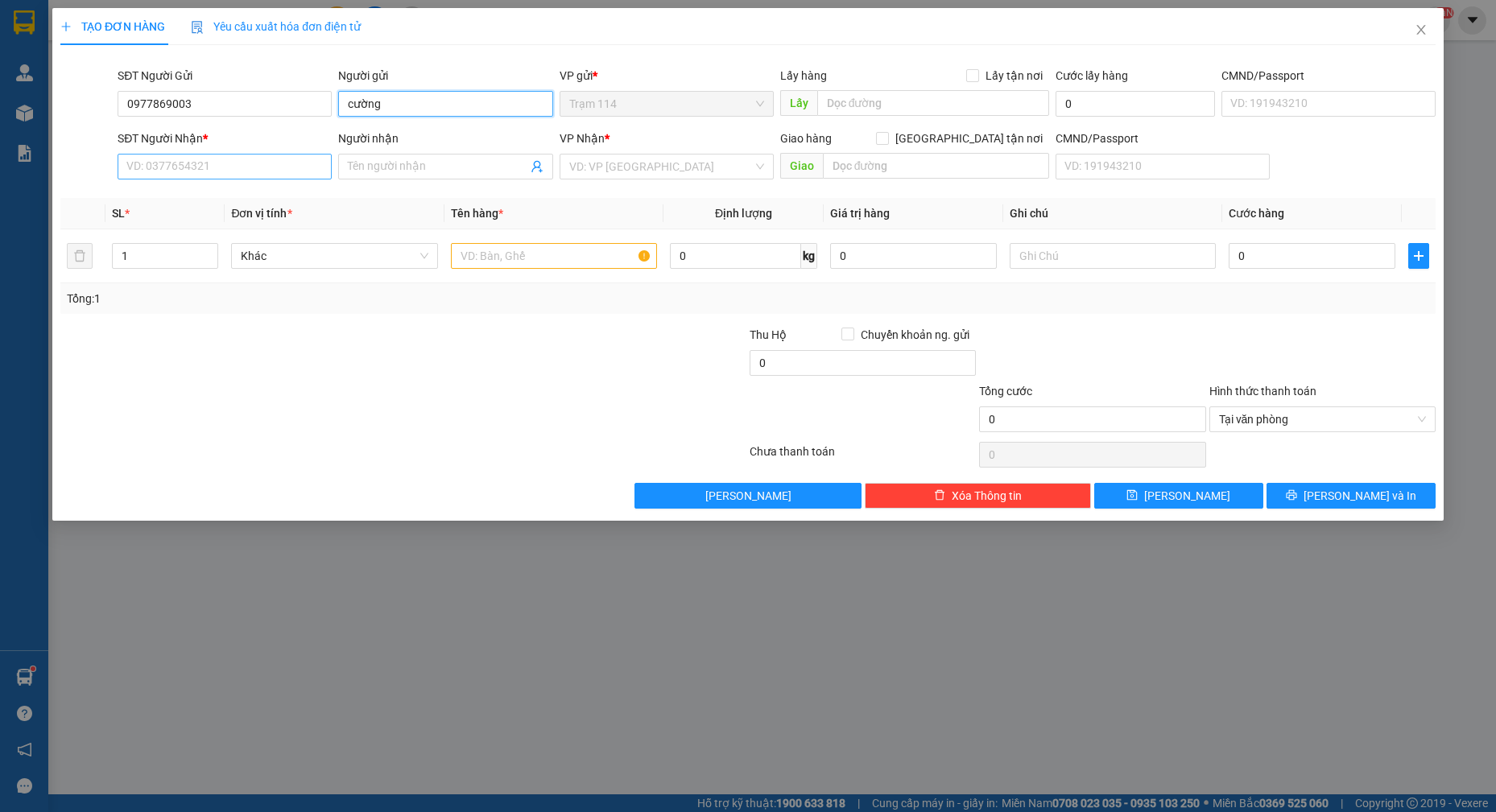
type input "cường"
click at [254, 167] on input "SĐT Người Nhận *" at bounding box center [224, 166] width 214 height 25
click at [251, 106] on input "0977869003" at bounding box center [224, 103] width 214 height 25
click at [252, 100] on input "0977869003" at bounding box center [224, 103] width 214 height 25
click at [212, 159] on input "SĐT Người Nhận *" at bounding box center [224, 166] width 214 height 25
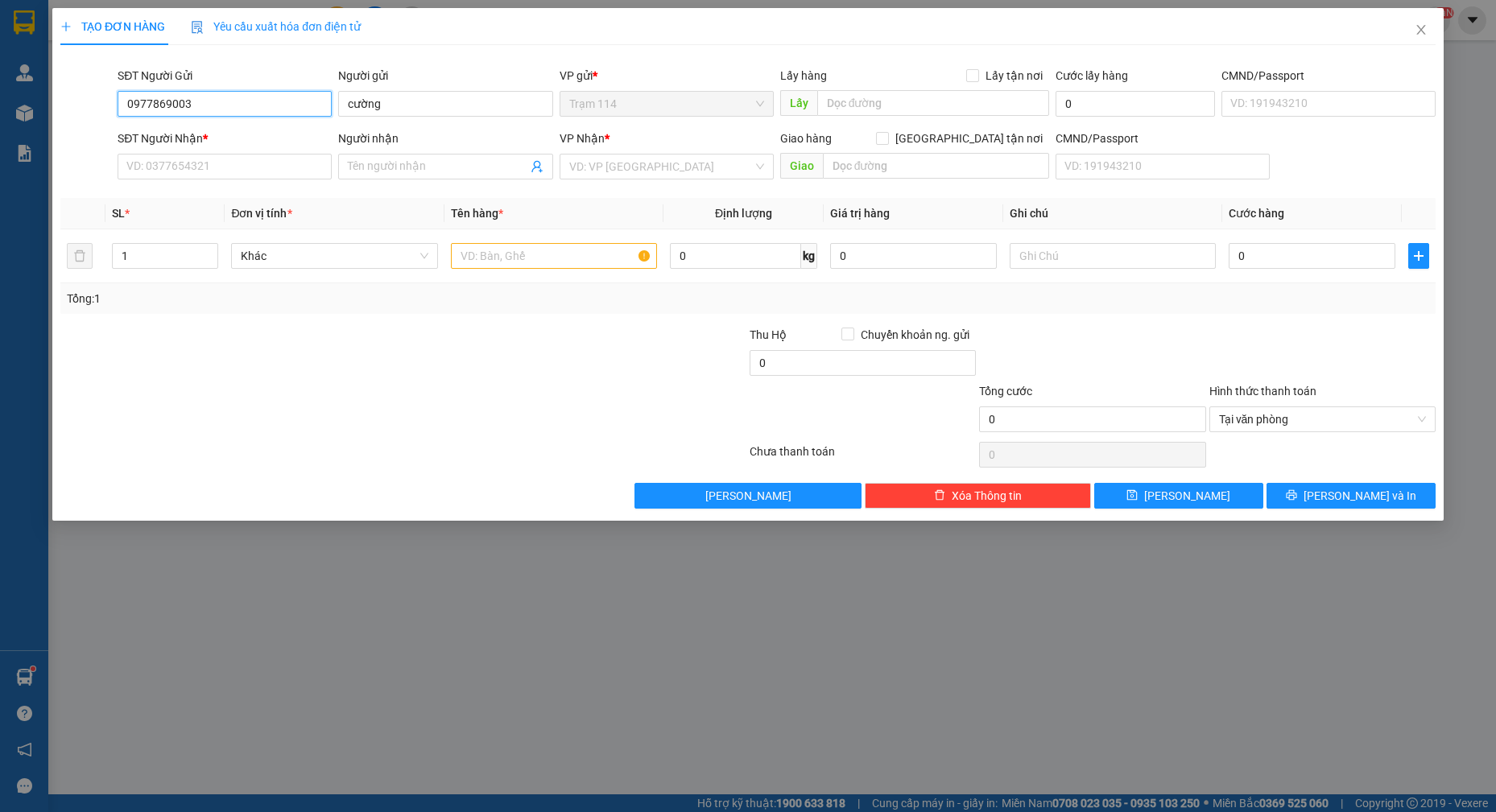
click at [239, 102] on input "0977869003" at bounding box center [224, 103] width 214 height 25
click at [227, 103] on input "0343265879" at bounding box center [224, 103] width 214 height 25
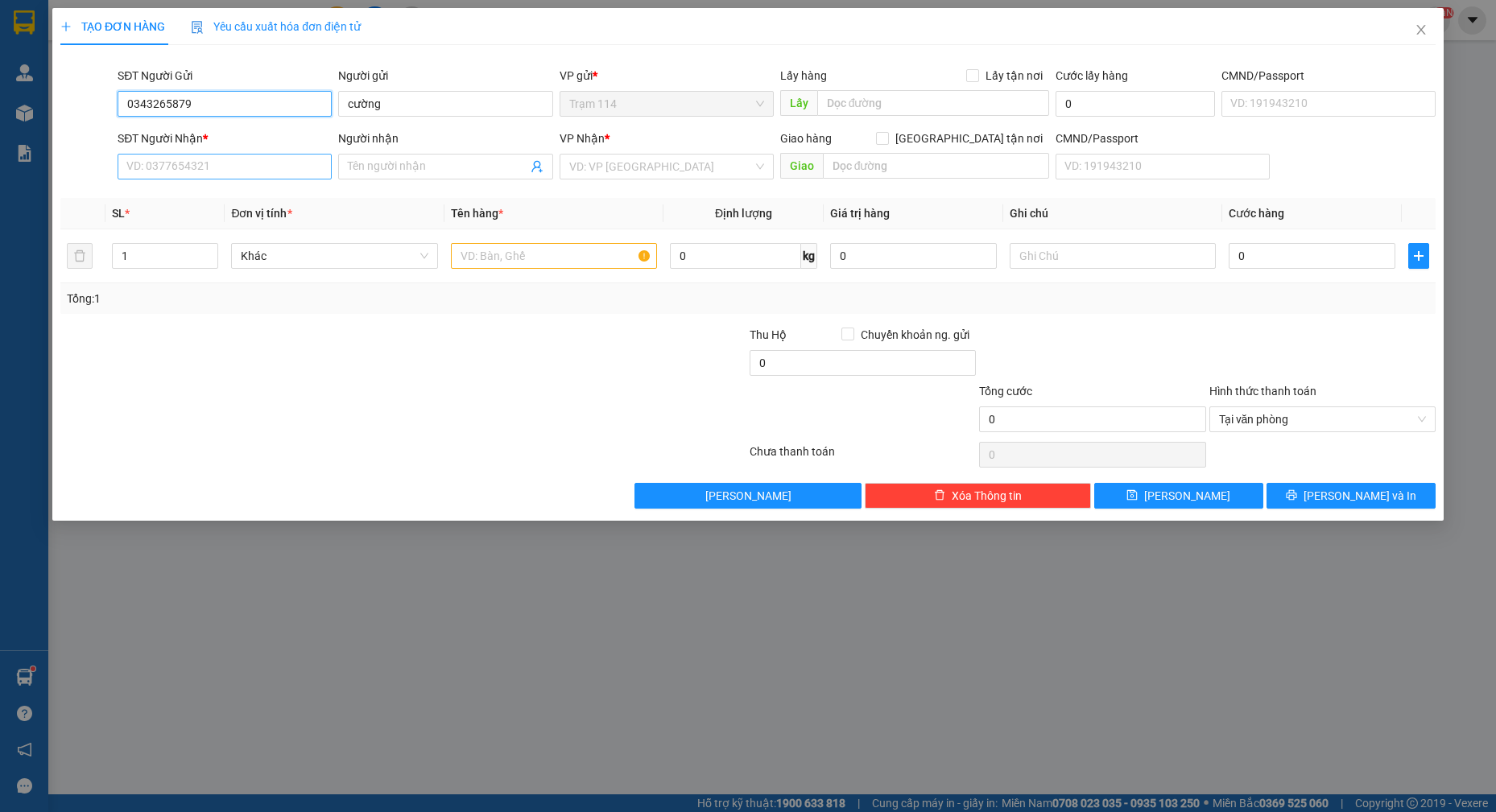
type input "0343265879"
click at [215, 159] on input "SĐT Người Nhận *" at bounding box center [224, 166] width 214 height 25
click at [217, 166] on input "0919098328" at bounding box center [224, 166] width 214 height 25
type input "0919098328"
click at [392, 169] on input "Người nhận" at bounding box center [438, 167] width 179 height 18
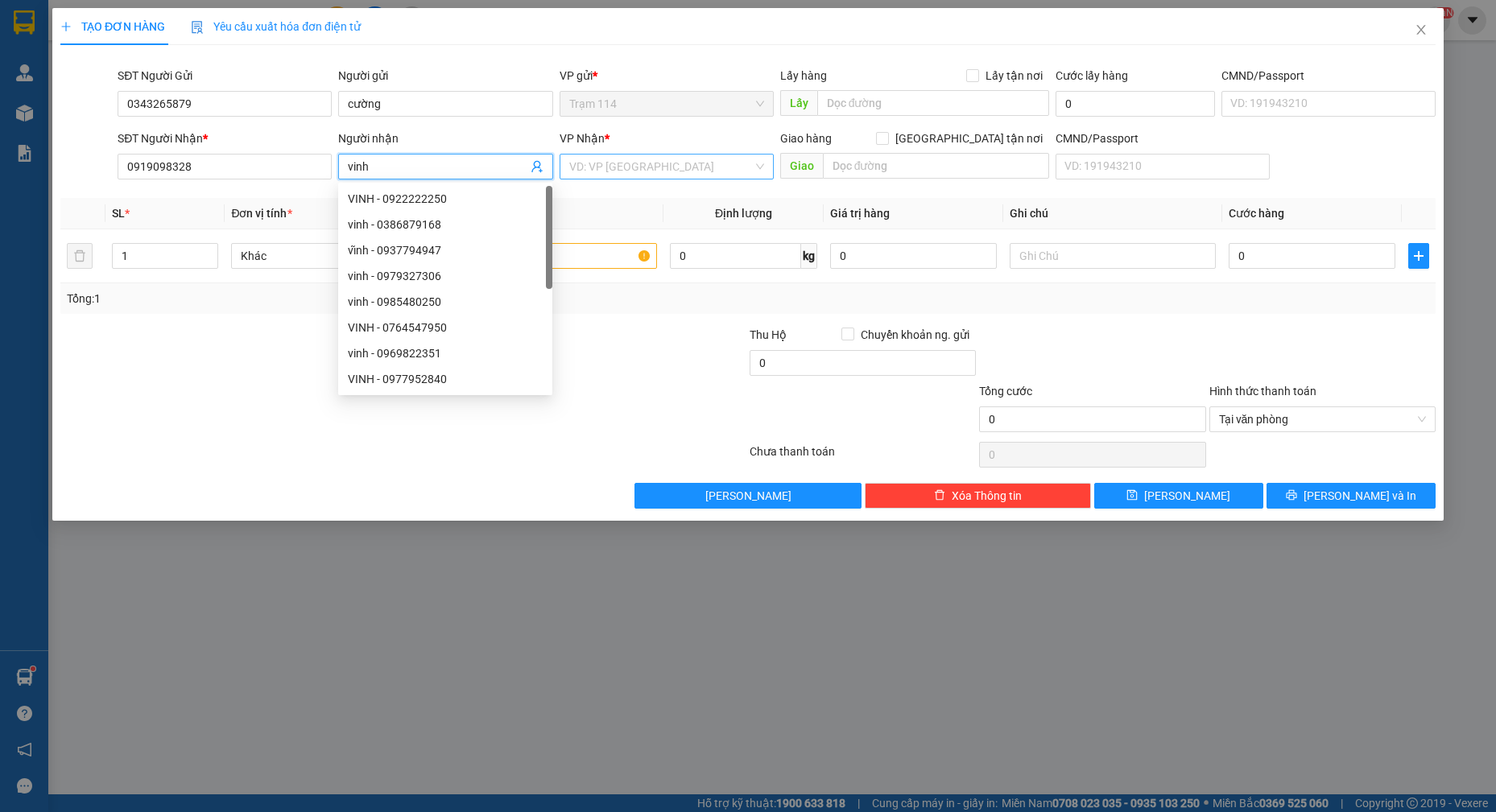
type input "vinh"
click at [628, 163] on input "search" at bounding box center [661, 166] width 184 height 24
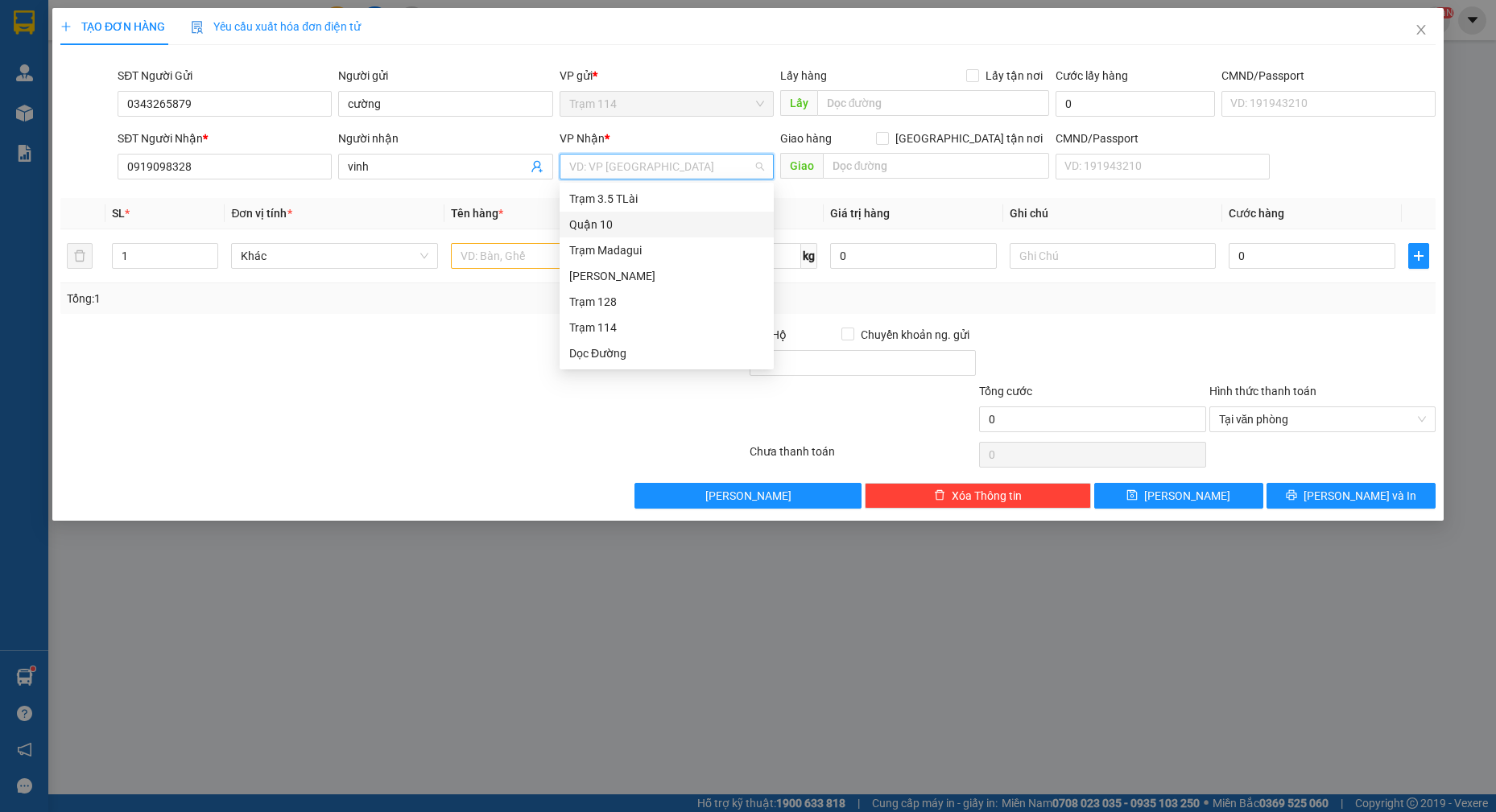
click at [615, 227] on div "Quận 10" at bounding box center [666, 225] width 195 height 18
click at [554, 250] on input "text" at bounding box center [554, 255] width 207 height 25
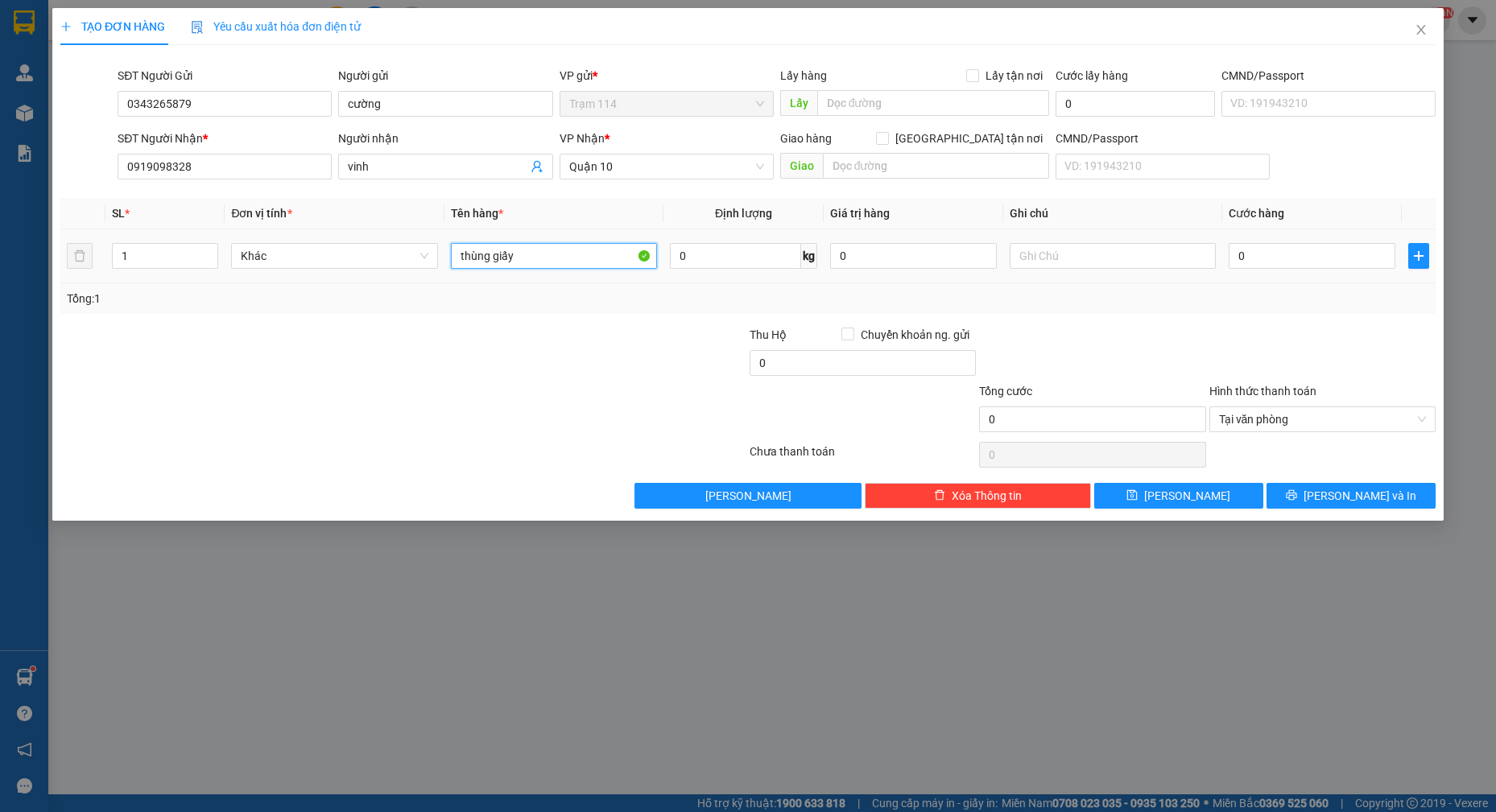
click at [553, 251] on input "thùng giấy" at bounding box center [554, 255] width 207 height 25
click at [553, 252] on input "thùng giấy" at bounding box center [554, 255] width 207 height 25
type input "thùng giấy đồ ăn"
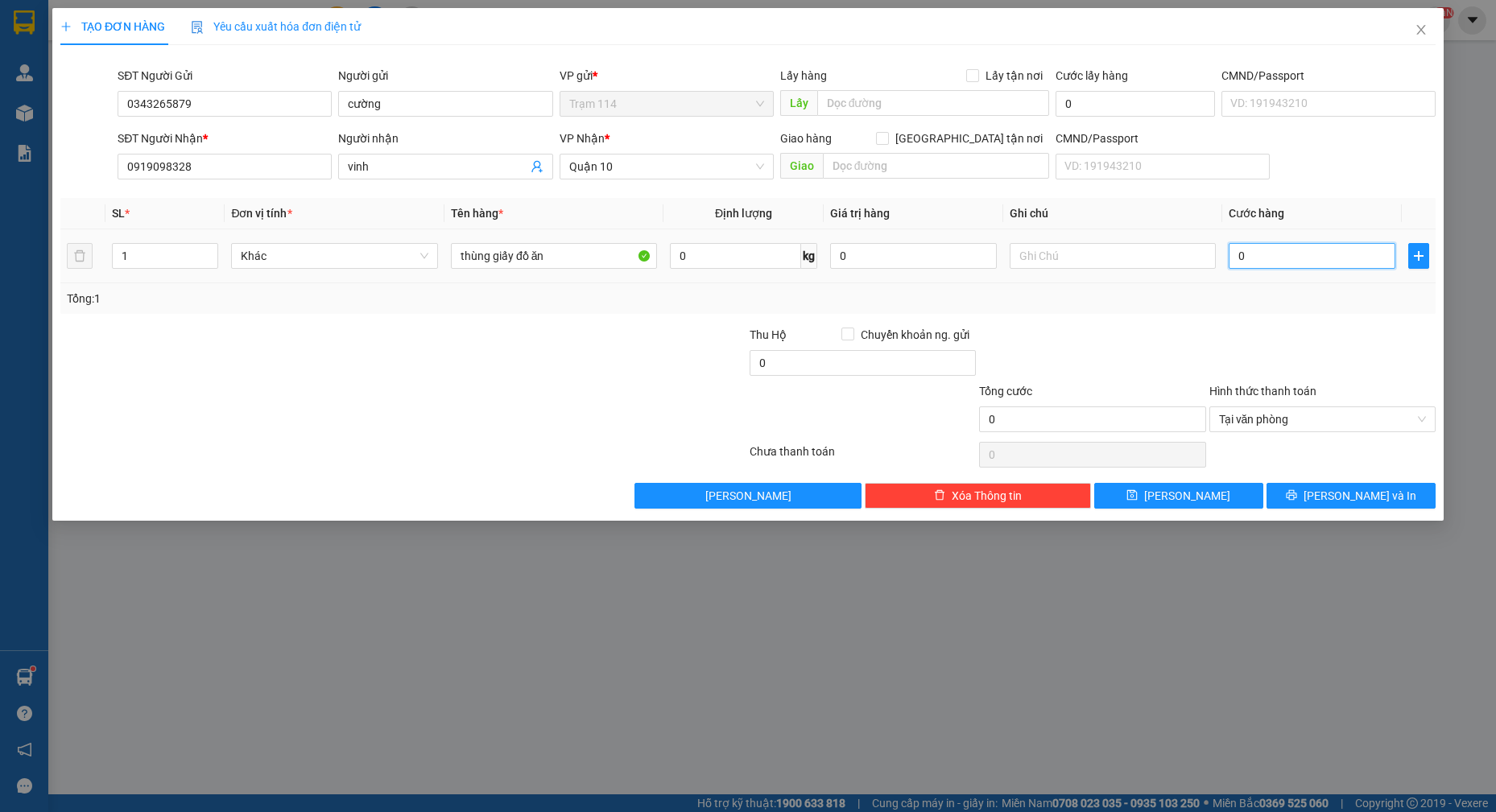
click at [1296, 247] on input "0" at bounding box center [1311, 255] width 167 height 25
type input "5"
type input "50"
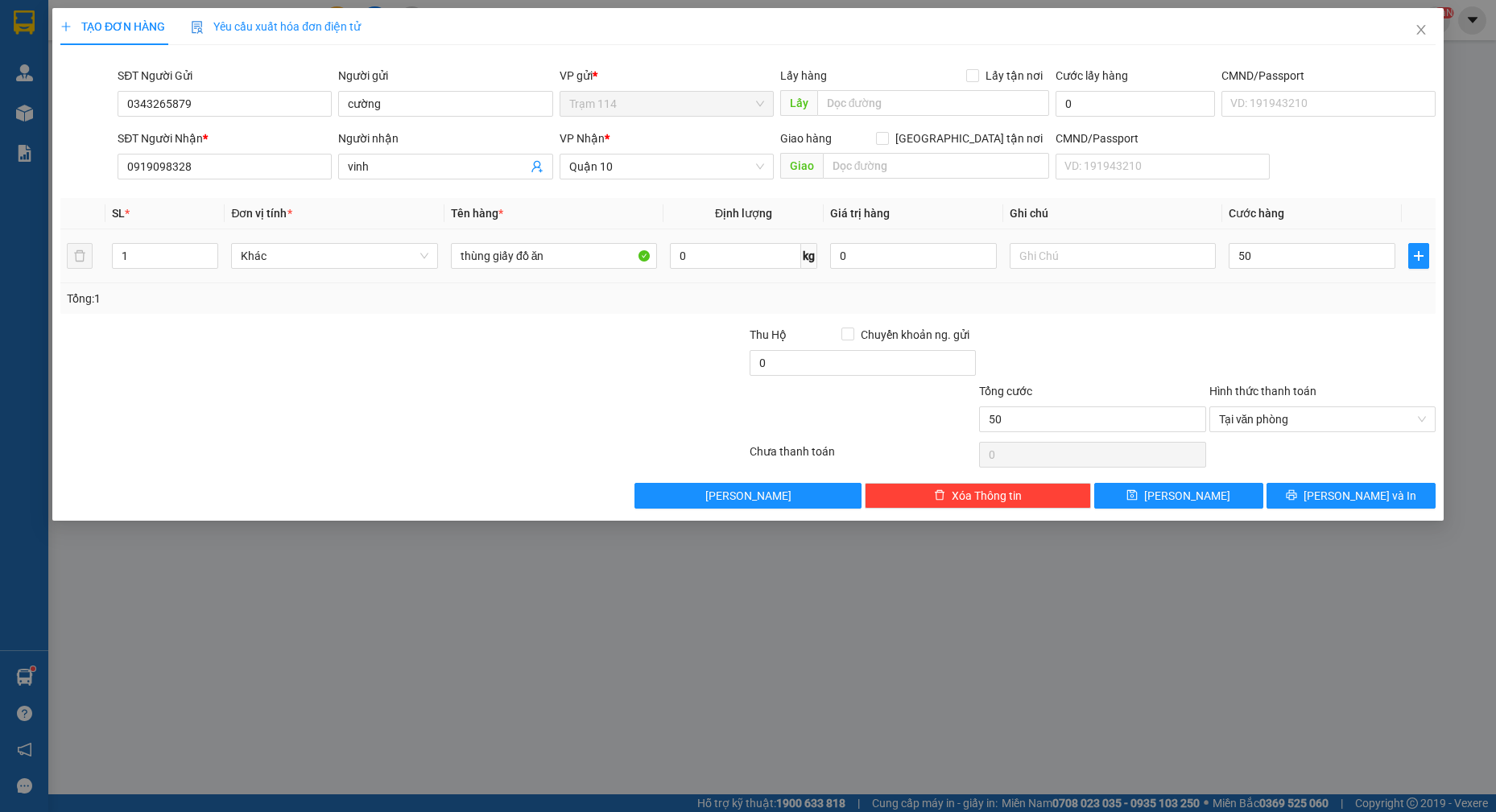
type input "50.000"
drag, startPoint x: 1146, startPoint y: 319, endPoint x: 1167, endPoint y: 314, distance: 21.6
click at [1147, 319] on div "Transit Pickup Surcharge Ids Transit Deliver Surcharge Ids Transit Deliver Surc…" at bounding box center [748, 283] width 1375 height 451
click at [1326, 484] on button "[PERSON_NAME] và In" at bounding box center [1351, 495] width 169 height 25
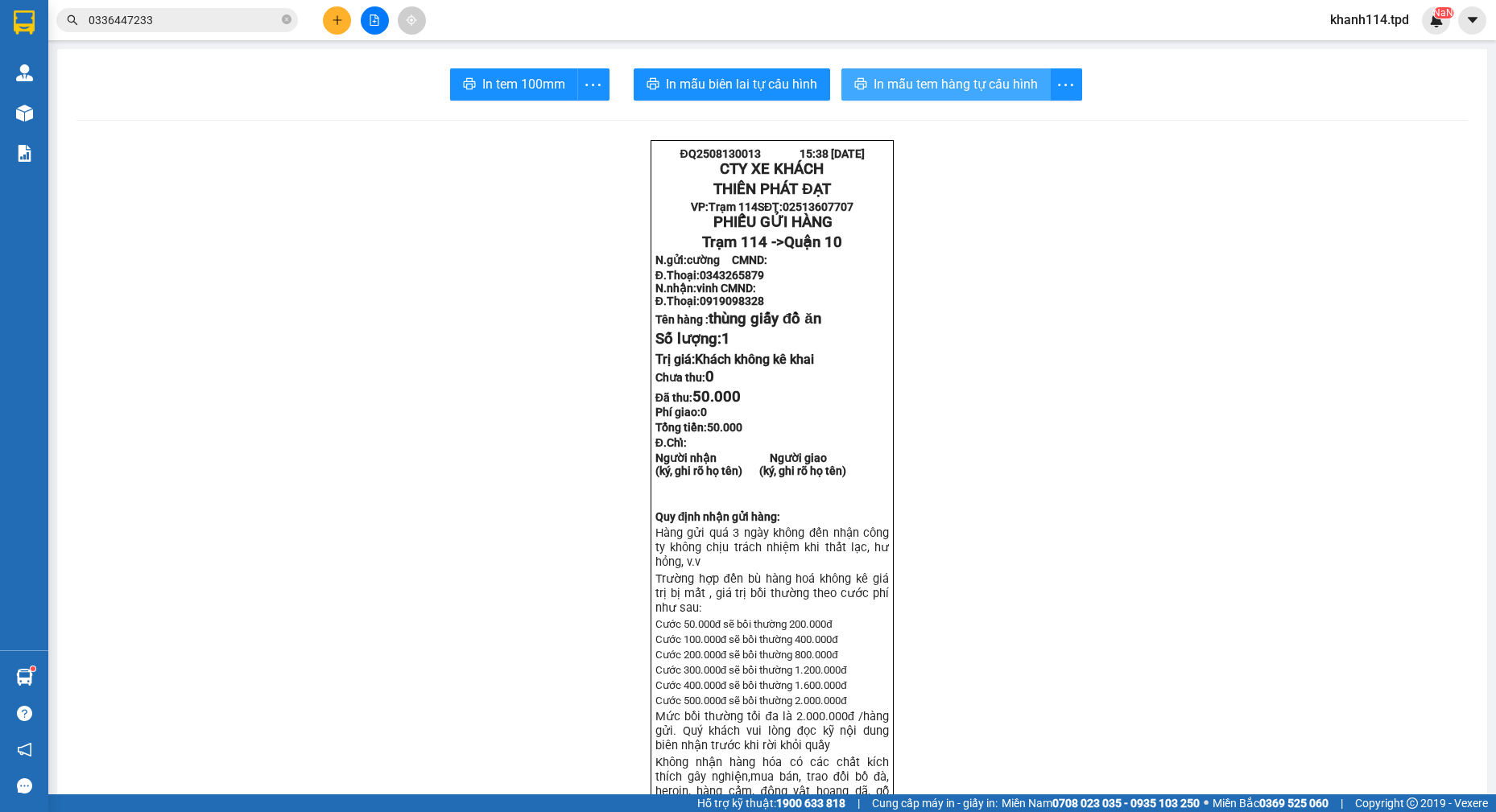
click at [888, 89] on span "In mẫu tem hàng tự cấu hình" at bounding box center [956, 84] width 164 height 21
click at [542, 92] on span "In tem 100mm" at bounding box center [523, 84] width 83 height 21
click at [236, 21] on input "0336447233" at bounding box center [183, 21] width 190 height 18
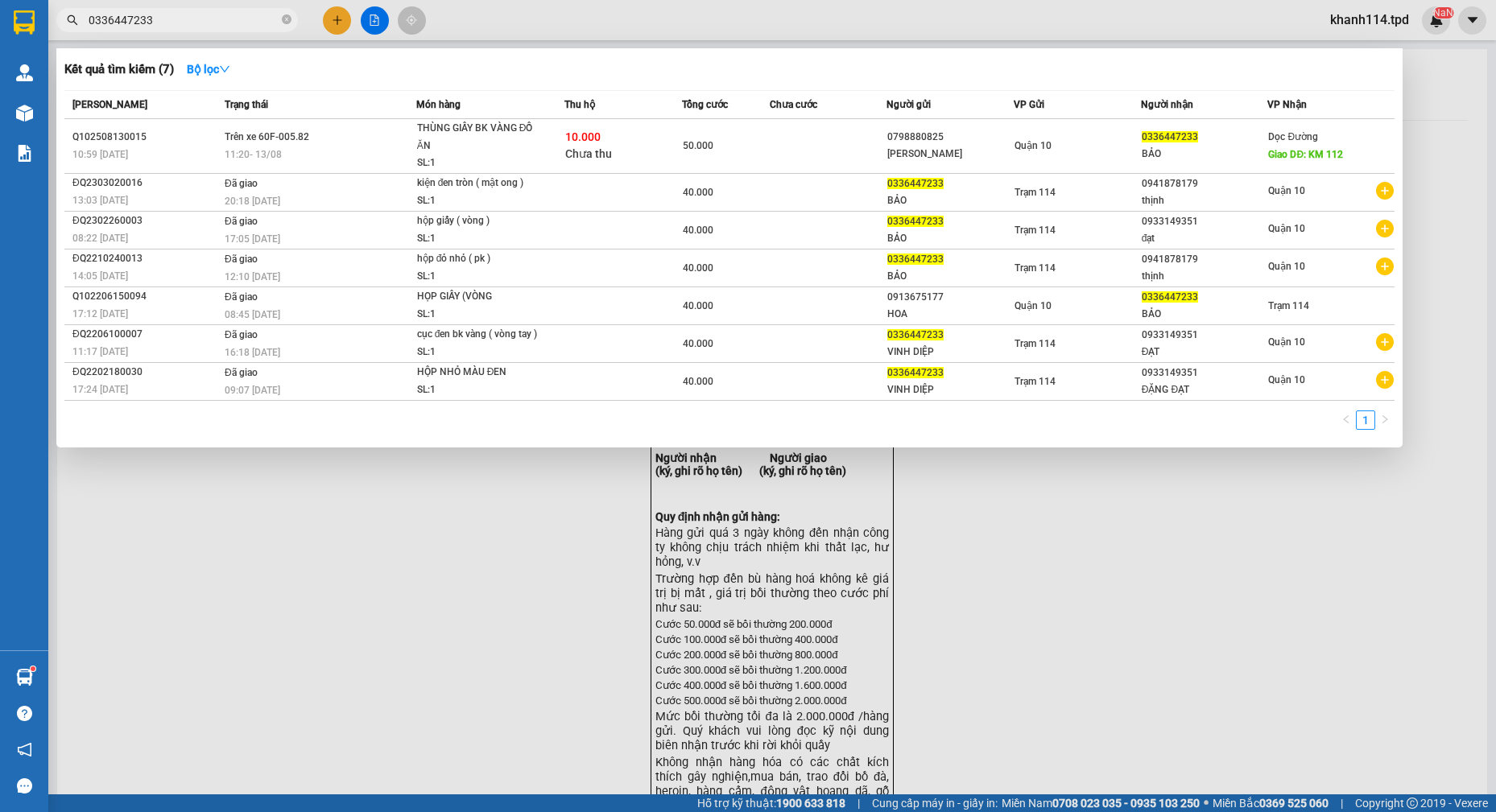
click at [236, 21] on input "0336447233" at bounding box center [183, 21] width 190 height 18
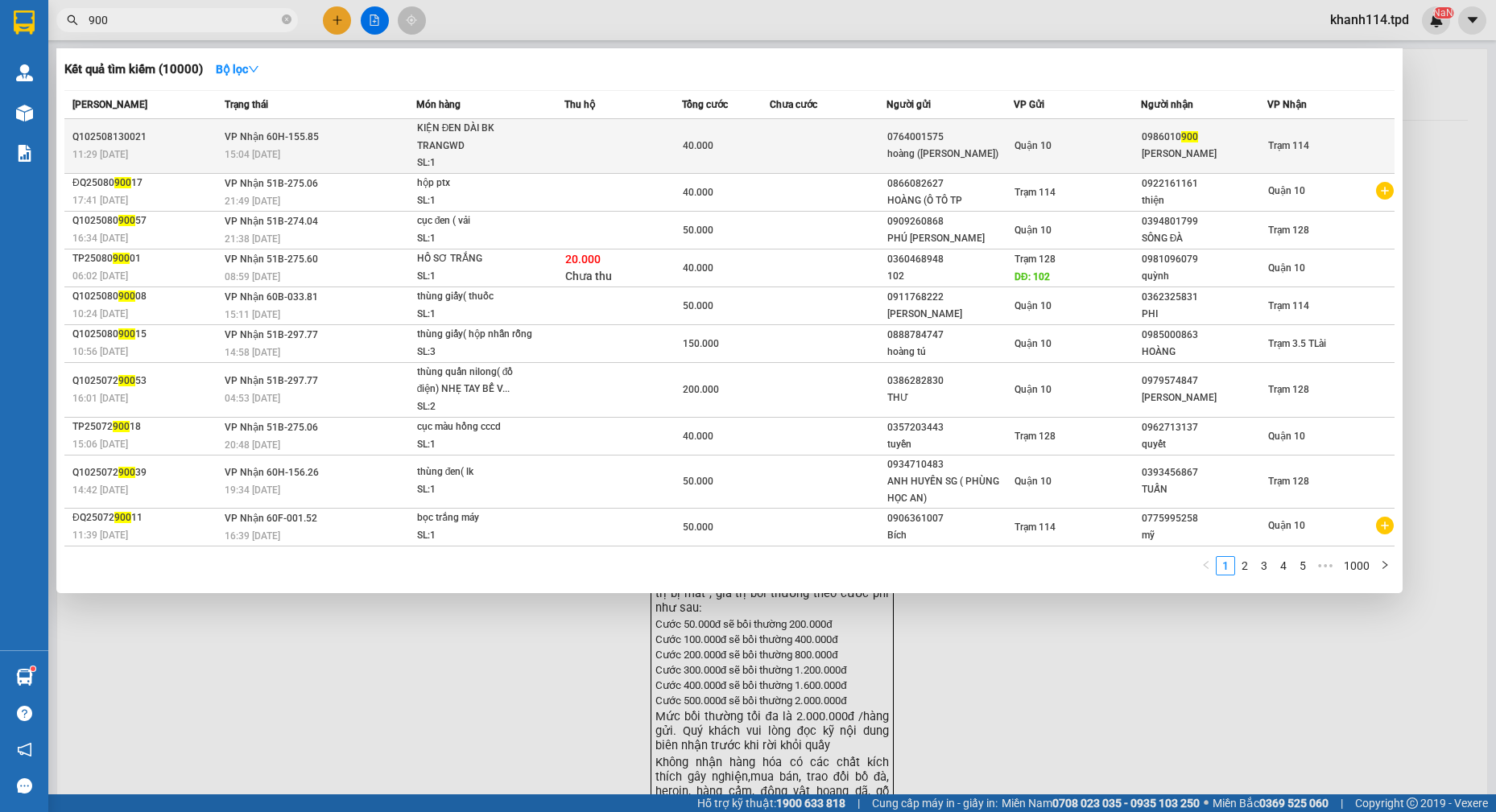
type input "900"
click at [1143, 151] on div "hoàng long" at bounding box center [1204, 154] width 126 height 17
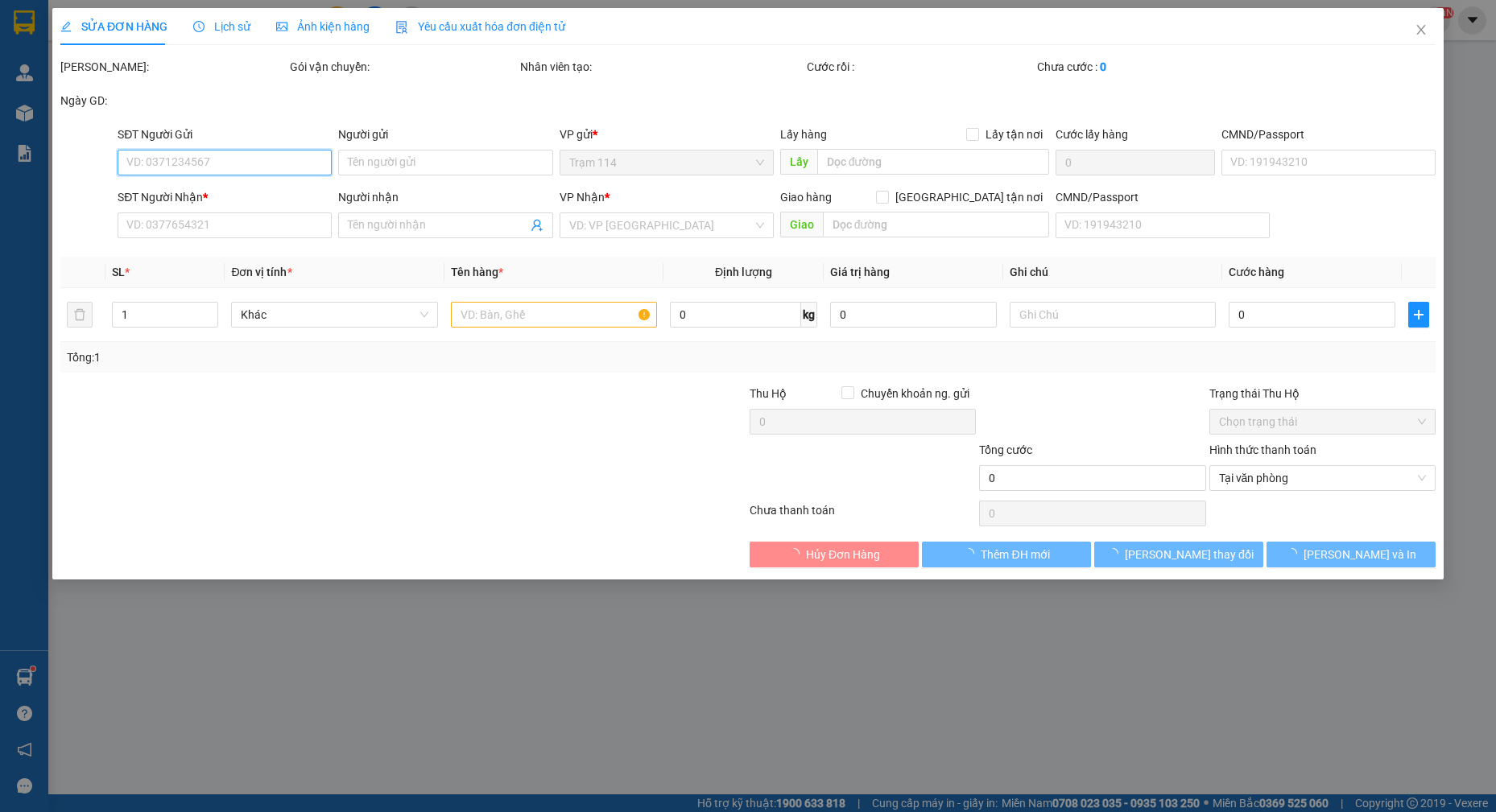
type input "0764001575"
type input "hoàng (trương ngọc lương)"
type input "079067003028"
type input "0986010900"
type input "hoàng long"
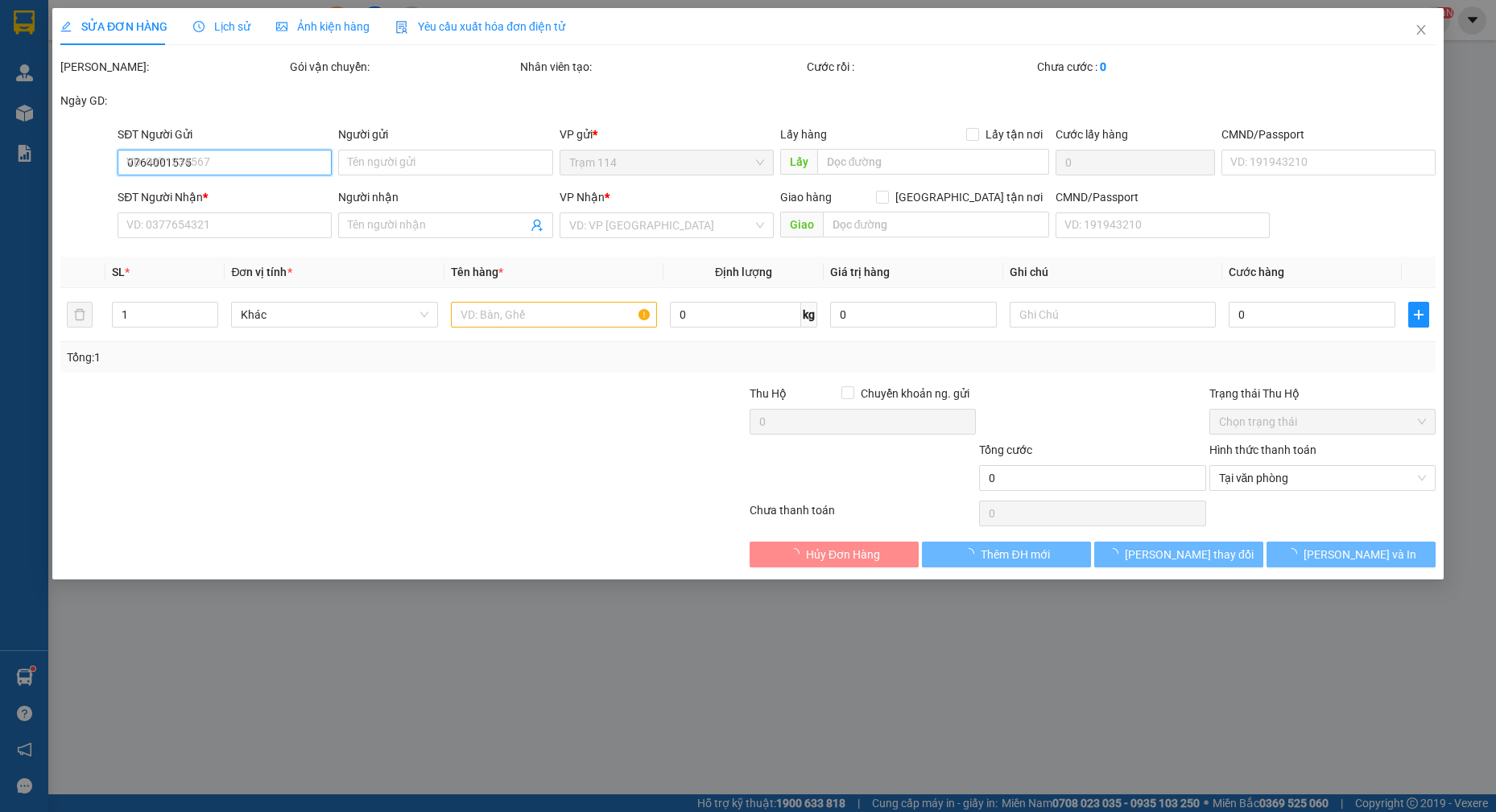
type input "40.000"
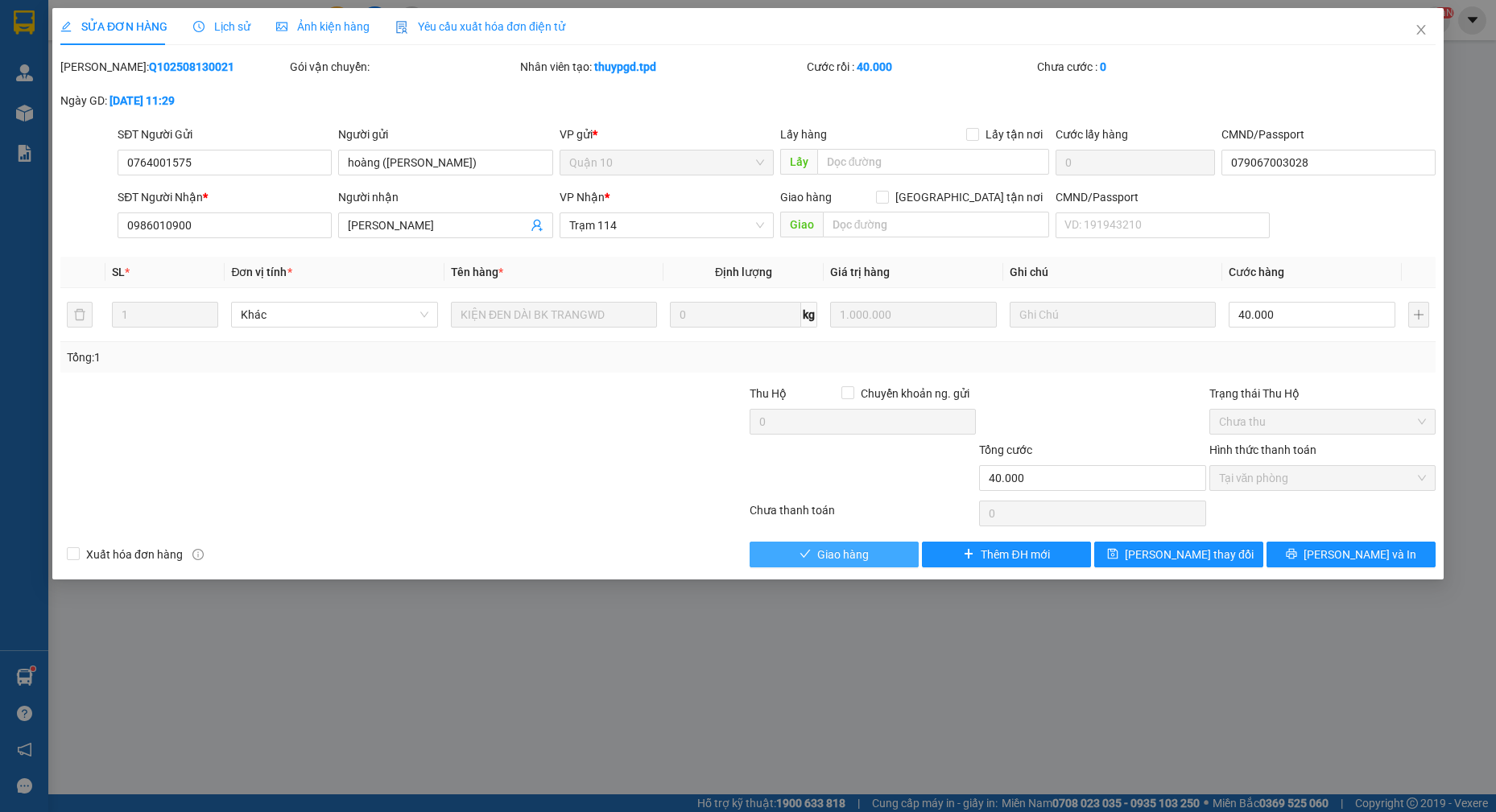
click at [844, 555] on span "Giao hàng" at bounding box center [842, 555] width 52 height 18
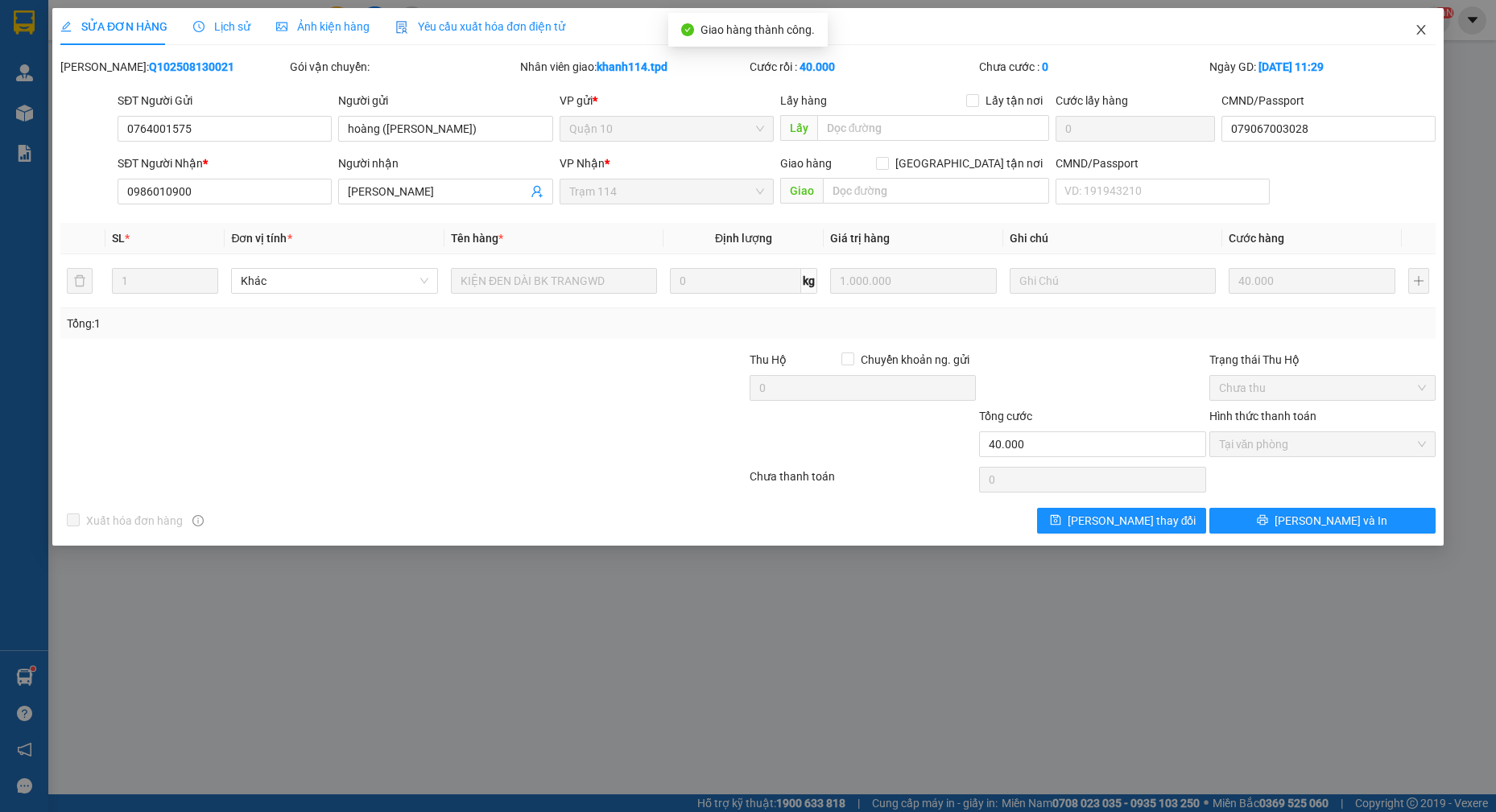
click at [1416, 33] on icon "close" at bounding box center [1421, 30] width 13 height 13
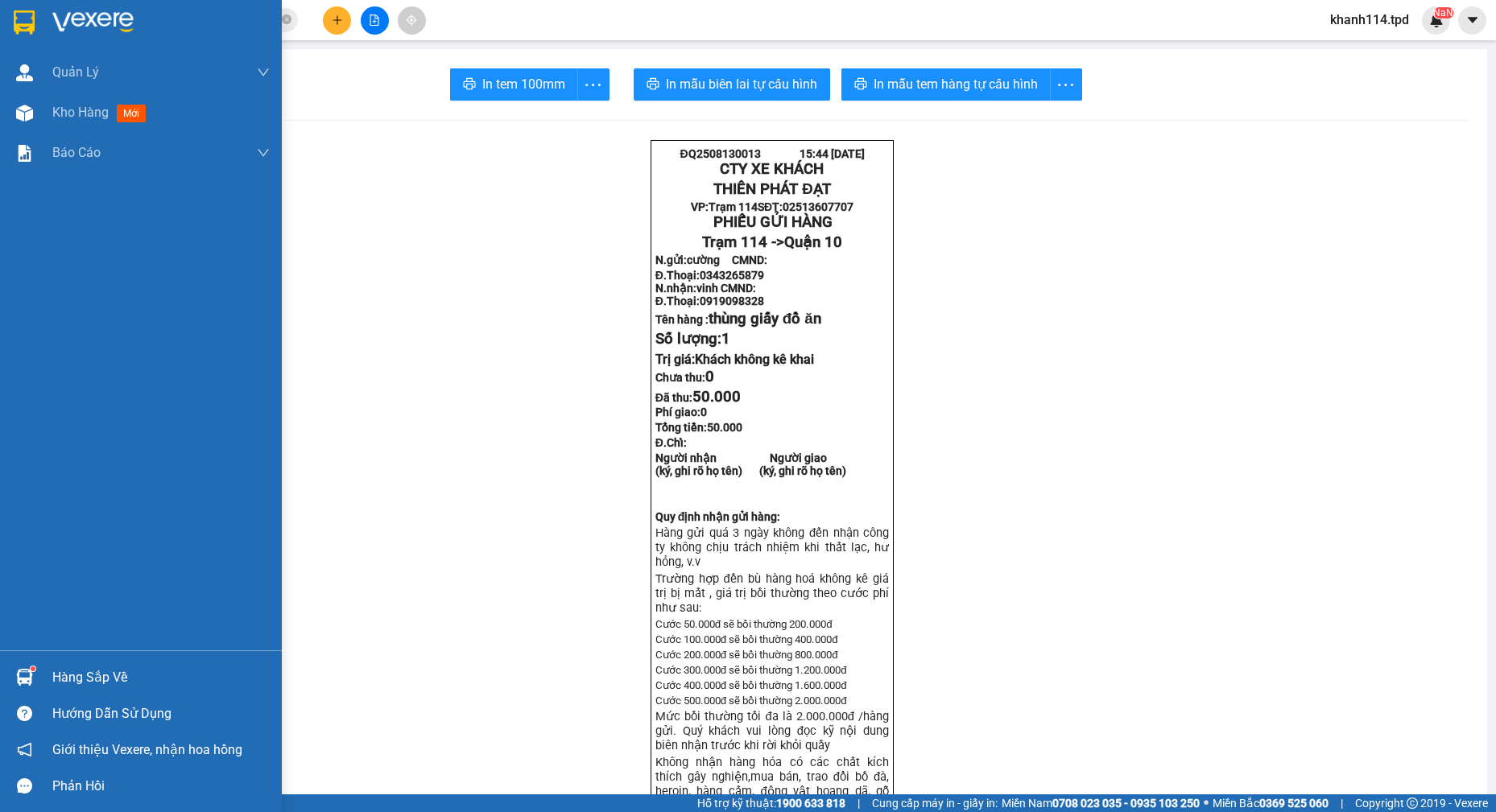
click at [126, 687] on div "Hàng sắp về" at bounding box center [161, 677] width 218 height 24
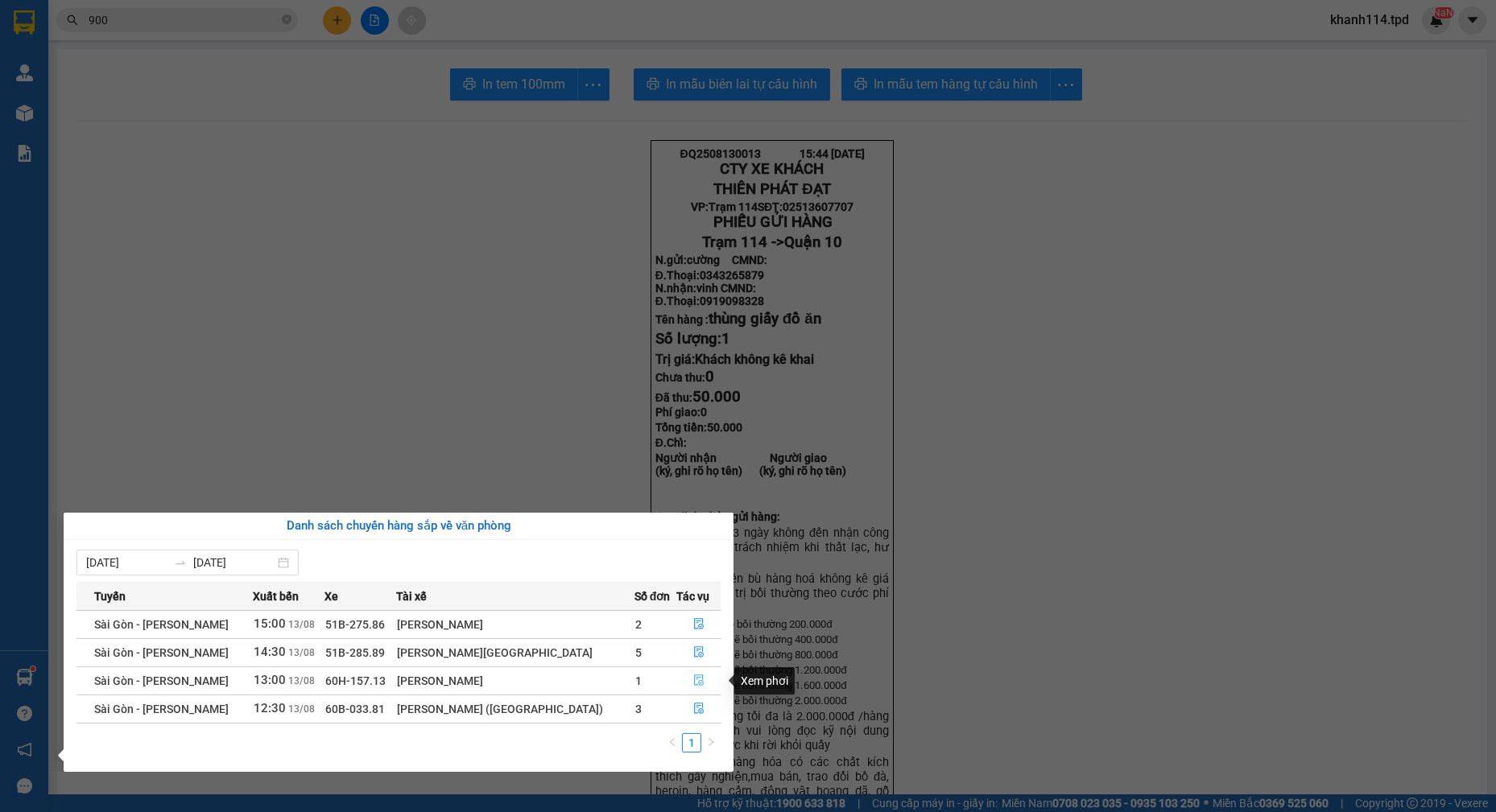
click at [686, 680] on button "button" at bounding box center [699, 681] width 43 height 25
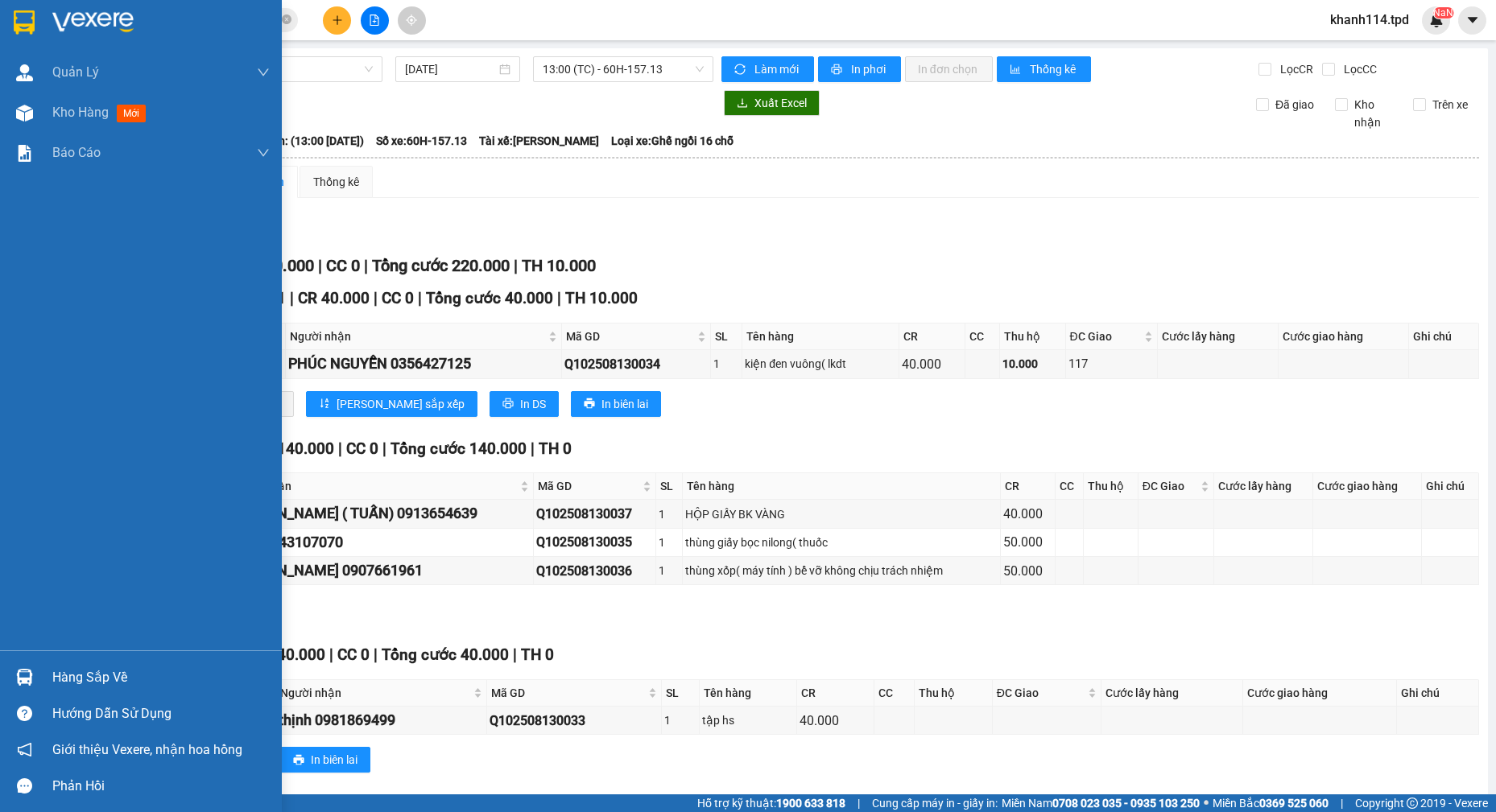
click at [121, 683] on div "Hàng sắp về" at bounding box center [161, 677] width 218 height 24
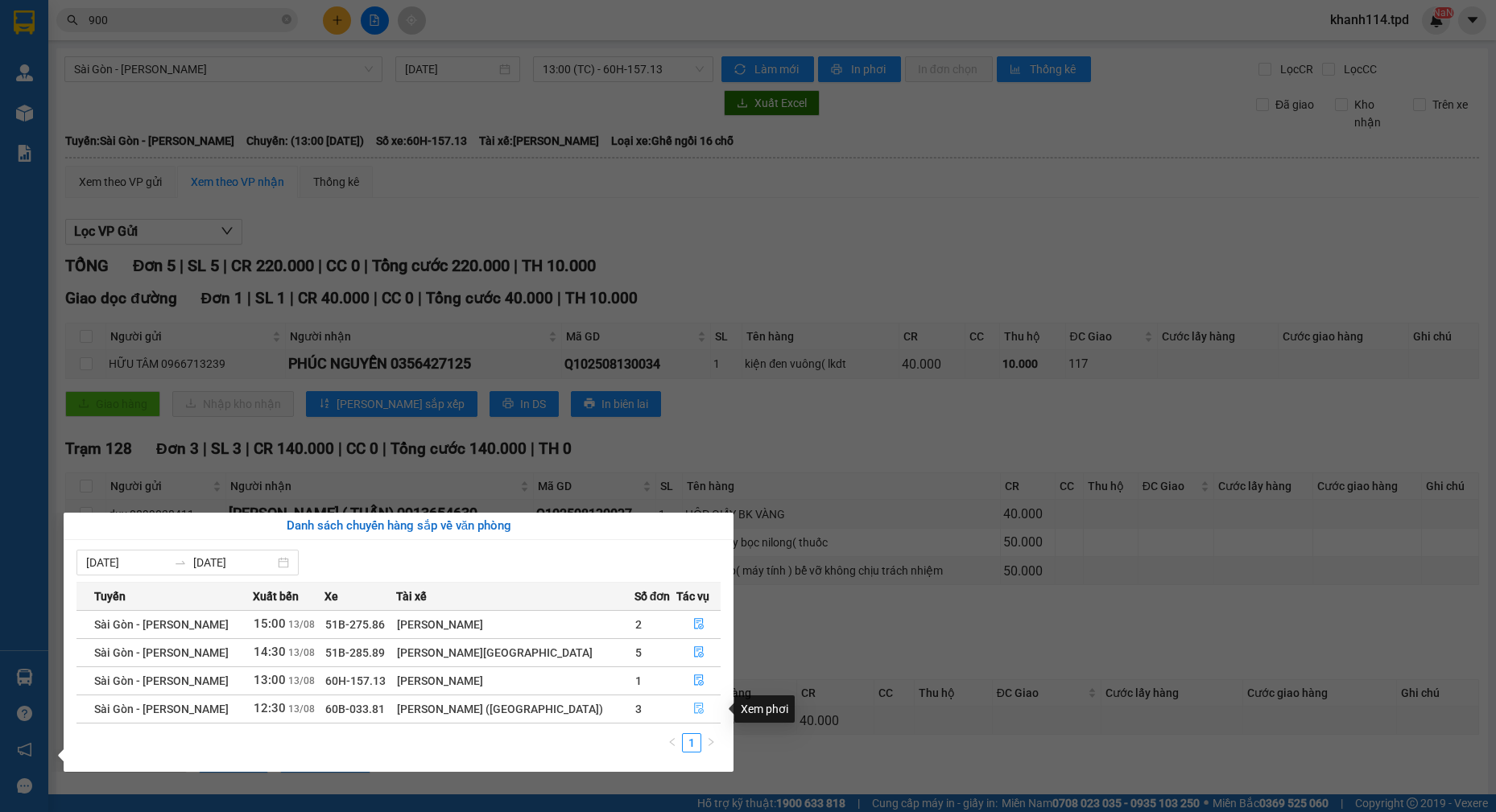
click at [693, 716] on span "file-done" at bounding box center [699, 709] width 11 height 13
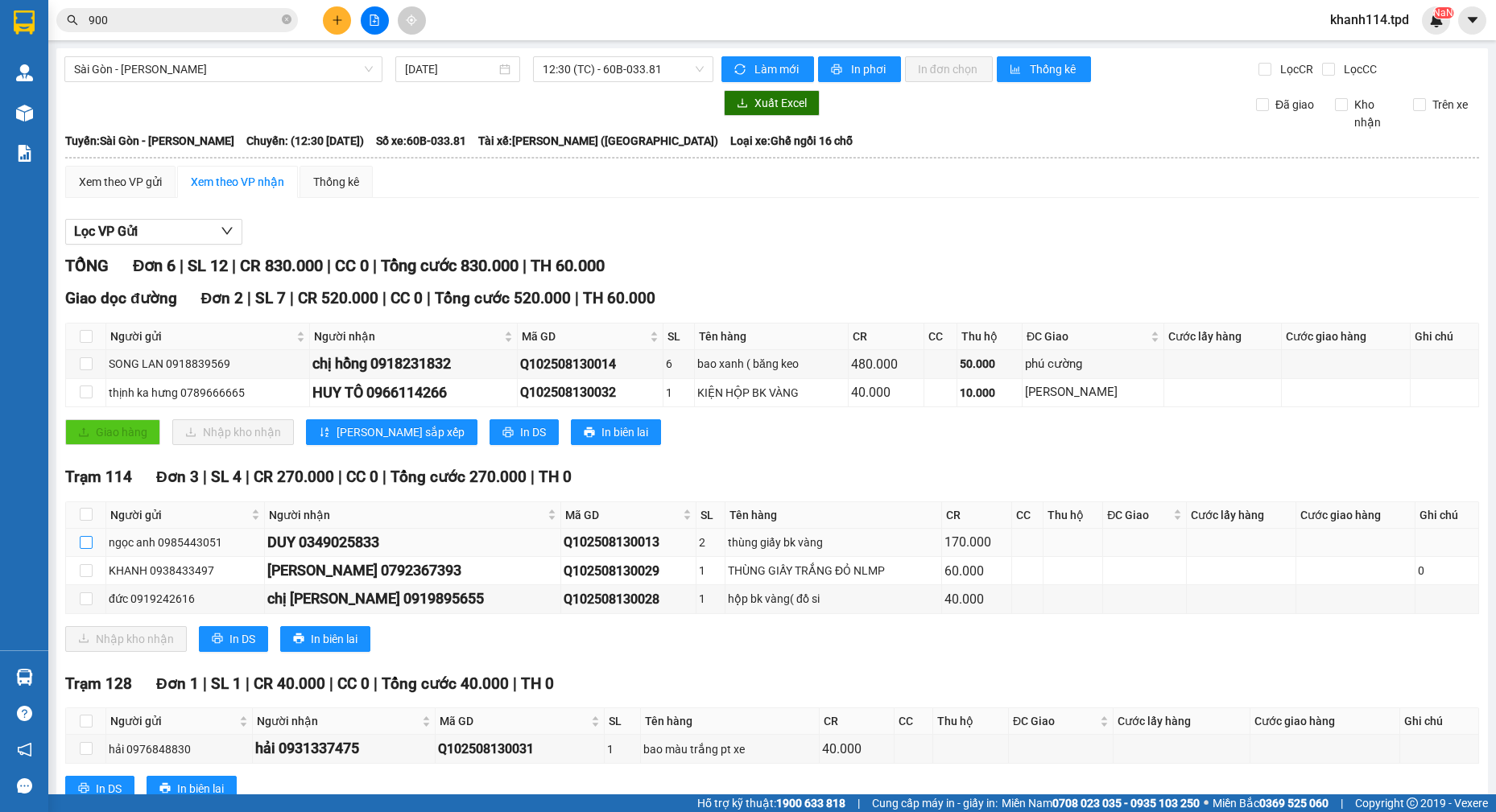
click at [85, 538] on input "checkbox" at bounding box center [86, 543] width 13 height 13
checkbox input "true"
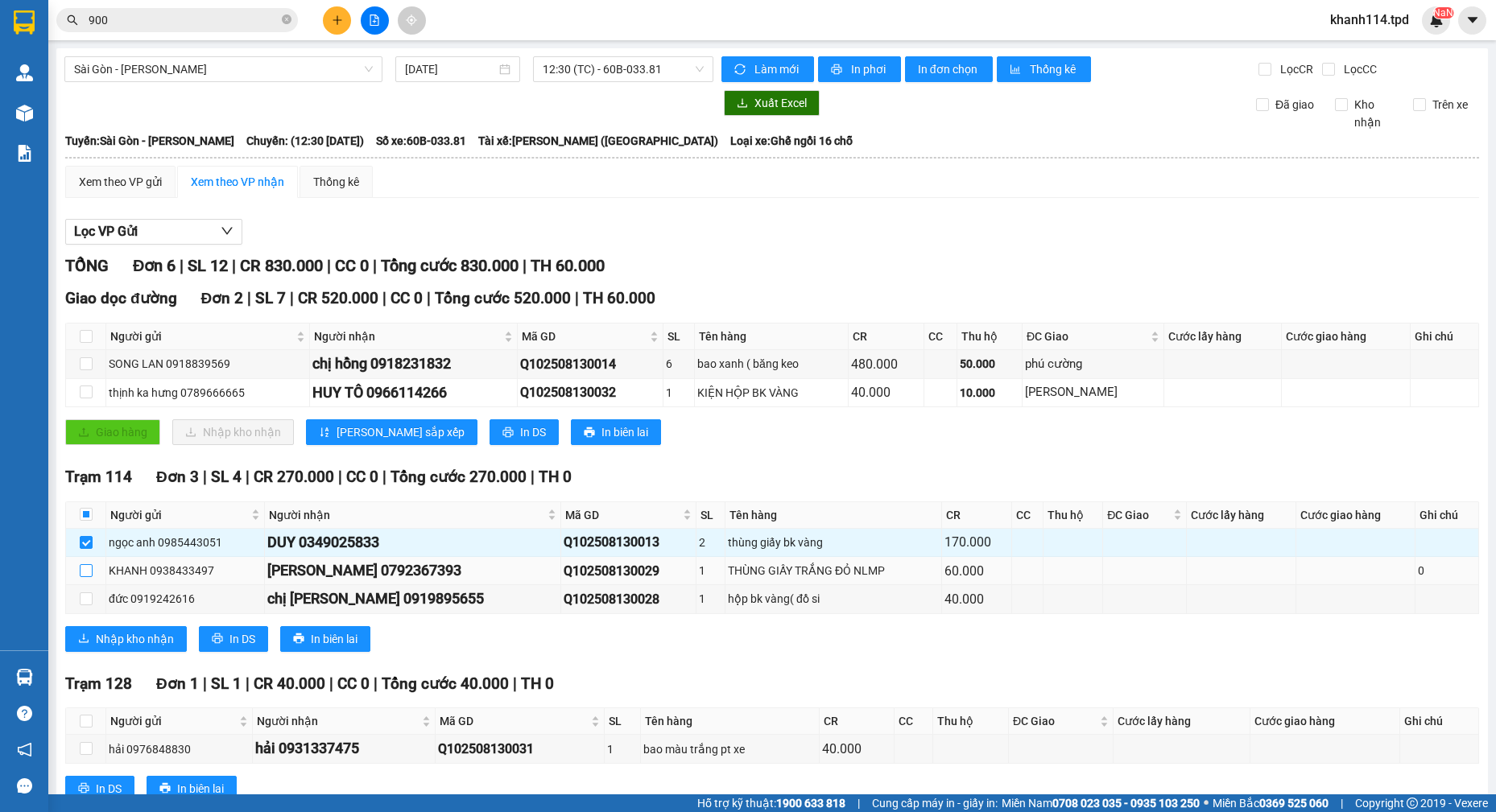
click at [84, 571] on input "checkbox" at bounding box center [86, 571] width 13 height 13
checkbox input "true"
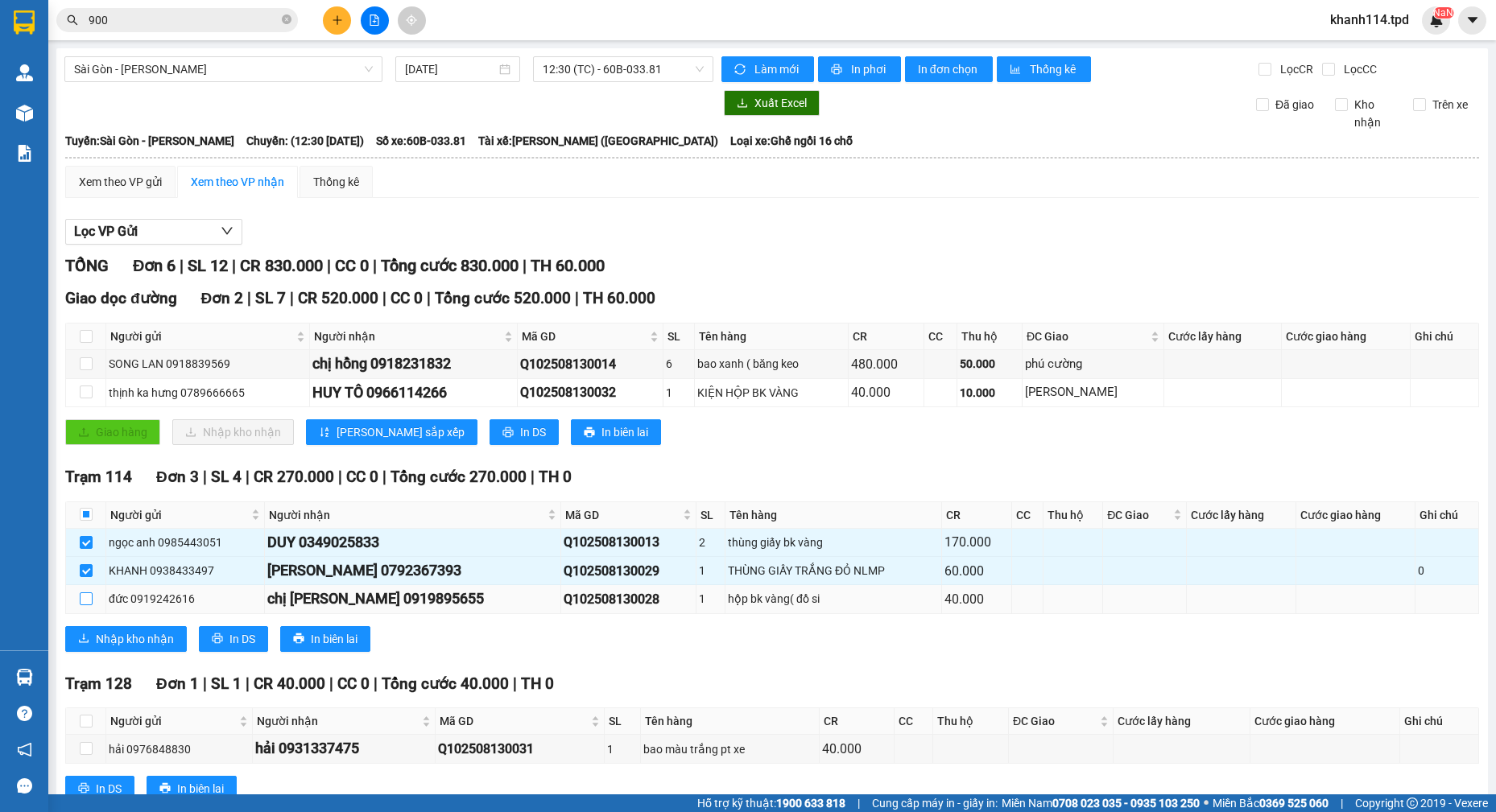
click at [83, 592] on label at bounding box center [86, 599] width 13 height 18
click at [83, 593] on input "checkbox" at bounding box center [86, 599] width 13 height 13
checkbox input "true"
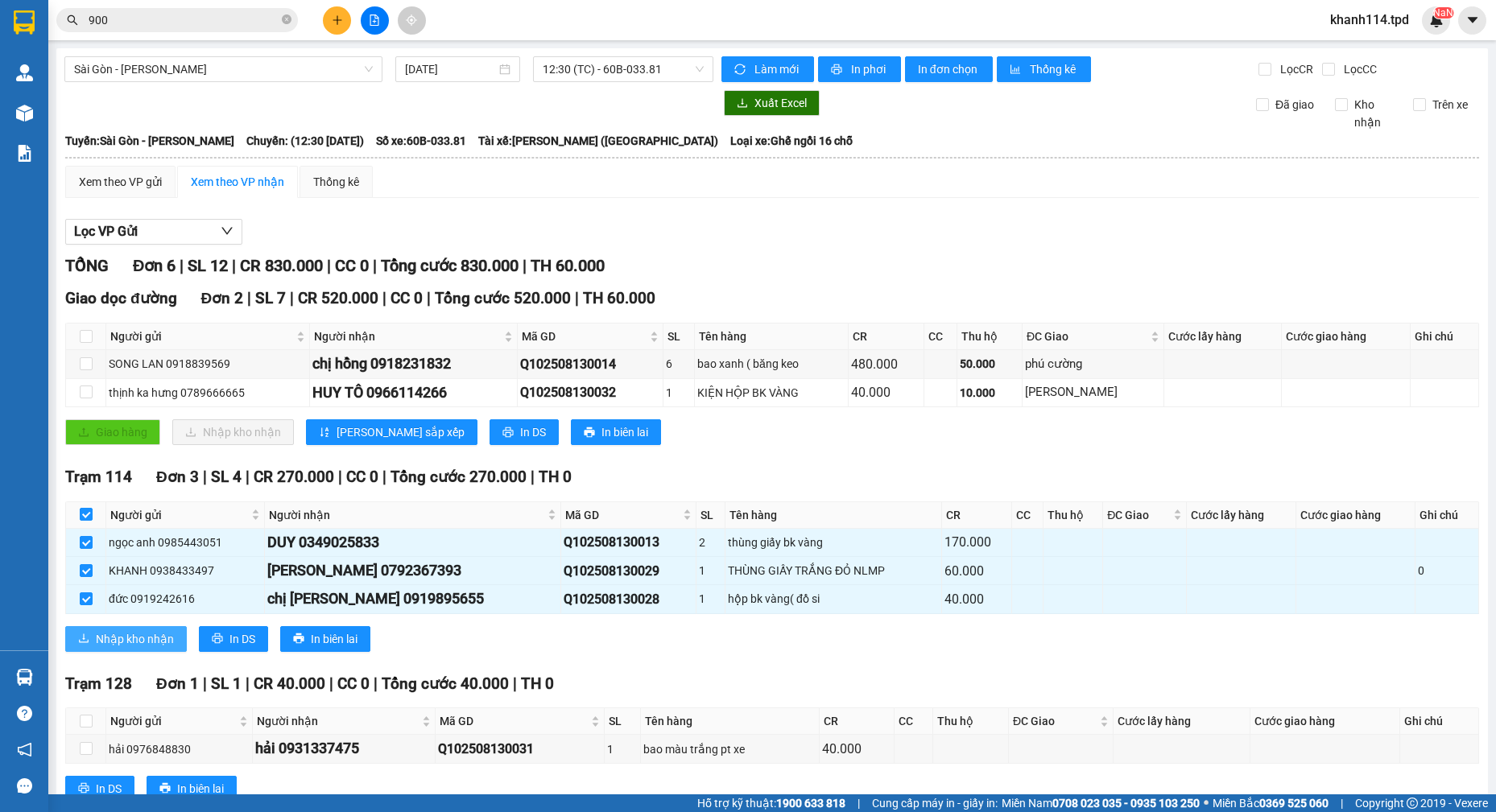
click at [118, 639] on span "Nhập kho nhận" at bounding box center [135, 640] width 78 height 18
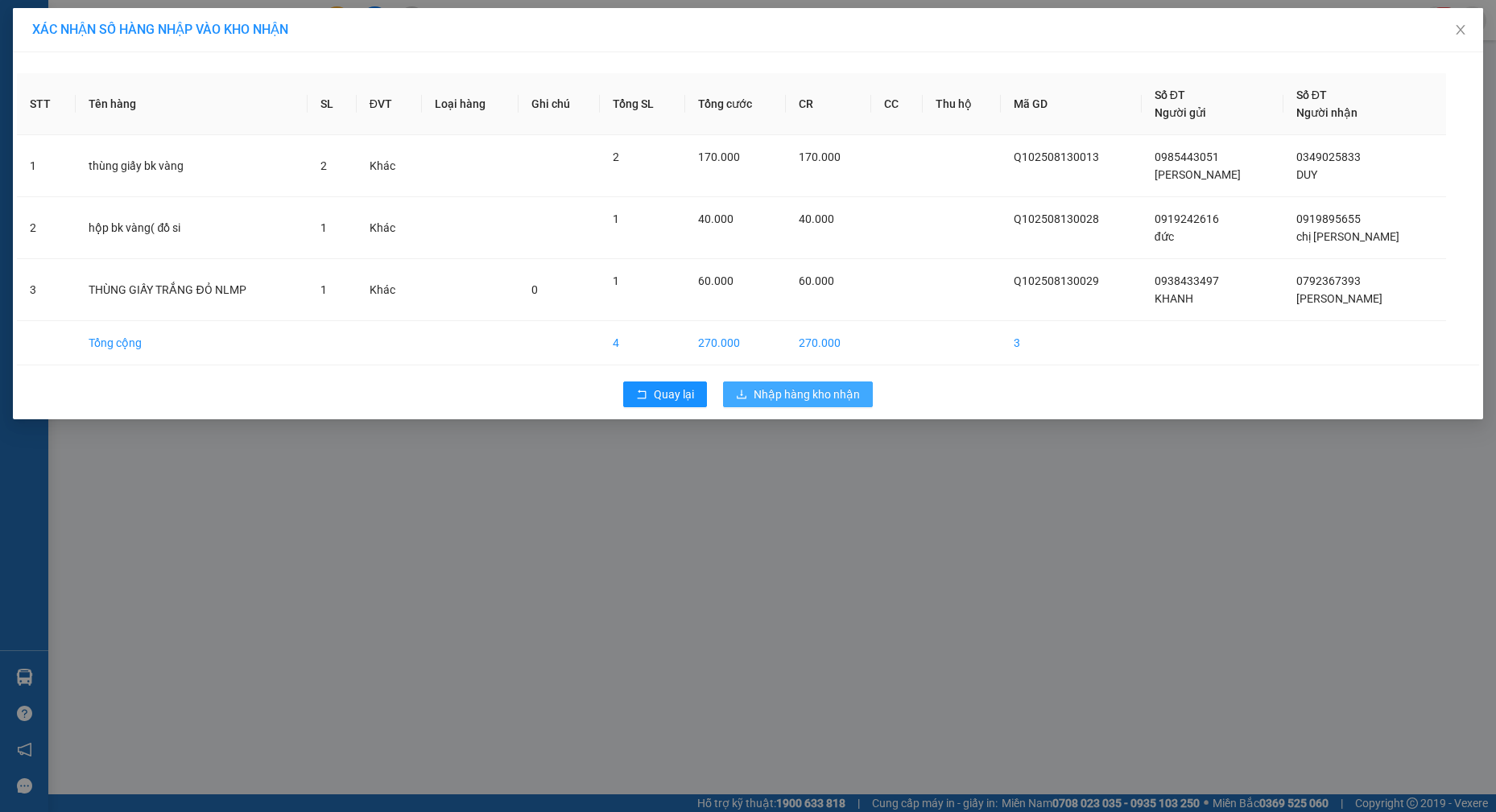
click at [787, 392] on span "Nhập hàng kho nhận" at bounding box center [806, 395] width 106 height 18
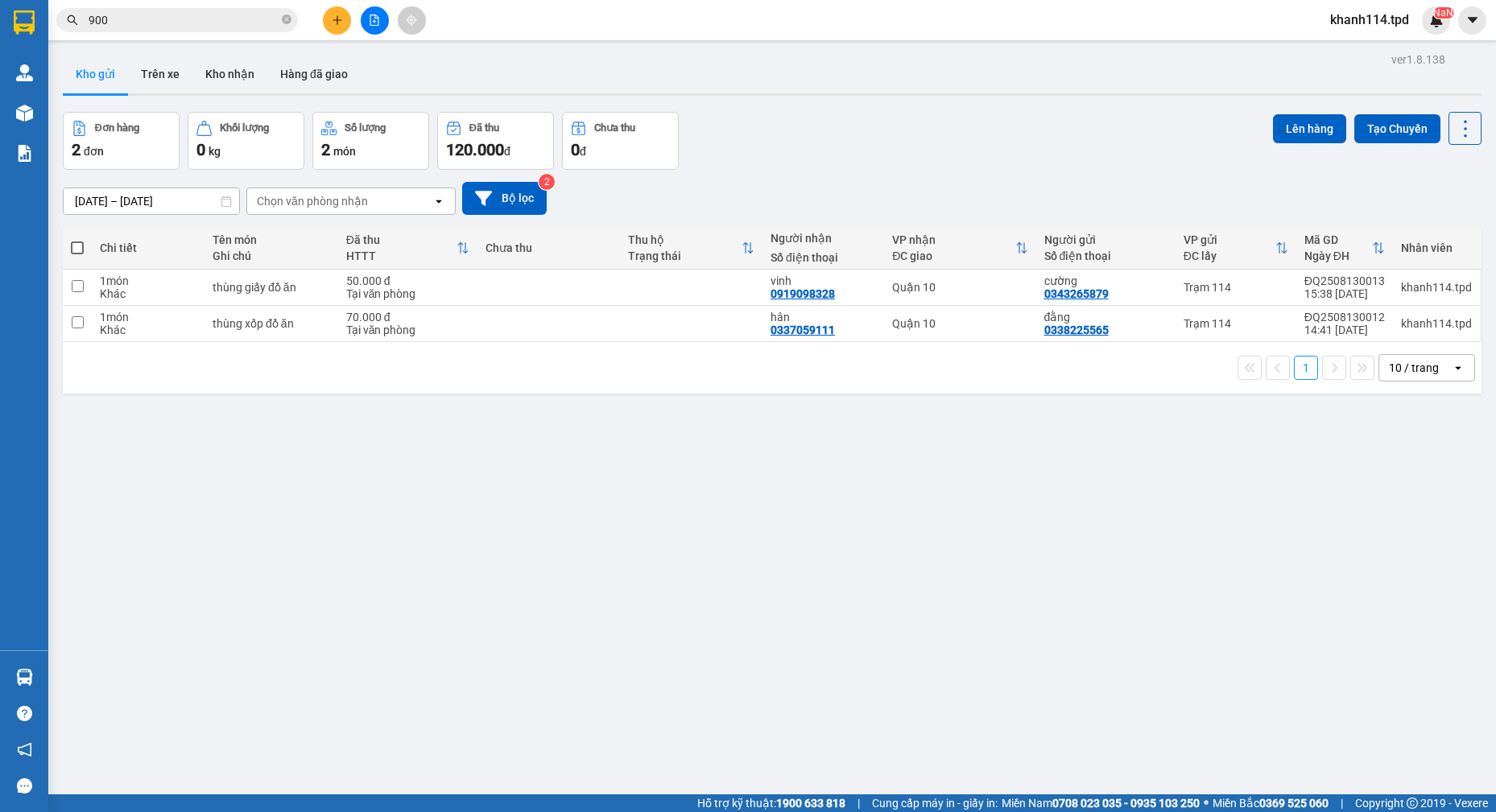
click at [77, 250] on span at bounding box center [77, 248] width 13 height 13
click at [77, 240] on input "checkbox" at bounding box center [77, 240] width 0 height 0
checkbox input "true"
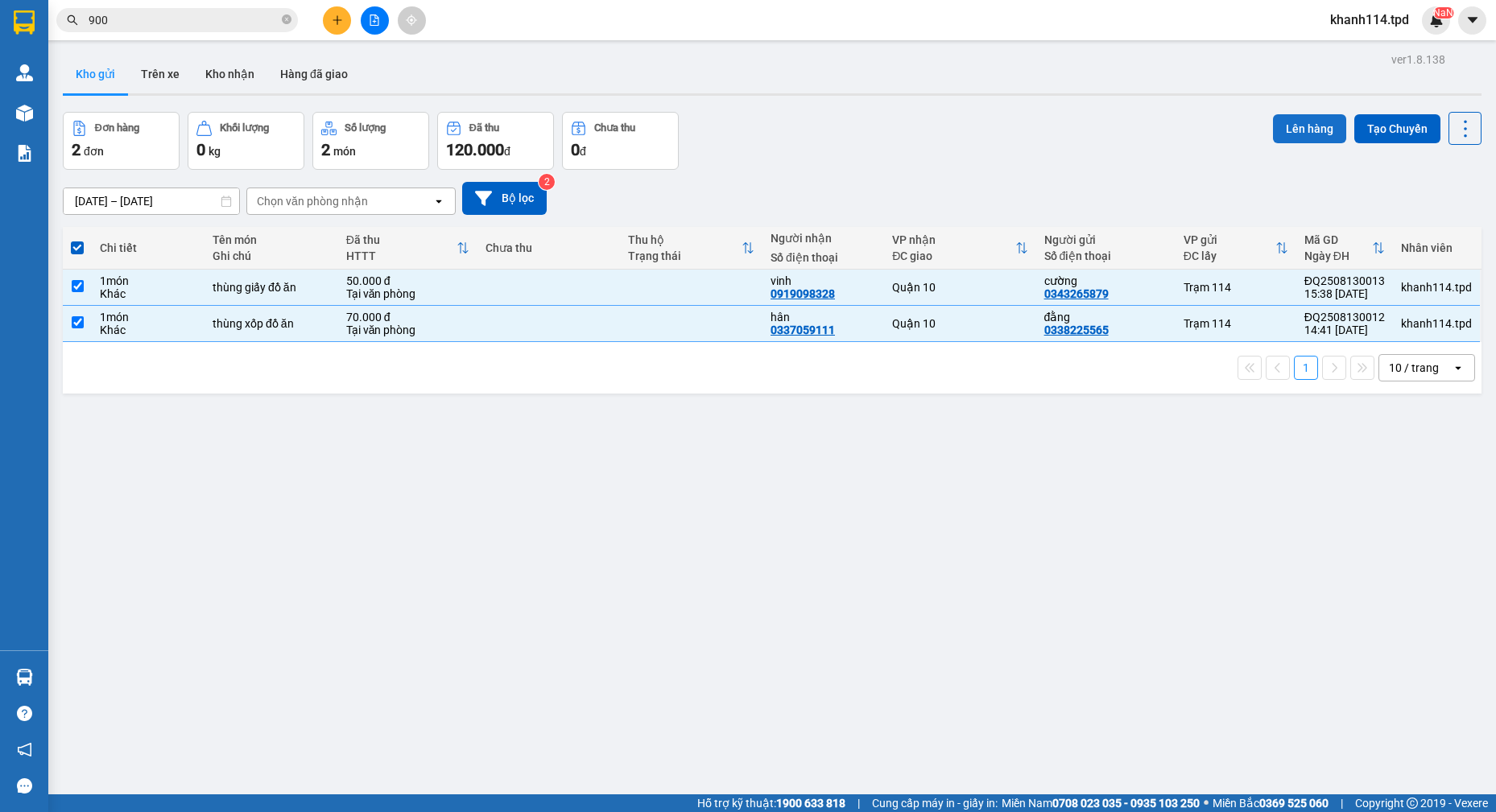
click at [1281, 132] on button "Lên hàng" at bounding box center [1309, 128] width 73 height 29
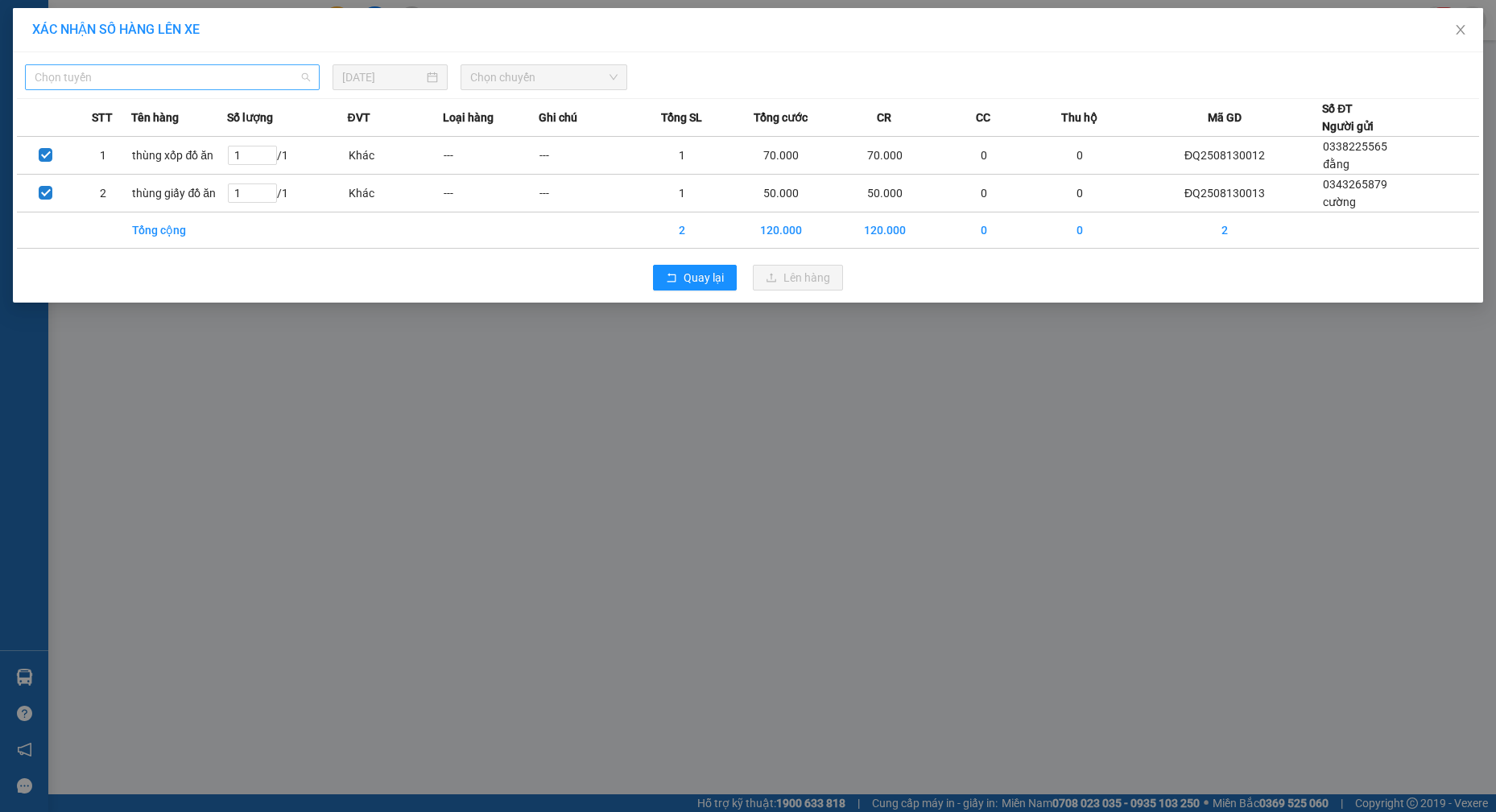
click at [209, 67] on span "Chọn tuyến" at bounding box center [172, 76] width 275 height 24
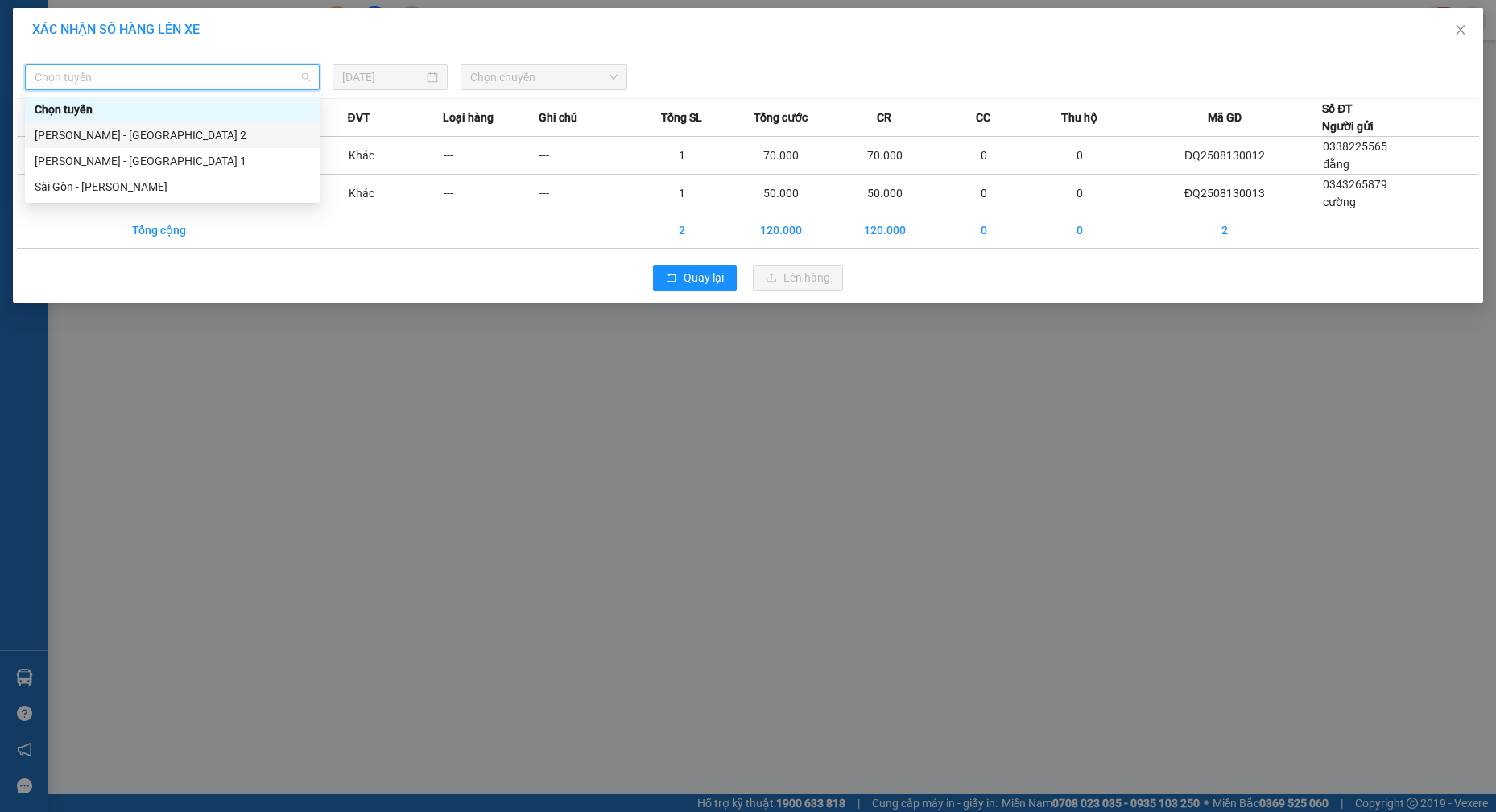
click at [141, 129] on div "[PERSON_NAME] - [GEOGRAPHIC_DATA] 2" at bounding box center [172, 135] width 275 height 18
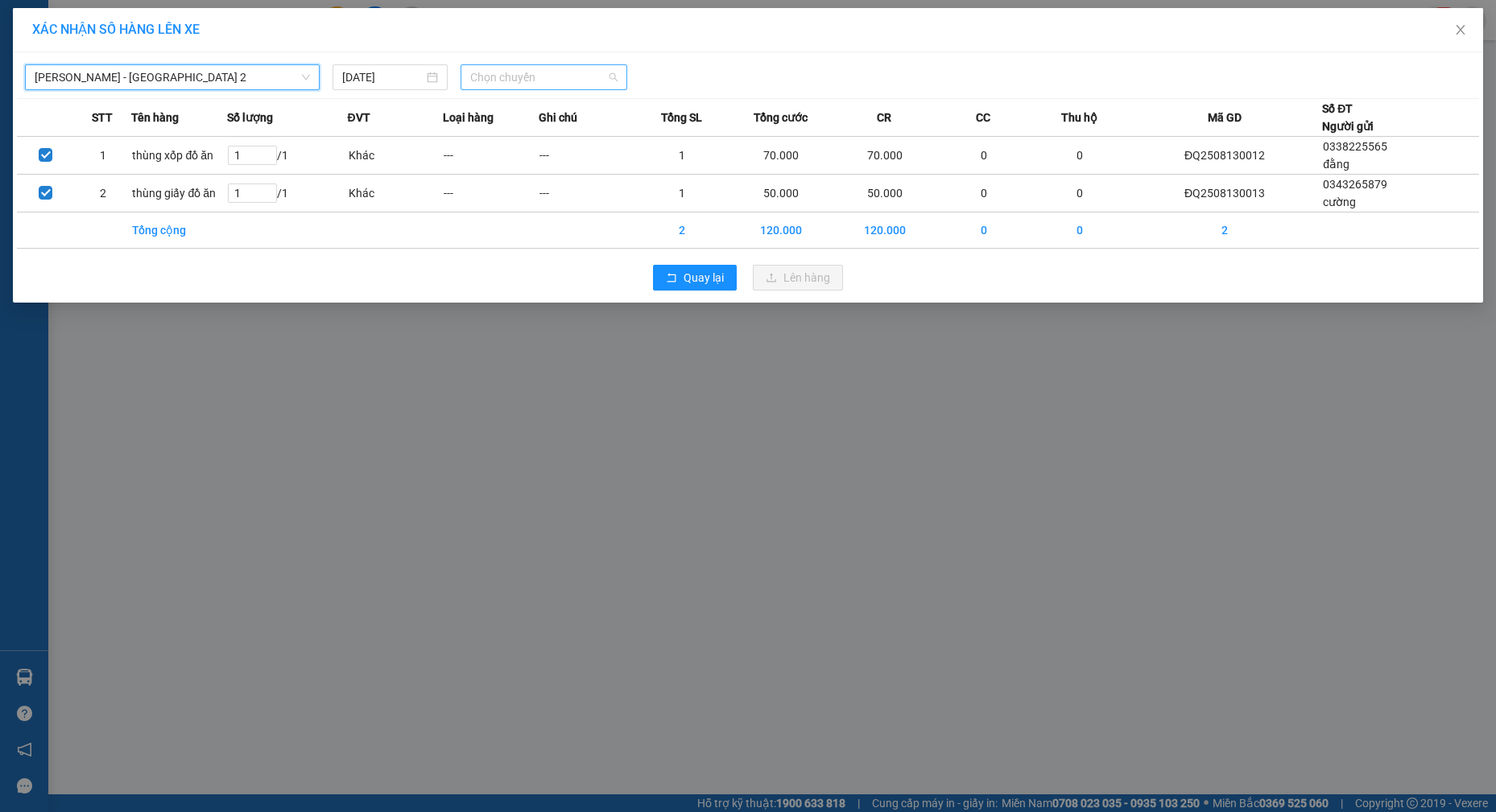
click at [540, 75] on span "Chọn chuyến" at bounding box center [544, 76] width 147 height 24
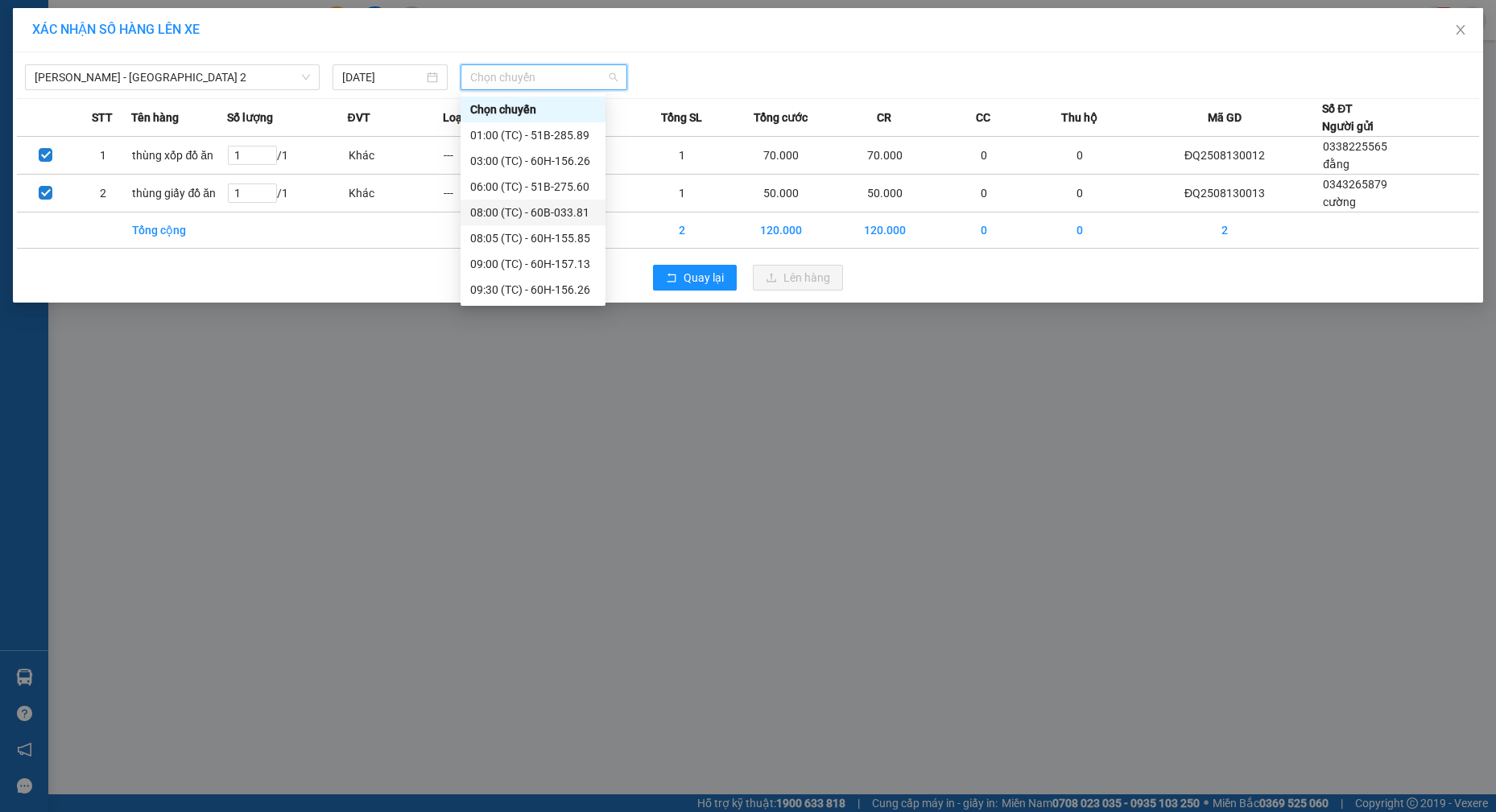
scroll to position [154, 0]
click at [576, 296] on div "15:01 (TC) - 60k-230.61" at bounding box center [533, 290] width 126 height 18
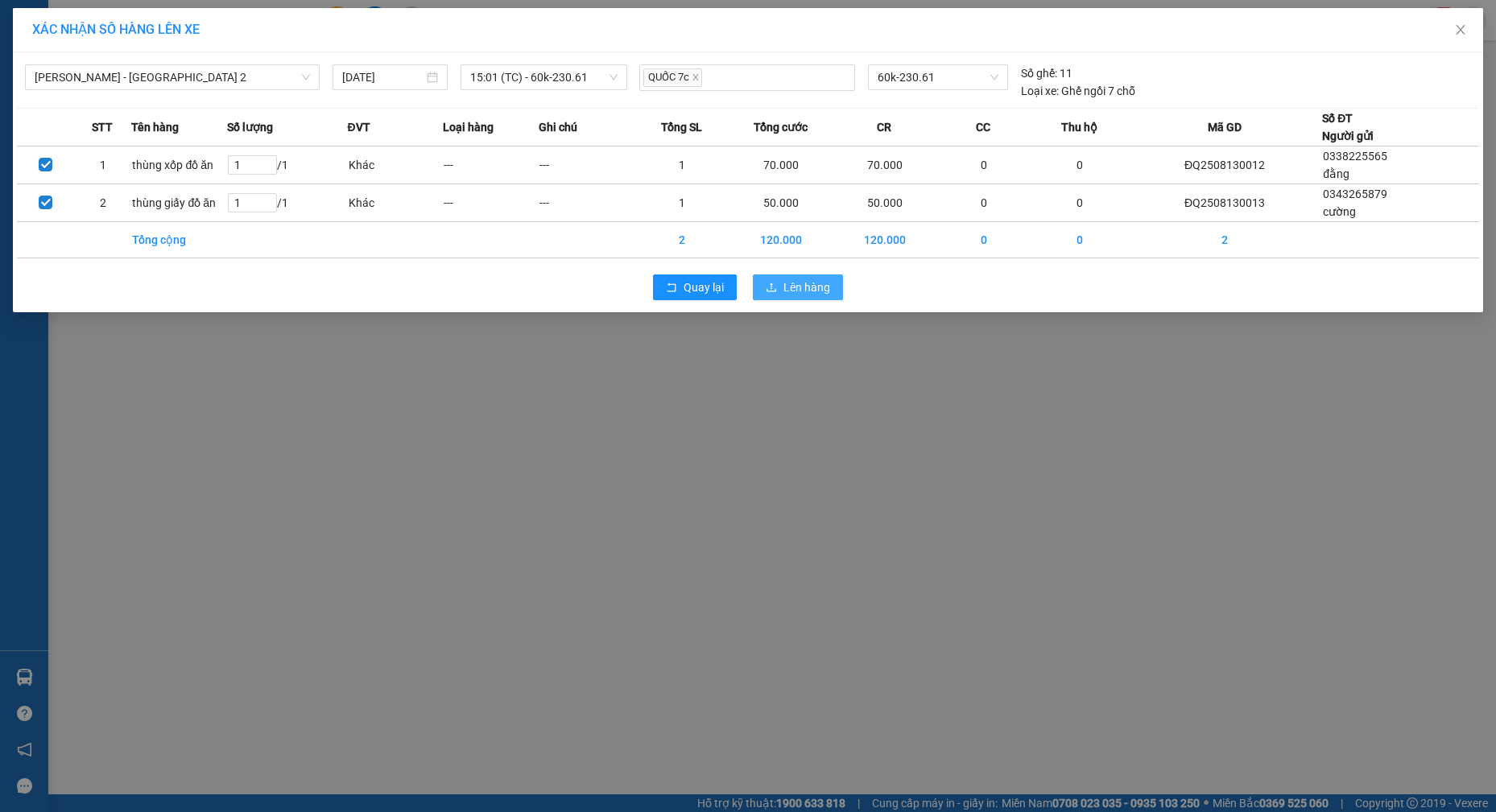
click at [815, 287] on span "Lên hàng" at bounding box center [806, 287] width 47 height 18
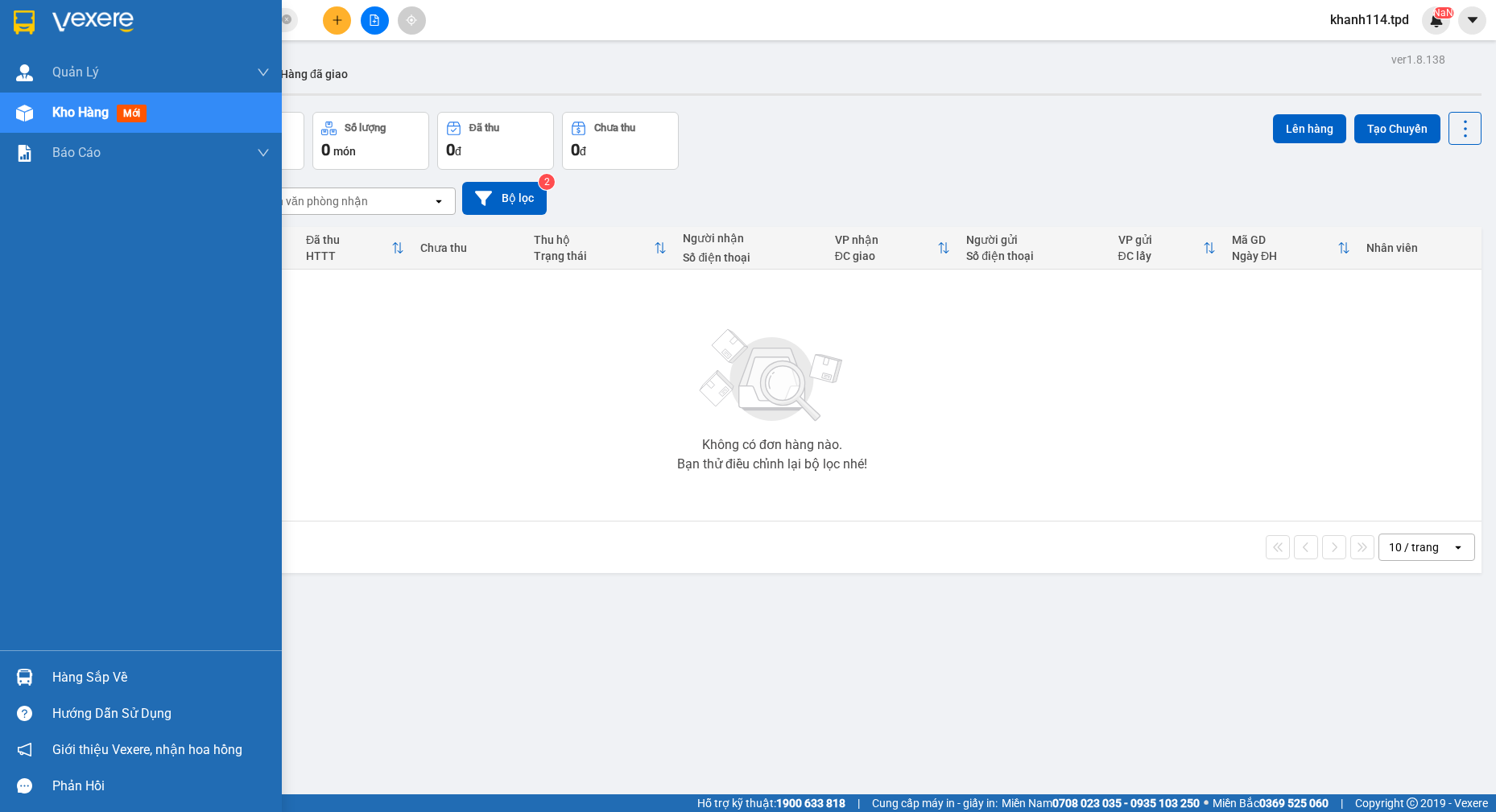
drag, startPoint x: 131, startPoint y: 657, endPoint x: 131, endPoint y: 666, distance: 9.0
click at [131, 663] on div "Hàng sắp về Hướng dẫn sử dụng Giới thiệu Vexere, nhận hoa hồng Phản hồi" at bounding box center [140, 727] width 282 height 154
click at [131, 669] on div "Hàng sắp về" at bounding box center [161, 677] width 218 height 24
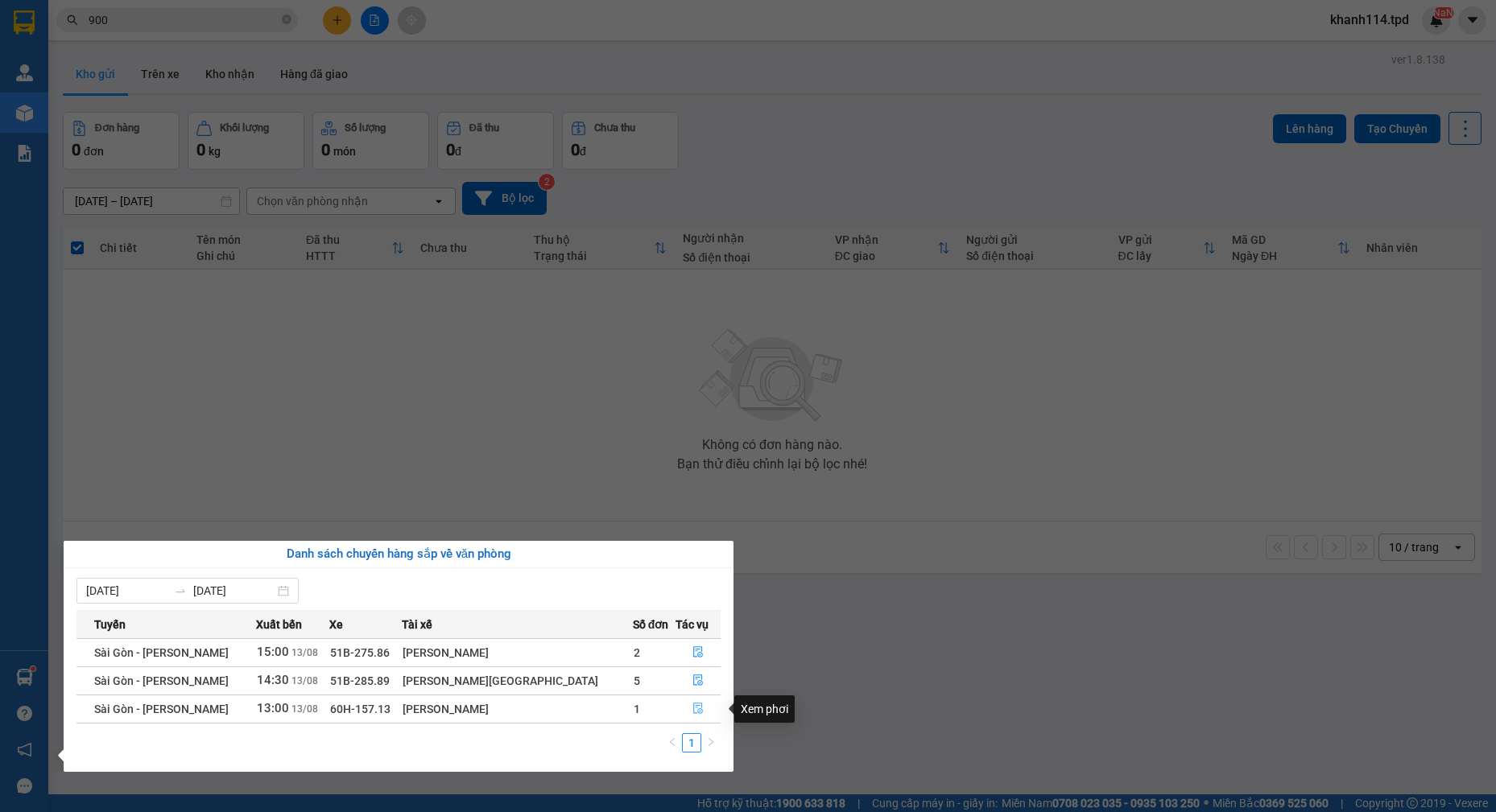
click at [692, 709] on icon "file-done" at bounding box center [698, 709] width 11 height 11
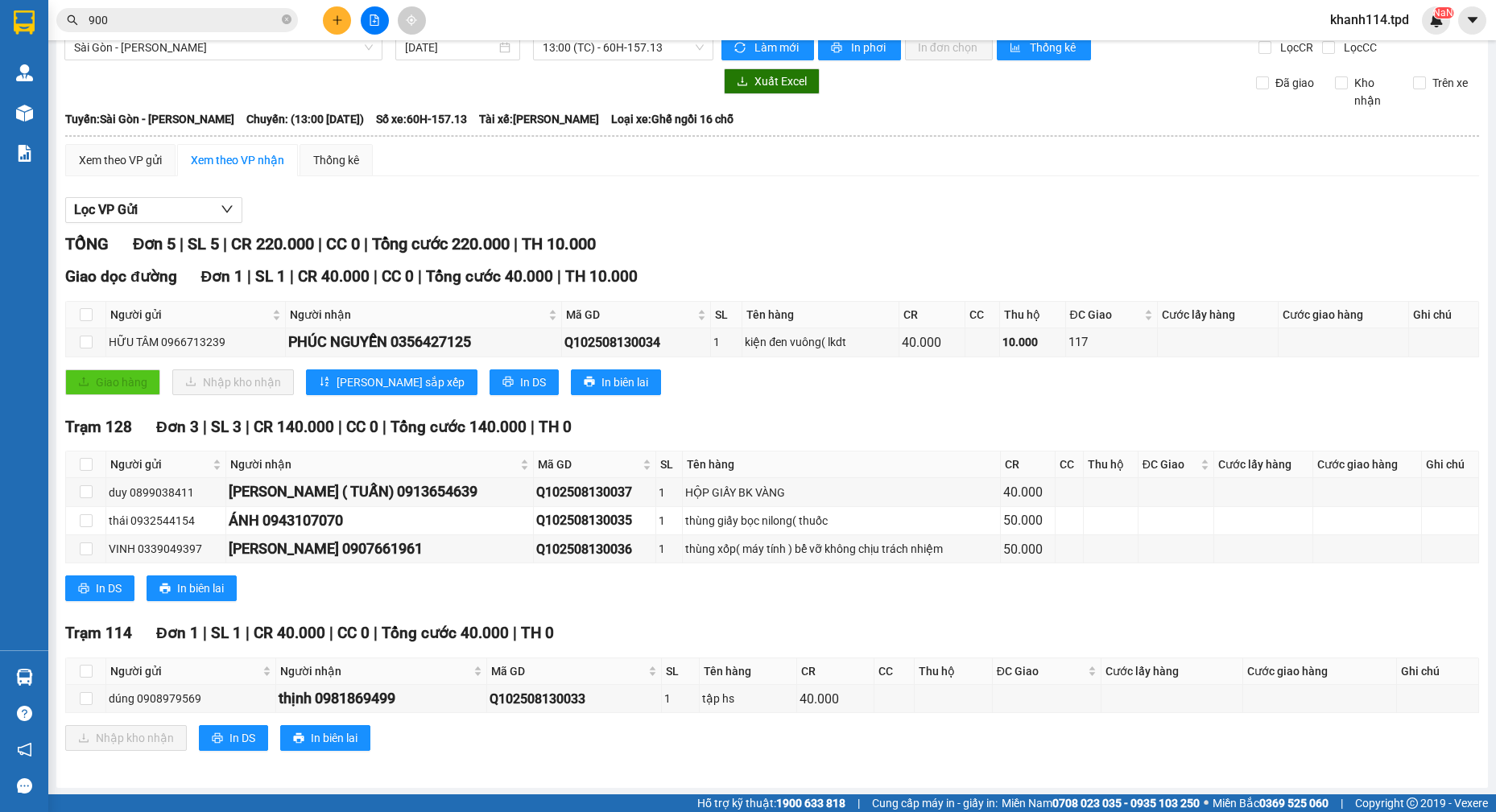
scroll to position [23, 0]
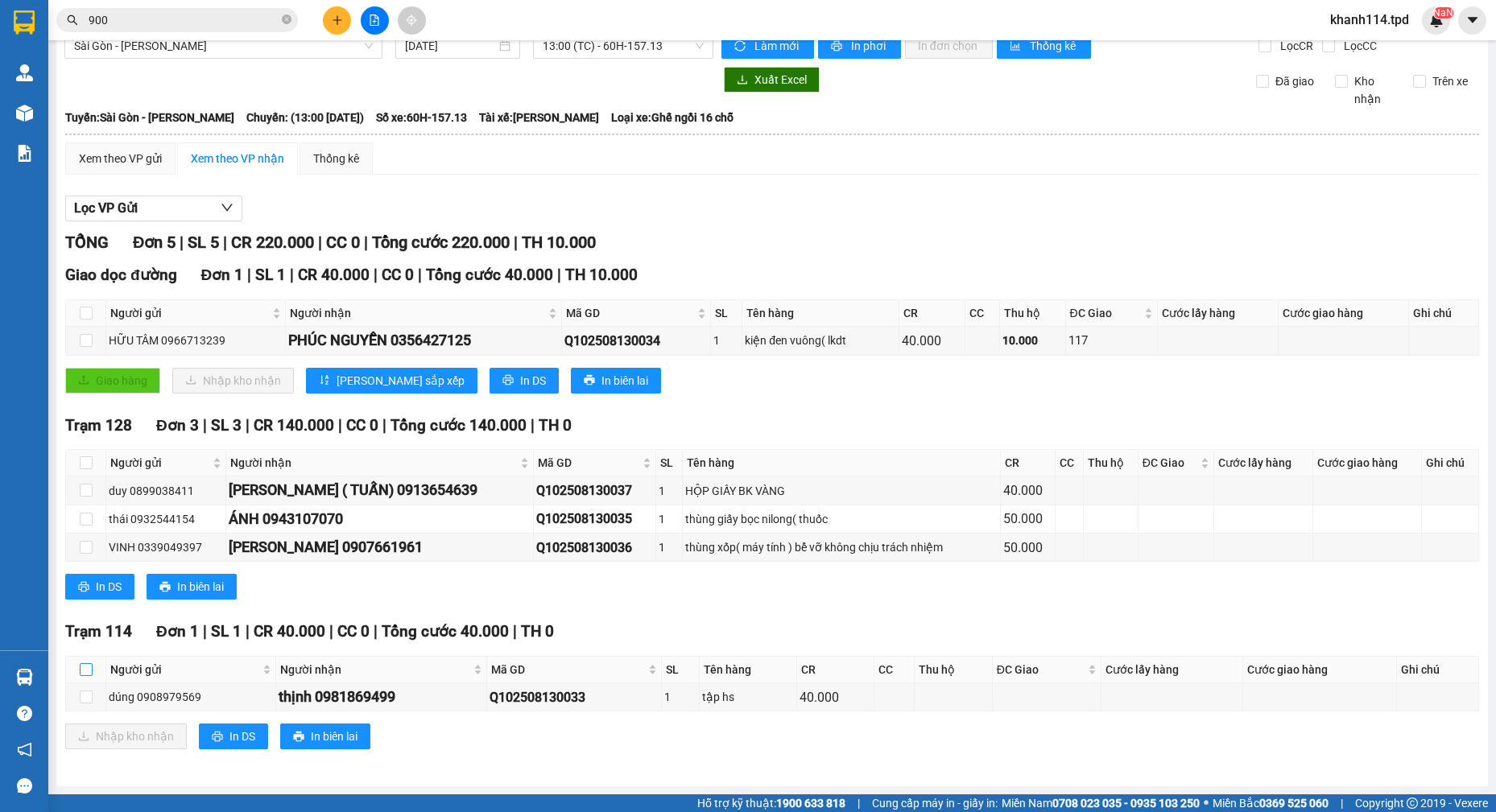
click at [83, 672] on input "checkbox" at bounding box center [86, 670] width 13 height 13
checkbox input "true"
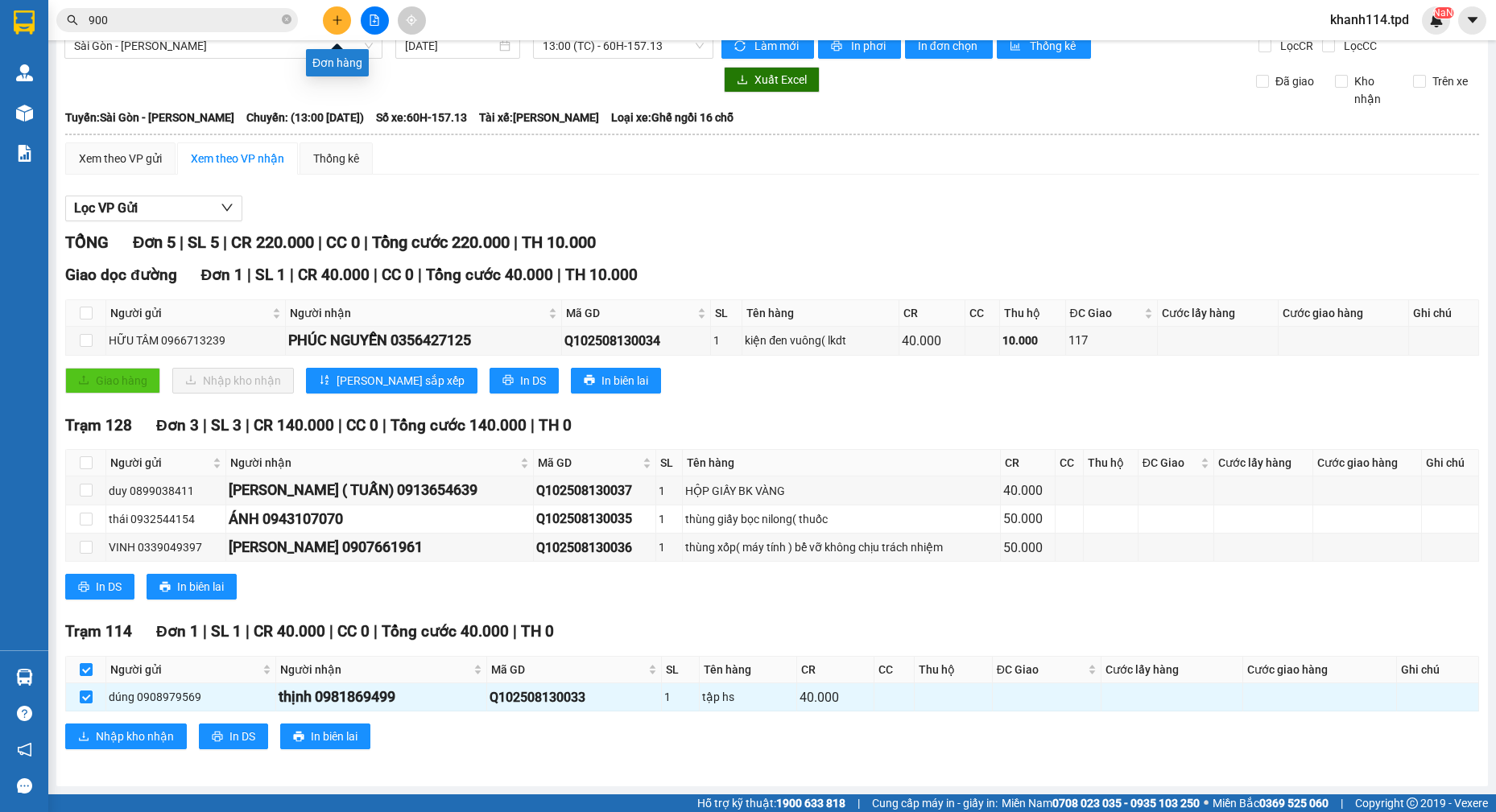
click at [347, 21] on button at bounding box center [337, 21] width 28 height 28
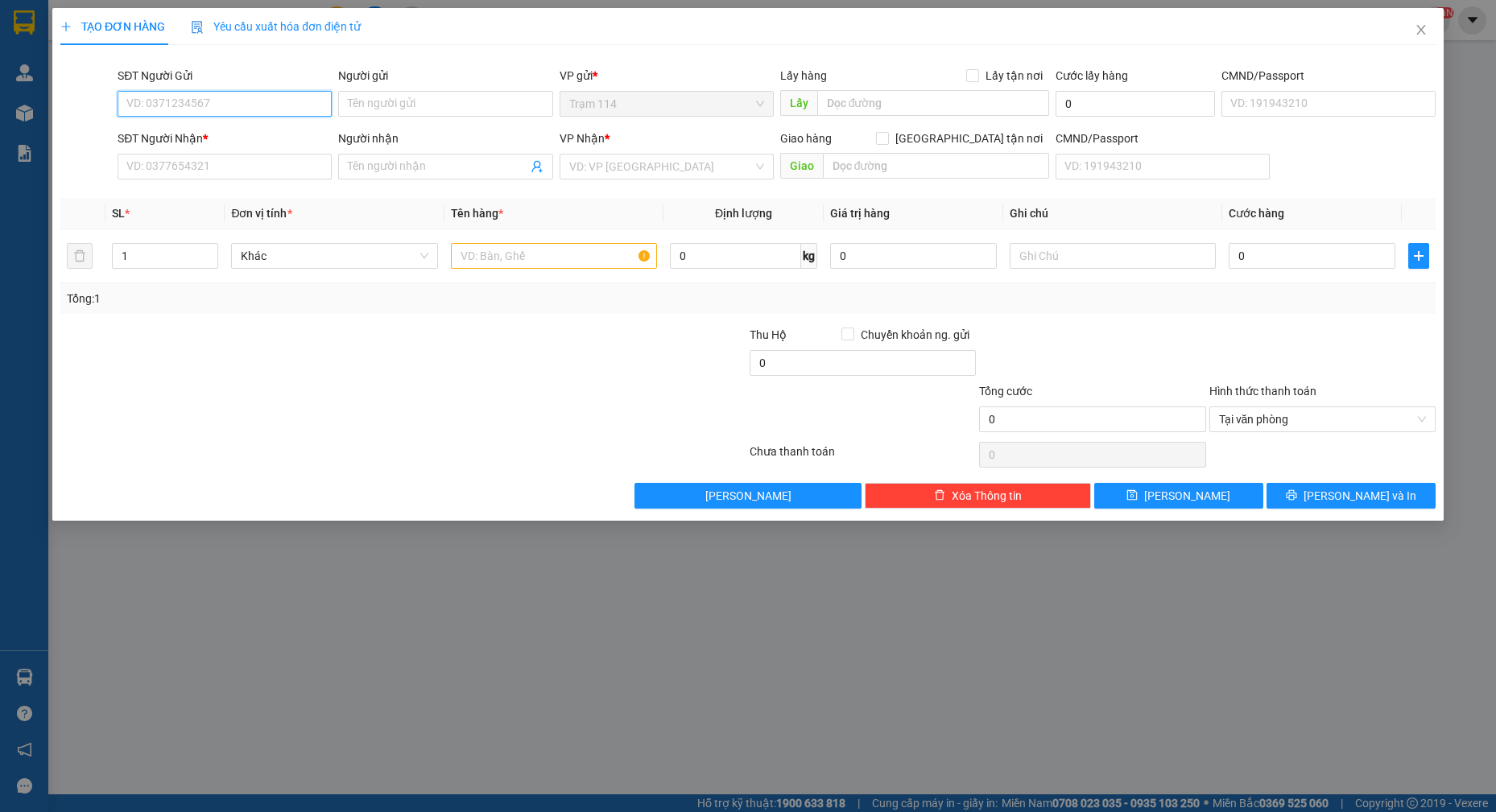
click at [204, 105] on input "SĐT Người Gửi" at bounding box center [224, 103] width 214 height 25
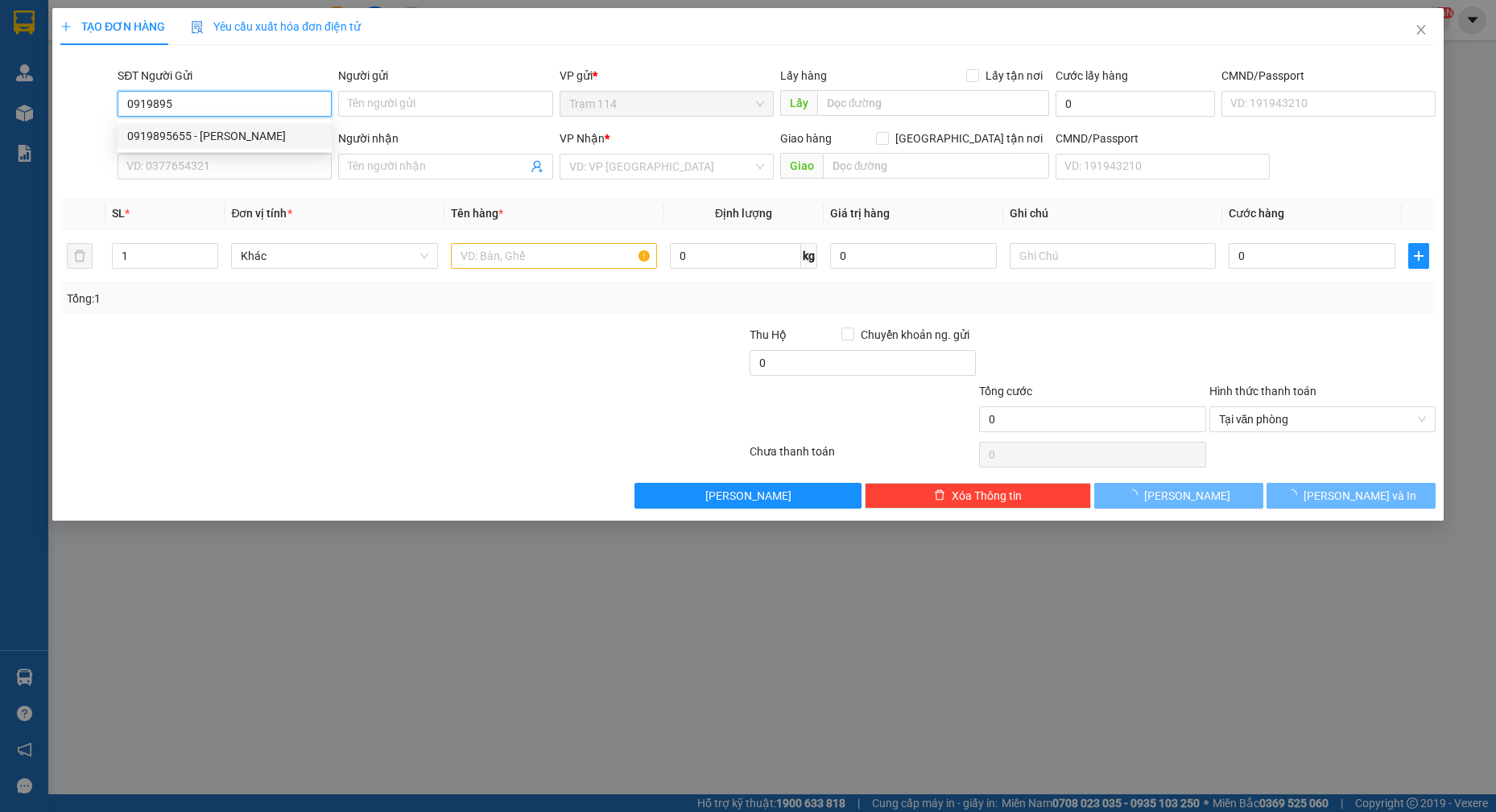
click at [202, 129] on div "0919895655 - SAM" at bounding box center [224, 136] width 195 height 18
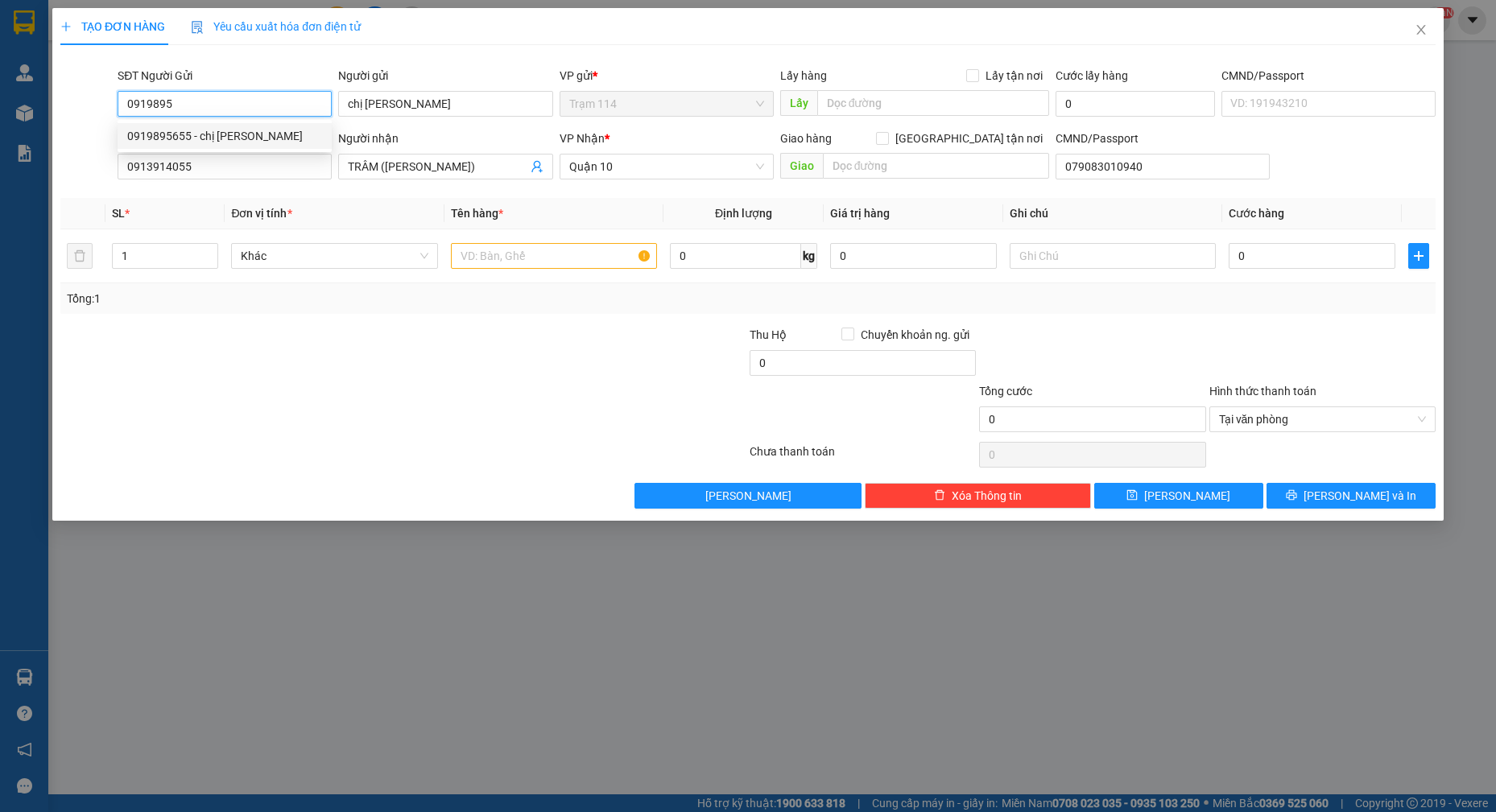
type input "0919895655"
type input "chị sam"
type input "0913914055"
type input "TRÂM (NGUYỄN TRÍ PHÁT)"
type input "079083010940"
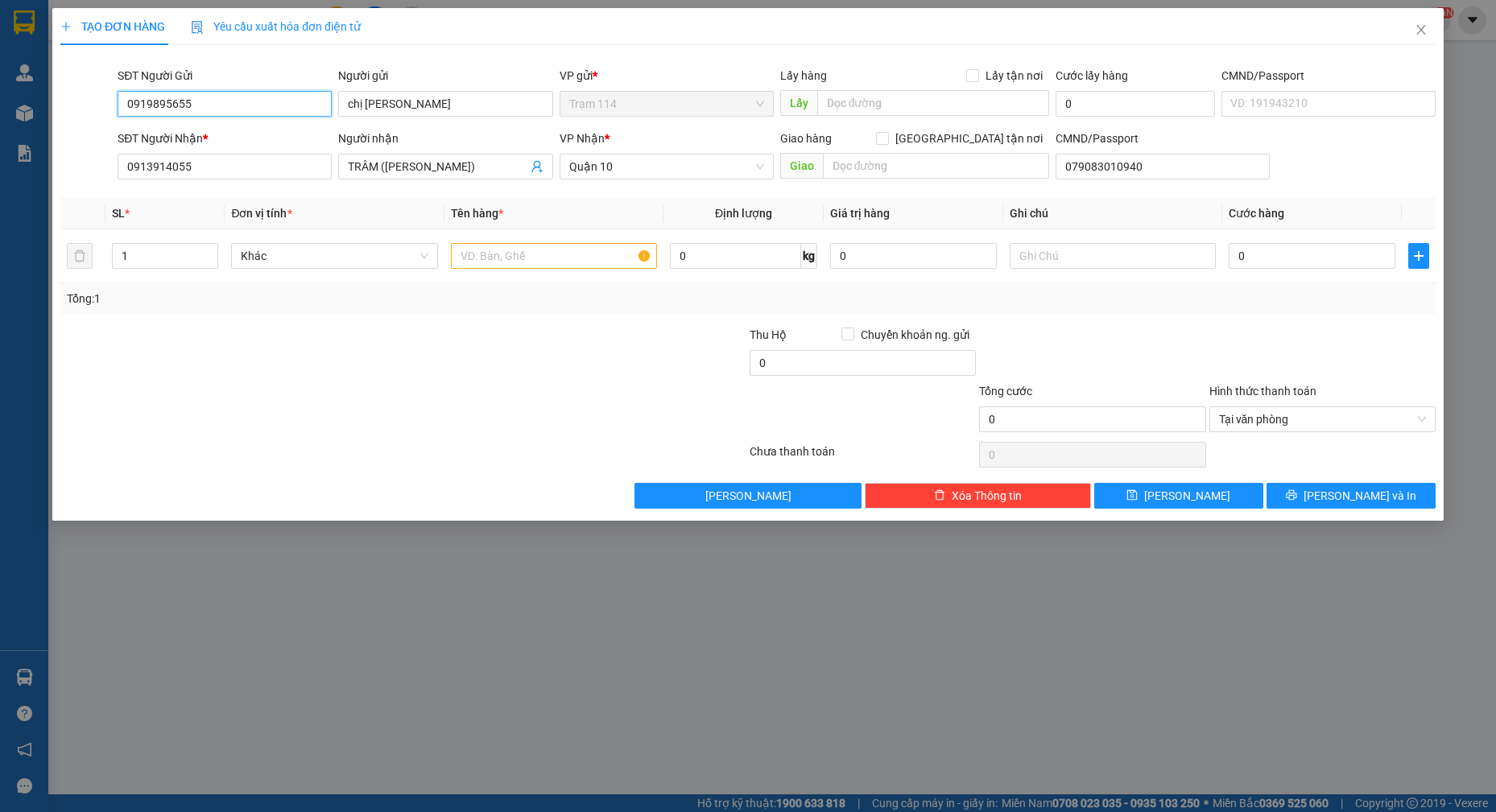
type input "0919895655"
click at [248, 181] on div "SĐT Người Nhận * 0913914055" at bounding box center [224, 158] width 214 height 57
click at [255, 170] on input "0913914055" at bounding box center [224, 166] width 214 height 25
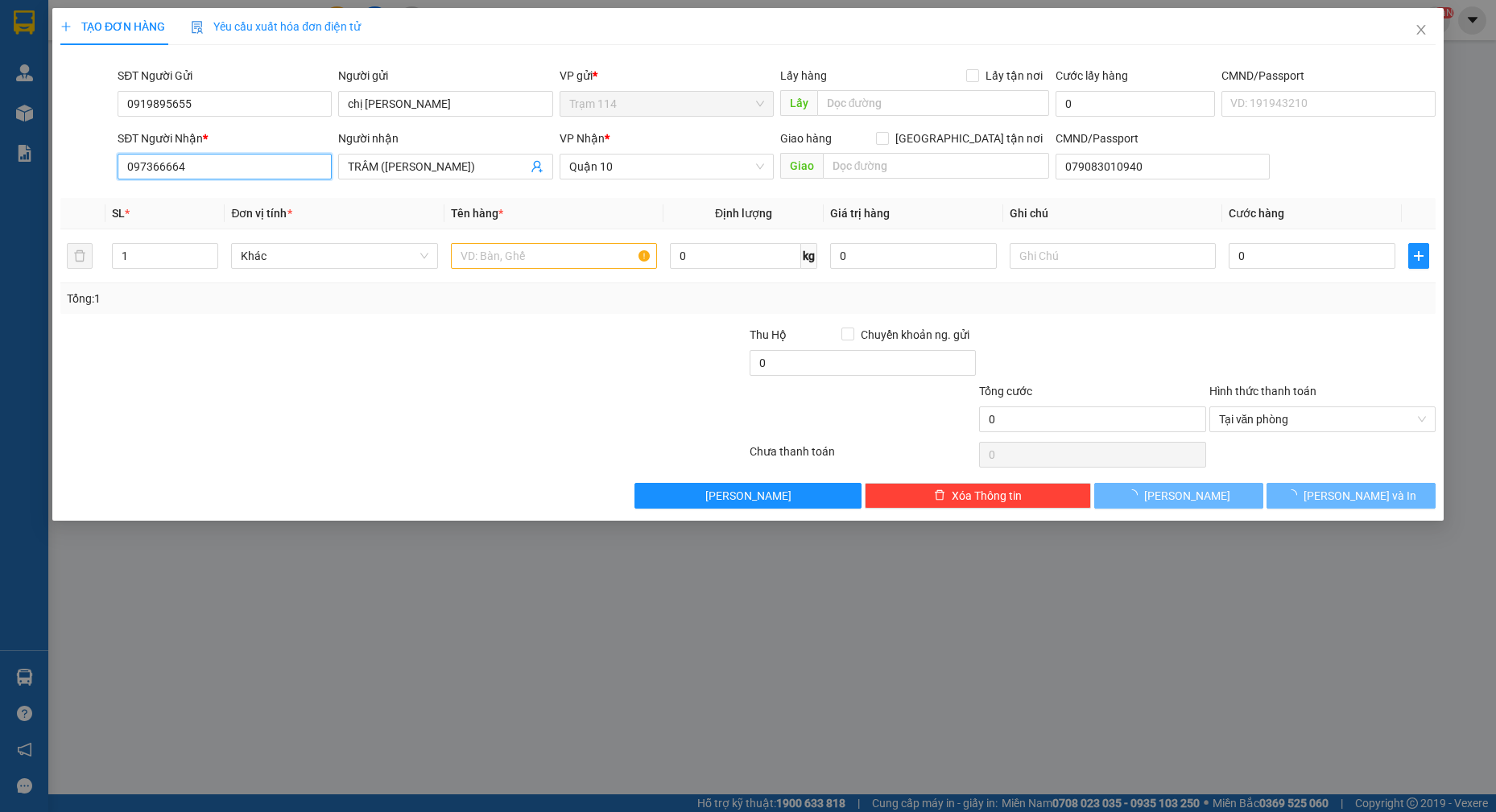
type input "0973666644"
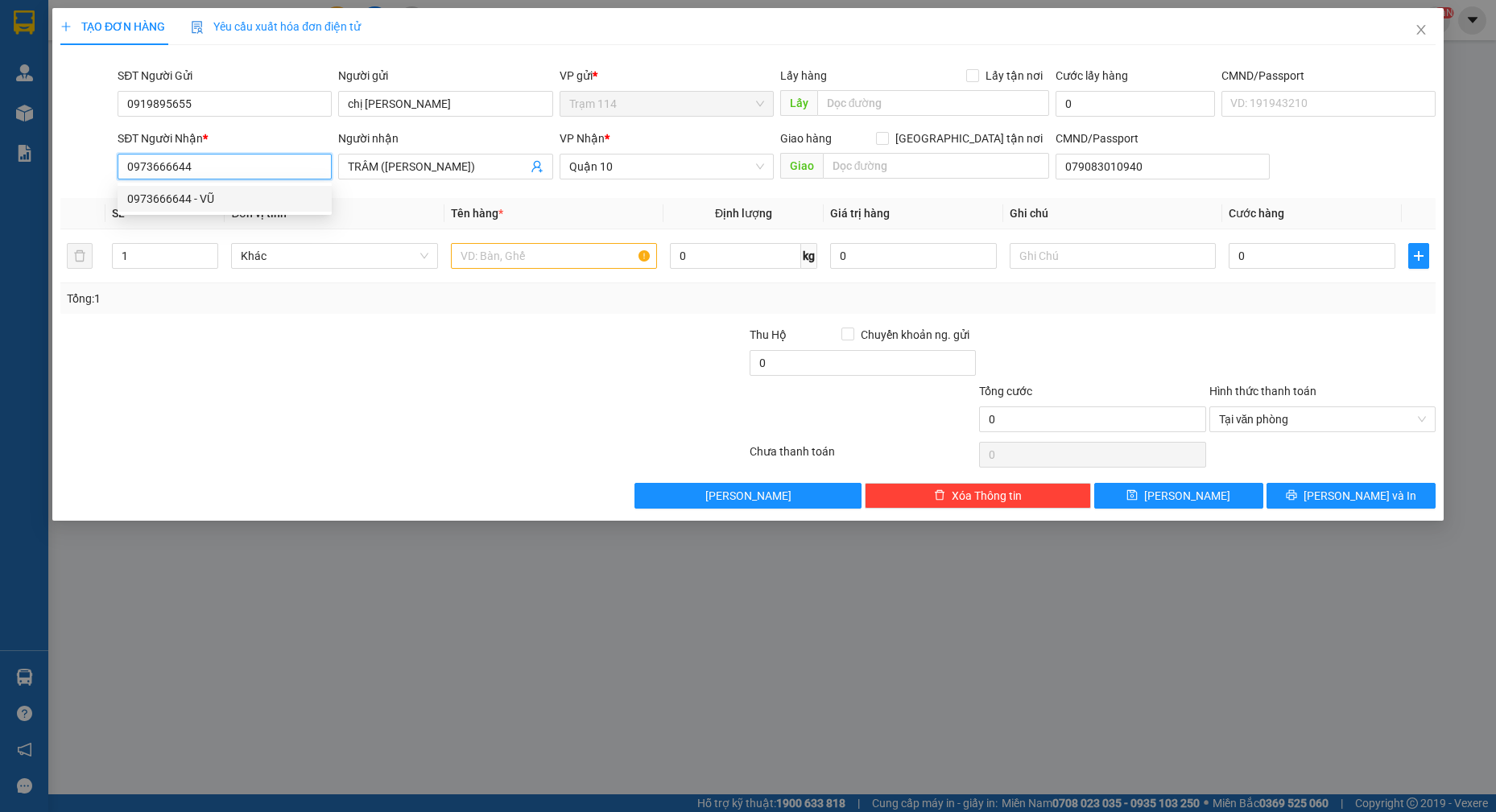
click at [230, 190] on div "0973666644 - VŨ" at bounding box center [224, 199] width 195 height 18
type input "VŨ"
type input "0973666644"
click at [512, 256] on input "text" at bounding box center [554, 255] width 207 height 25
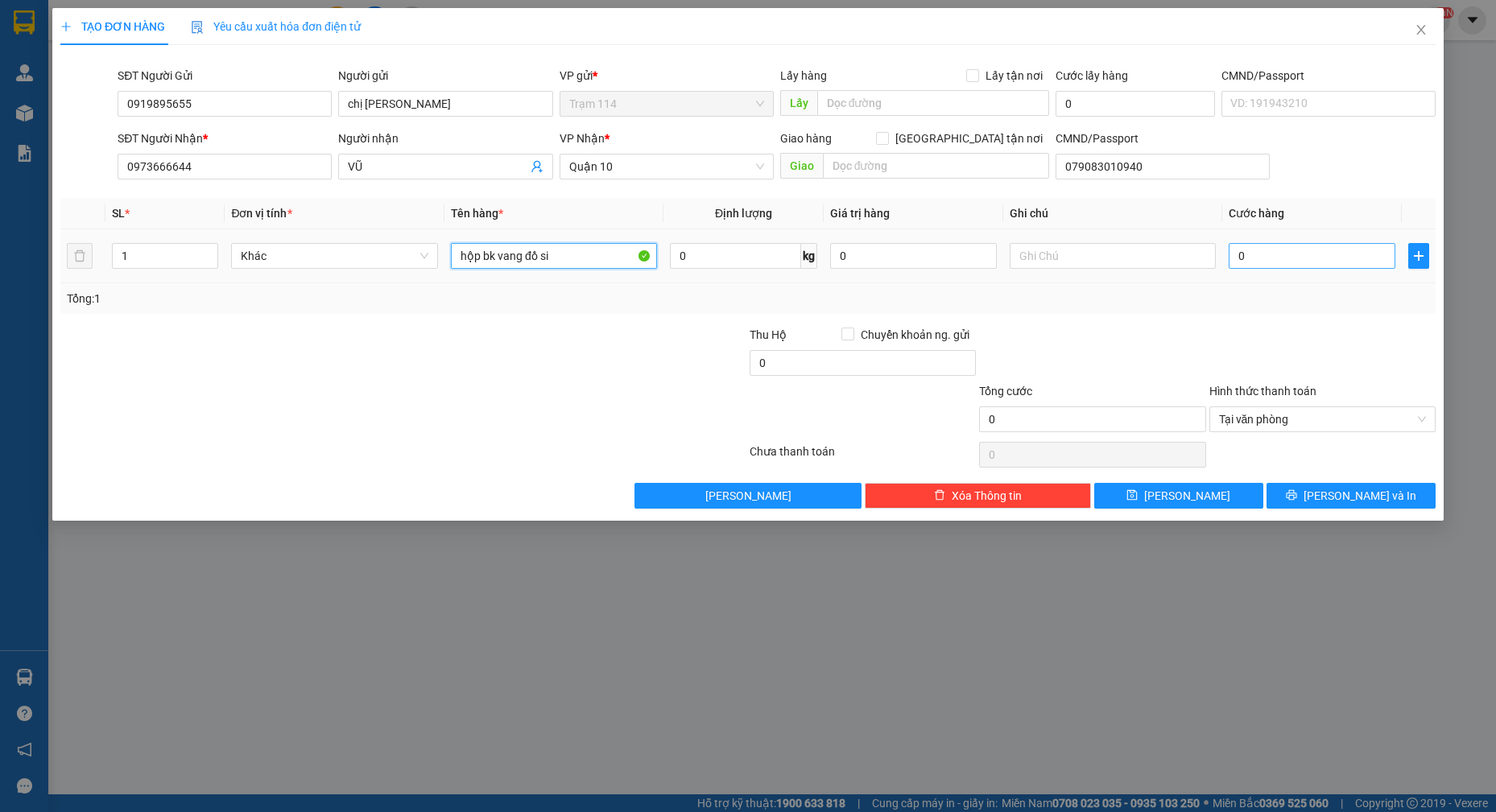
type input "hộp bk vang đồ si"
click at [1292, 261] on input "0" at bounding box center [1311, 255] width 167 height 25
type input "4"
type input "40"
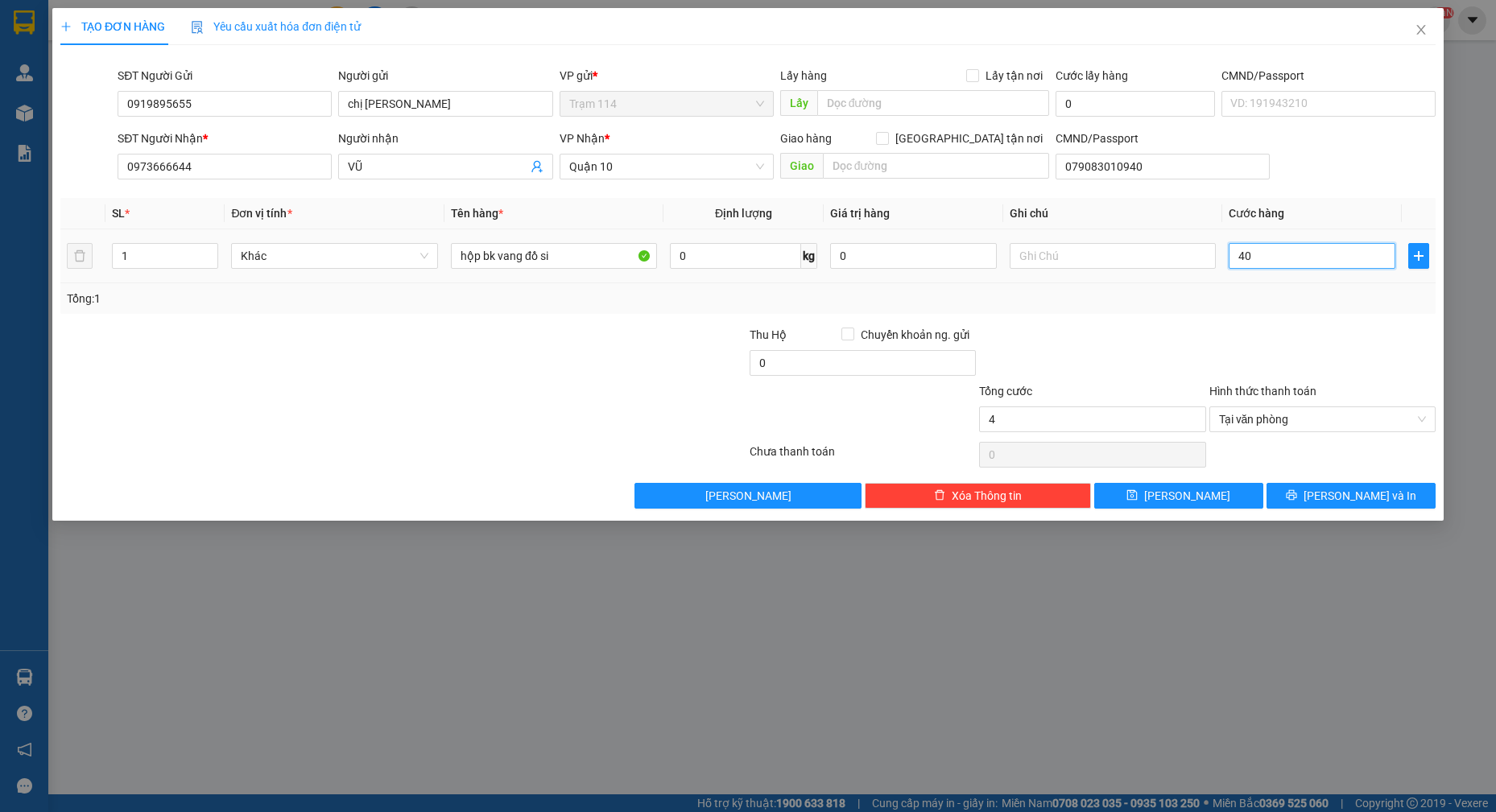
type input "40"
type input "40.000"
click at [1296, 494] on icon "printer" at bounding box center [1292, 495] width 11 height 11
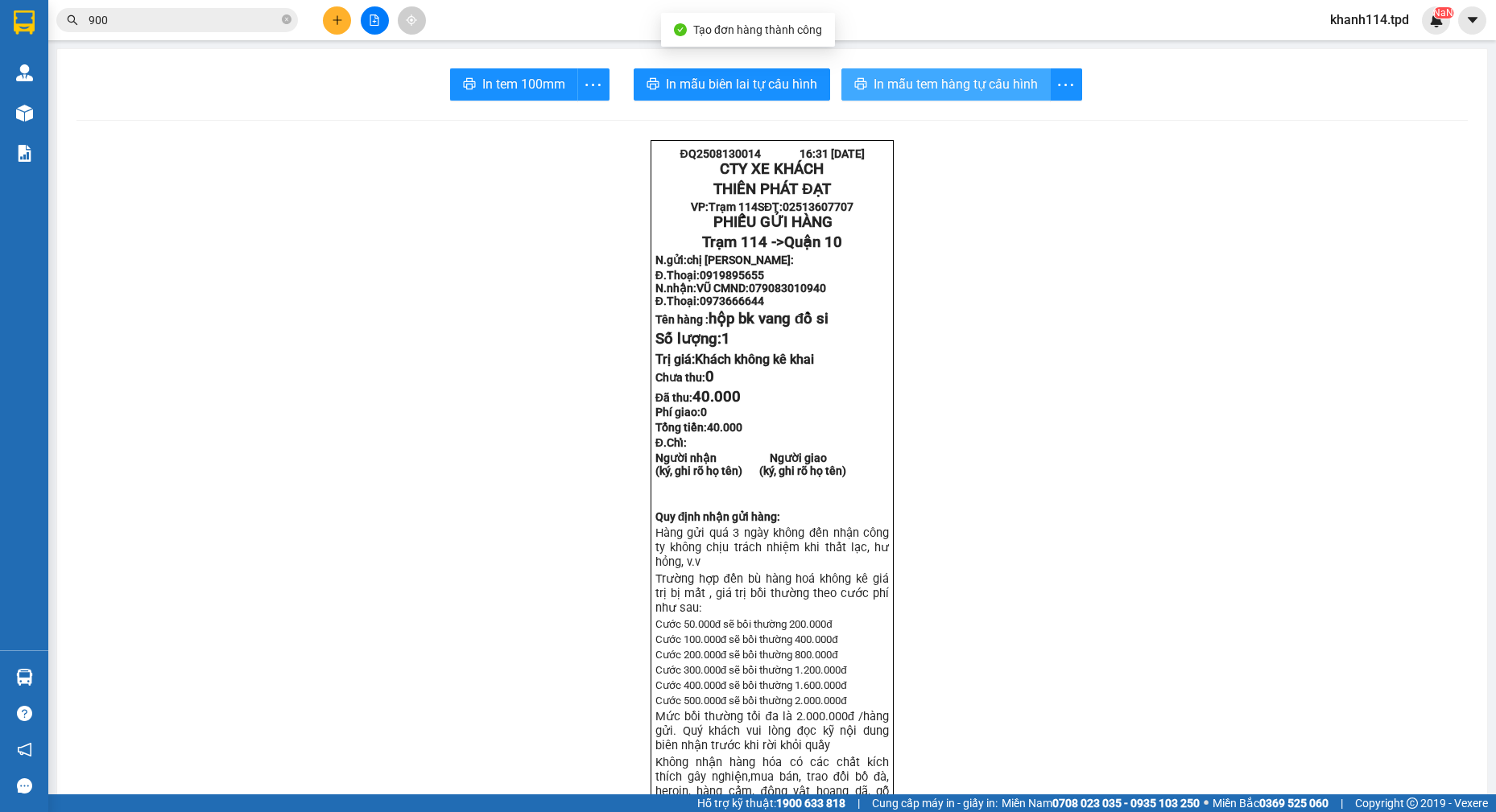
click at [934, 85] on span "In mẫu tem hàng tự cấu hình" at bounding box center [956, 84] width 164 height 21
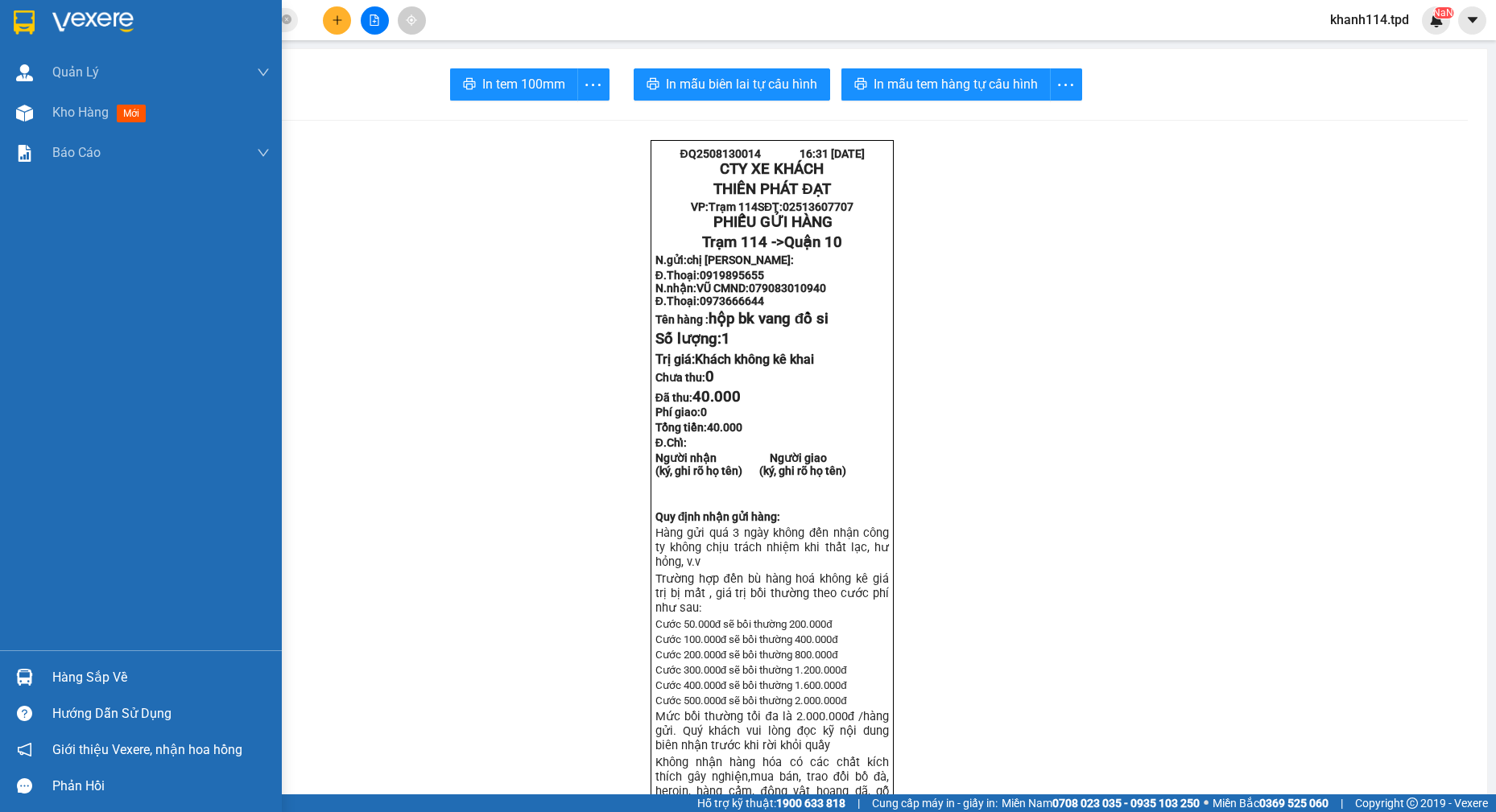
click at [96, 675] on div "Hàng sắp về" at bounding box center [161, 677] width 218 height 24
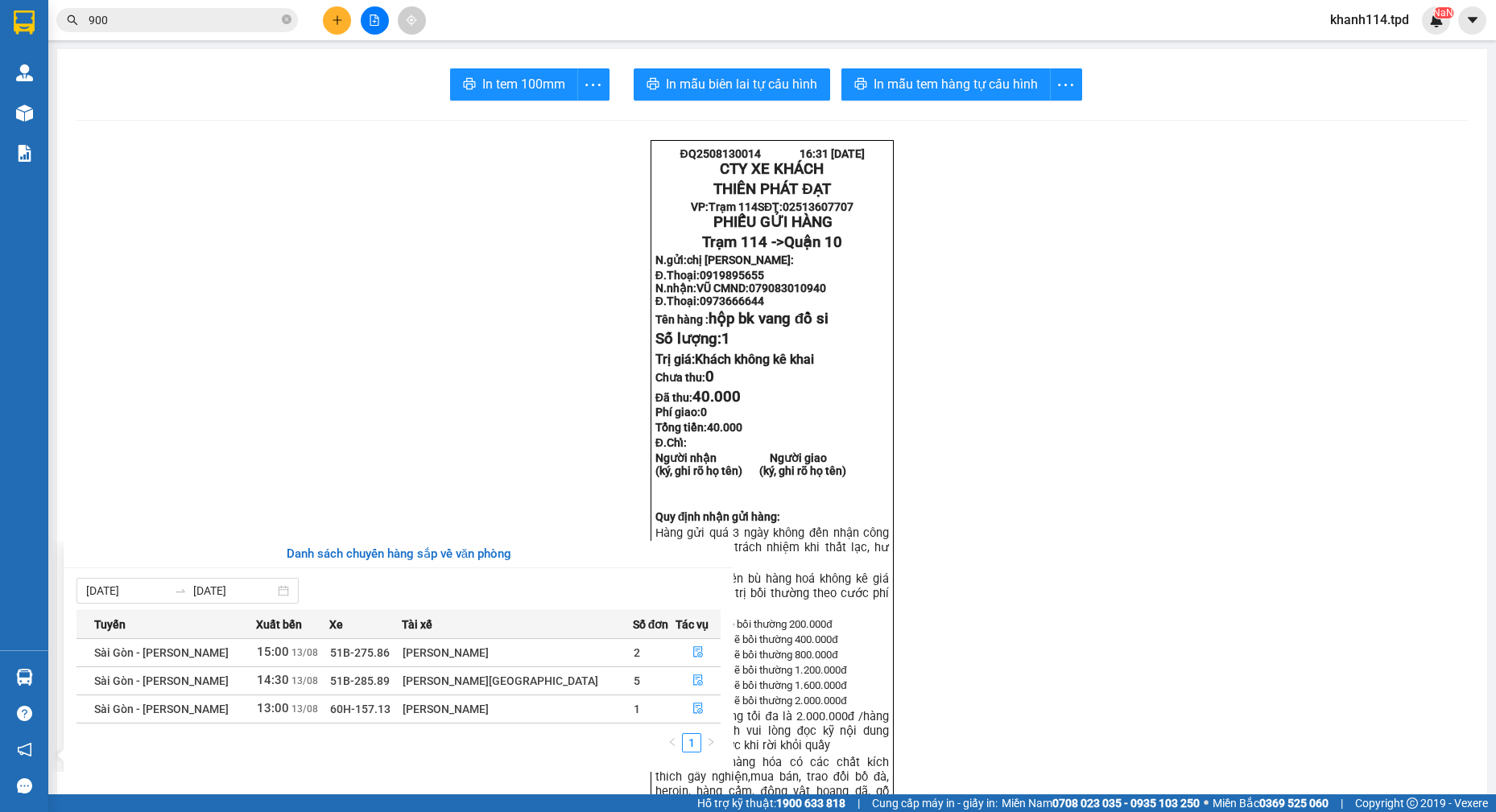
click at [550, 442] on section "Kết quả tìm kiếm ( 10000 ) Bộ lọc Mã ĐH Trạng thái Món hàng Thu hộ Tổng cước Ch…" at bounding box center [748, 406] width 1496 height 812
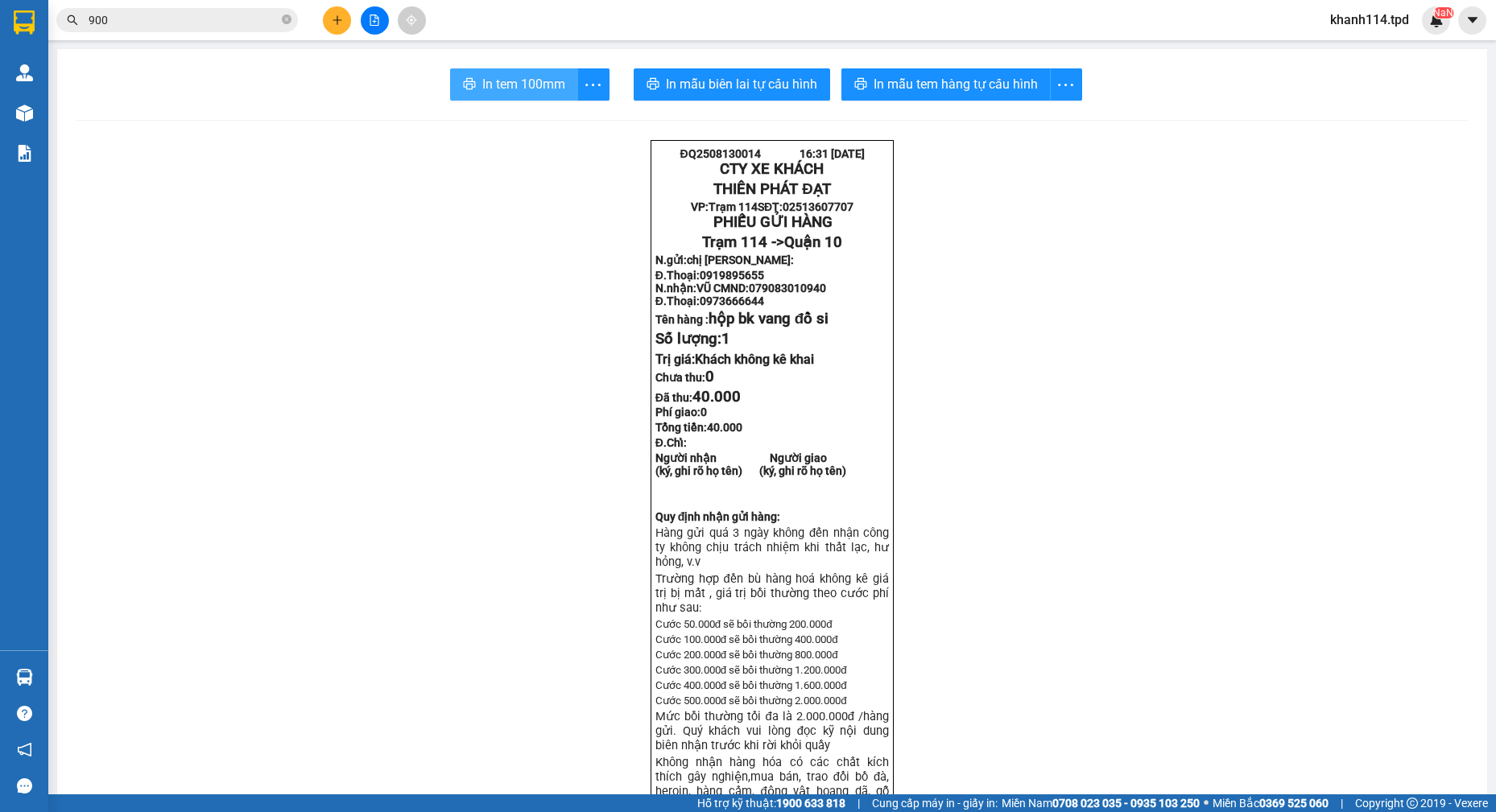
click at [557, 85] on span "In tem 100mm" at bounding box center [523, 84] width 83 height 21
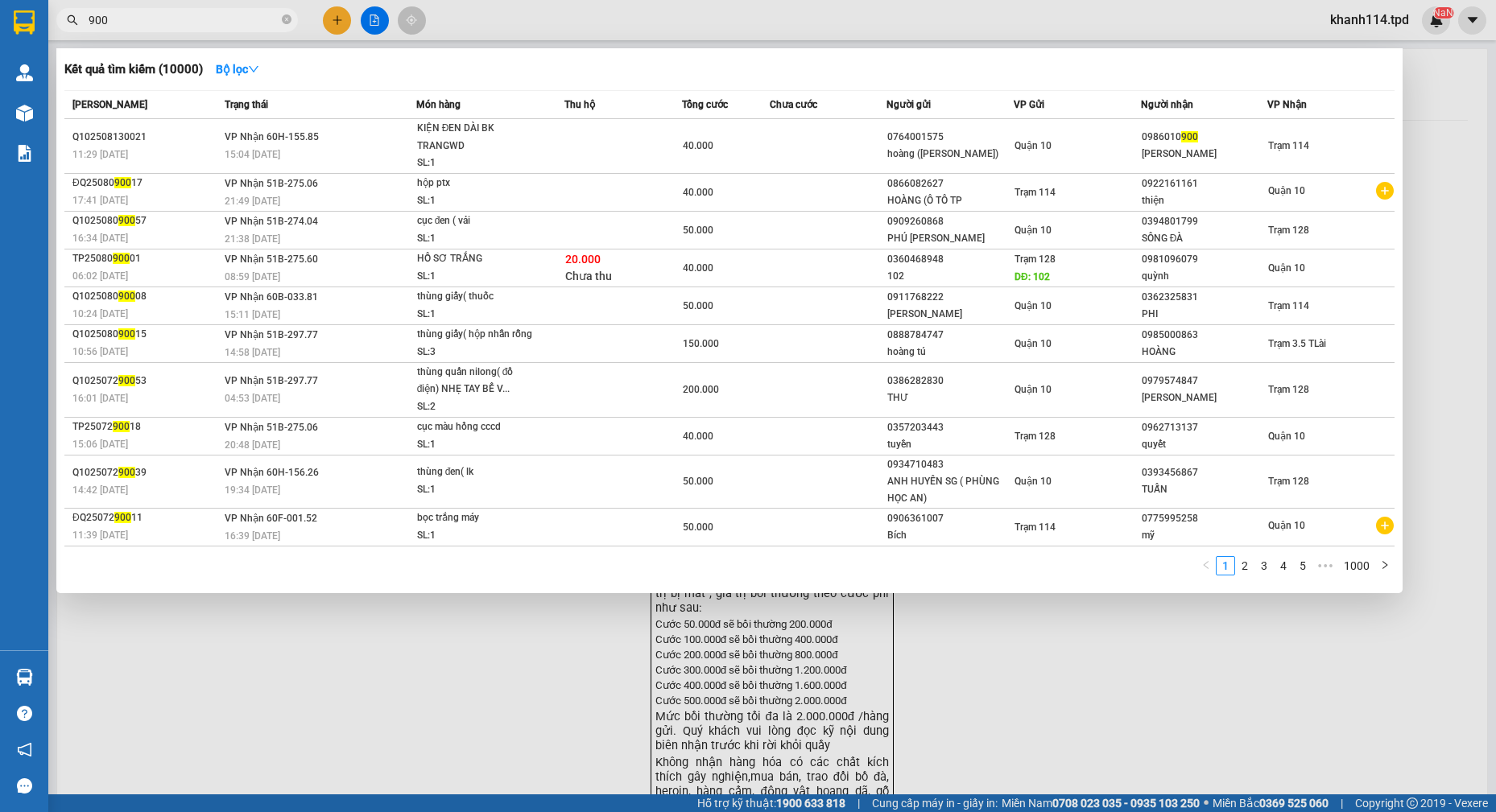
click at [127, 17] on input "900" at bounding box center [183, 21] width 190 height 18
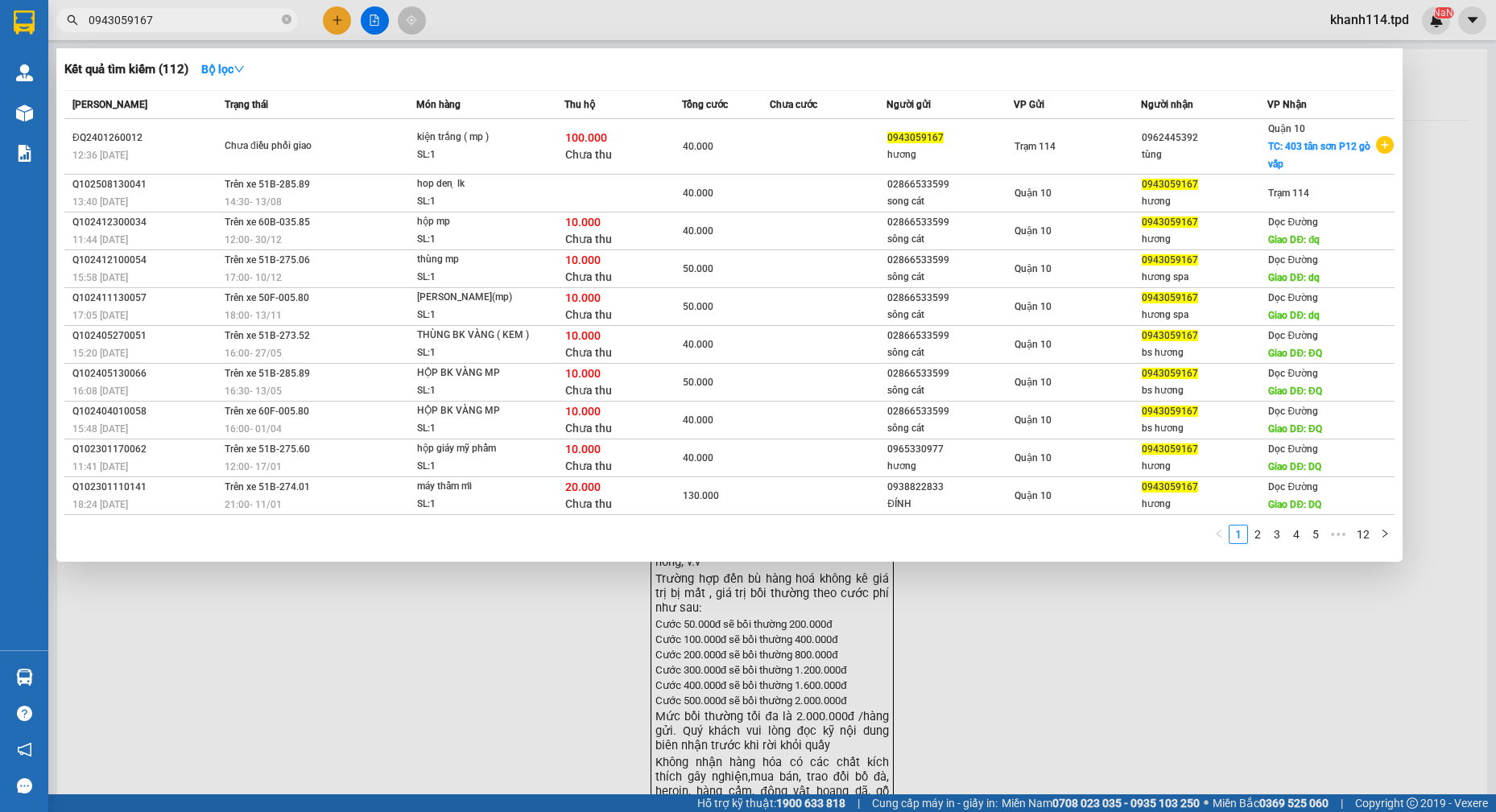
type input "0943059167"
